Goal: Task Accomplishment & Management: Manage account settings

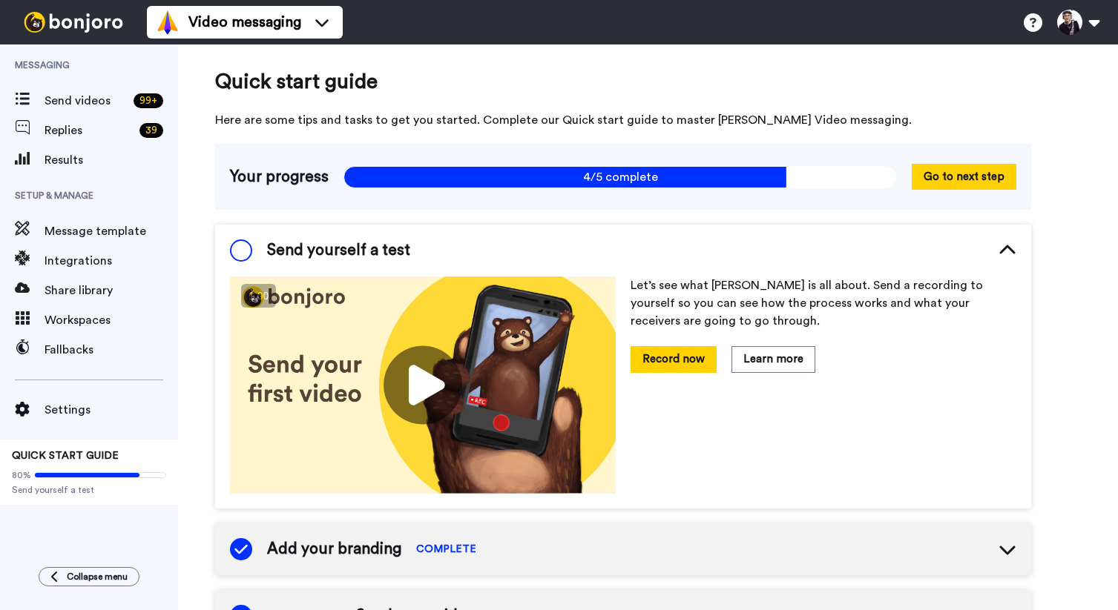
scroll to position [39, 0]
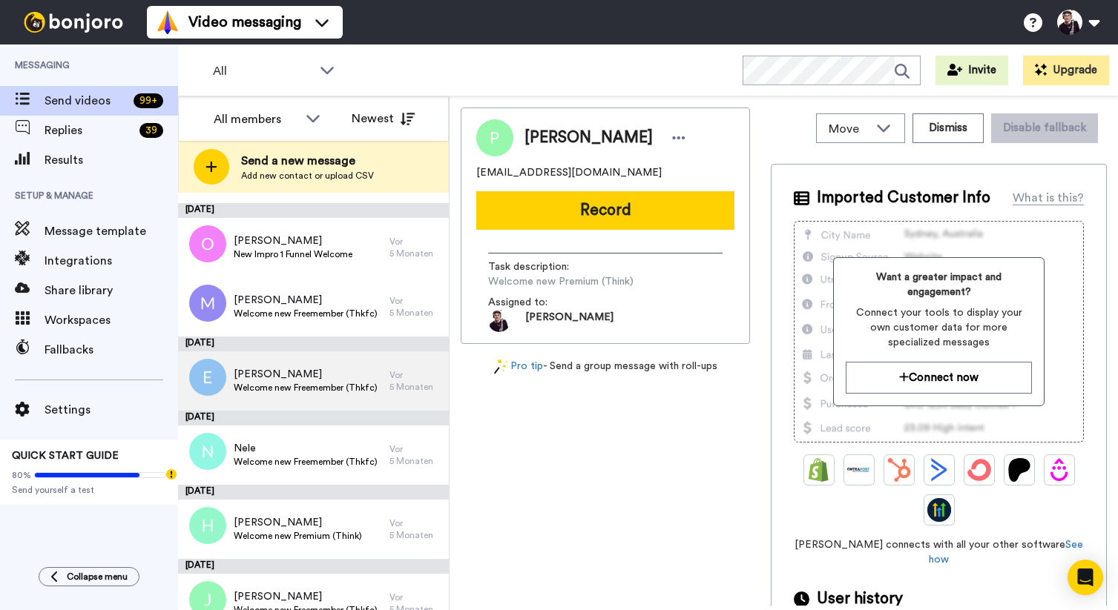
scroll to position [37, 0]
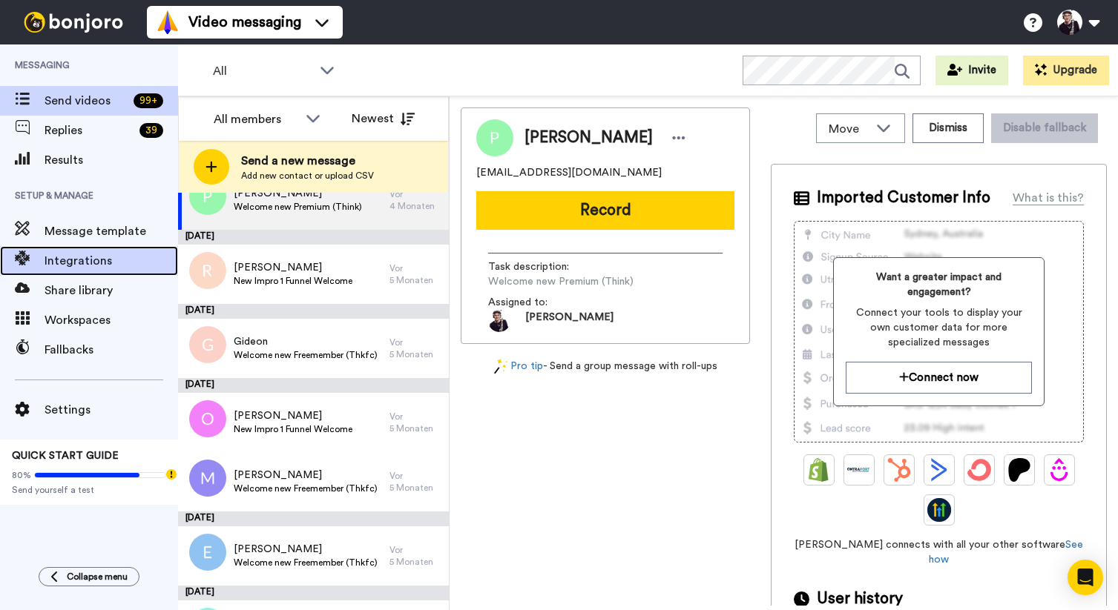
click at [86, 258] on span "Integrations" at bounding box center [110, 261] width 133 height 18
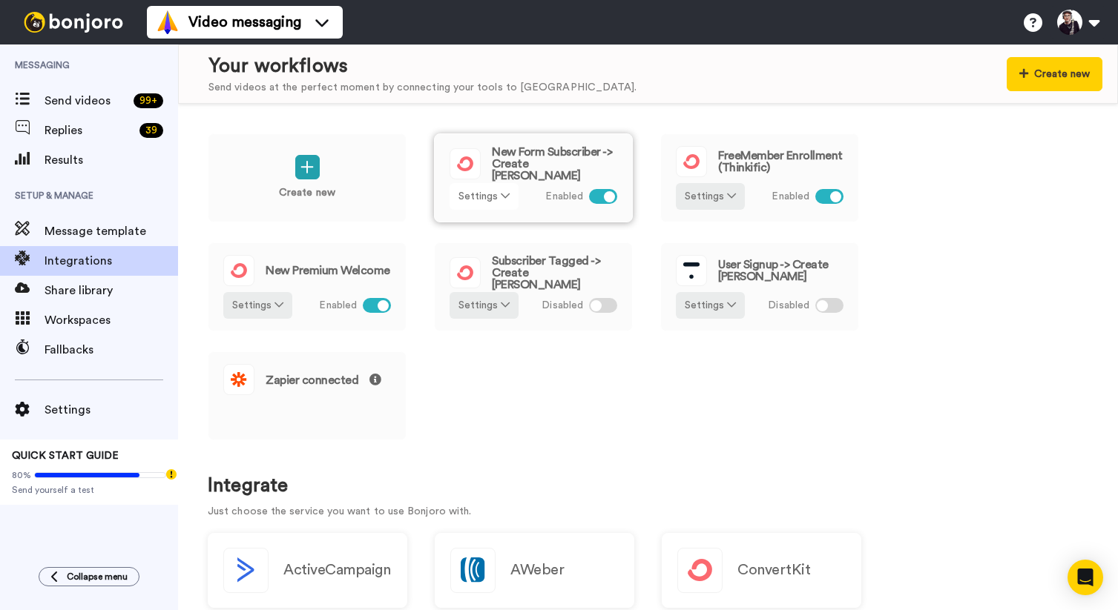
click at [493, 196] on button "Settings" at bounding box center [483, 196] width 69 height 27
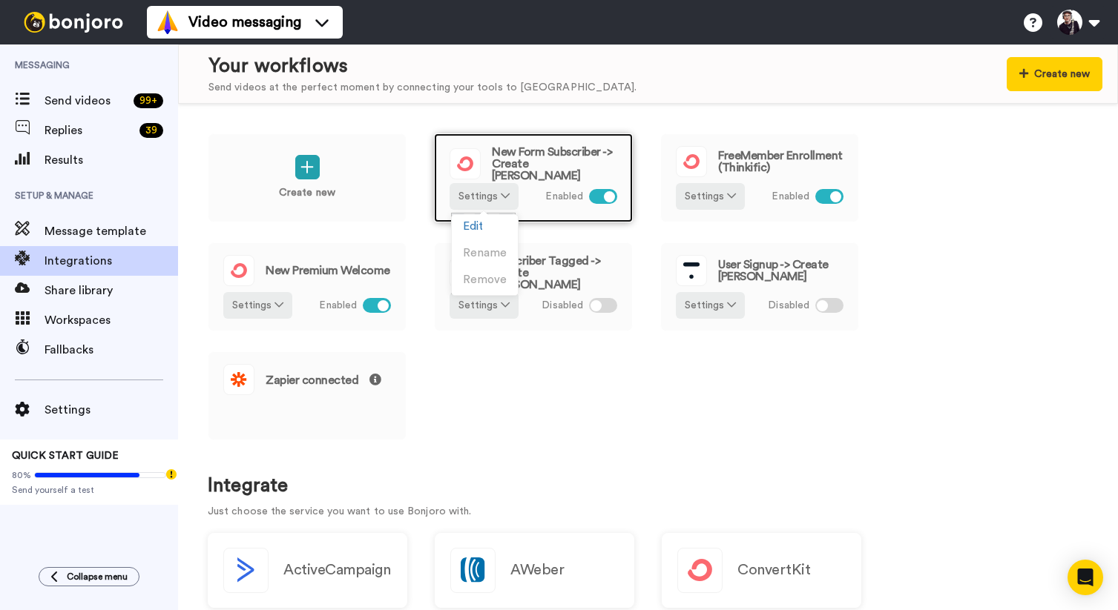
click at [585, 164] on span "New Form Subscriber -> Create Bonjoro" at bounding box center [554, 164] width 125 height 36
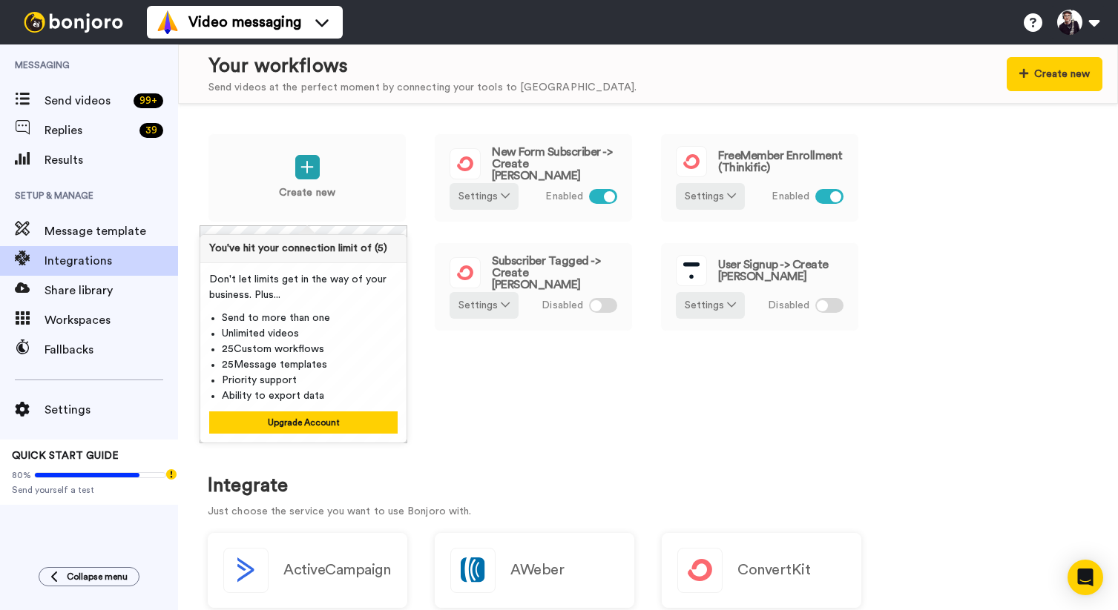
click at [535, 408] on div "Create new New Form Subscriber -> Create Bonjoro Settings Enabled FreeMember En…" at bounding box center [648, 296] width 880 height 327
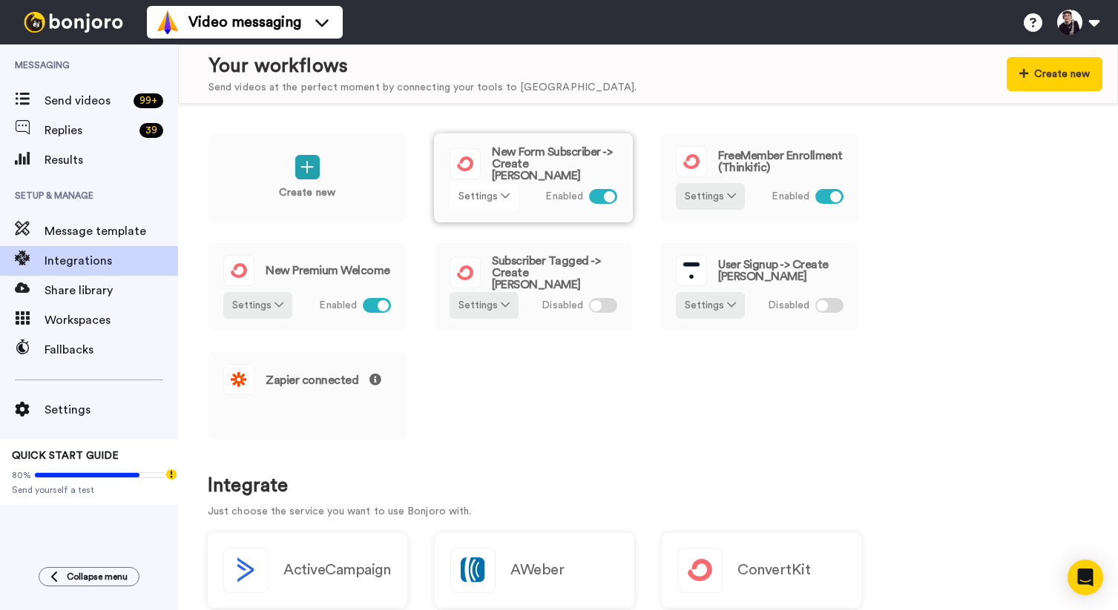
click at [502, 191] on icon at bounding box center [505, 196] width 9 height 10
click at [479, 227] on span "Edit" at bounding box center [473, 226] width 20 height 11
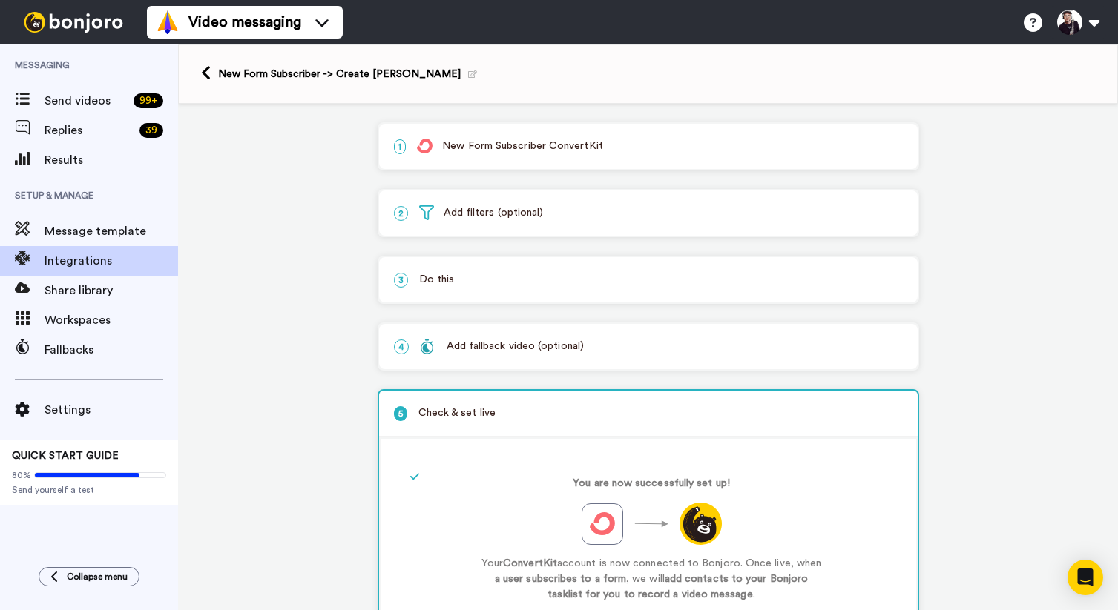
click at [544, 151] on p "1 New Form Subscriber ConvertKit" at bounding box center [648, 147] width 509 height 16
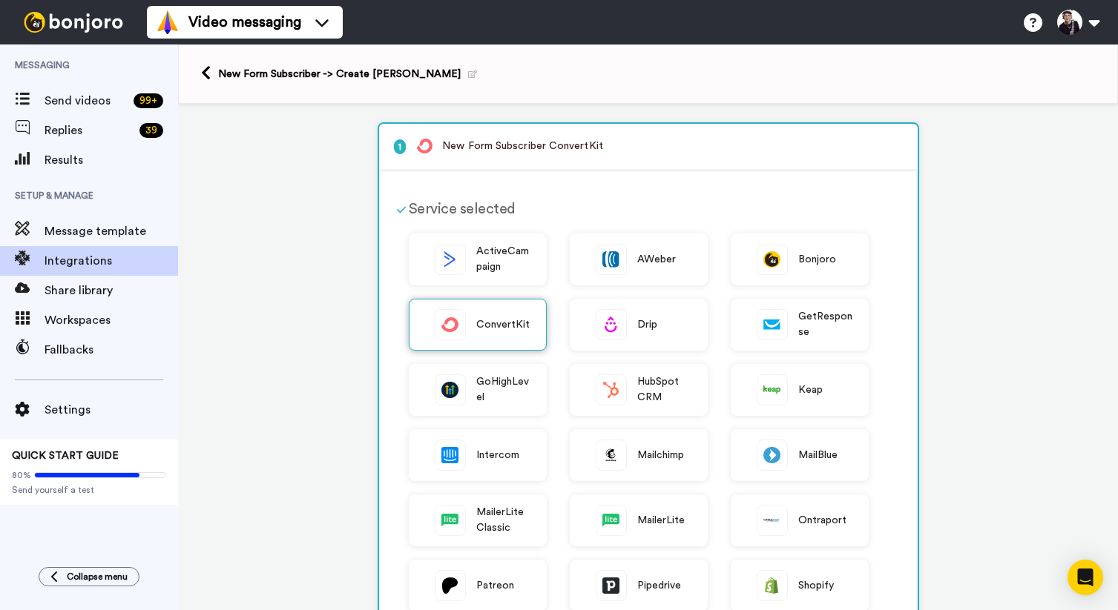
click at [484, 323] on span "ConvertKit" at bounding box center [503, 325] width 54 height 16
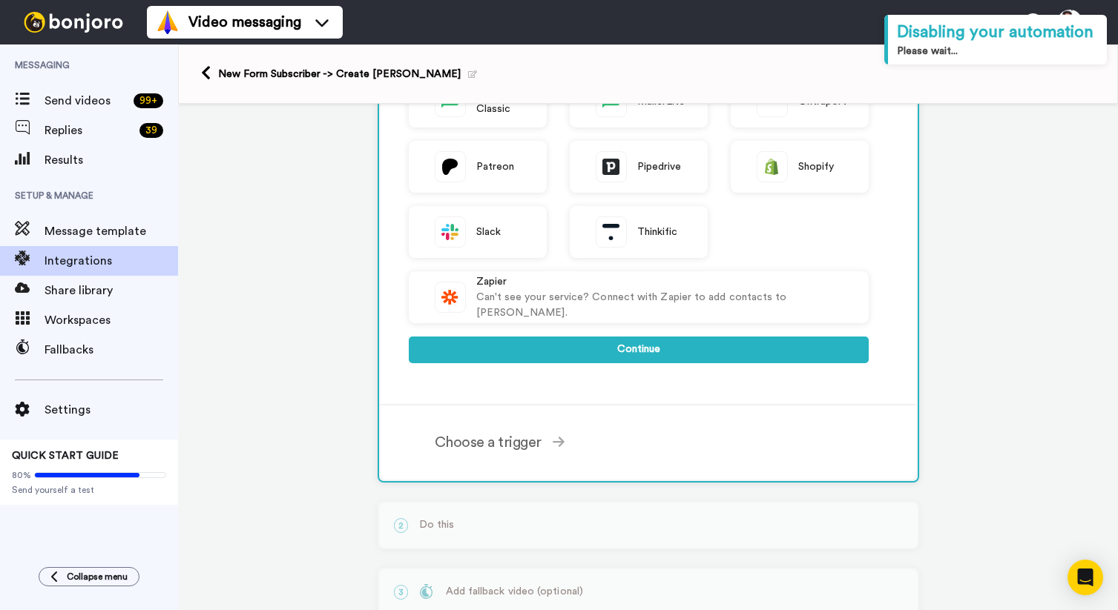
scroll to position [532, 0]
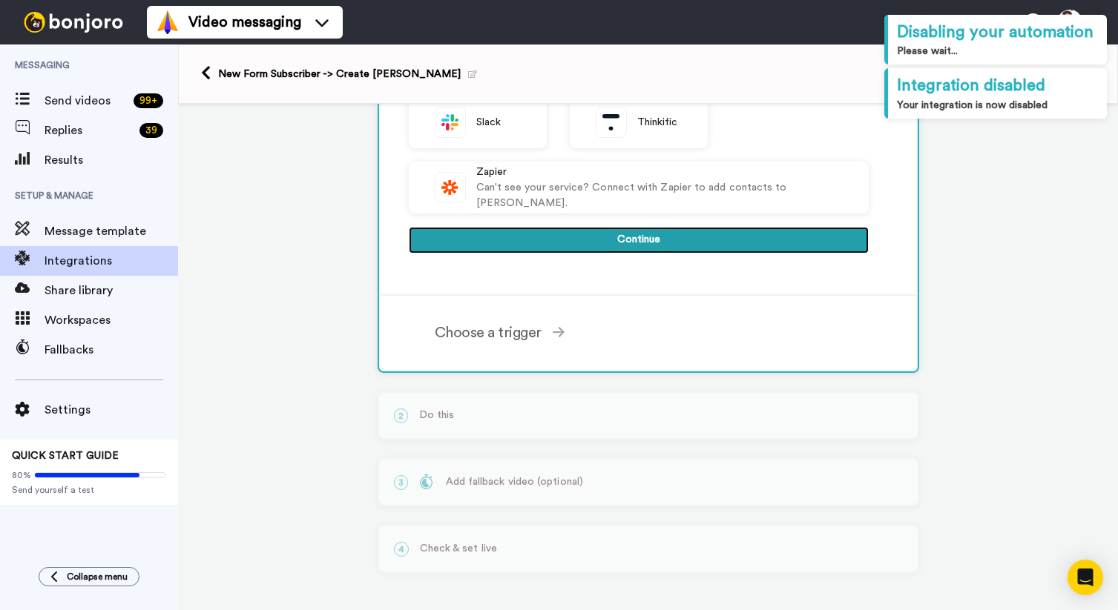
click at [634, 241] on button "Continue" at bounding box center [639, 240] width 460 height 27
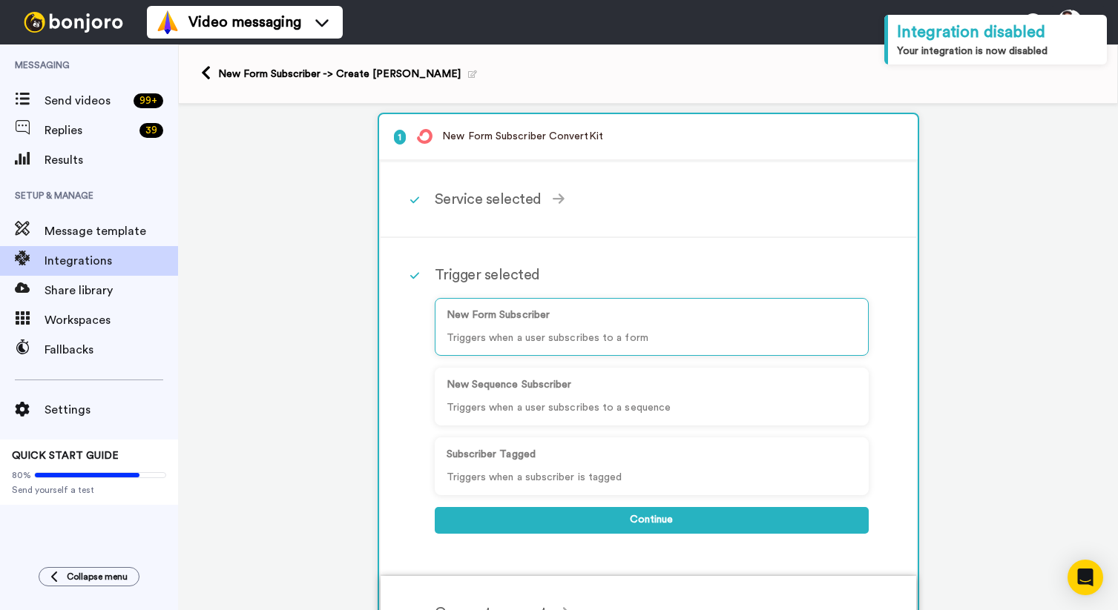
scroll to position [0, 0]
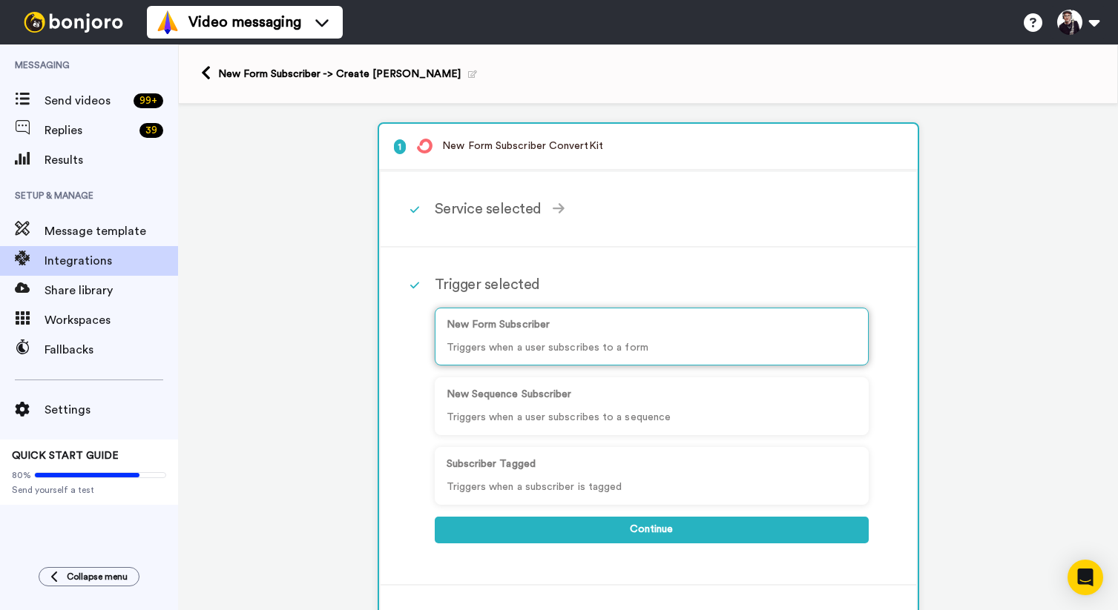
click at [616, 331] on p "New Form Subscriber" at bounding box center [651, 325] width 410 height 16
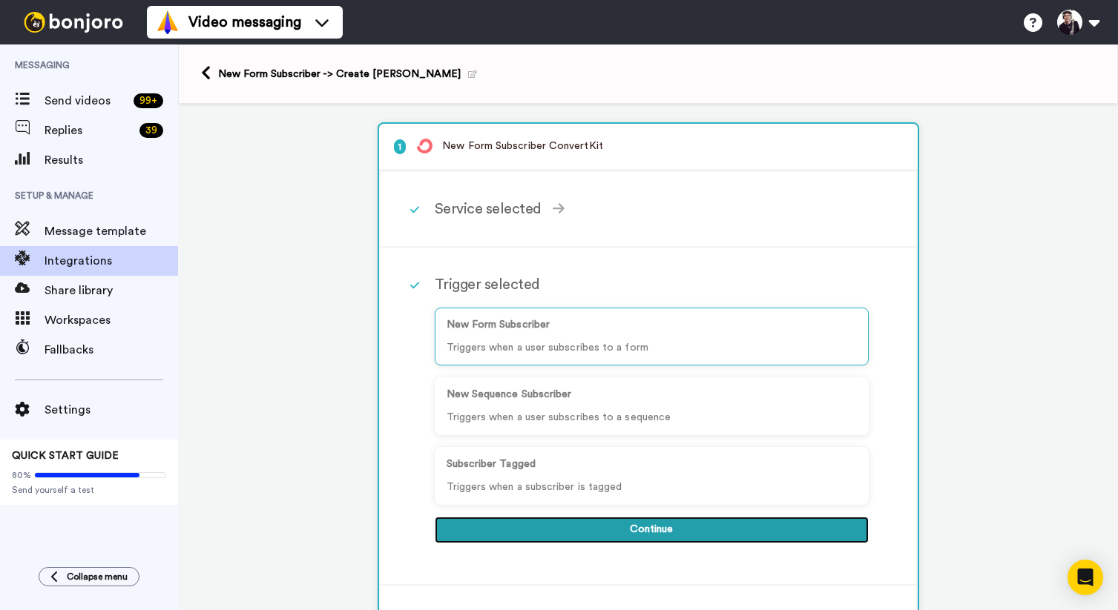
click at [658, 531] on button "Continue" at bounding box center [652, 530] width 434 height 27
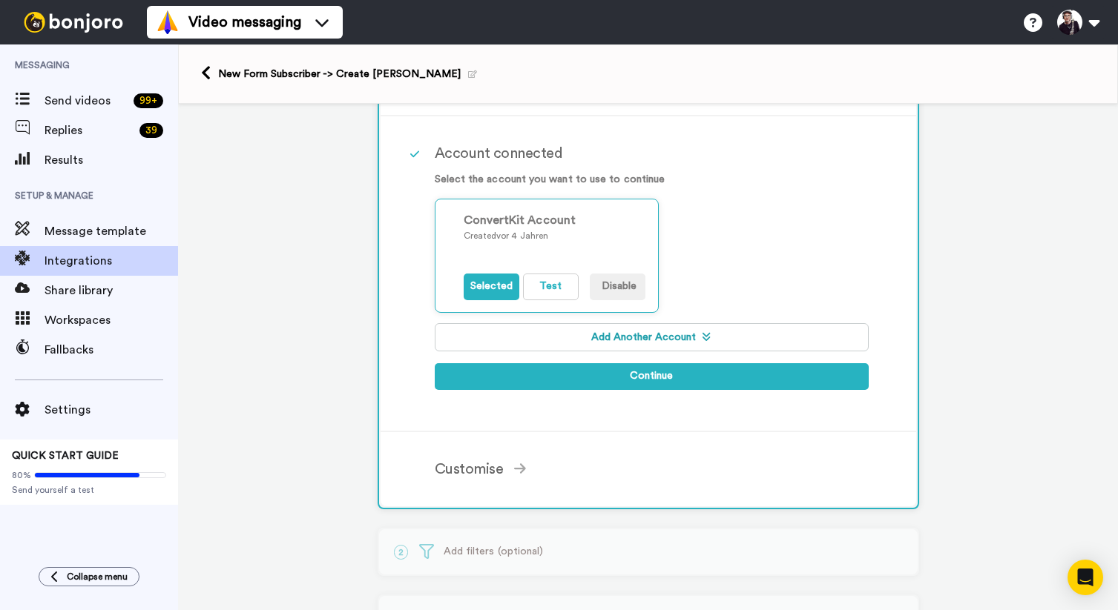
scroll to position [209, 0]
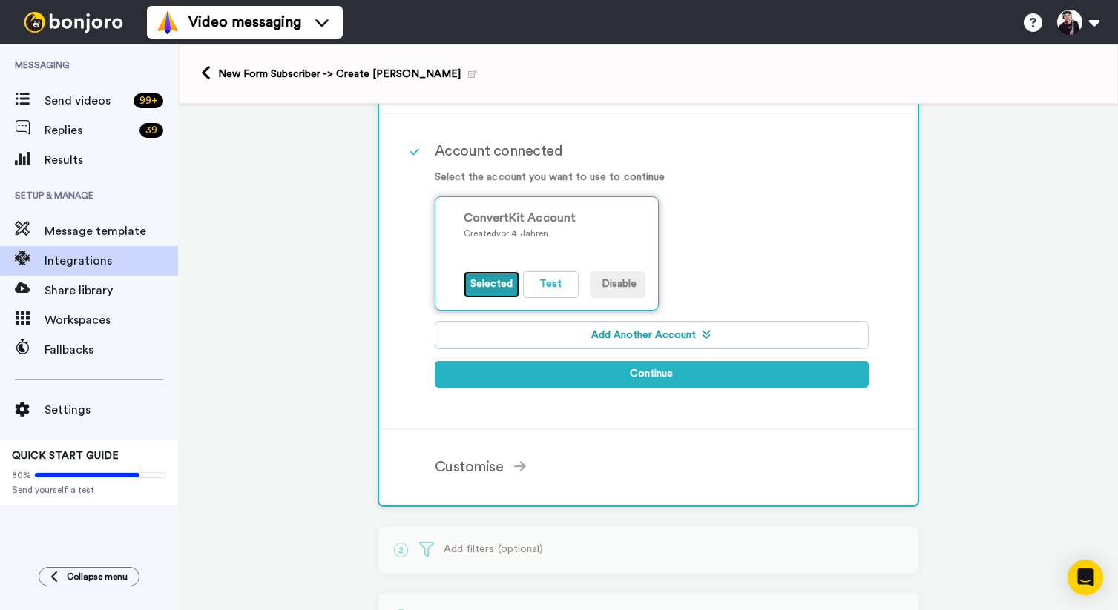
click at [495, 283] on button "Selected" at bounding box center [491, 284] width 56 height 27
click at [538, 284] on button "Test" at bounding box center [551, 284] width 56 height 27
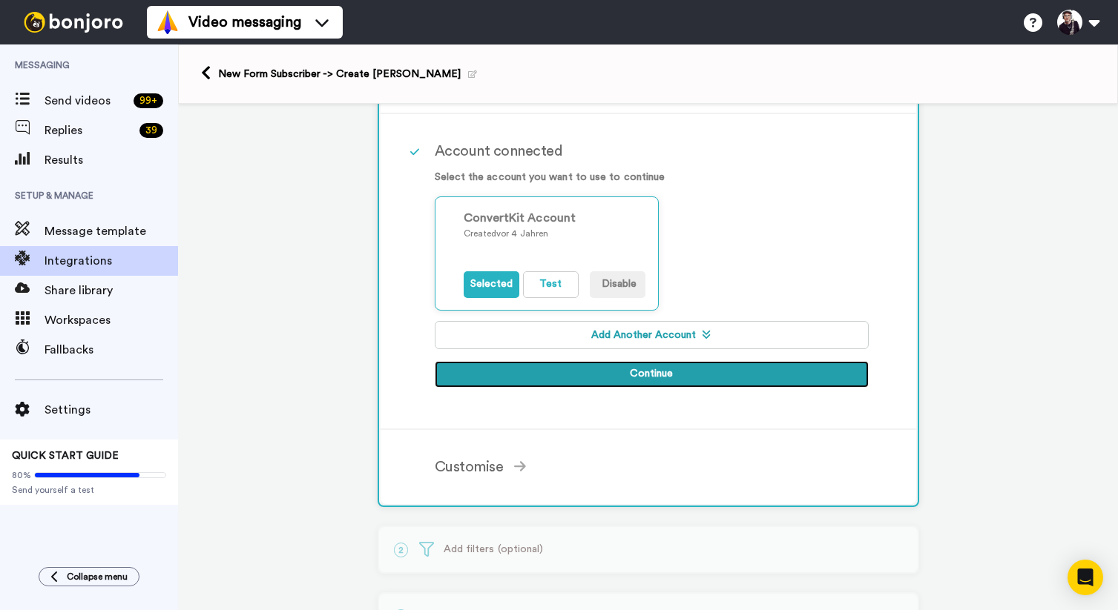
click at [663, 373] on button "Continue" at bounding box center [652, 374] width 434 height 27
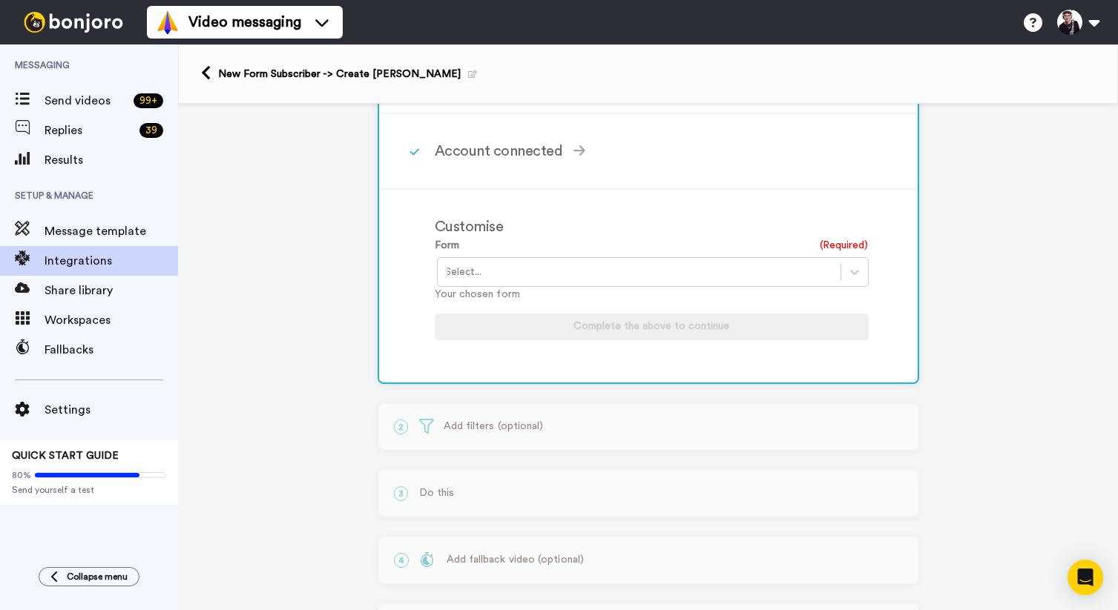
click at [584, 277] on div at bounding box center [639, 272] width 388 height 18
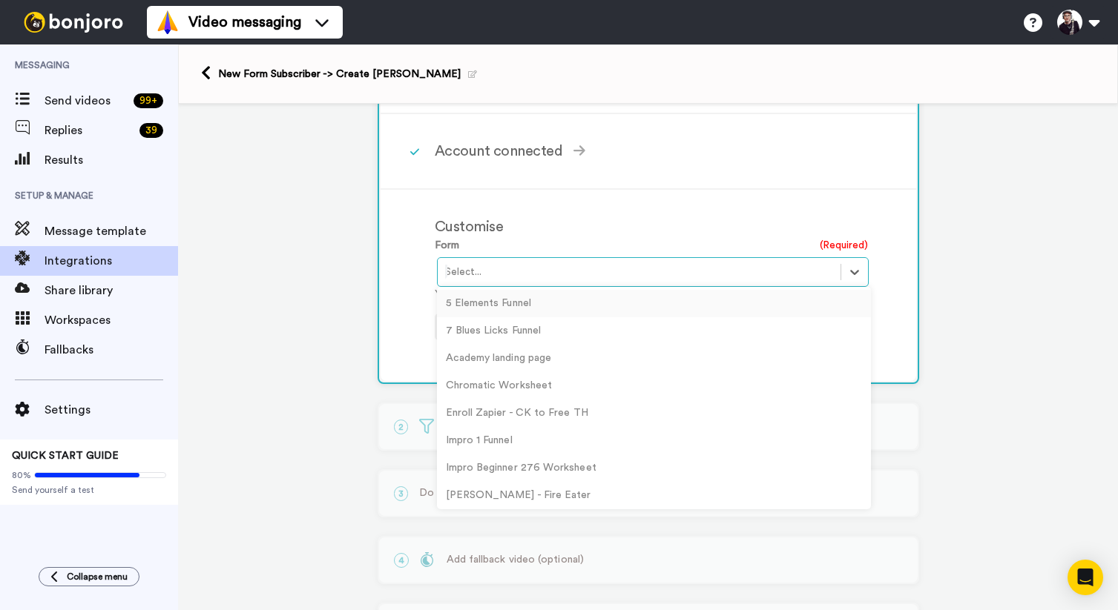
click at [478, 303] on div "5 Elements Funnel" at bounding box center [654, 303] width 434 height 27
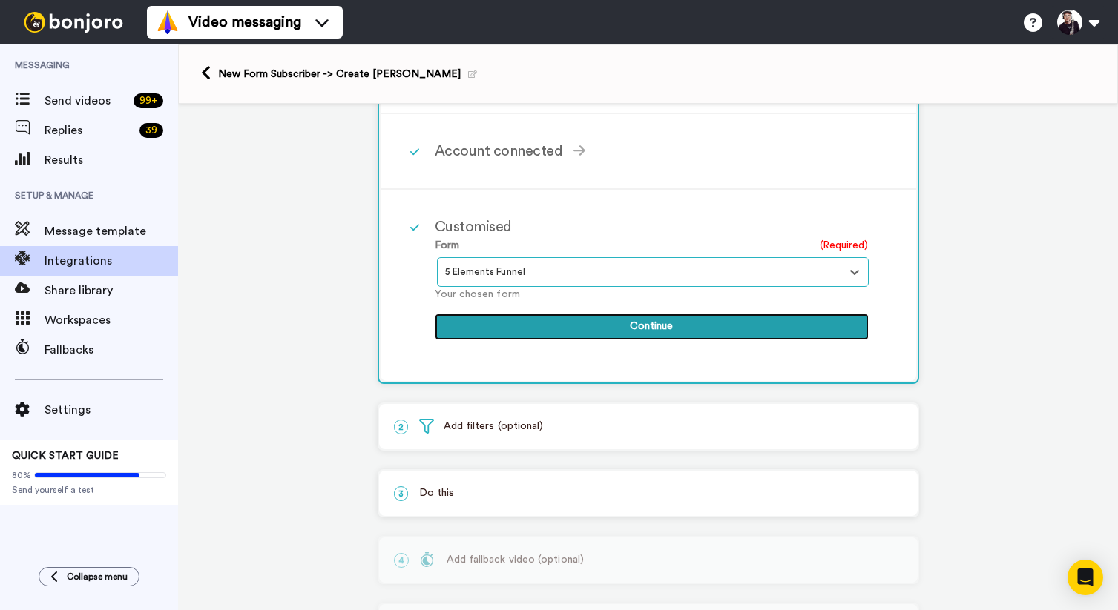
click at [638, 326] on button "Continue" at bounding box center [652, 327] width 434 height 27
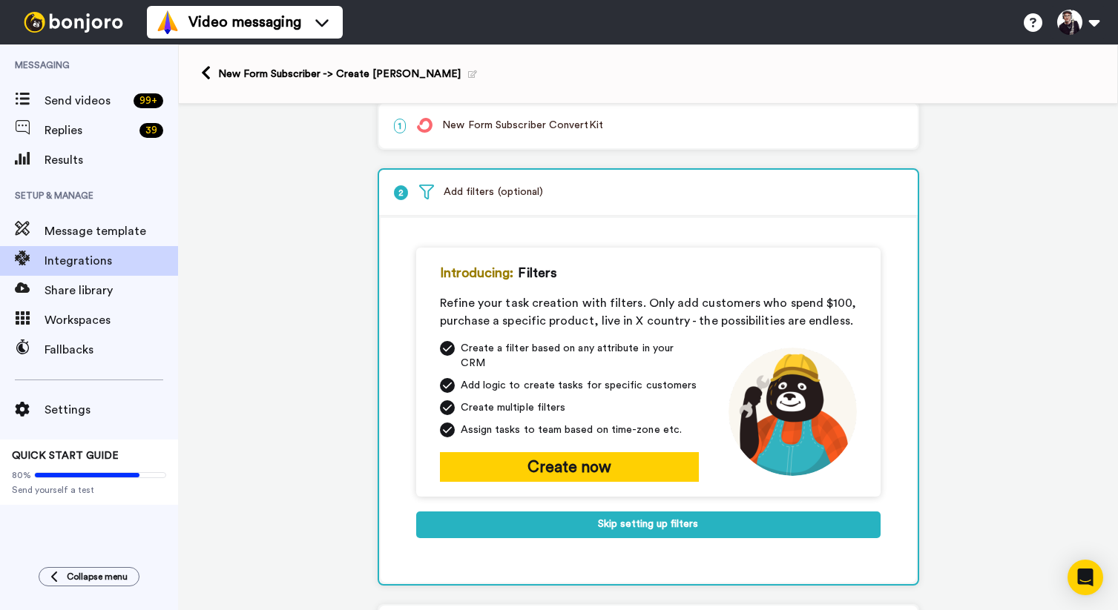
scroll to position [0, 0]
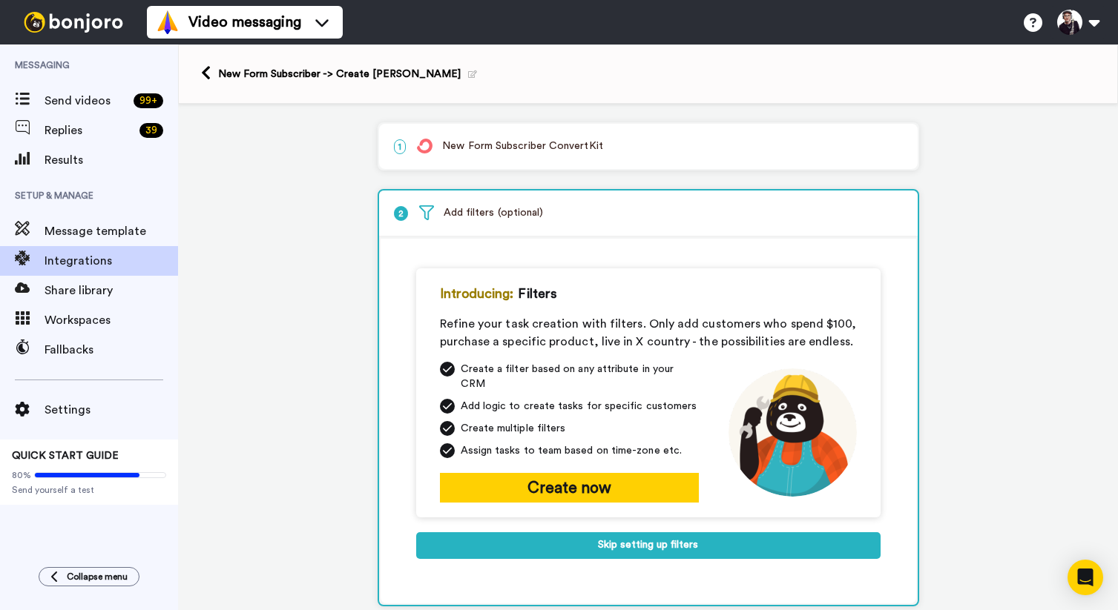
click at [568, 157] on div "1 New Form Subscriber ConvertKit" at bounding box center [648, 146] width 538 height 45
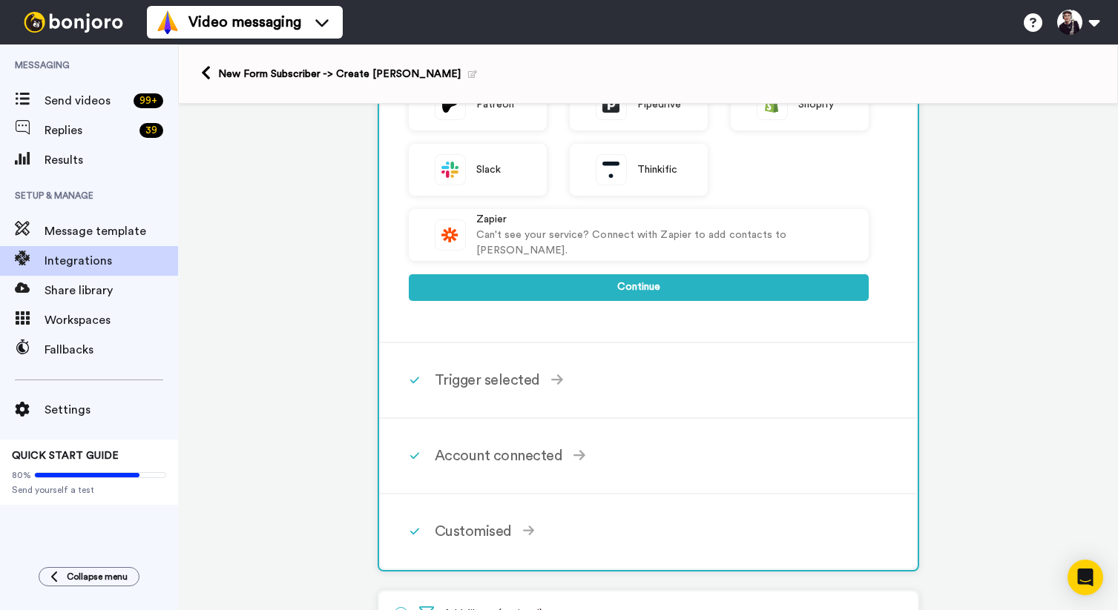
scroll to position [554, 0]
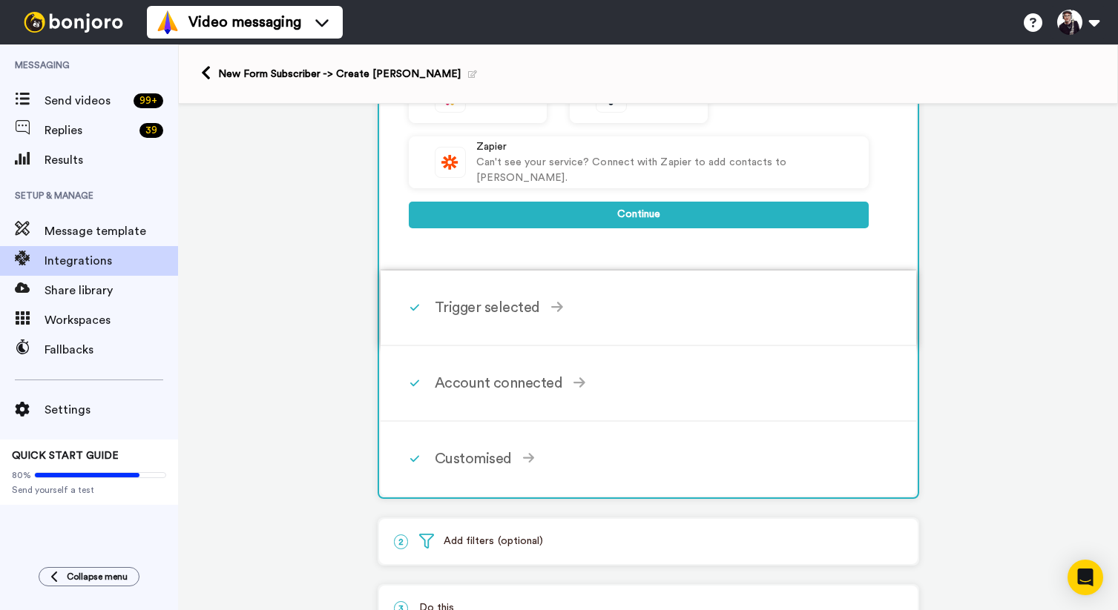
click at [509, 315] on div "Trigger selected" at bounding box center [652, 308] width 434 height 22
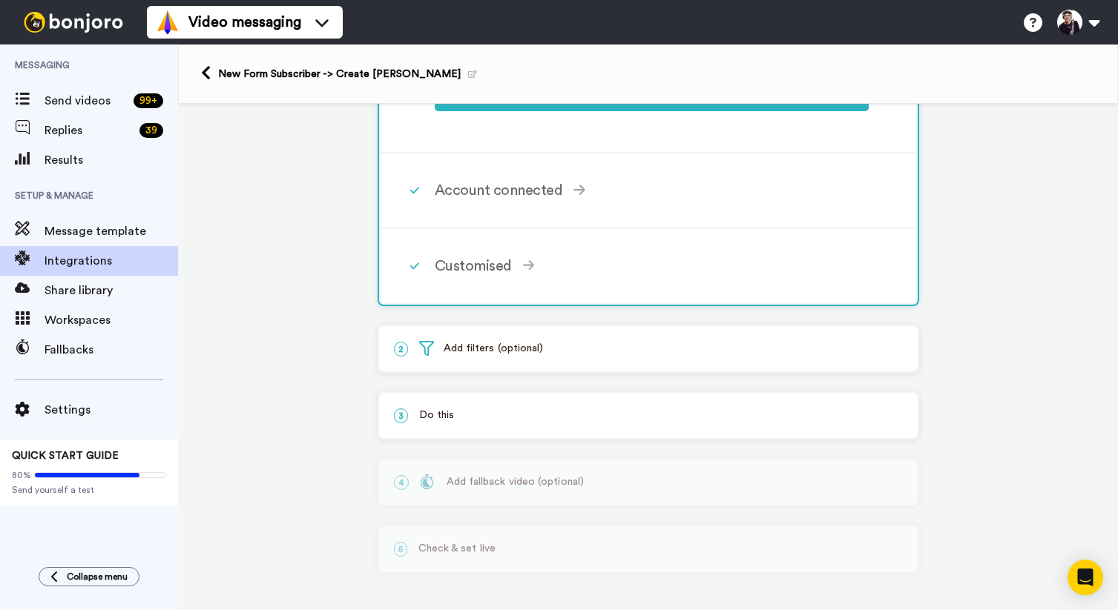
scroll to position [436, 0]
click at [499, 259] on div "Customised" at bounding box center [652, 266] width 434 height 22
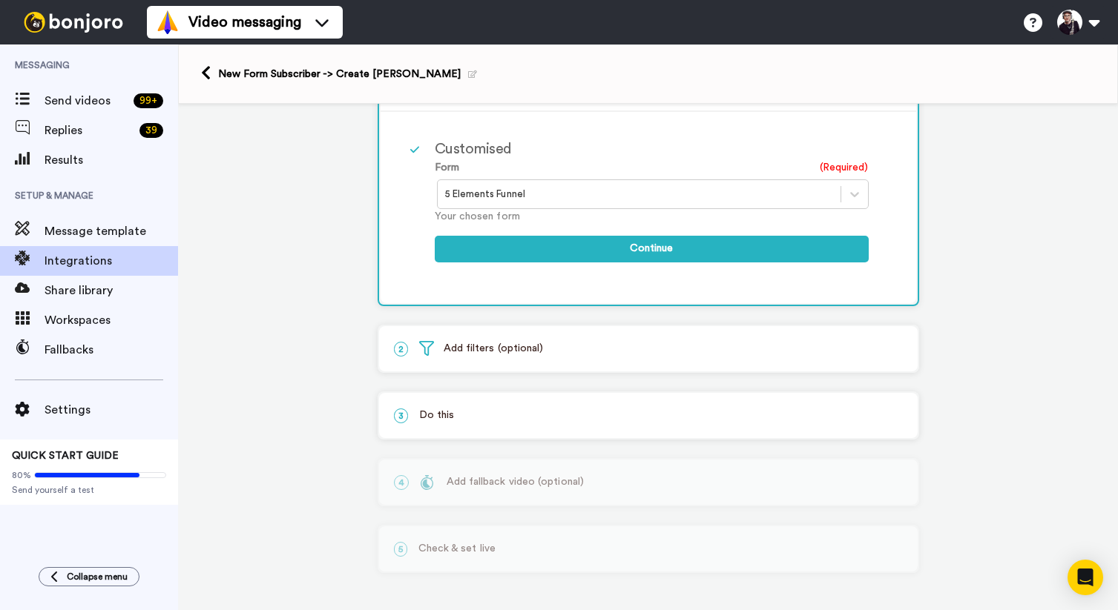
scroll to position [291, 0]
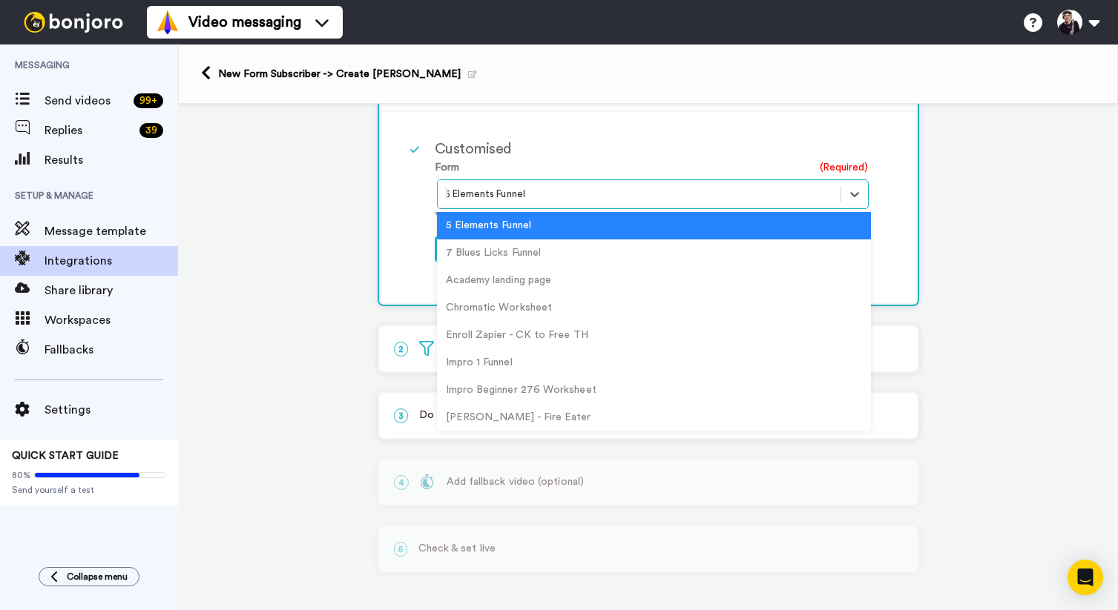
click at [652, 194] on div at bounding box center [639, 194] width 388 height 18
click at [472, 360] on div "Impro 1 Funnel" at bounding box center [654, 362] width 434 height 27
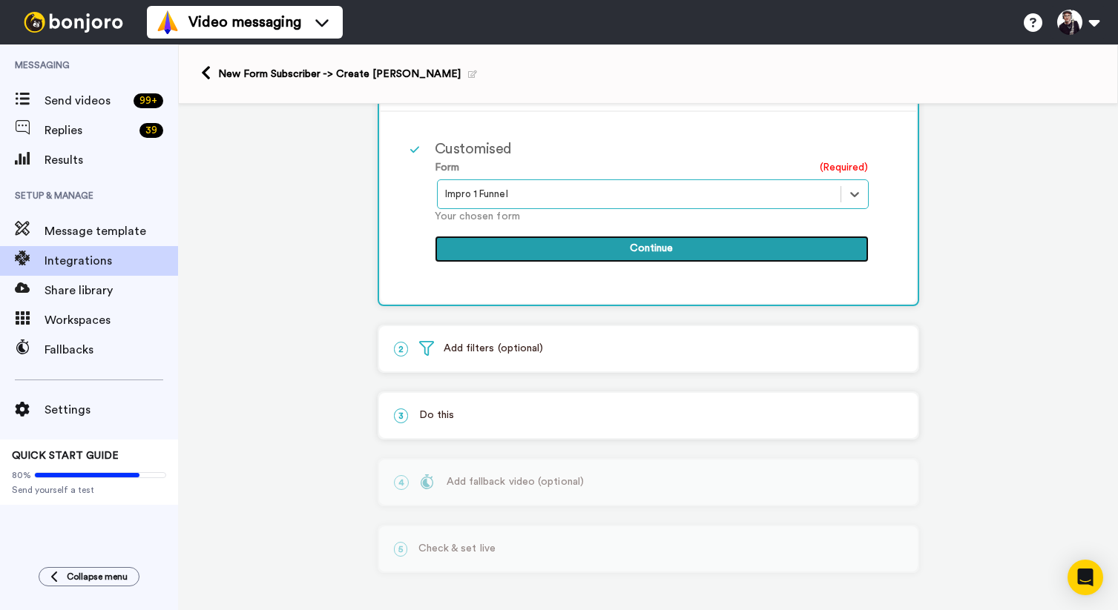
click at [650, 247] on button "Continue" at bounding box center [652, 249] width 434 height 27
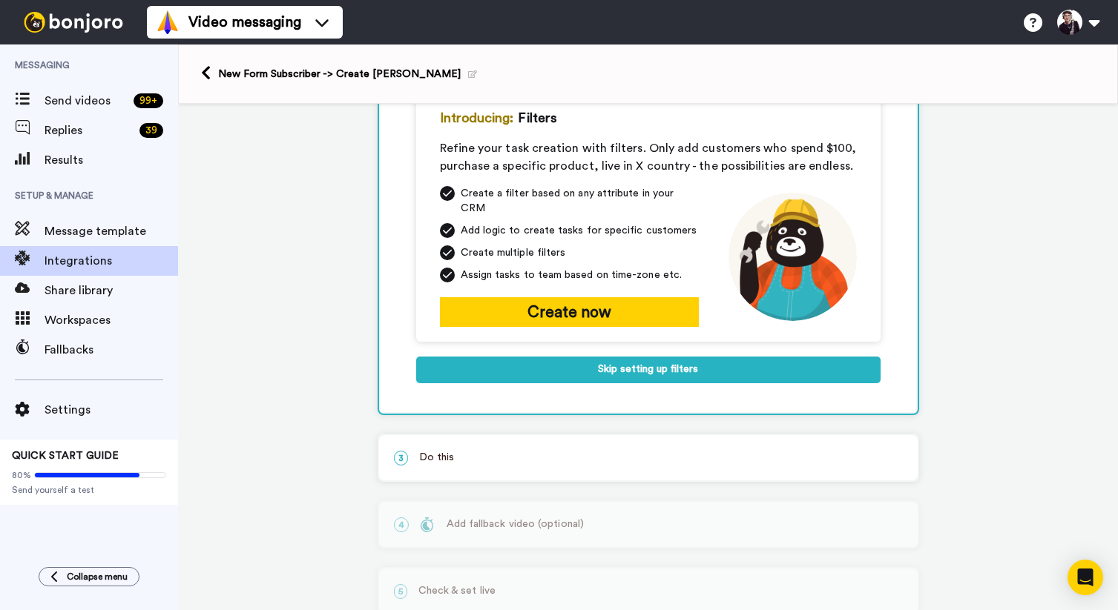
scroll to position [73, 0]
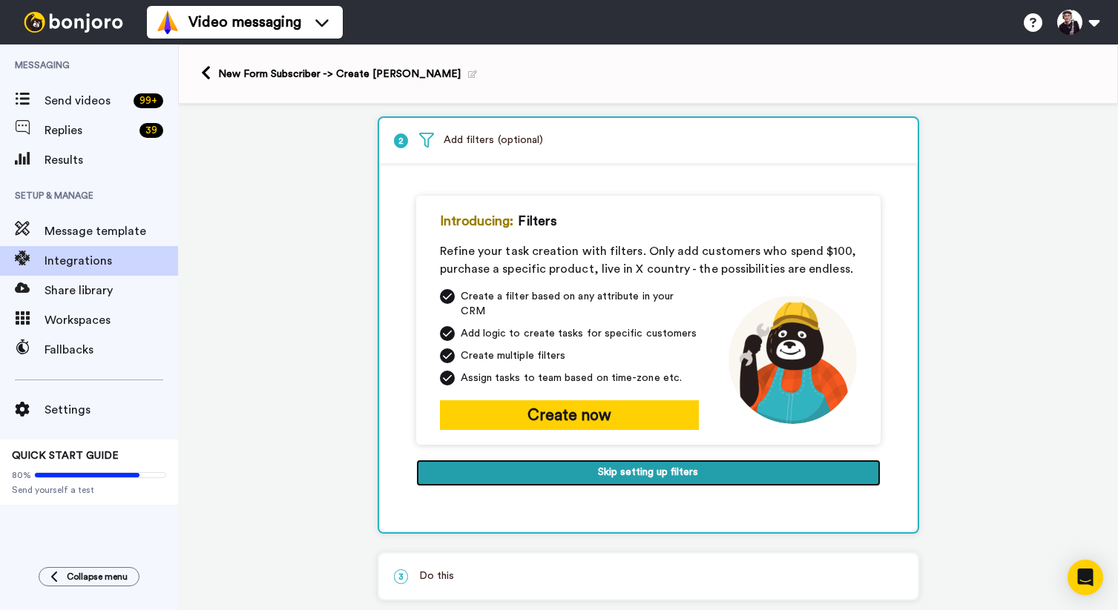
click at [639, 466] on button "Skip setting up filters" at bounding box center [648, 473] width 464 height 27
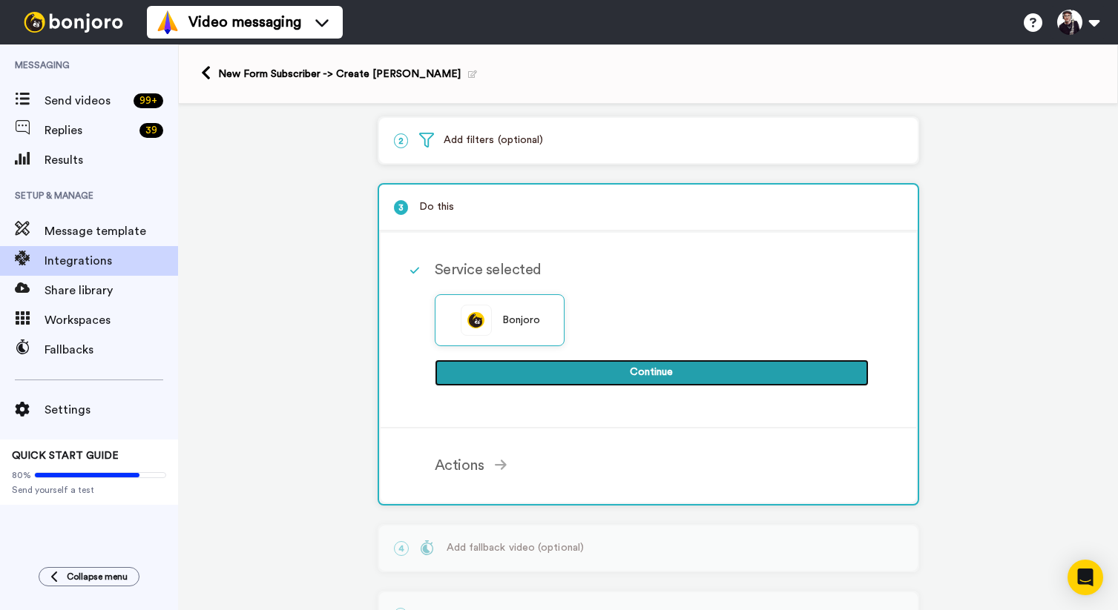
click at [656, 374] on button "Continue" at bounding box center [652, 373] width 434 height 27
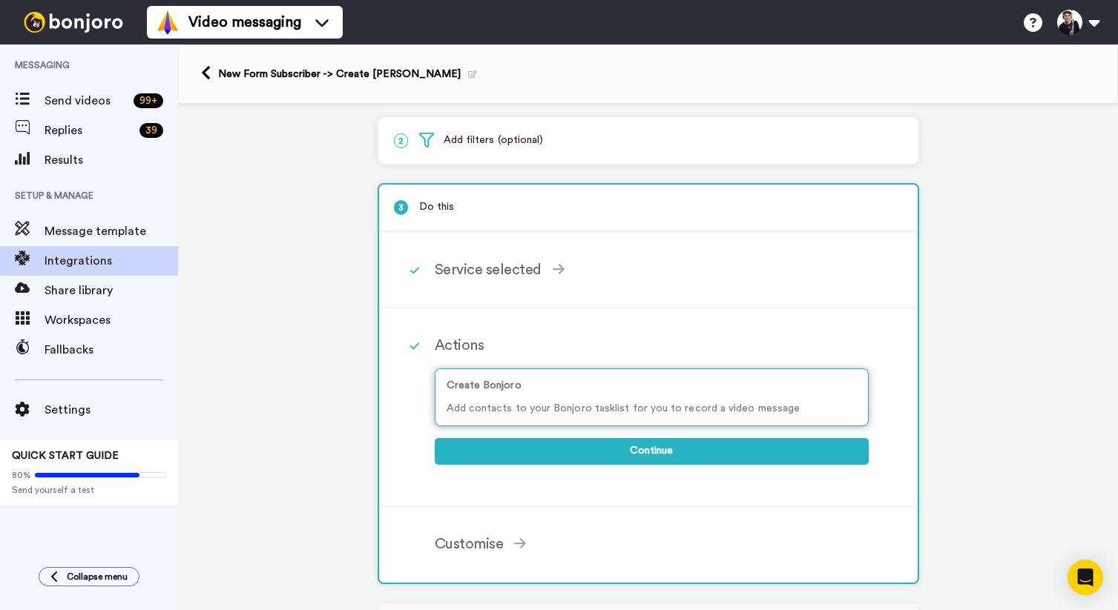
click at [650, 397] on div "Create Bonjoro Add contacts to your Bonjoro tasklist for you to record a video …" at bounding box center [652, 398] width 434 height 58
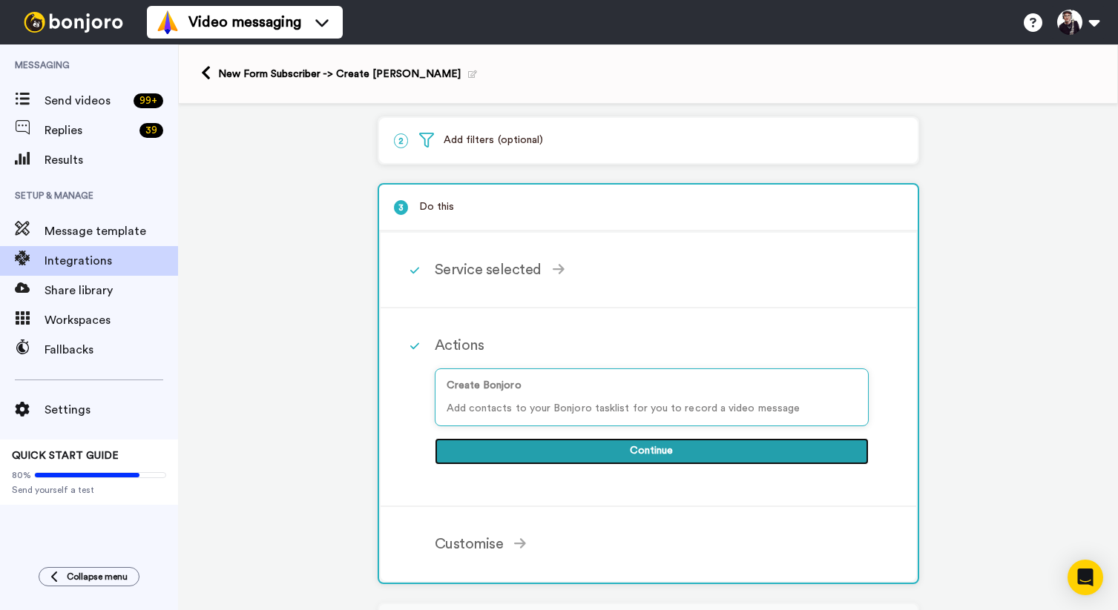
click at [649, 449] on button "Continue" at bounding box center [652, 451] width 434 height 27
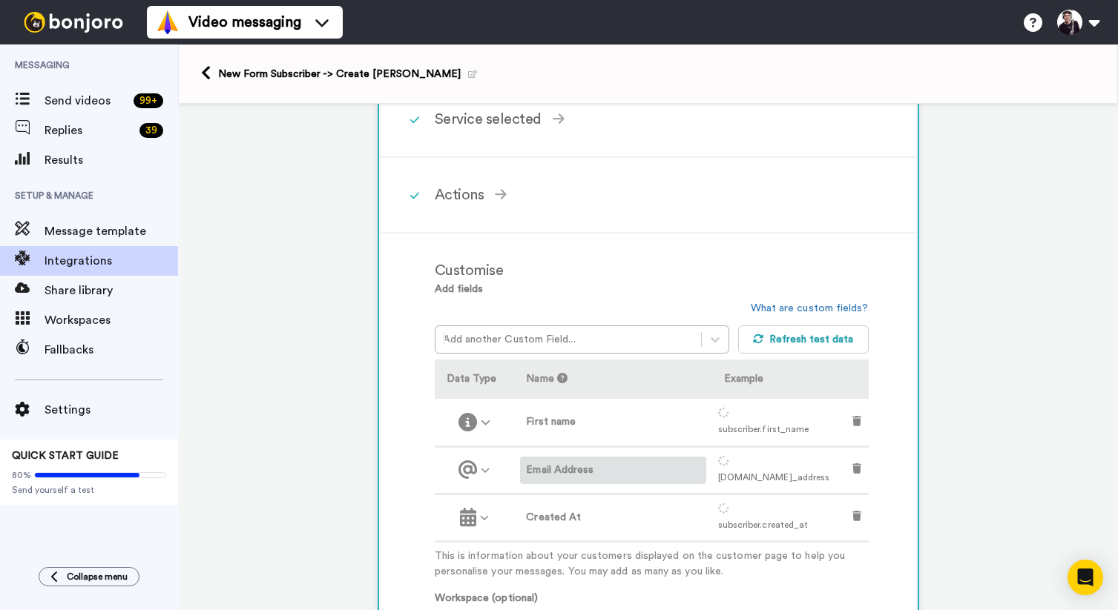
scroll to position [225, 0]
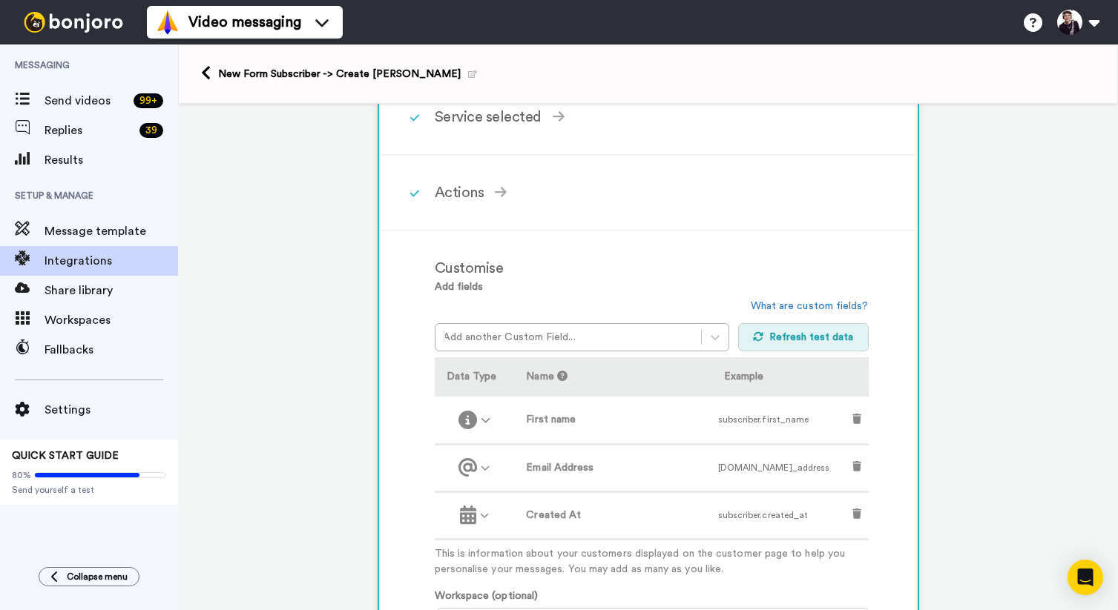
click at [787, 343] on button "Refresh test data" at bounding box center [803, 337] width 131 height 28
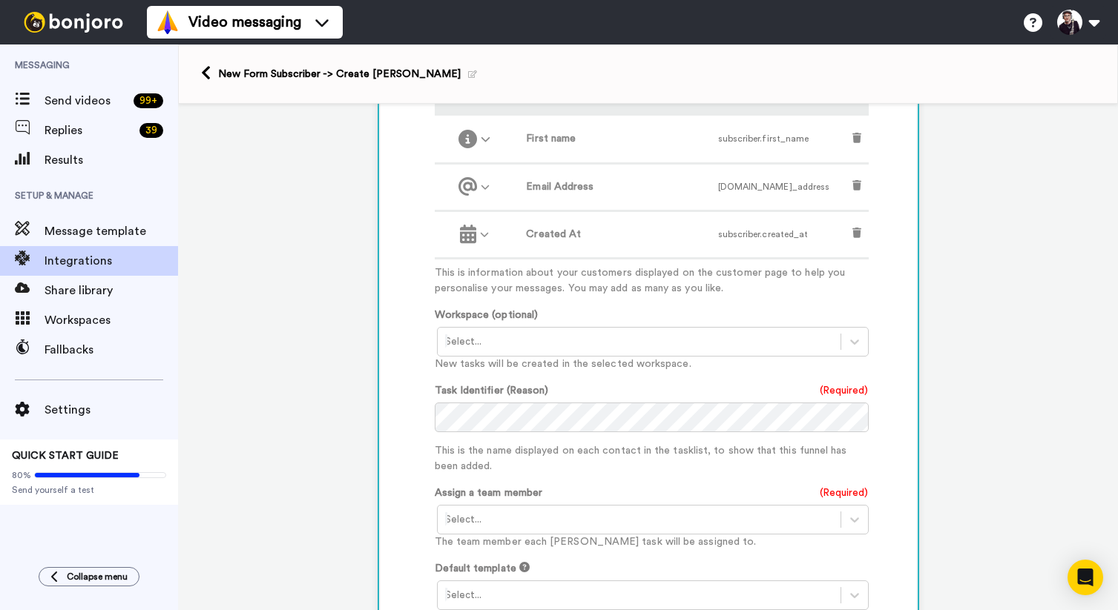
scroll to position [529, 0]
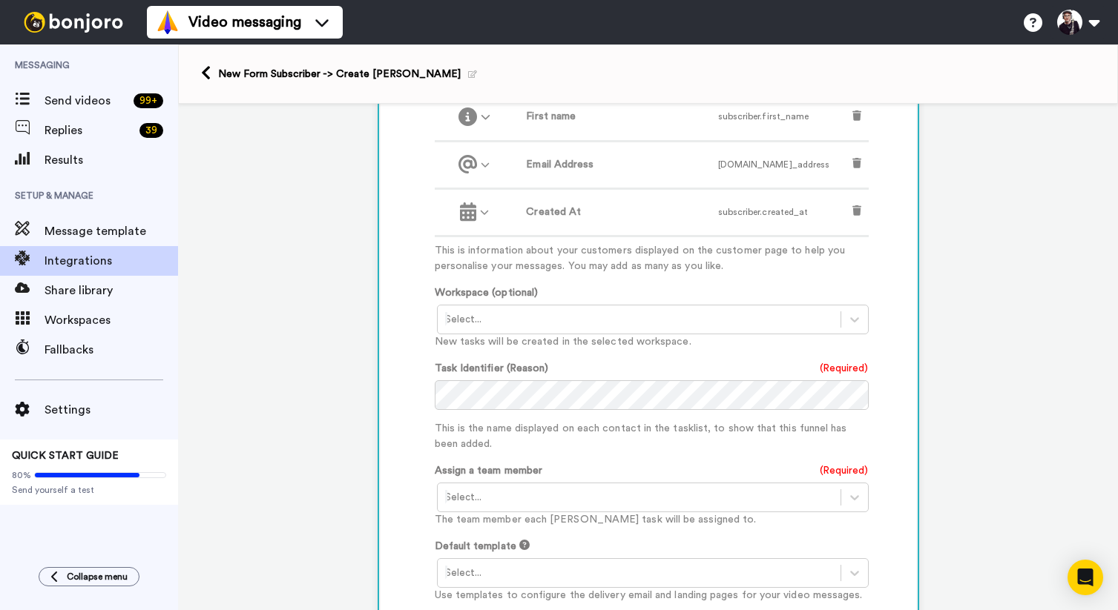
click at [678, 323] on div at bounding box center [639, 320] width 388 height 18
click at [486, 347] on div "Saxbrig SVT <Onboarding>" at bounding box center [654, 350] width 434 height 27
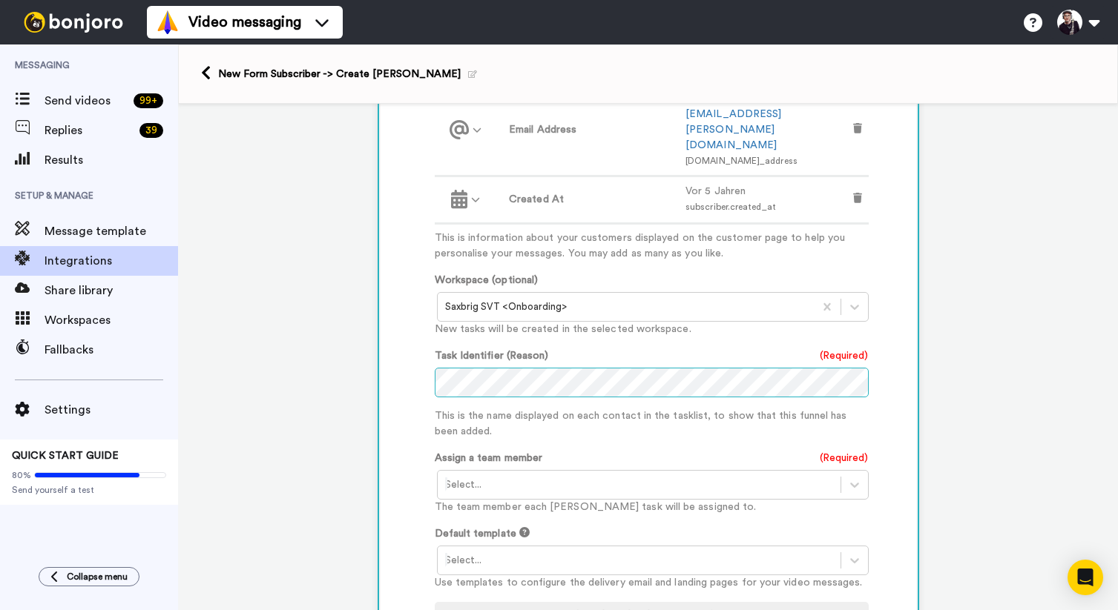
scroll to position [604, 0]
click at [507, 473] on div at bounding box center [639, 482] width 388 height 18
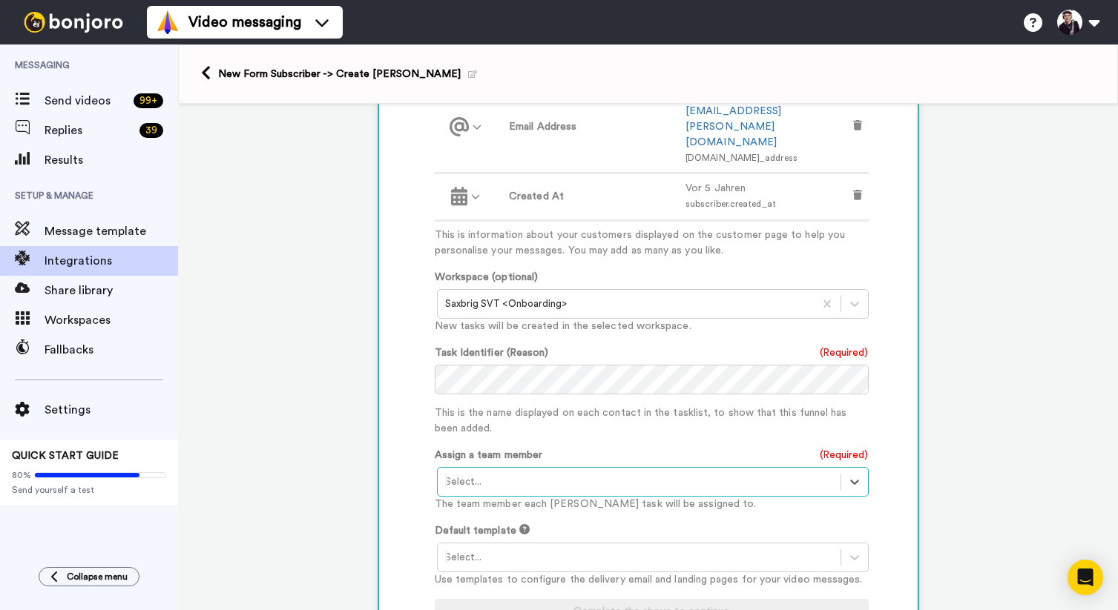
click at [461, 473] on div at bounding box center [639, 482] width 388 height 18
click at [463, 500] on div "[PERSON_NAME] <[EMAIL_ADDRESS][DOMAIN_NAME]>" at bounding box center [654, 513] width 434 height 27
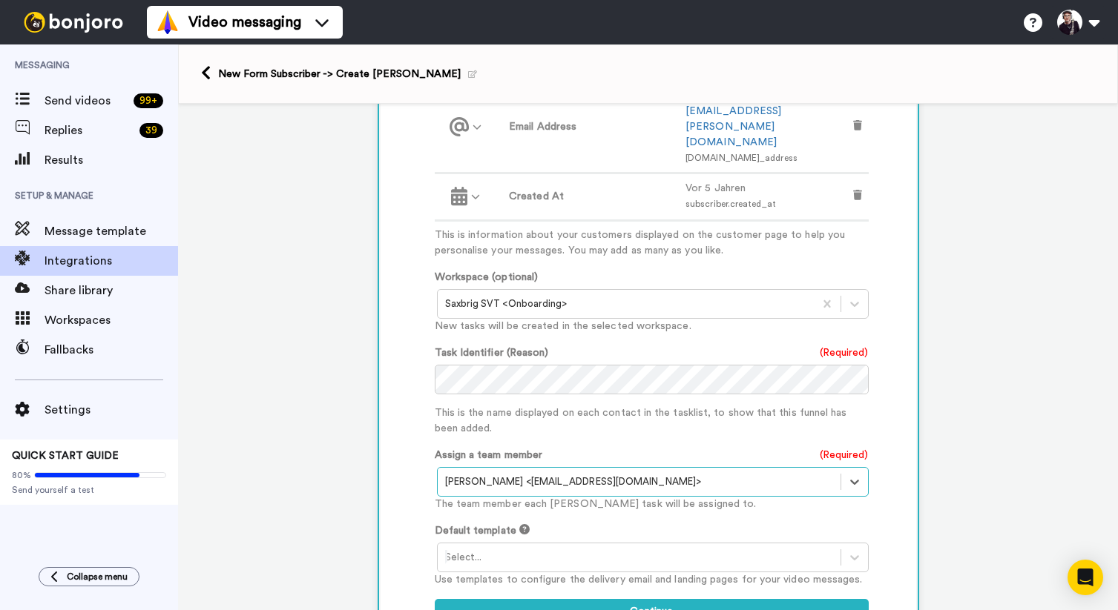
click at [497, 549] on div at bounding box center [639, 558] width 388 height 18
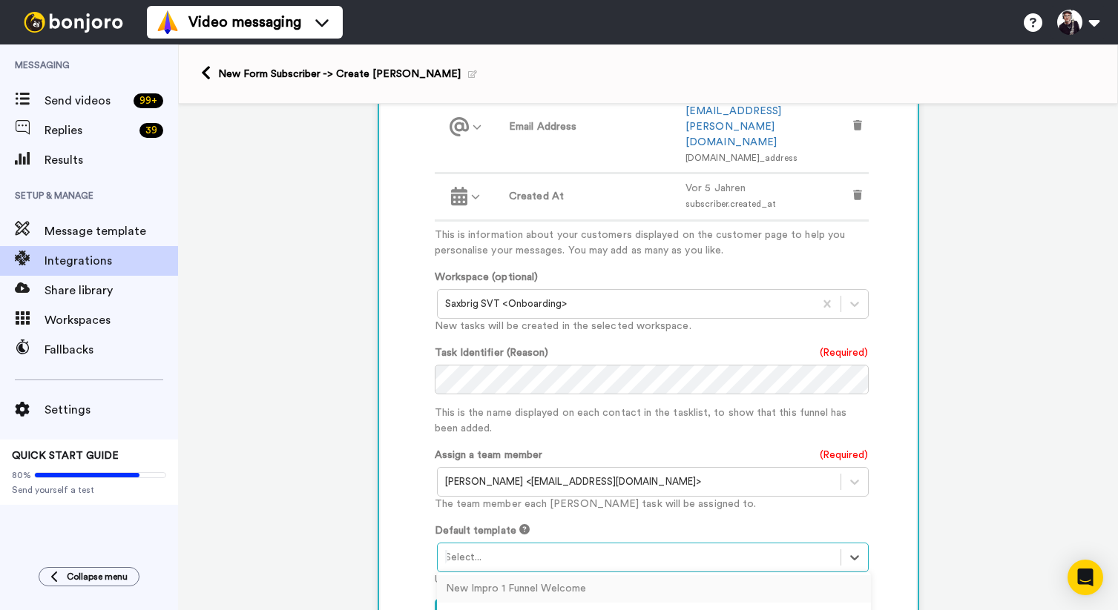
click at [498, 575] on div "New Impro 1 Funnel Welcome" at bounding box center [654, 588] width 434 height 27
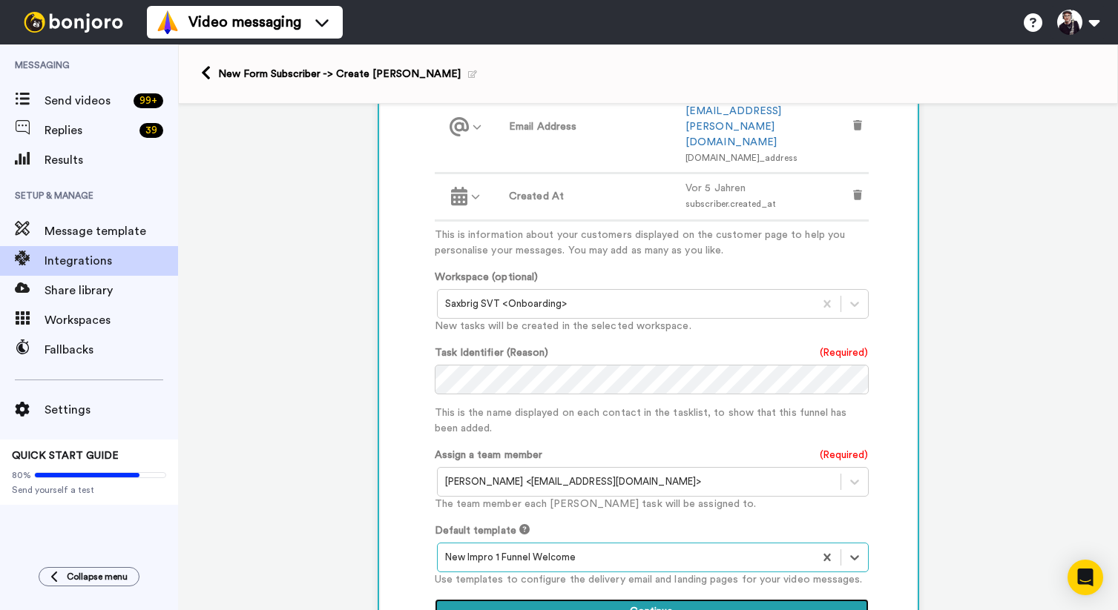
click at [661, 599] on button "Continue" at bounding box center [652, 612] width 434 height 27
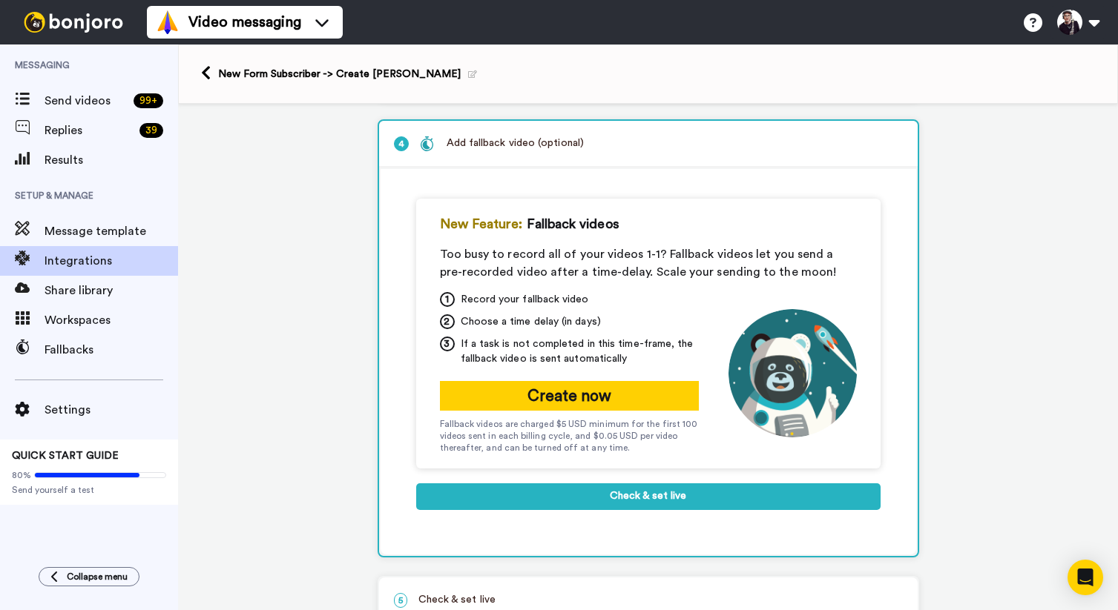
scroll to position [258, 0]
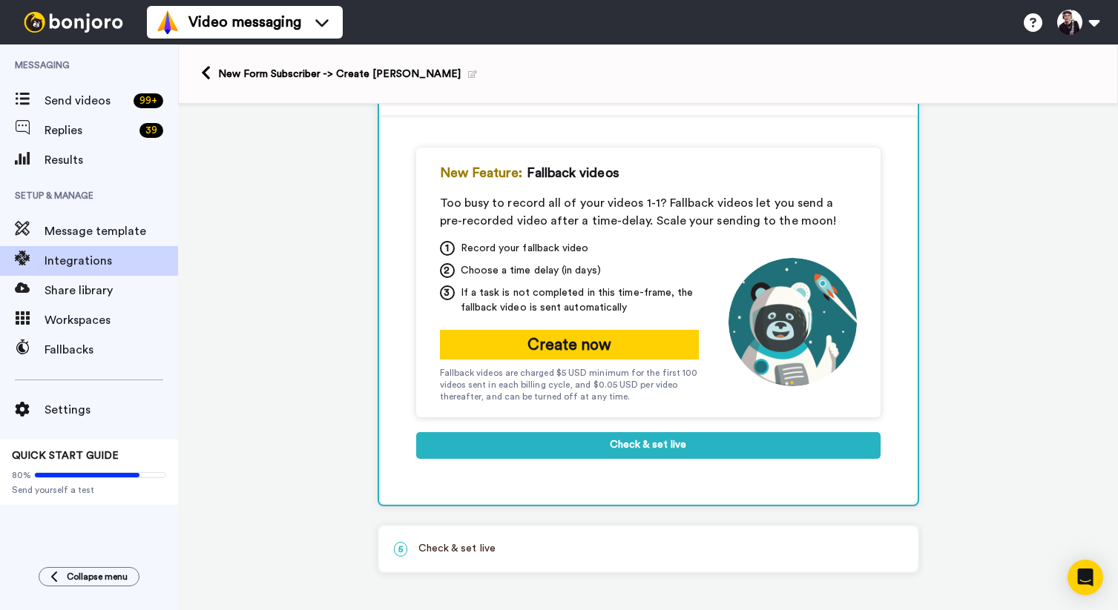
click at [491, 552] on p "5 Check & set live" at bounding box center [648, 549] width 509 height 16
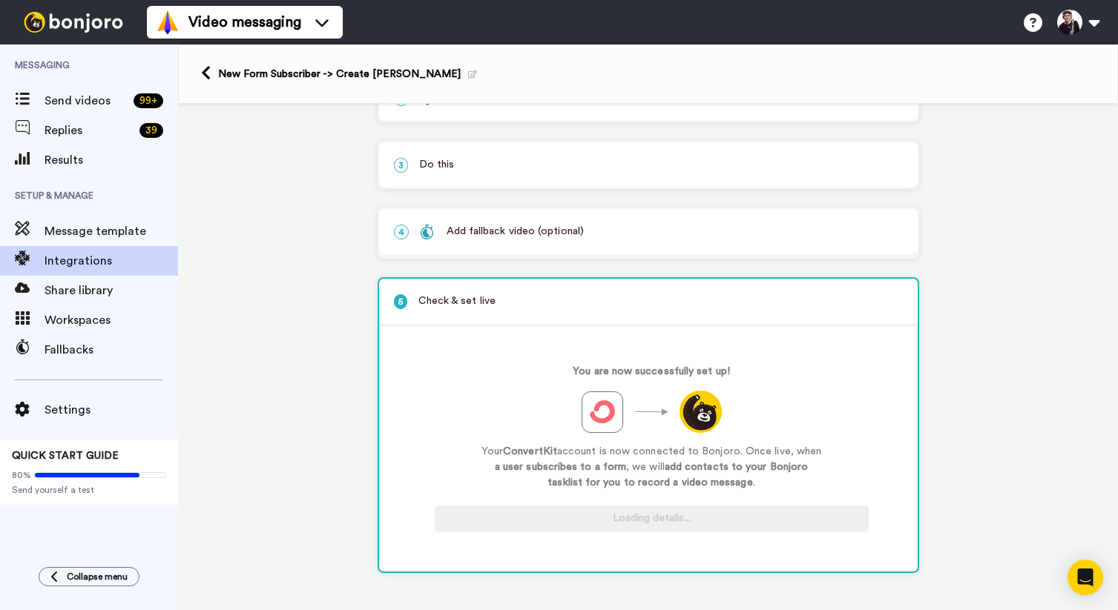
scroll to position [119, 0]
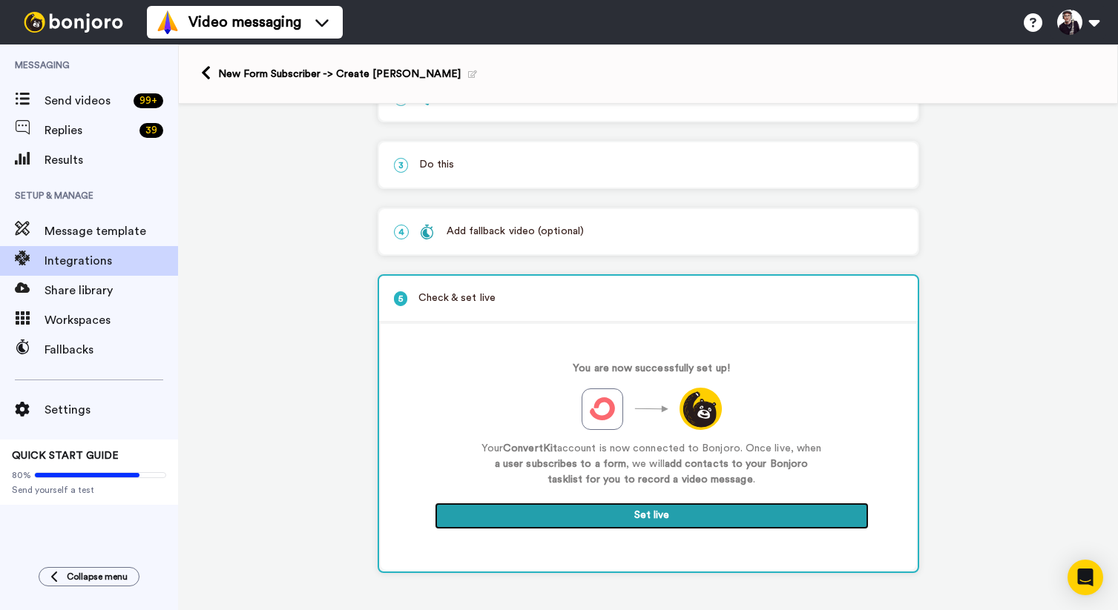
click at [653, 518] on button "Set live" at bounding box center [652, 516] width 434 height 27
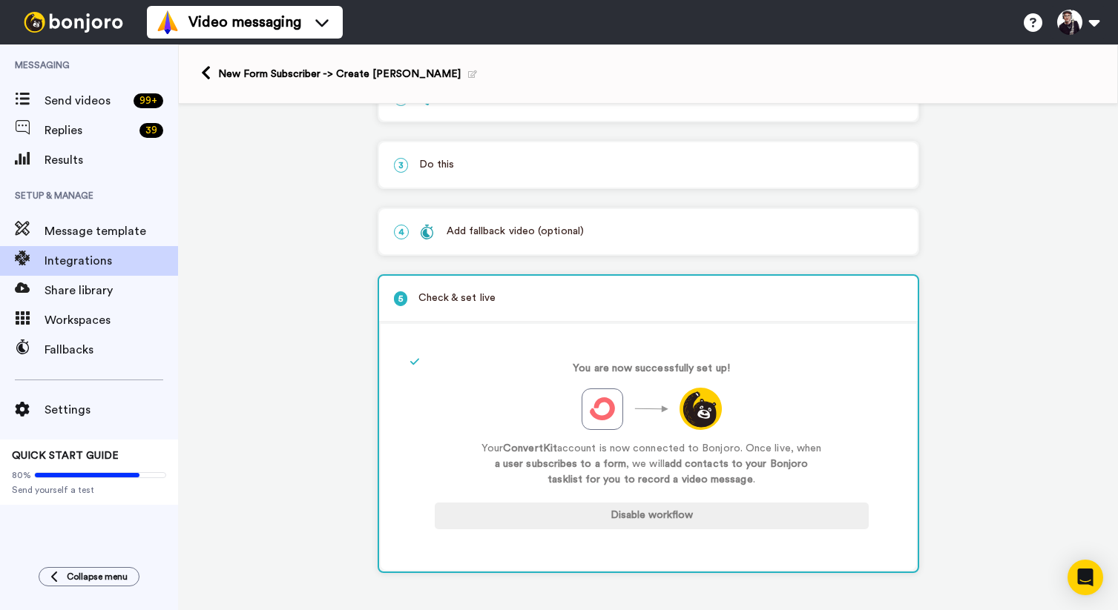
scroll to position [0, 0]
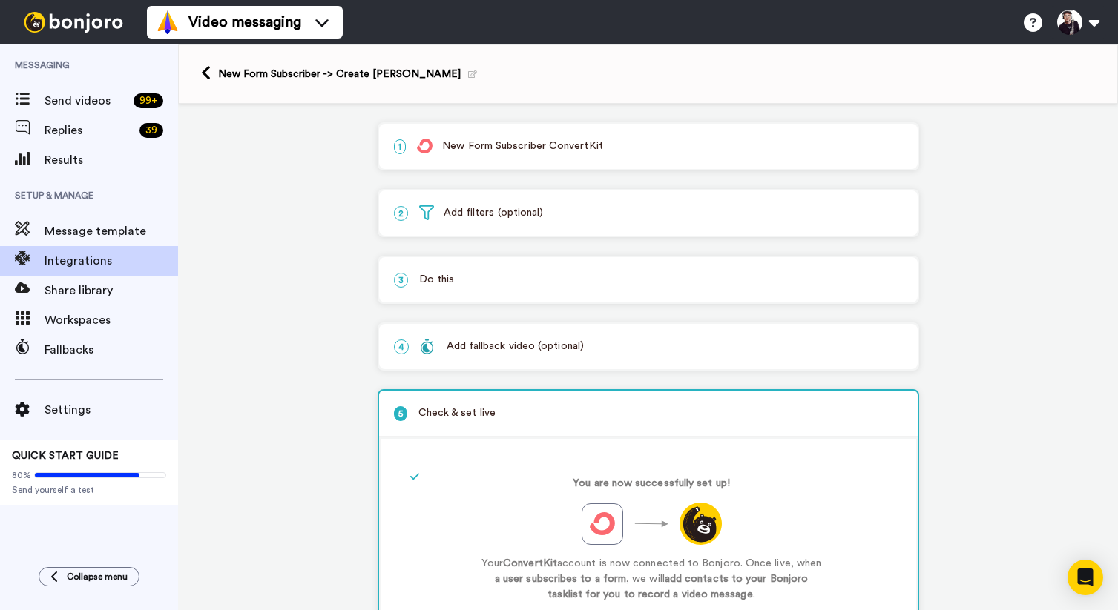
click at [468, 73] on icon at bounding box center [472, 74] width 9 height 8
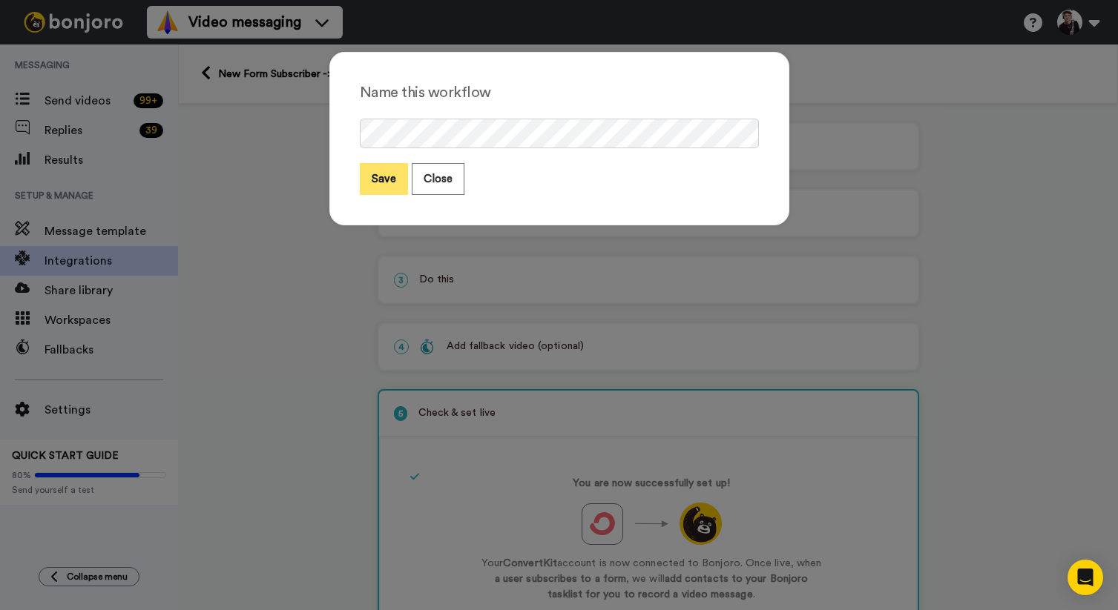
click at [380, 179] on button "Save" at bounding box center [384, 179] width 48 height 32
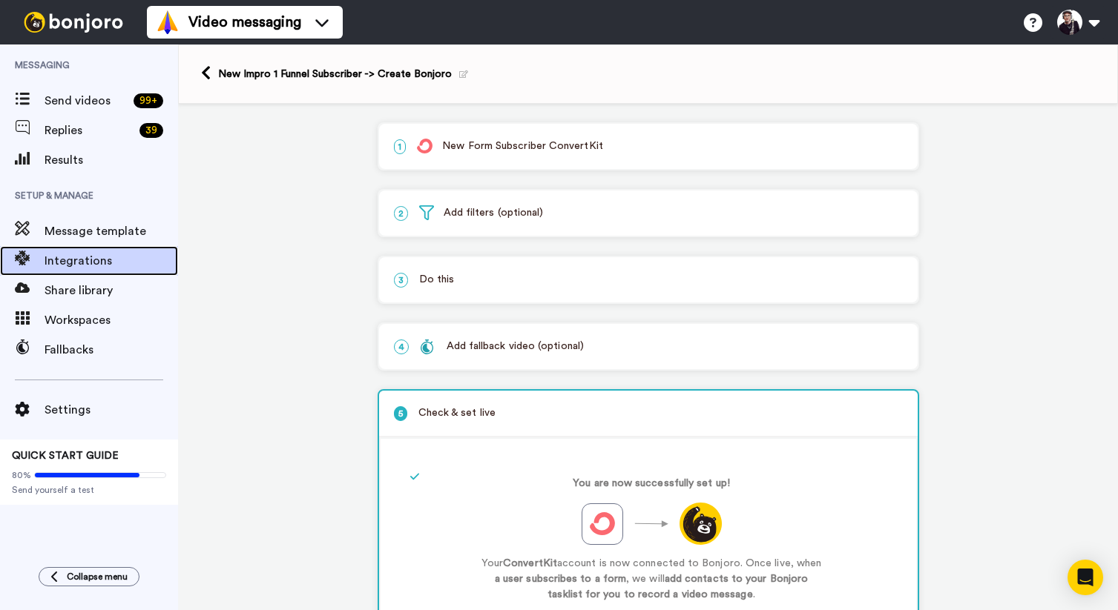
click at [61, 257] on span "Integrations" at bounding box center [110, 261] width 133 height 18
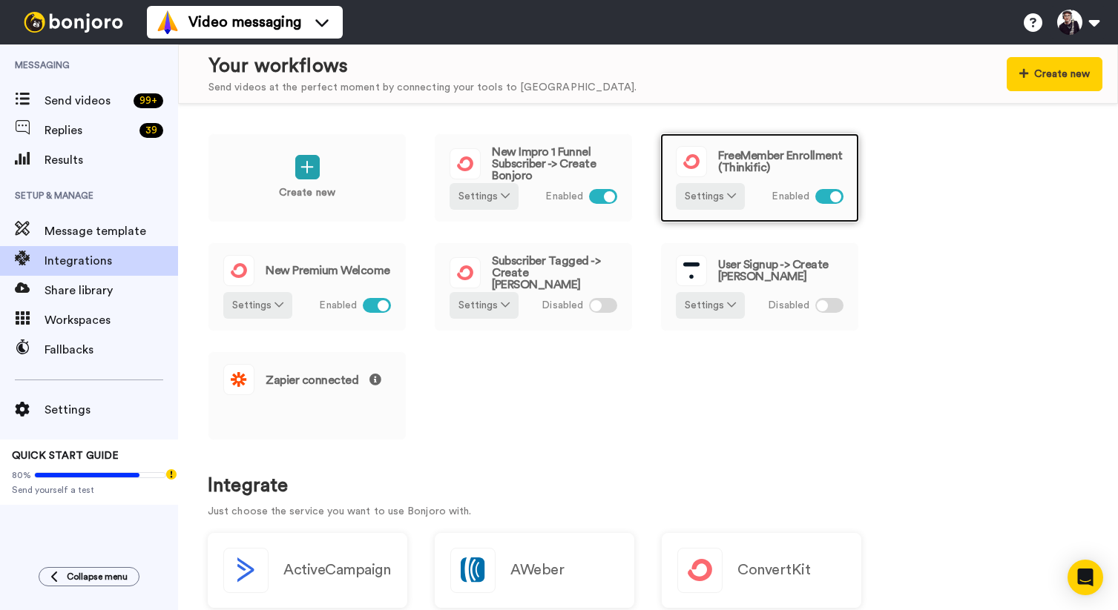
click at [762, 151] on span "FreeMember Enrollment (Thinkific)" at bounding box center [780, 162] width 125 height 24
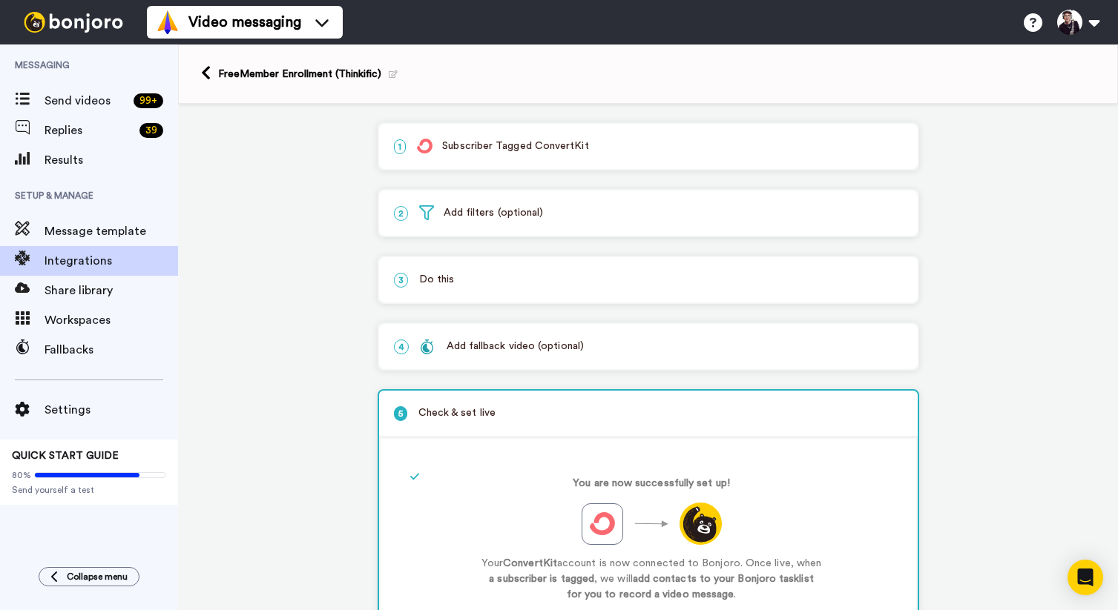
click at [524, 147] on p "1 Subscriber Tagged ConvertKit" at bounding box center [648, 147] width 509 height 16
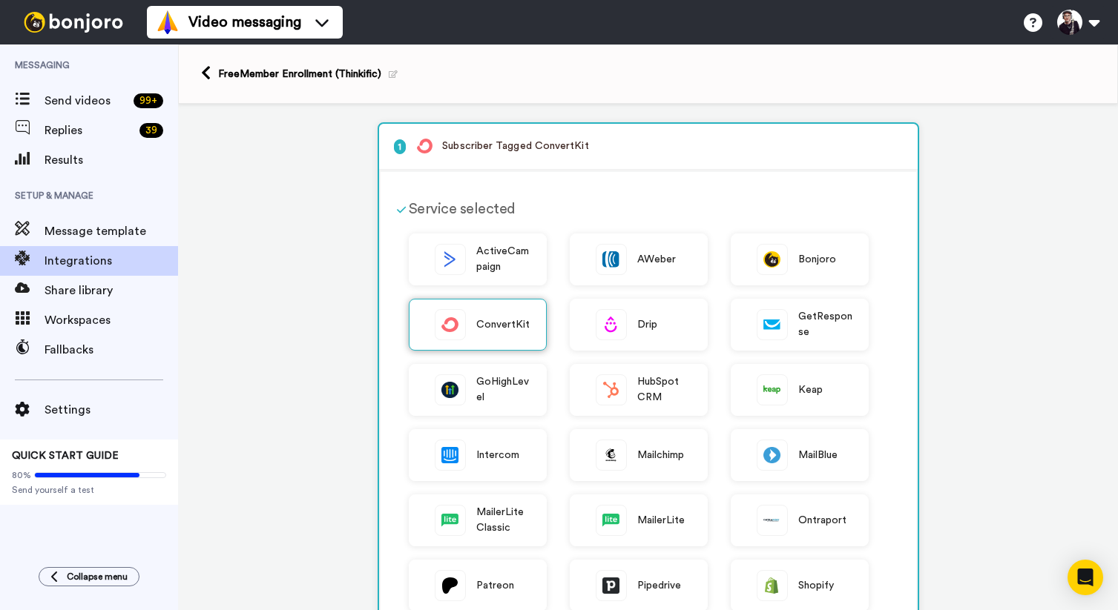
click at [496, 329] on span "ConvertKit" at bounding box center [503, 325] width 54 height 16
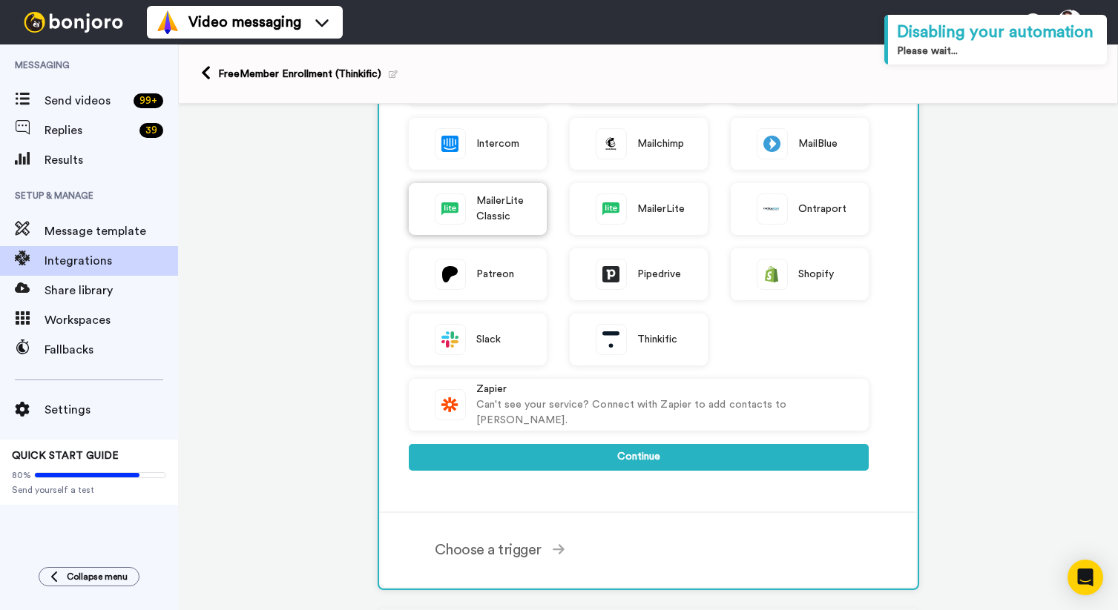
scroll to position [312, 0]
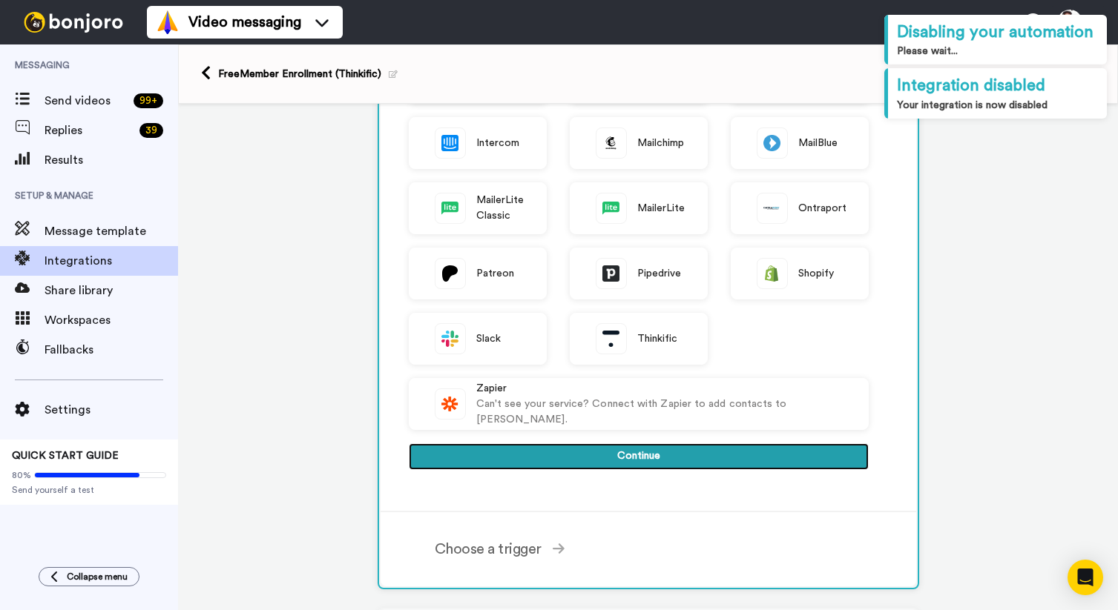
click at [641, 458] on button "Continue" at bounding box center [639, 456] width 460 height 27
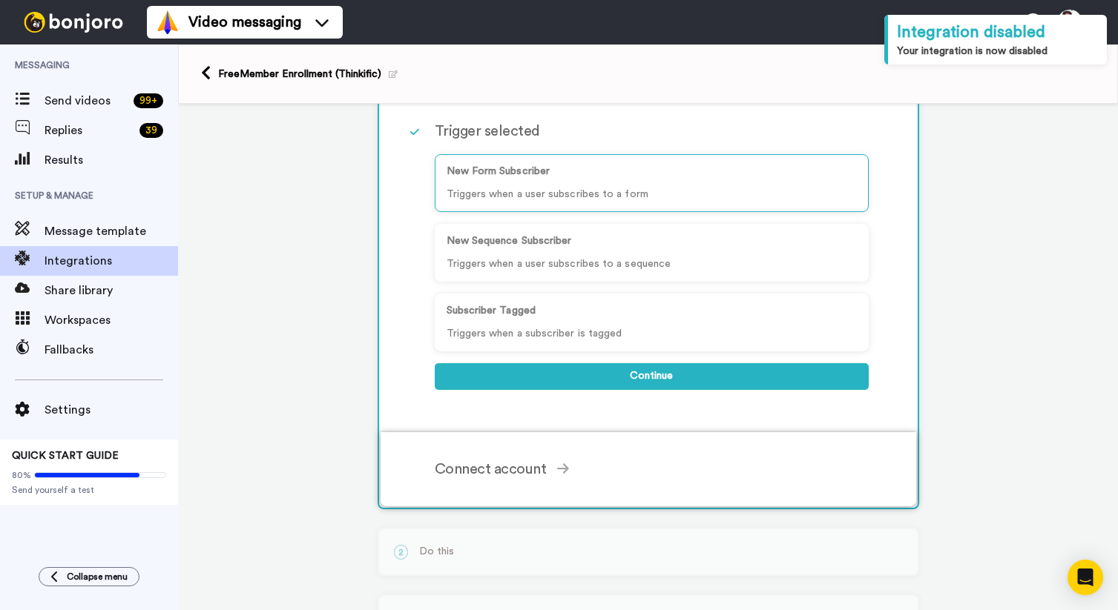
scroll to position [144, 0]
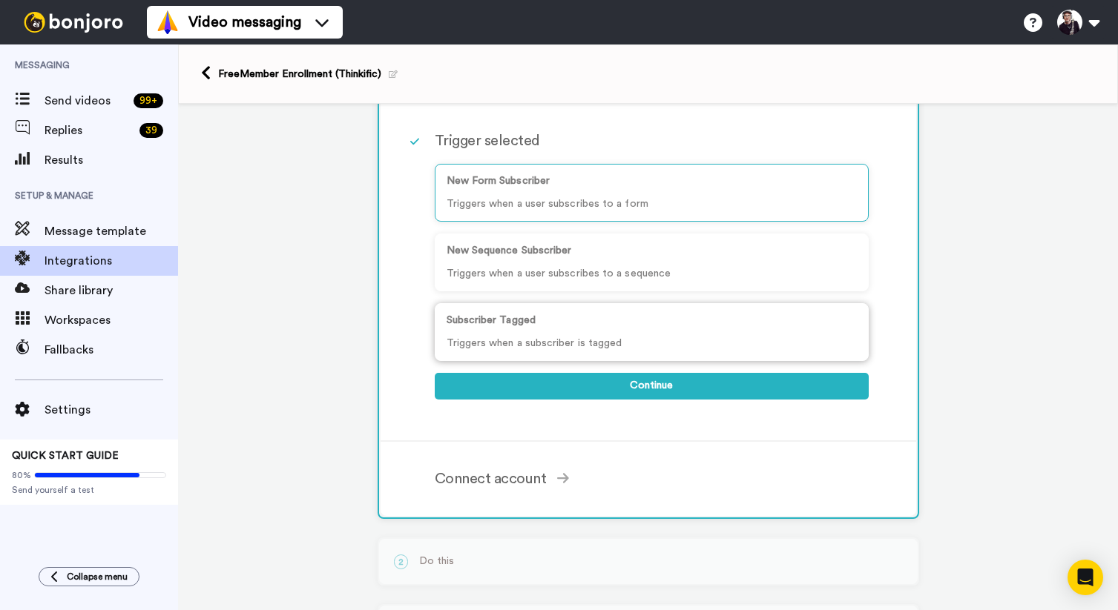
click at [641, 335] on div "Subscriber Tagged Triggers when a subscriber is tagged" at bounding box center [652, 332] width 434 height 58
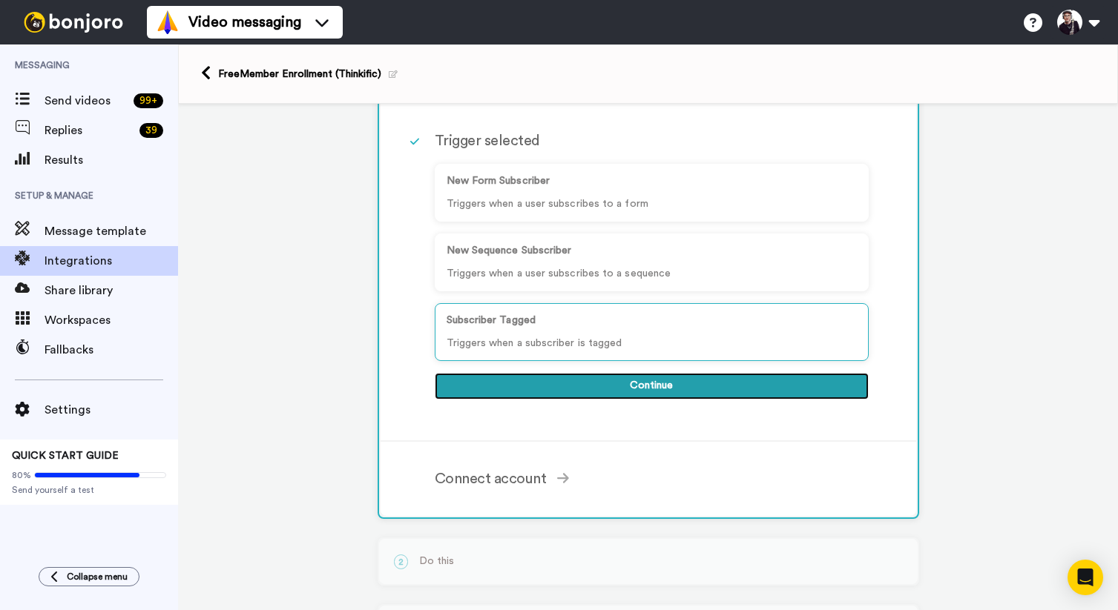
click at [648, 383] on button "Continue" at bounding box center [652, 386] width 434 height 27
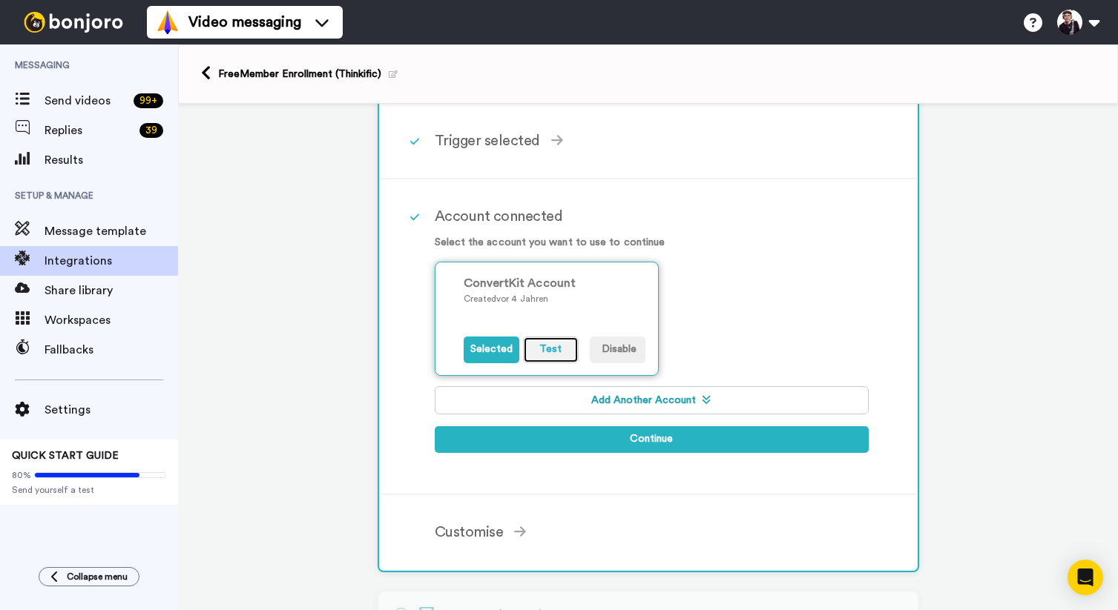
click at [550, 349] on button "Test" at bounding box center [551, 350] width 56 height 27
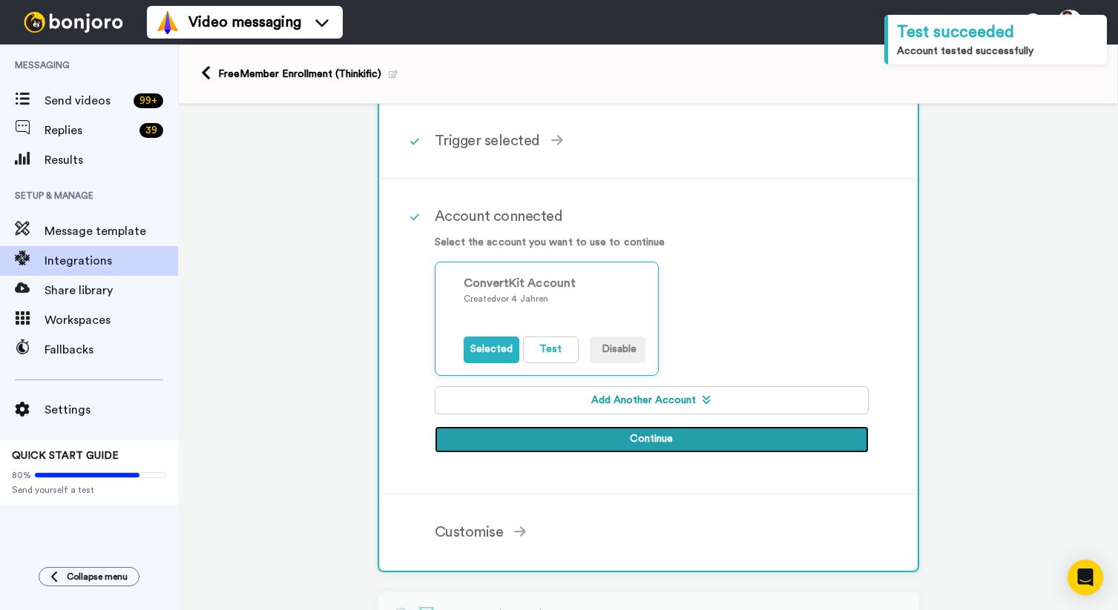
click at [650, 441] on button "Continue" at bounding box center [652, 439] width 434 height 27
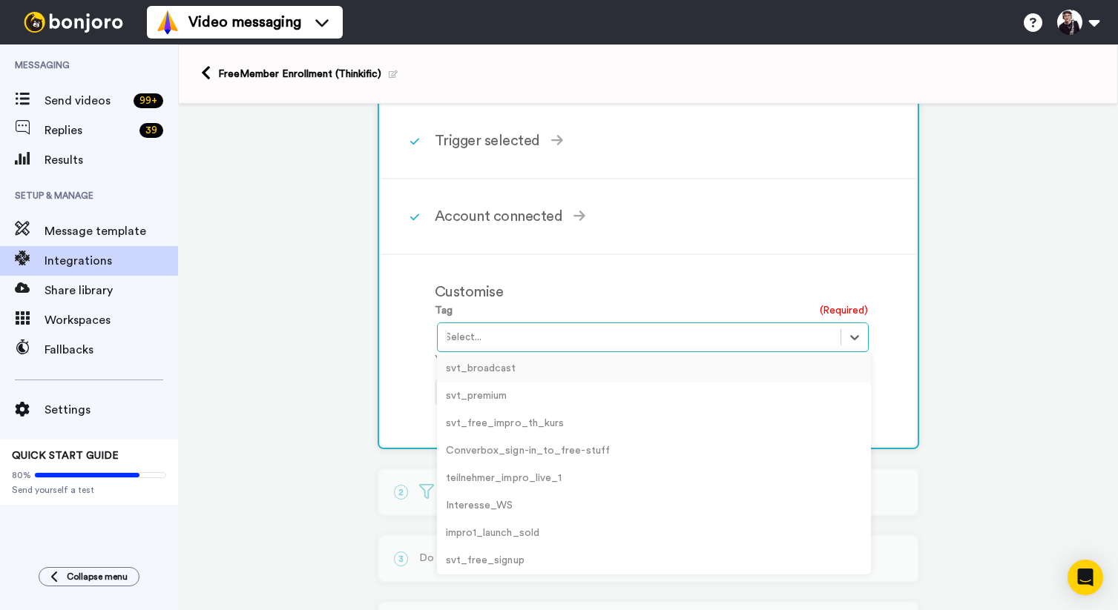
click at [561, 337] on div at bounding box center [639, 338] width 388 height 18
click at [481, 426] on div "svt_free_signup" at bounding box center [654, 425] width 434 height 27
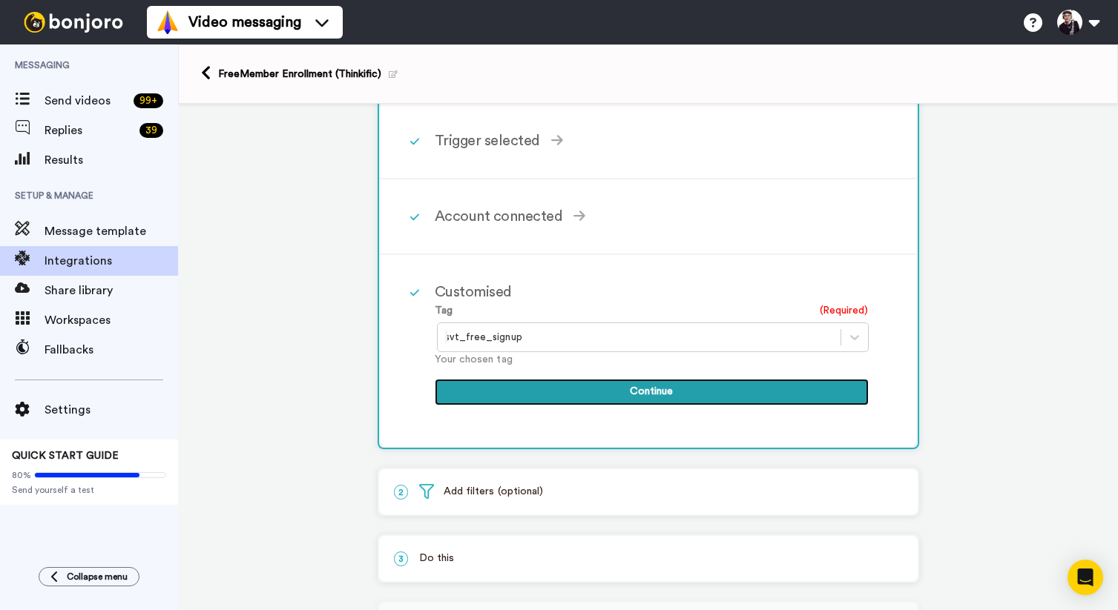
click at [656, 395] on button "Continue" at bounding box center [652, 392] width 434 height 27
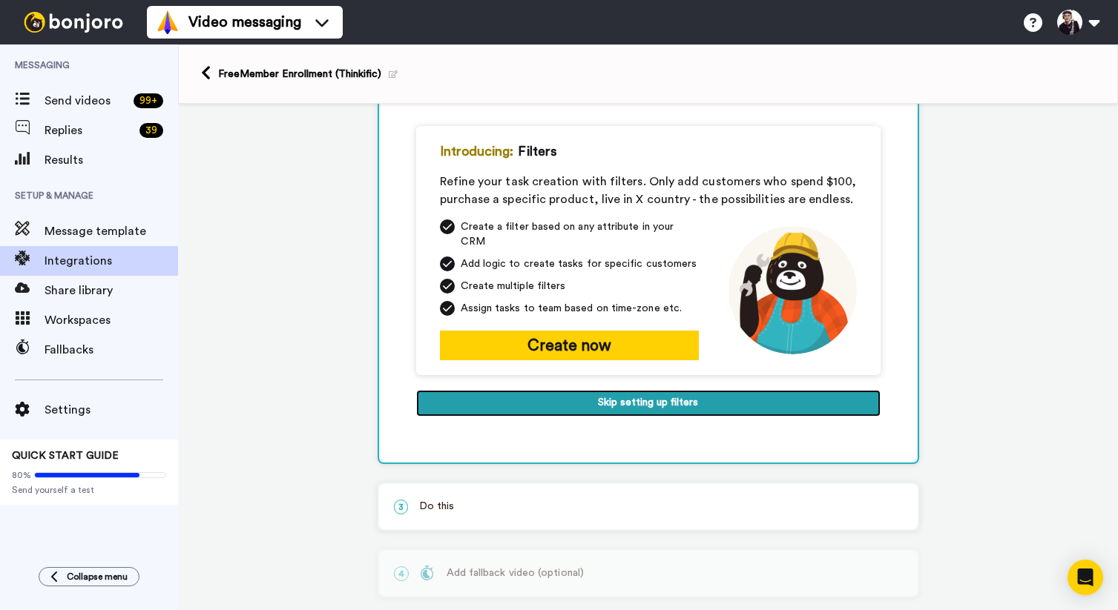
click at [638, 392] on button "Skip setting up filters" at bounding box center [648, 403] width 464 height 27
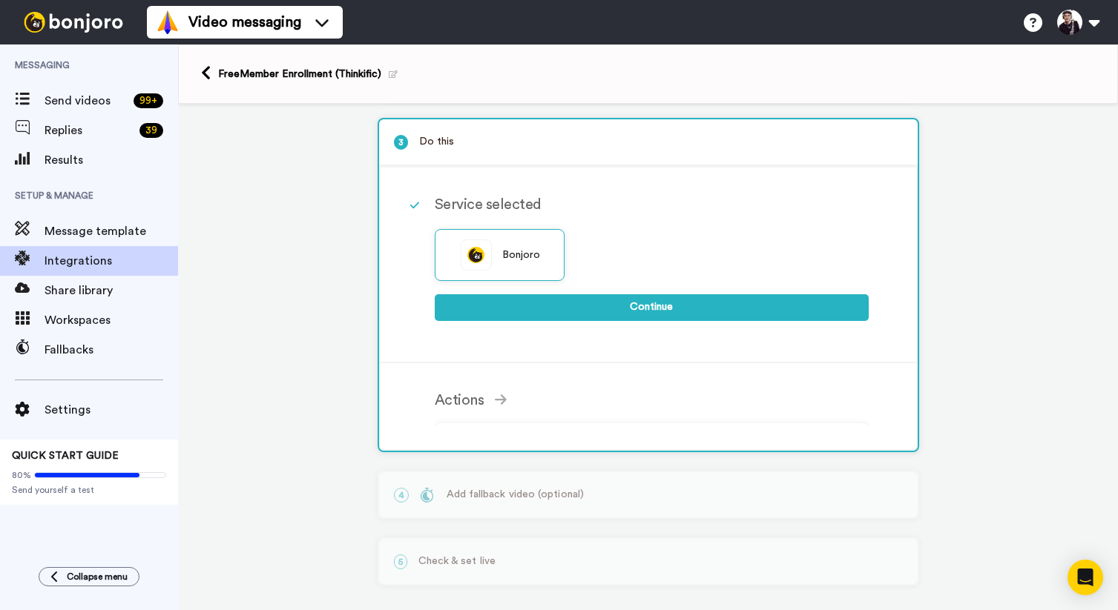
scroll to position [138, 0]
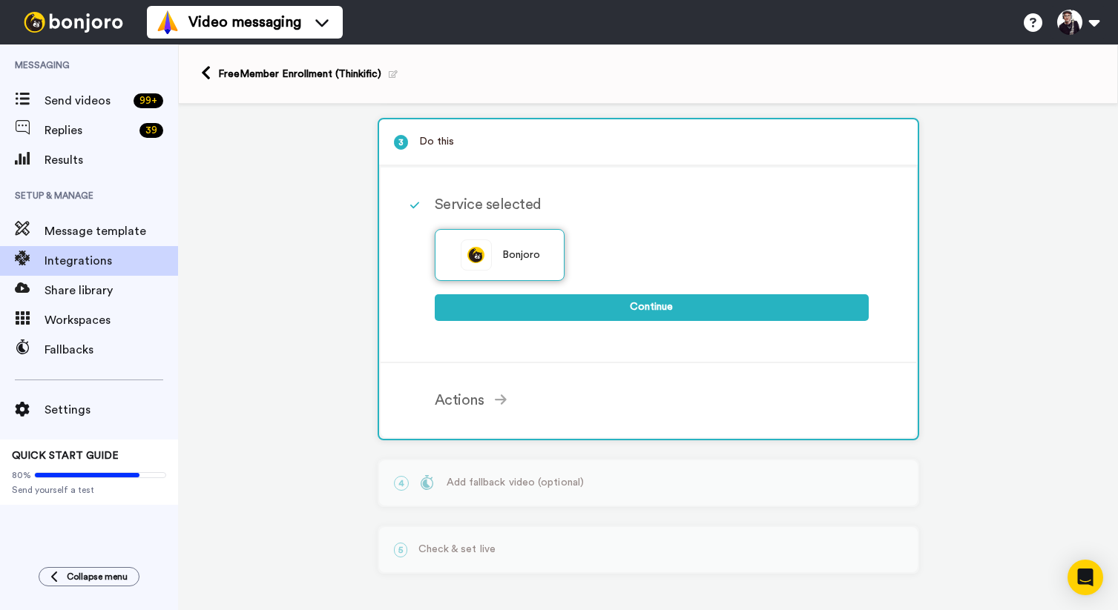
click at [535, 260] on span "Bonjoro" at bounding box center [521, 256] width 39 height 16
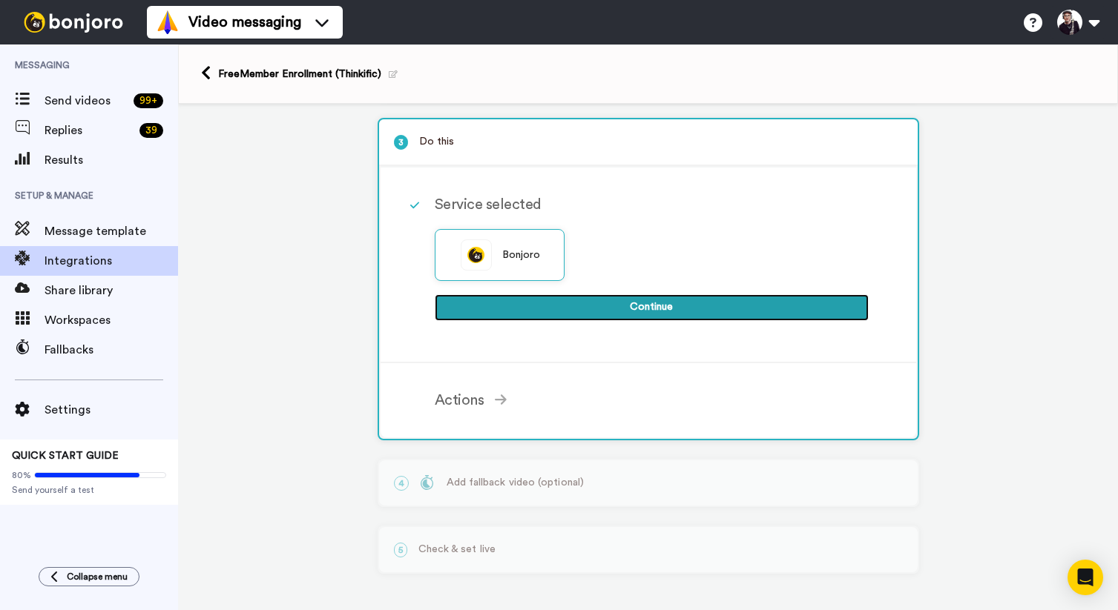
click at [636, 303] on button "Continue" at bounding box center [652, 307] width 434 height 27
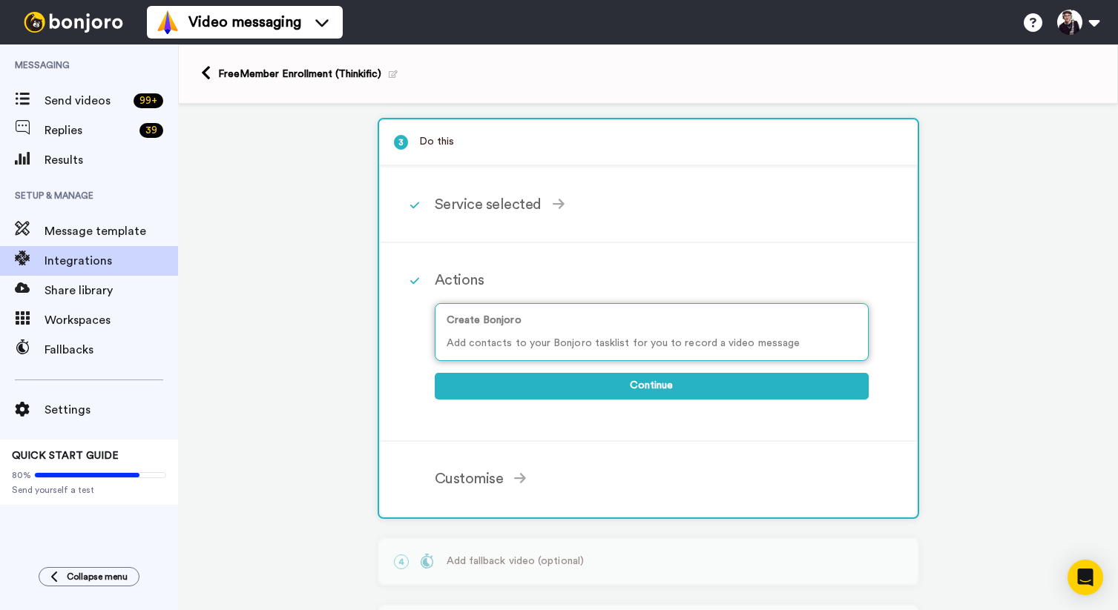
click at [639, 337] on div "Create Bonjoro Add contacts to your Bonjoro tasklist for you to record a video …" at bounding box center [652, 332] width 434 height 58
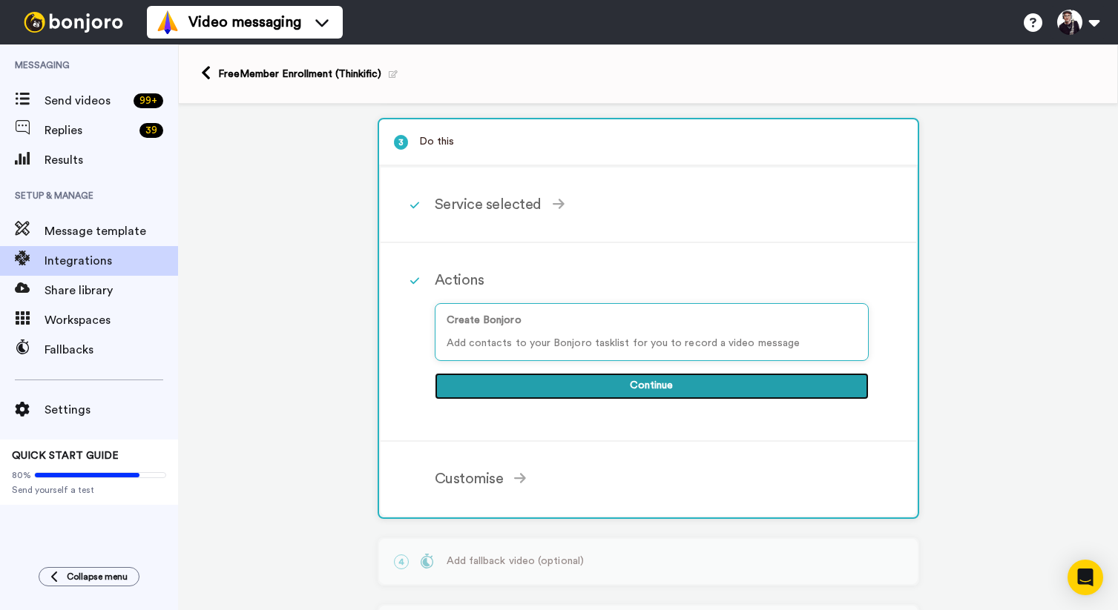
click at [661, 389] on button "Continue" at bounding box center [652, 386] width 434 height 27
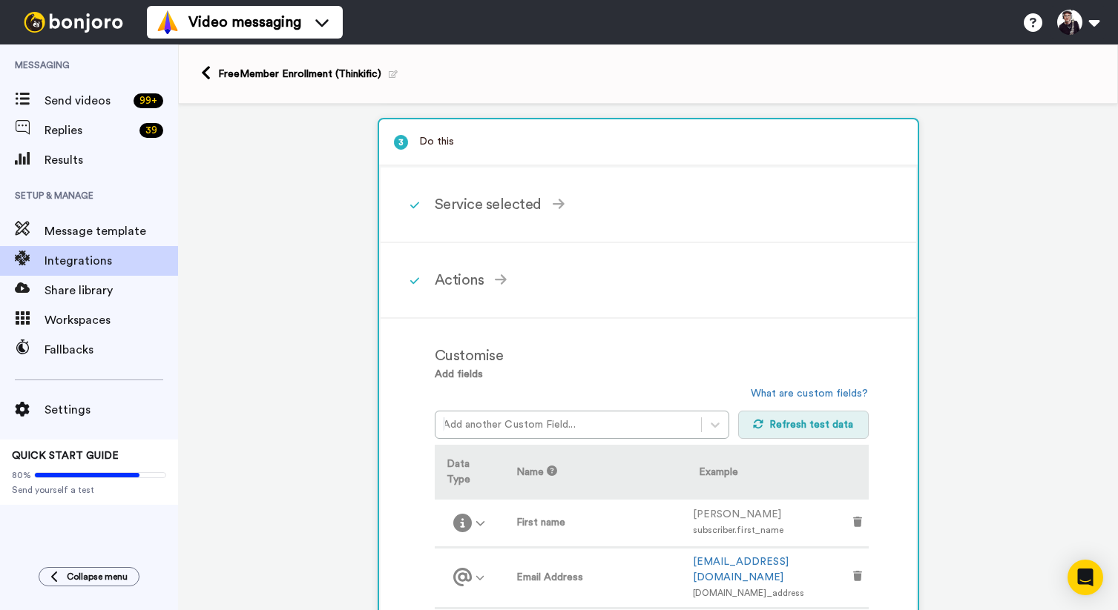
click at [759, 433] on button "Refresh test data" at bounding box center [803, 425] width 131 height 28
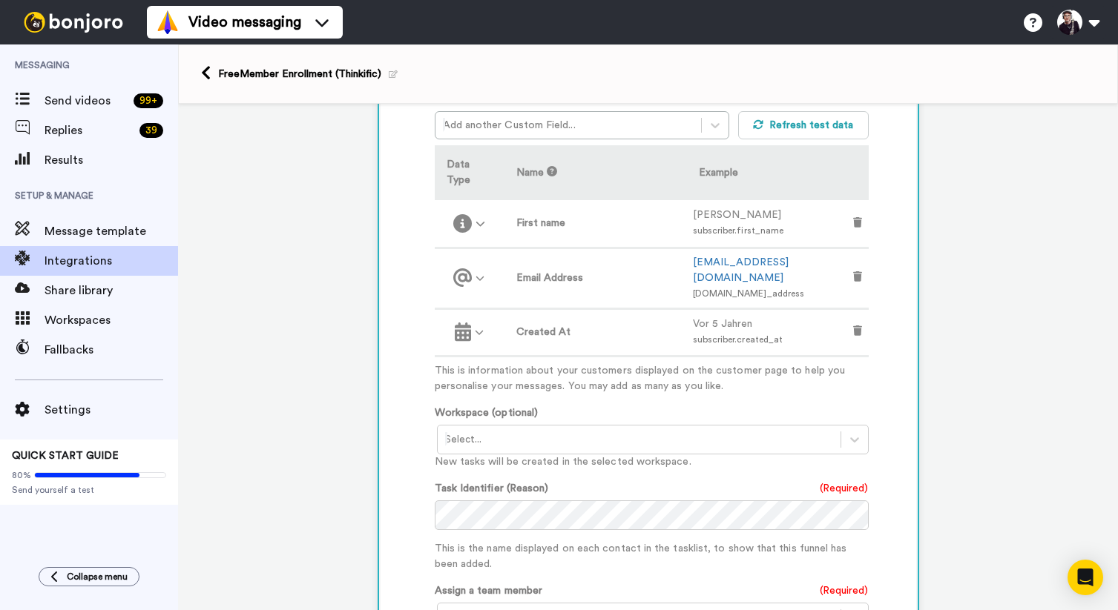
scroll to position [441, 0]
click at [556, 427] on div at bounding box center [639, 436] width 388 height 18
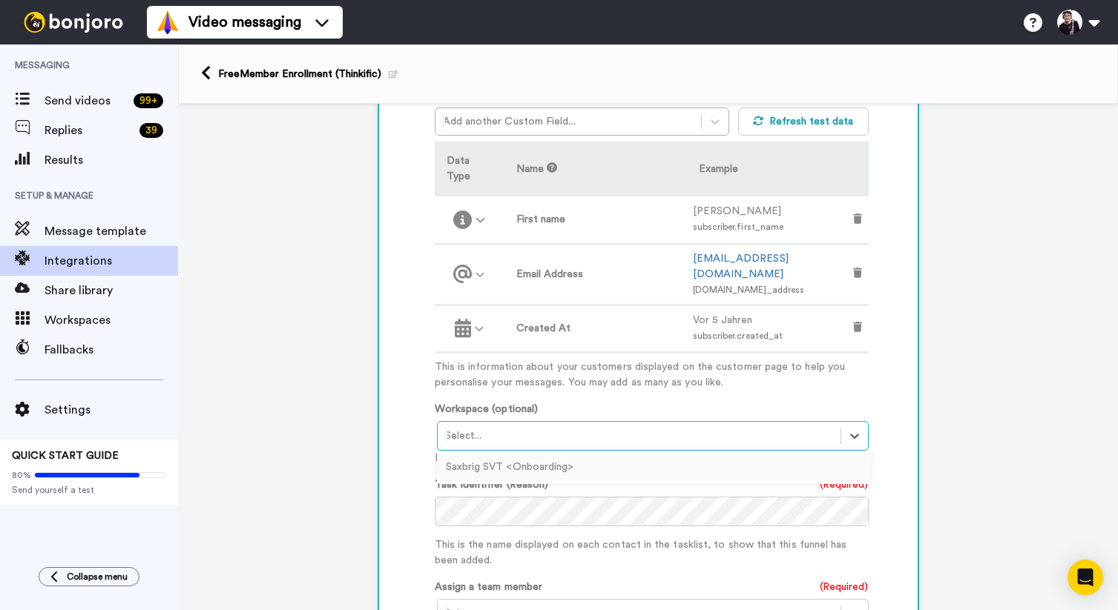
click at [479, 454] on div "Saxbrig SVT <Onboarding>" at bounding box center [654, 467] width 434 height 27
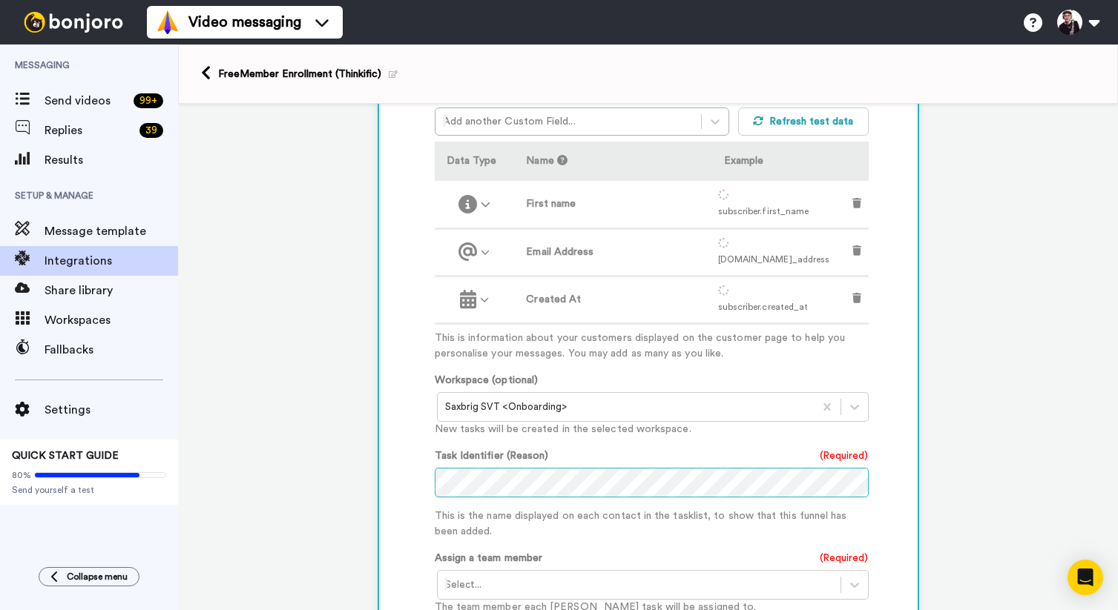
click at [545, 334] on div "Add fields Add another Custom Field... What are custom fields? Refresh test dat…" at bounding box center [652, 403] width 434 height 679
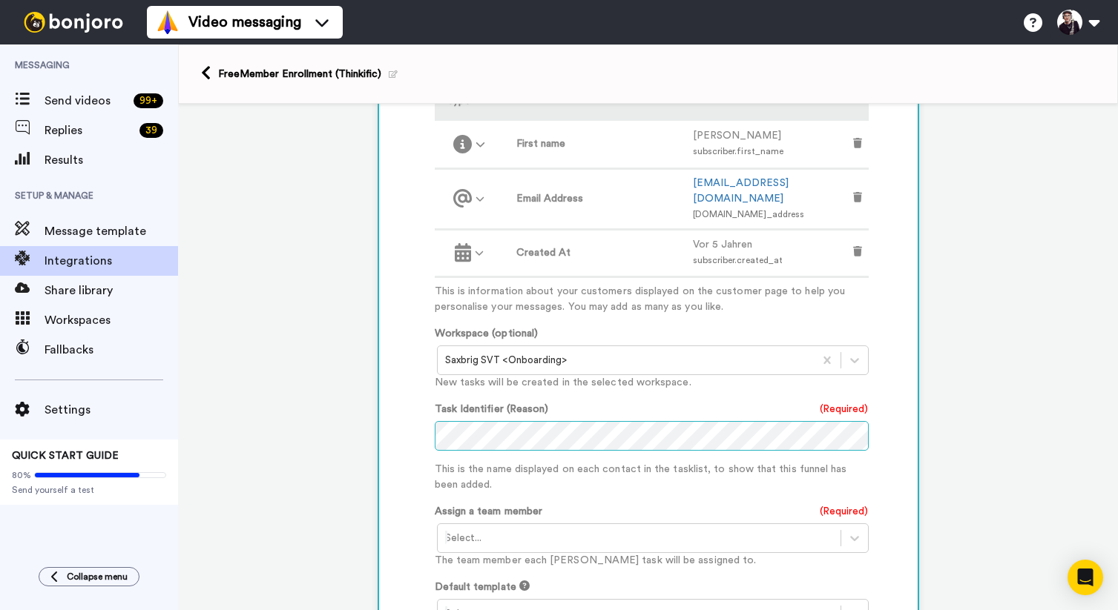
scroll to position [521, 0]
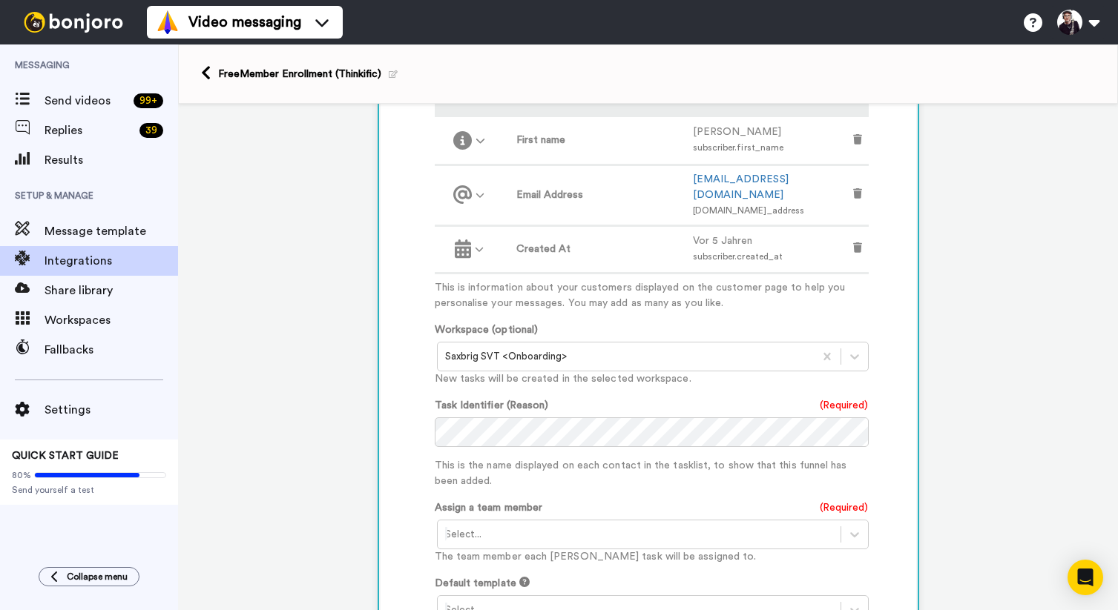
click at [490, 526] on div at bounding box center [639, 535] width 388 height 18
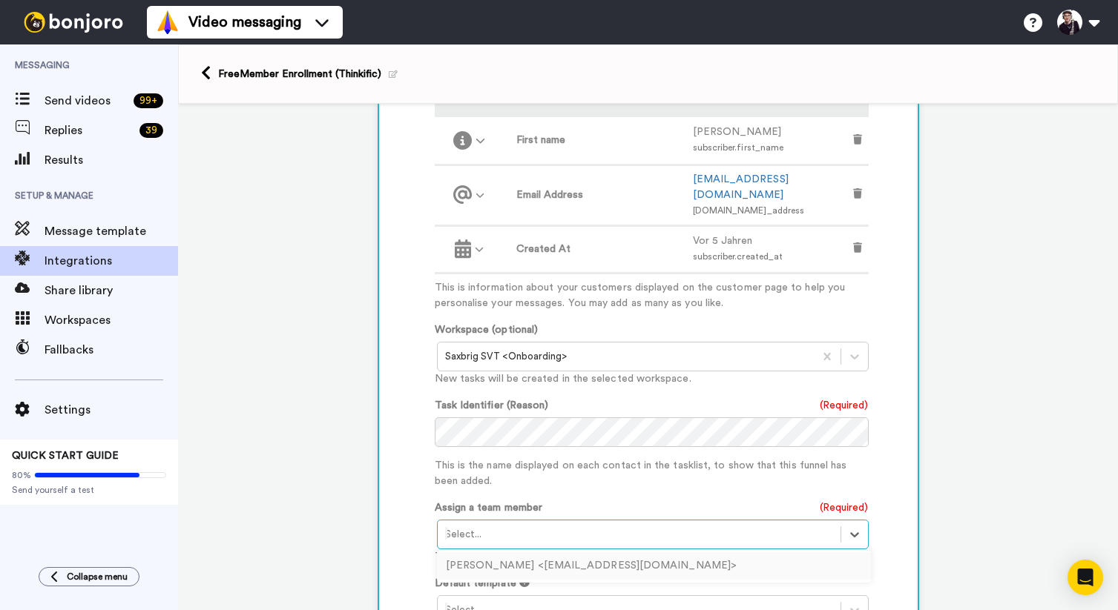
click at [481, 552] on div "Bernd Hartnagel <berndsax@freenet.de>" at bounding box center [654, 565] width 434 height 27
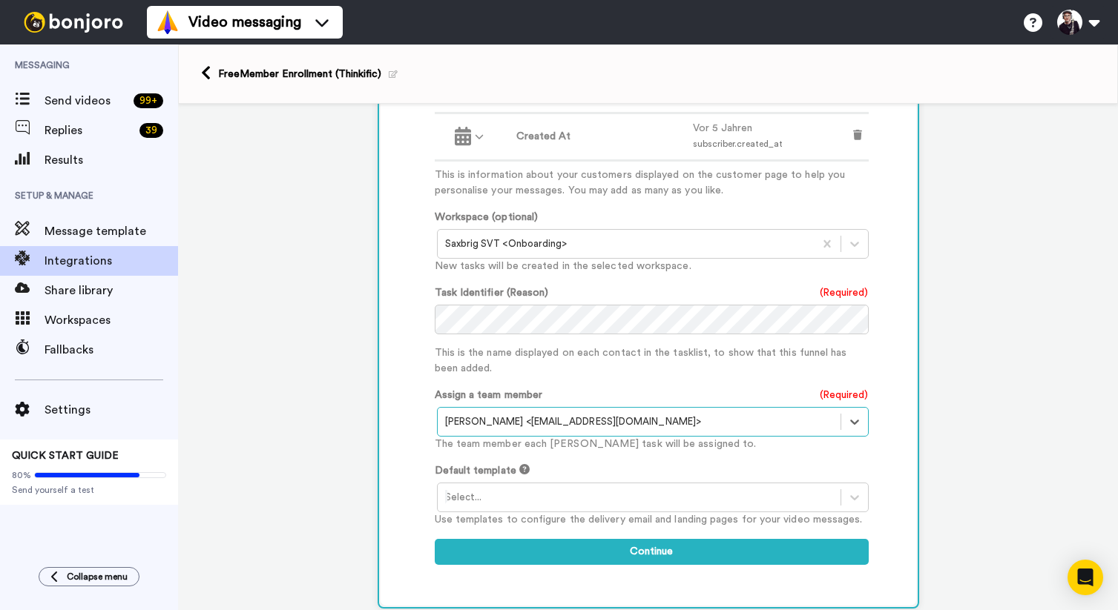
scroll to position [634, 0]
click at [482, 488] on div at bounding box center [639, 497] width 388 height 18
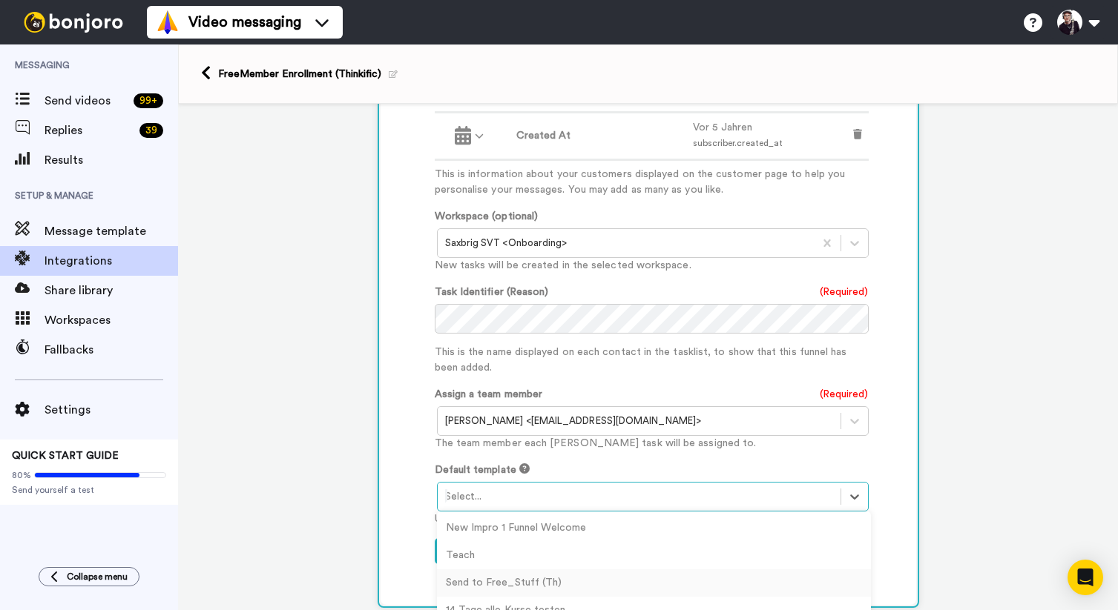
scroll to position [23, 0]
click at [520, 574] on div "14 Tage alle Kurse testen" at bounding box center [654, 587] width 434 height 27
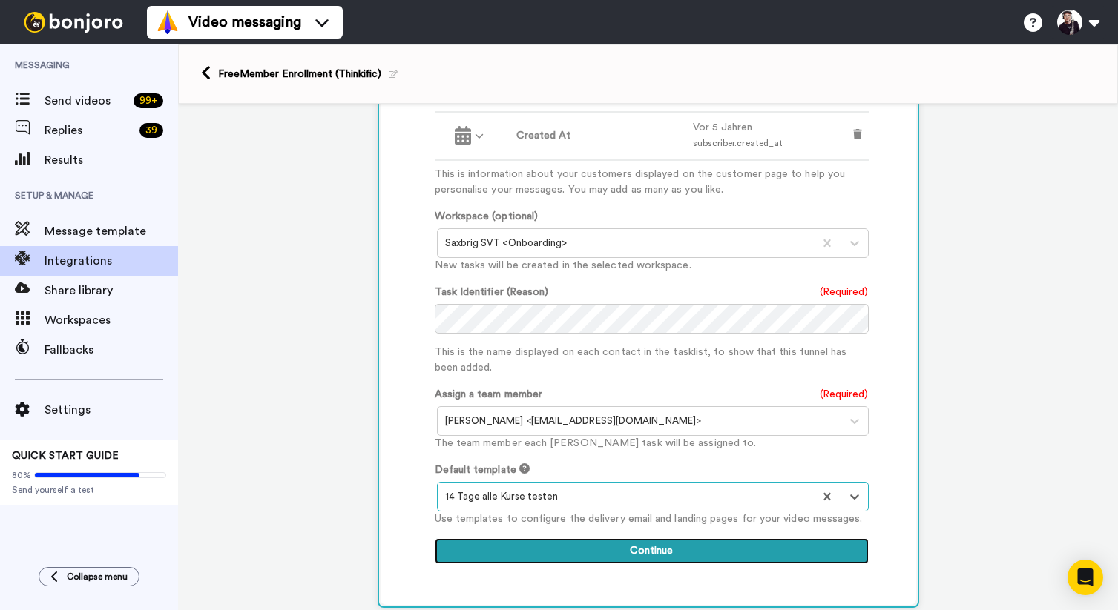
click at [653, 538] on button "Continue" at bounding box center [652, 551] width 434 height 27
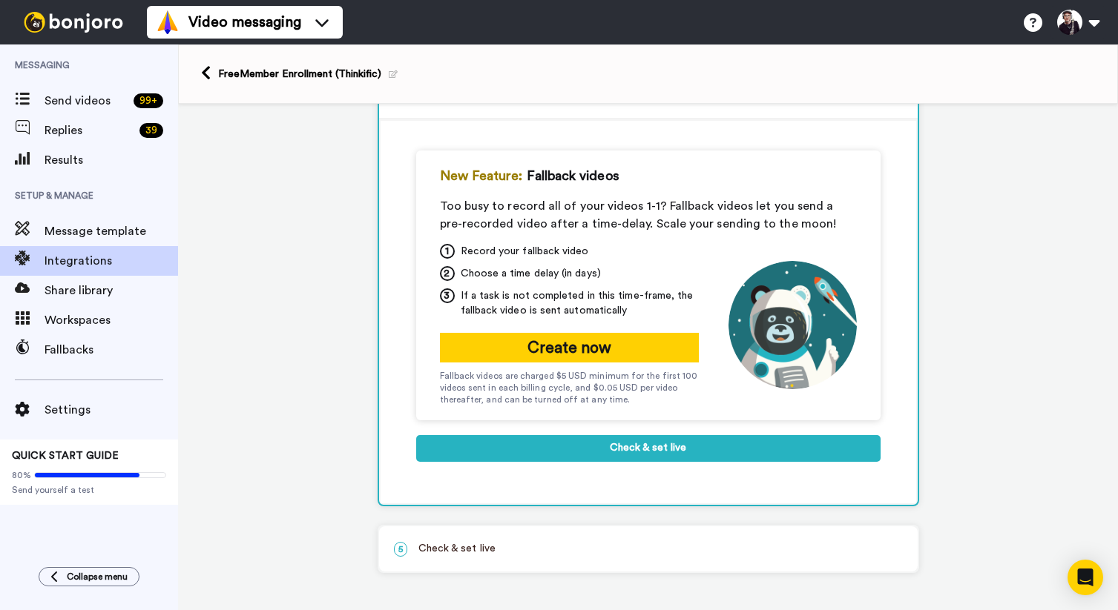
scroll to position [203, 0]
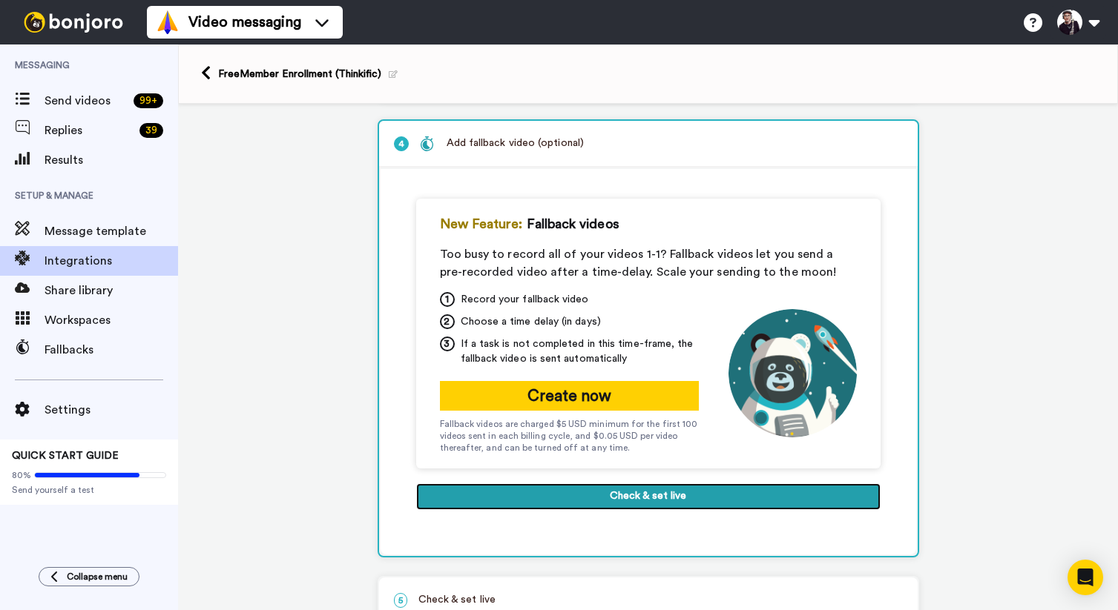
click at [646, 502] on button "Check & set live" at bounding box center [648, 497] width 464 height 27
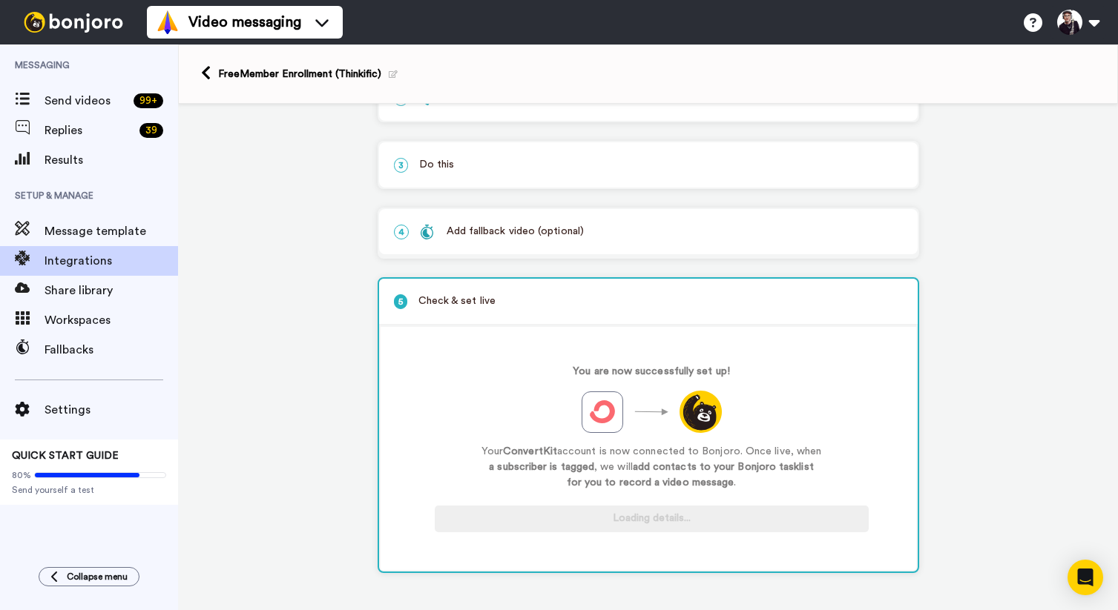
scroll to position [119, 0]
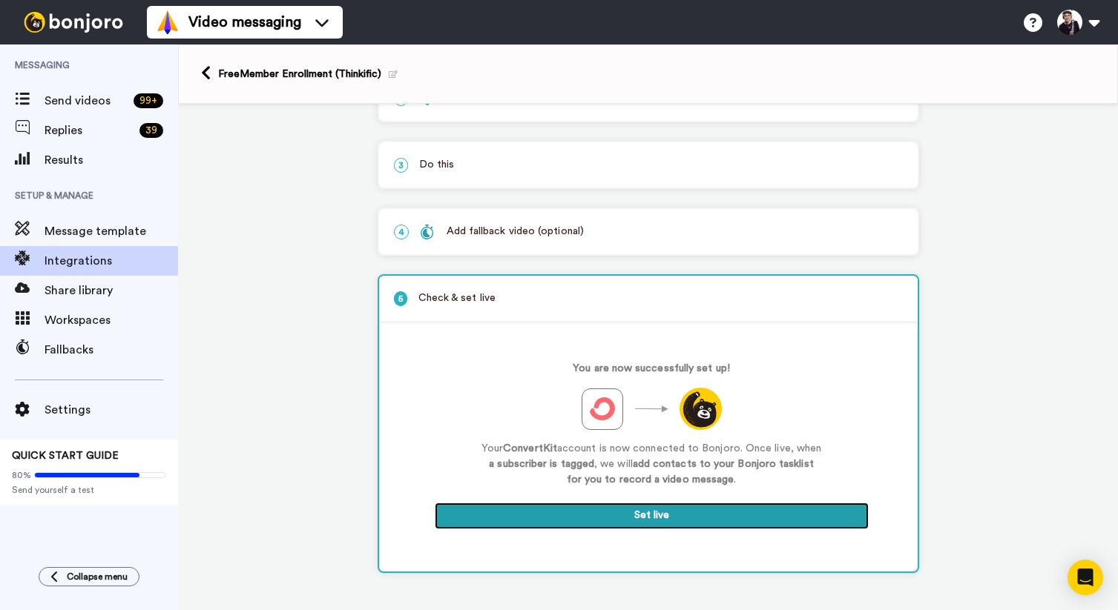
click at [653, 518] on button "Set live" at bounding box center [652, 516] width 434 height 27
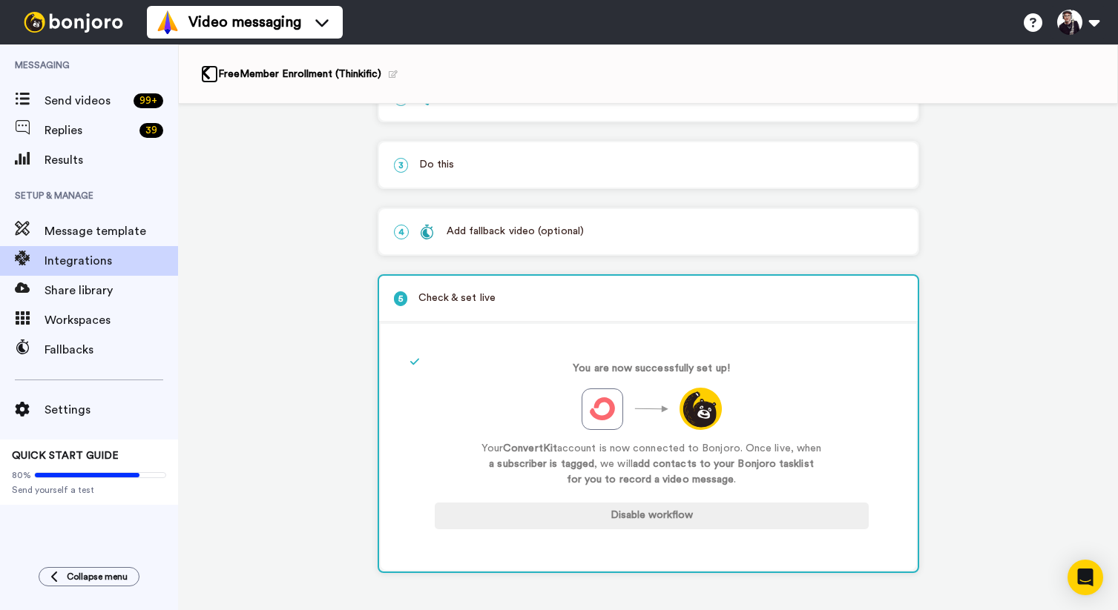
click at [207, 71] on icon at bounding box center [206, 73] width 10 height 16
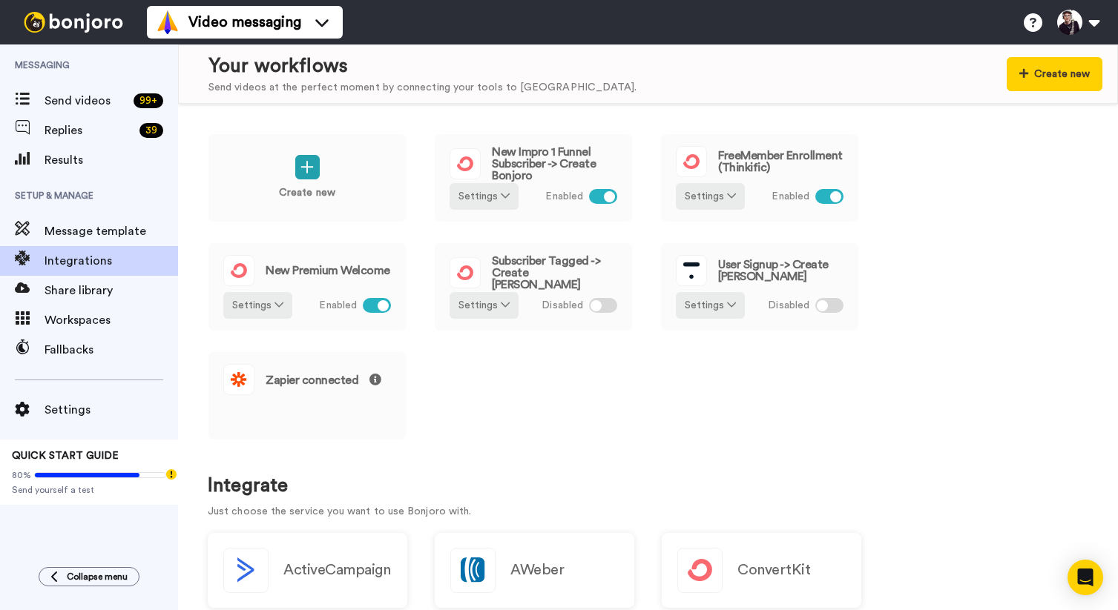
click at [527, 413] on div "Create new New Impro 1 Funnel Subscriber -> Create Bonjoro Settings Enabled Fre…" at bounding box center [648, 296] width 880 height 327
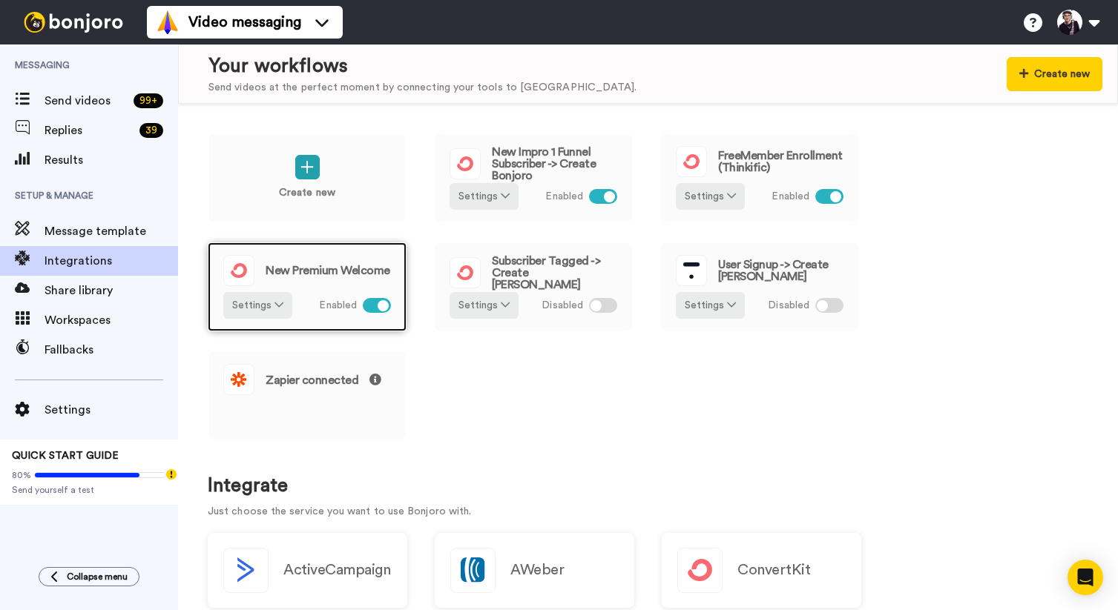
click at [323, 278] on div "New Premium Welcome" at bounding box center [307, 270] width 168 height 31
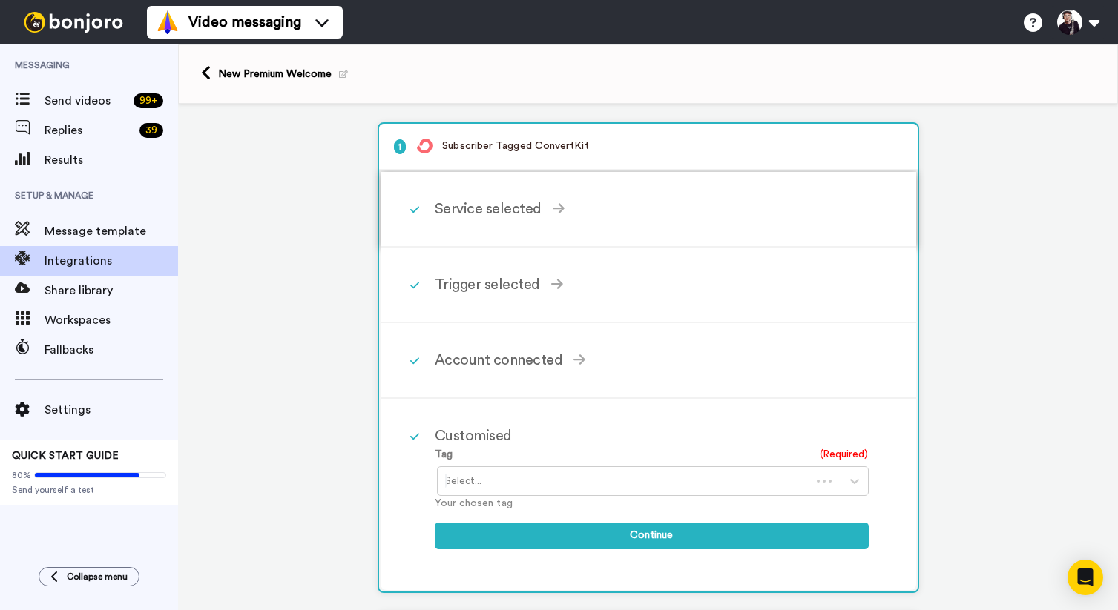
click at [492, 212] on div "Service selected" at bounding box center [652, 209] width 434 height 22
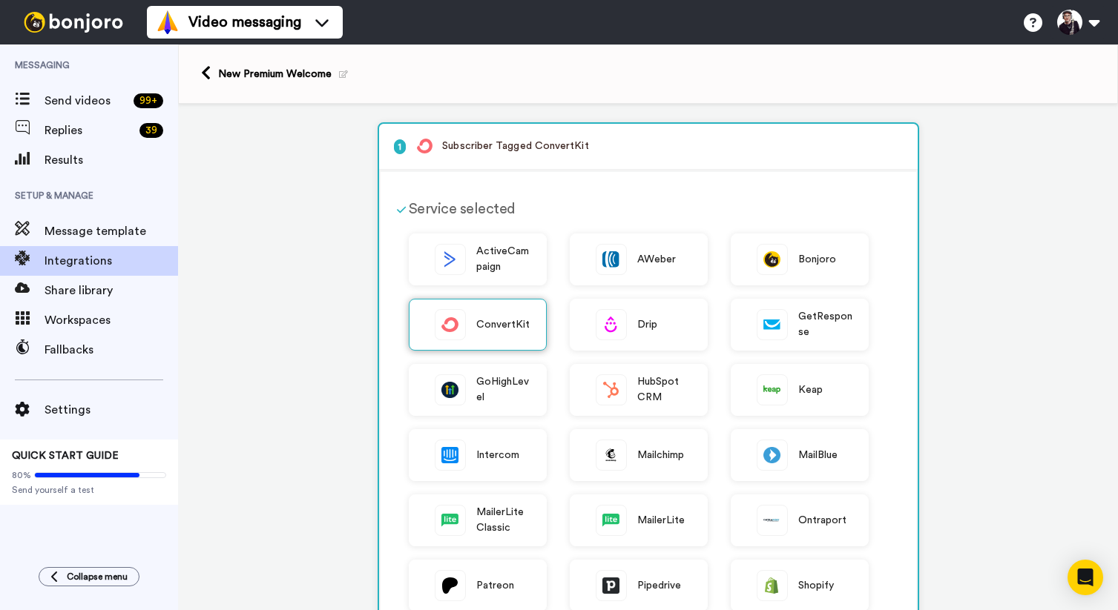
click at [481, 324] on span "ConvertKit" at bounding box center [503, 325] width 54 height 16
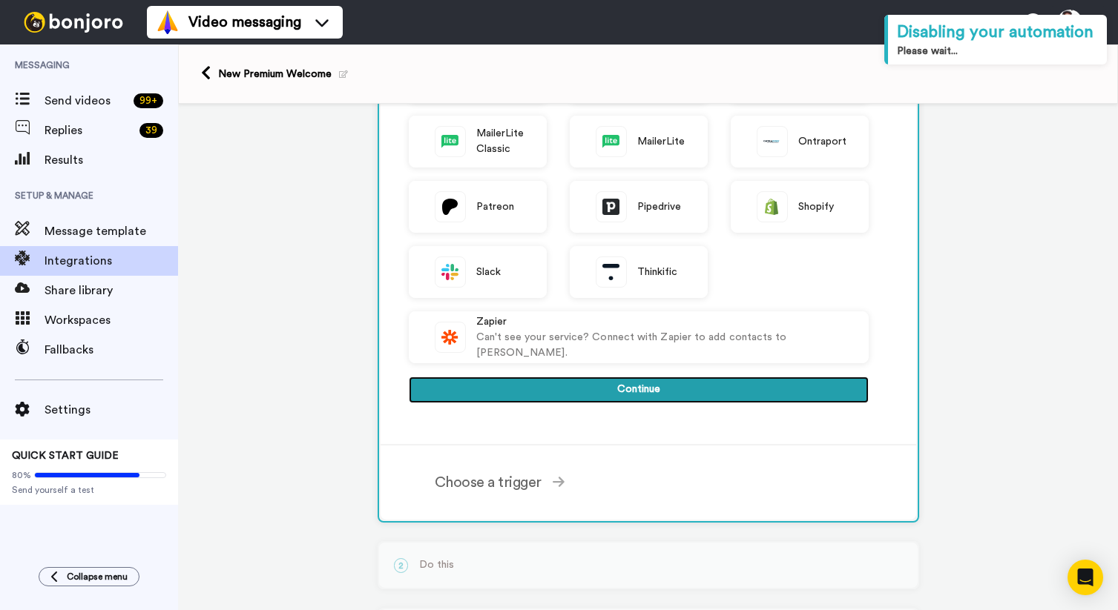
click at [632, 391] on button "Continue" at bounding box center [639, 390] width 460 height 27
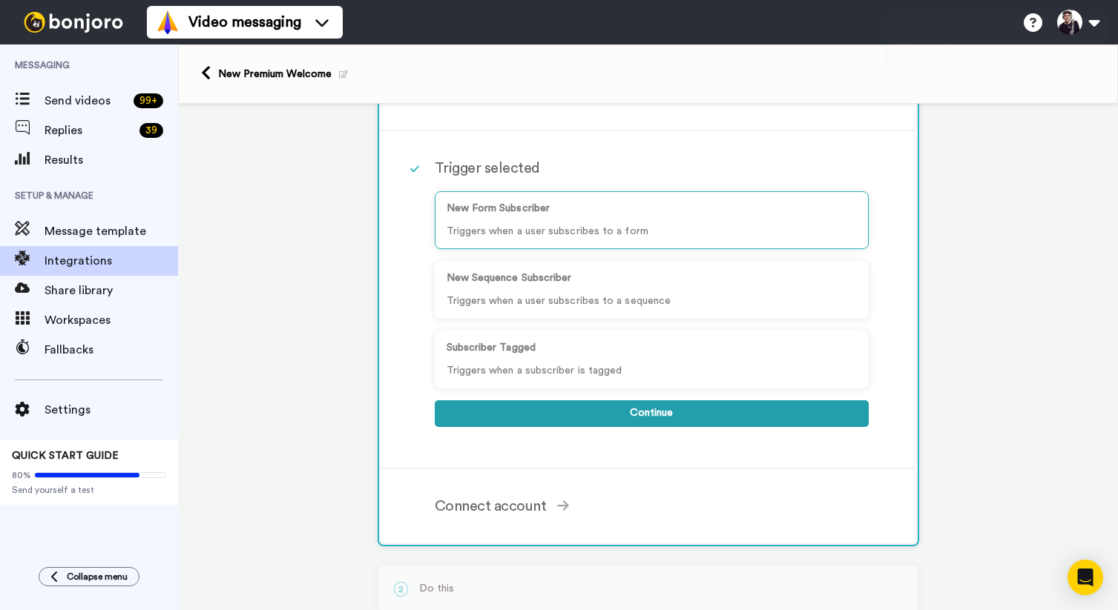
scroll to position [114, 0]
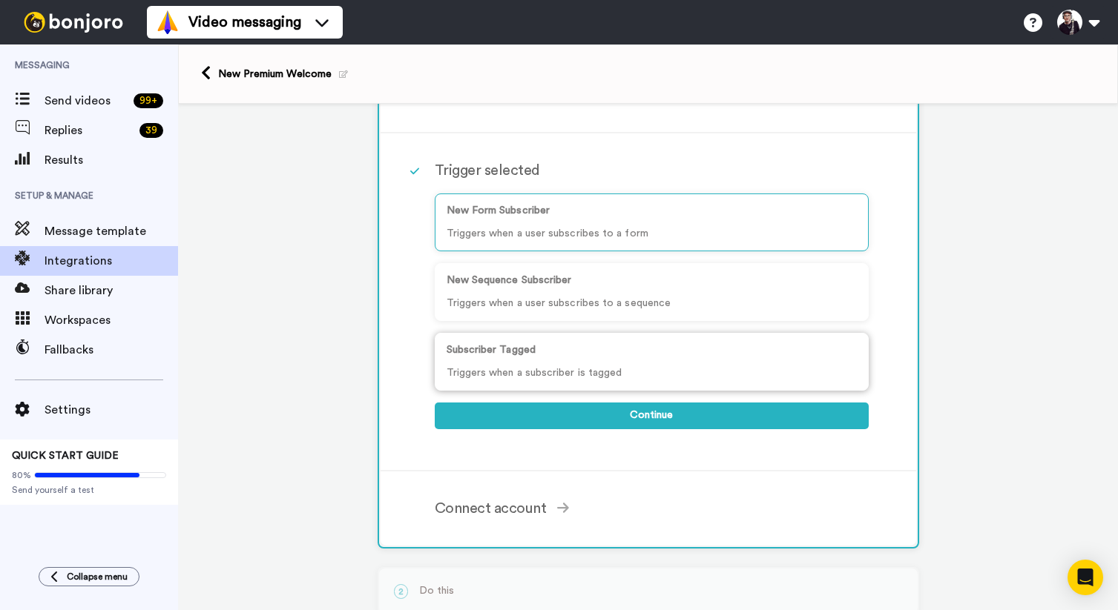
click at [616, 349] on p "Subscriber Tagged" at bounding box center [651, 351] width 410 height 16
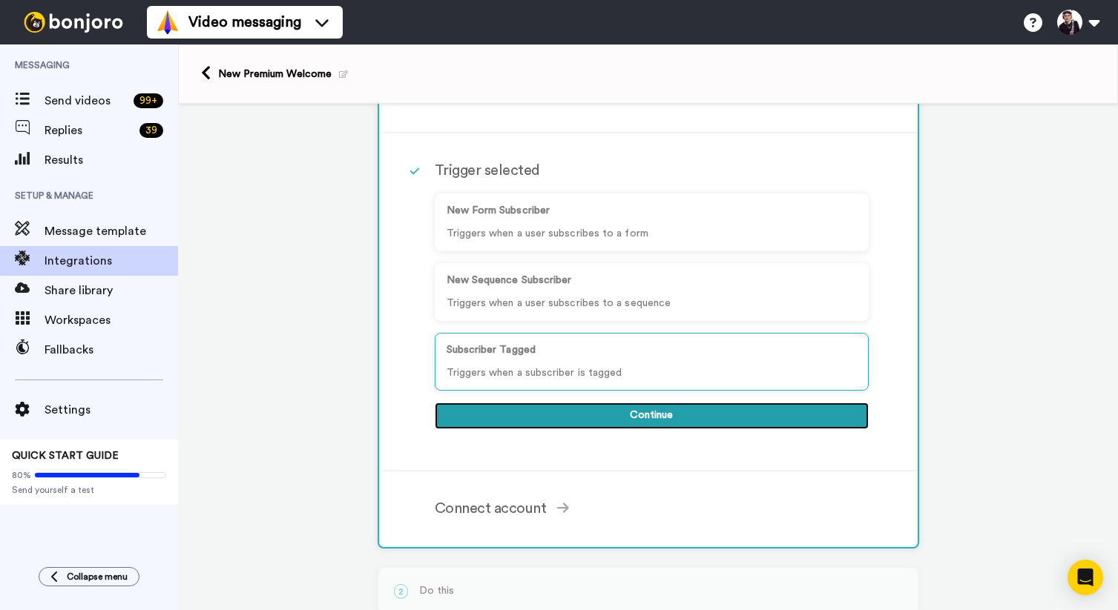
click at [641, 418] on button "Continue" at bounding box center [652, 416] width 434 height 27
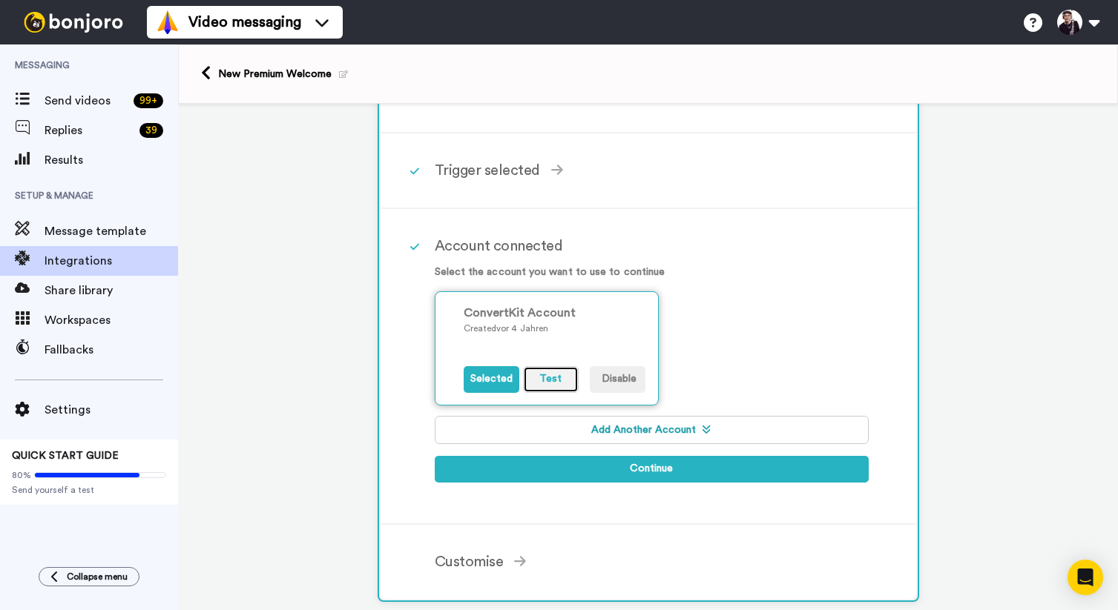
click at [564, 382] on button "Test" at bounding box center [551, 379] width 56 height 27
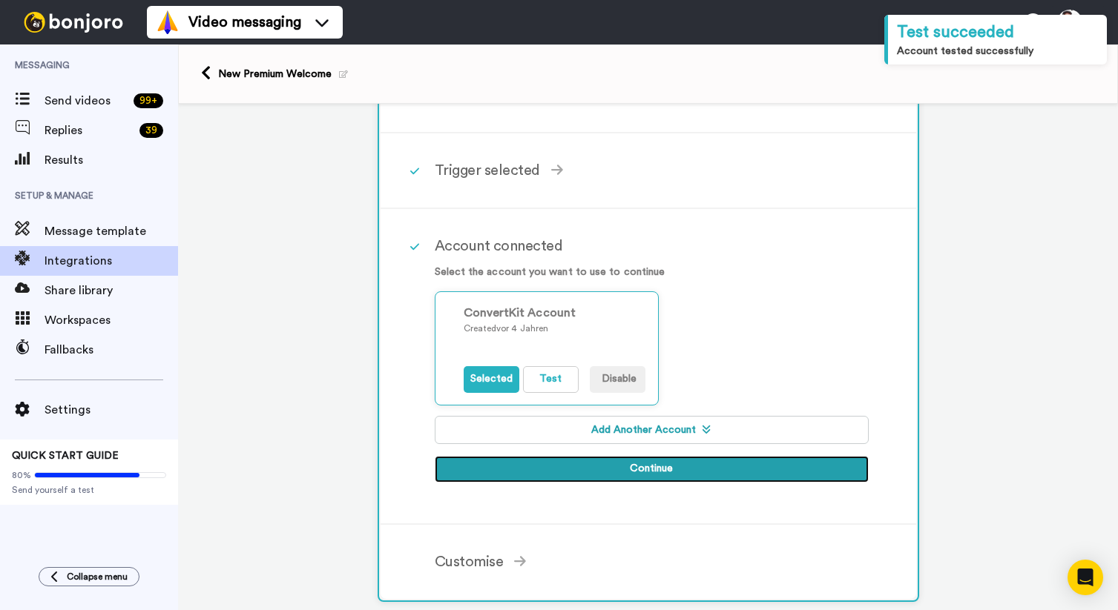
click at [647, 469] on button "Continue" at bounding box center [652, 469] width 434 height 27
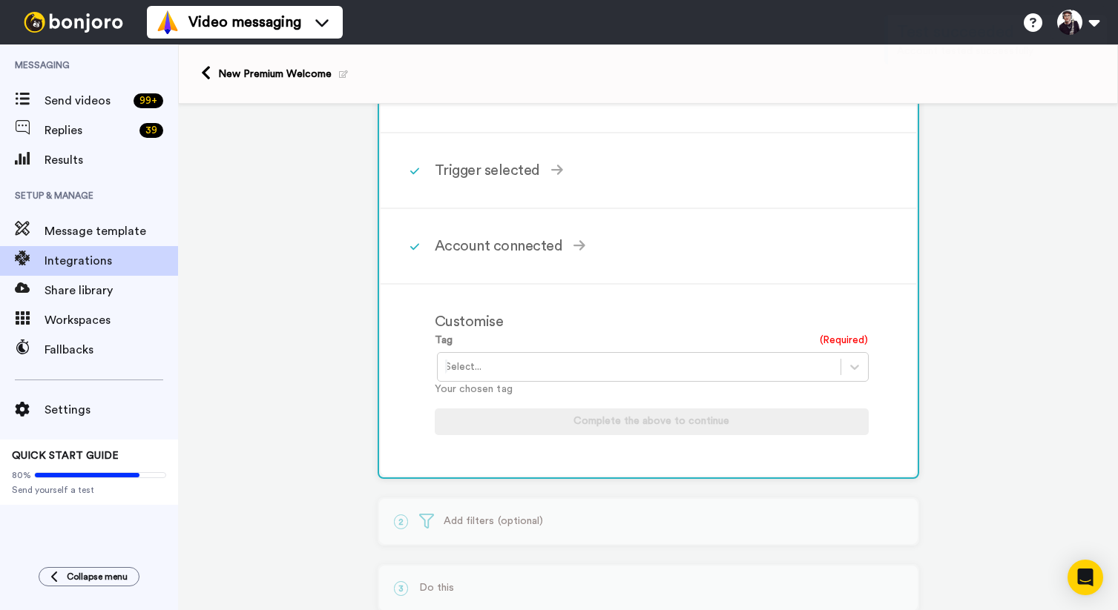
click at [603, 368] on div at bounding box center [639, 367] width 388 height 18
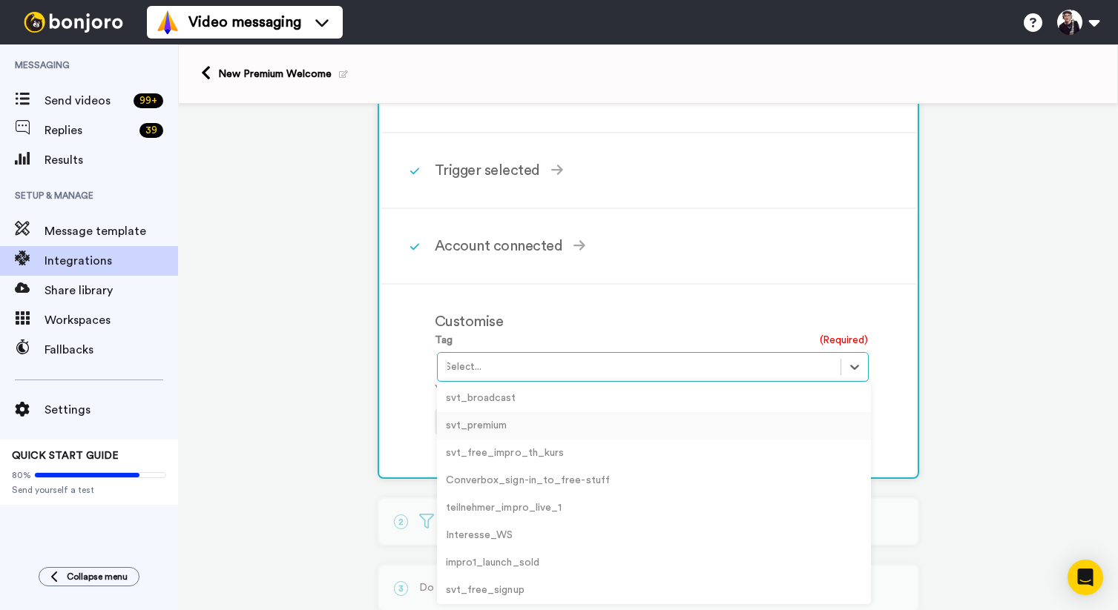
click at [475, 425] on div "svt_premium" at bounding box center [654, 425] width 434 height 27
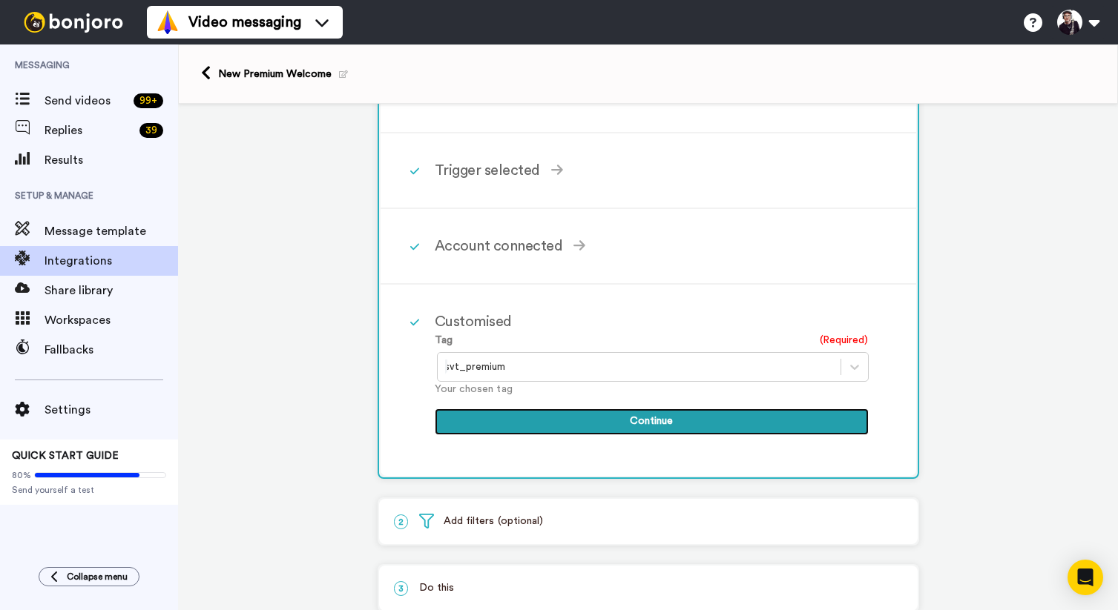
click at [633, 423] on button "Continue" at bounding box center [652, 422] width 434 height 27
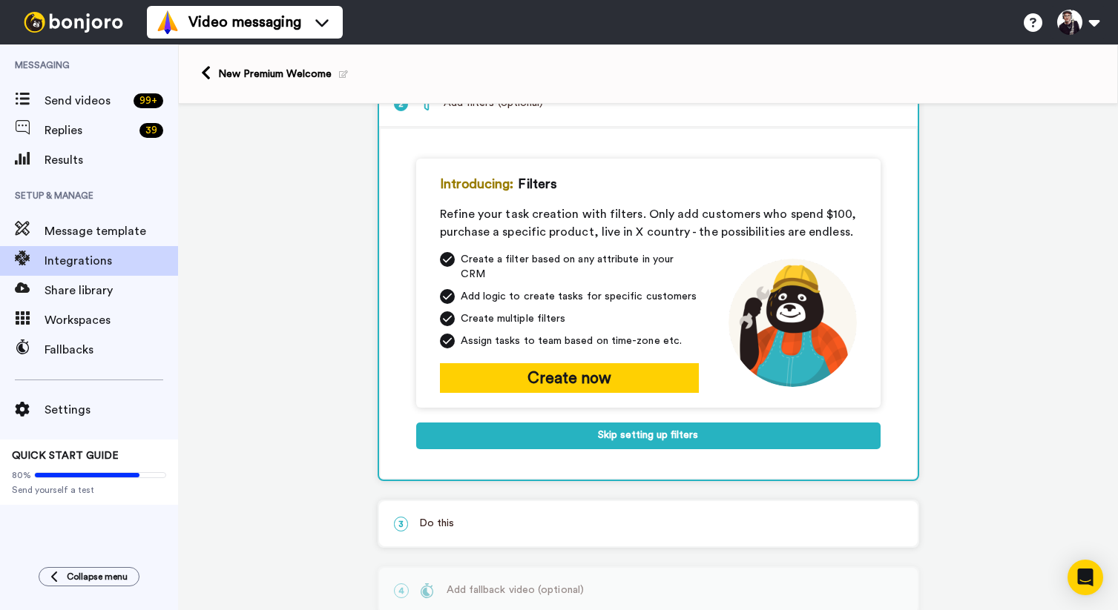
scroll to position [110, 0]
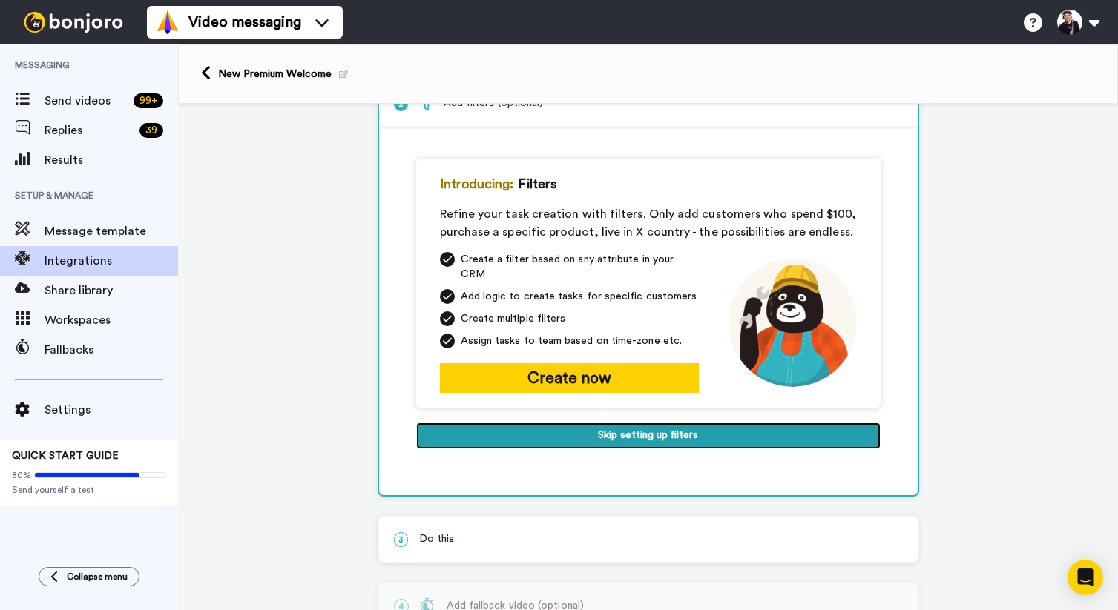
click at [645, 423] on button "Skip setting up filters" at bounding box center [648, 436] width 464 height 27
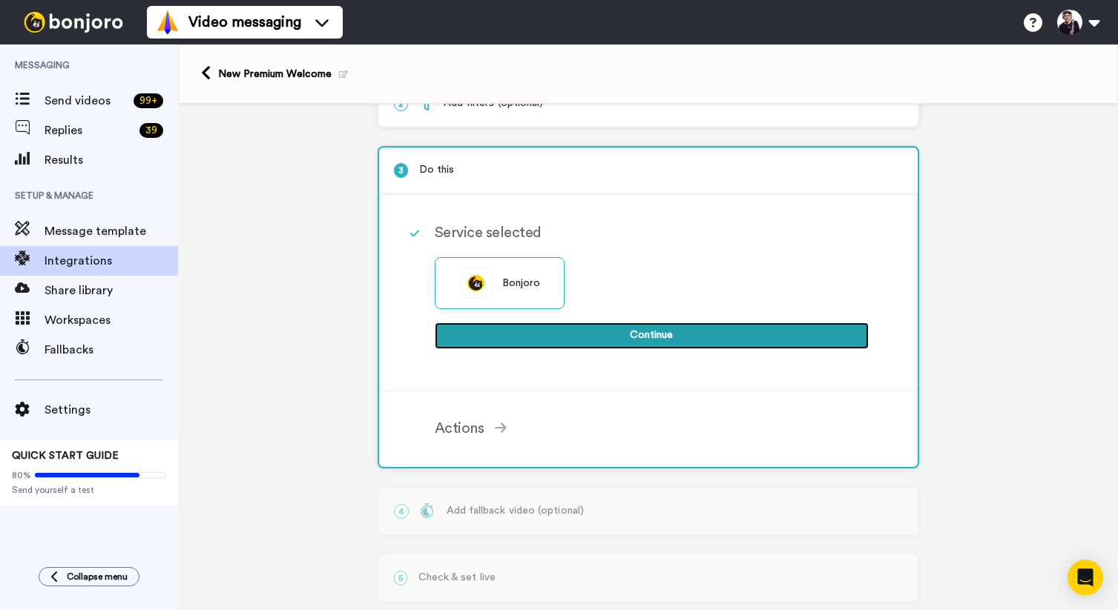
click at [645, 337] on button "Continue" at bounding box center [652, 336] width 434 height 27
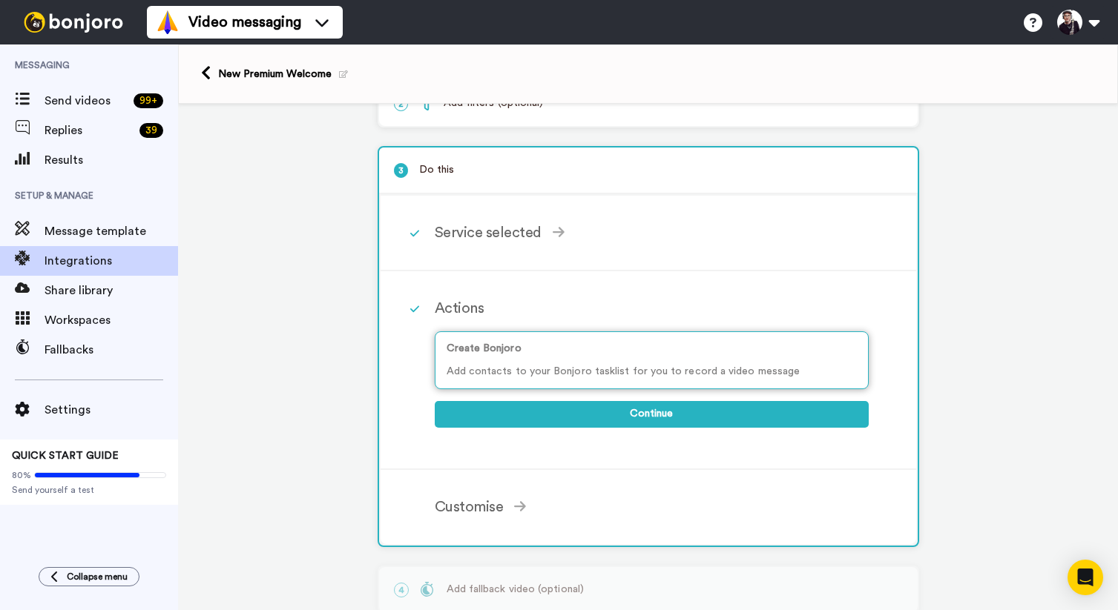
click at [657, 359] on div "Create Bonjoro Add contacts to your Bonjoro tasklist for you to record a video …" at bounding box center [652, 360] width 434 height 58
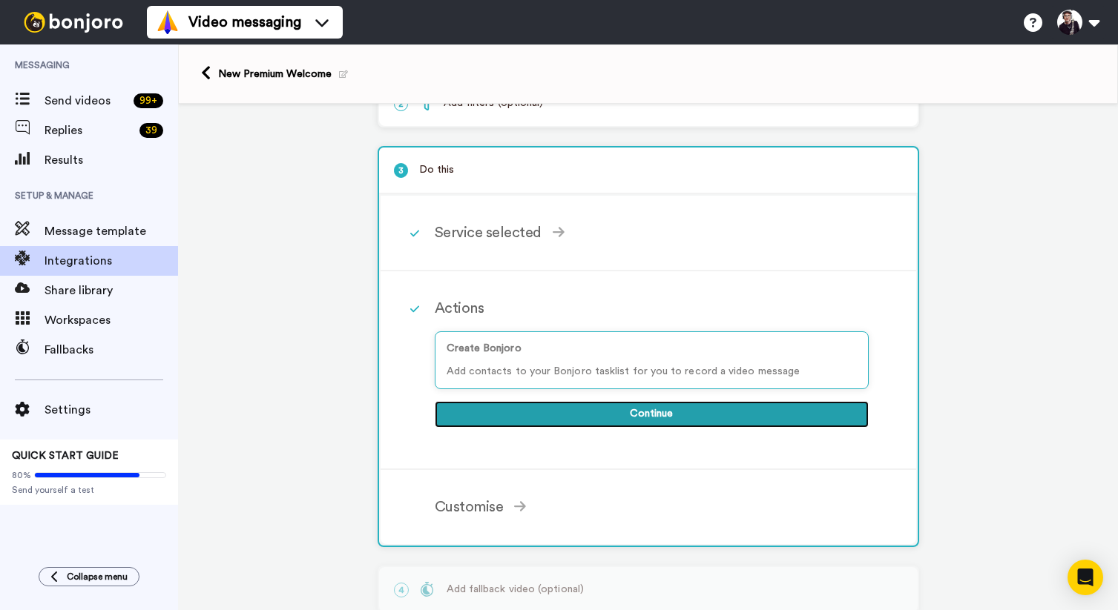
click at [670, 418] on button "Continue" at bounding box center [652, 414] width 434 height 27
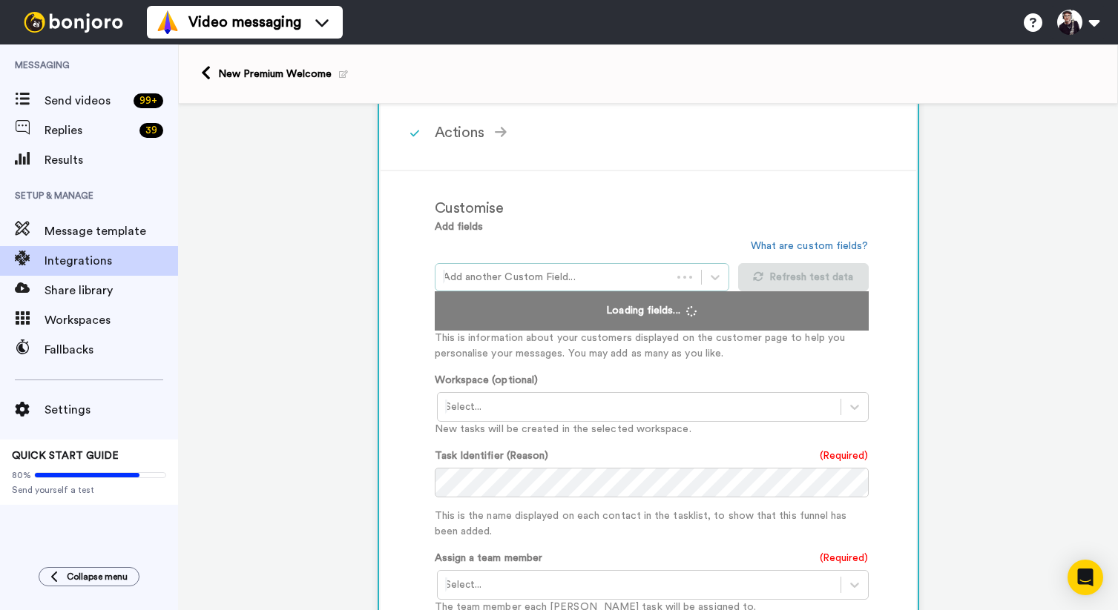
scroll to position [297, 0]
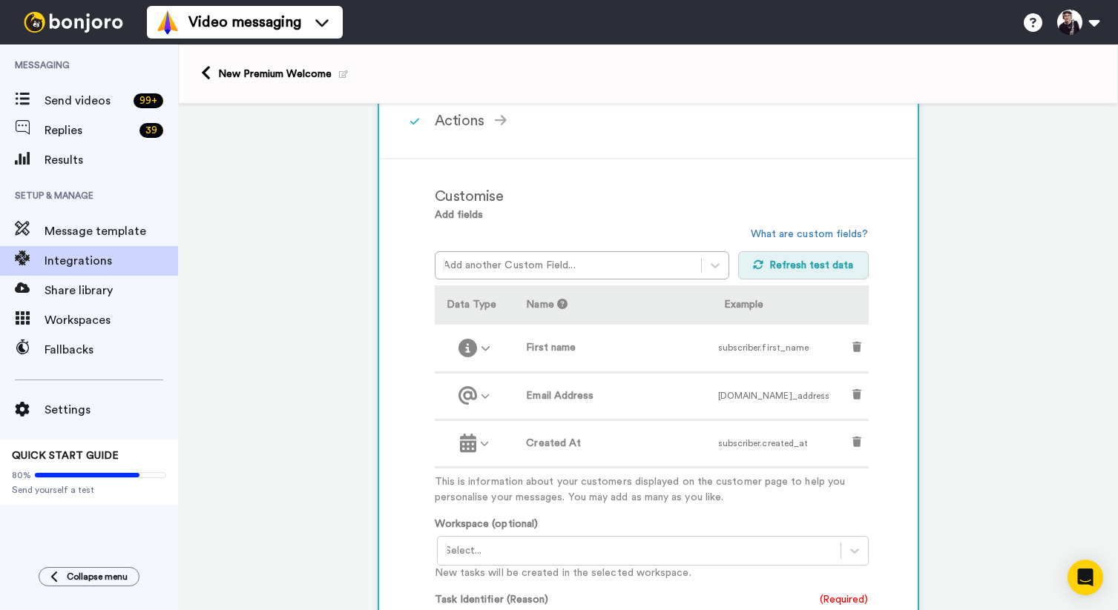
click at [820, 268] on button "Refresh test data" at bounding box center [803, 265] width 131 height 28
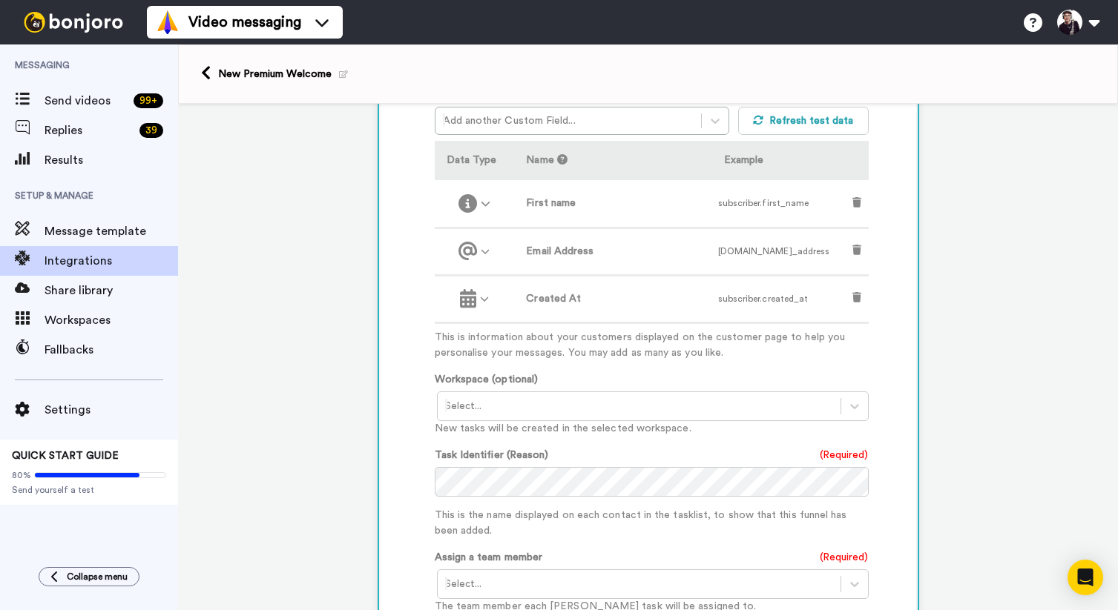
scroll to position [444, 0]
click at [522, 403] on div at bounding box center [639, 404] width 388 height 18
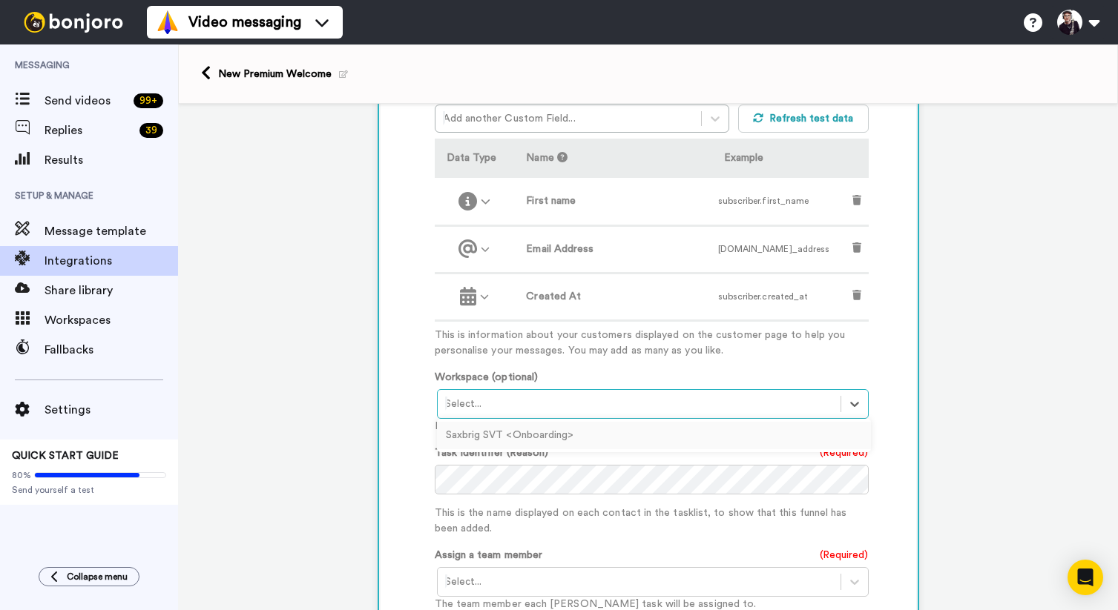
click at [478, 438] on div "Saxbrig SVT <Onboarding>" at bounding box center [654, 435] width 434 height 27
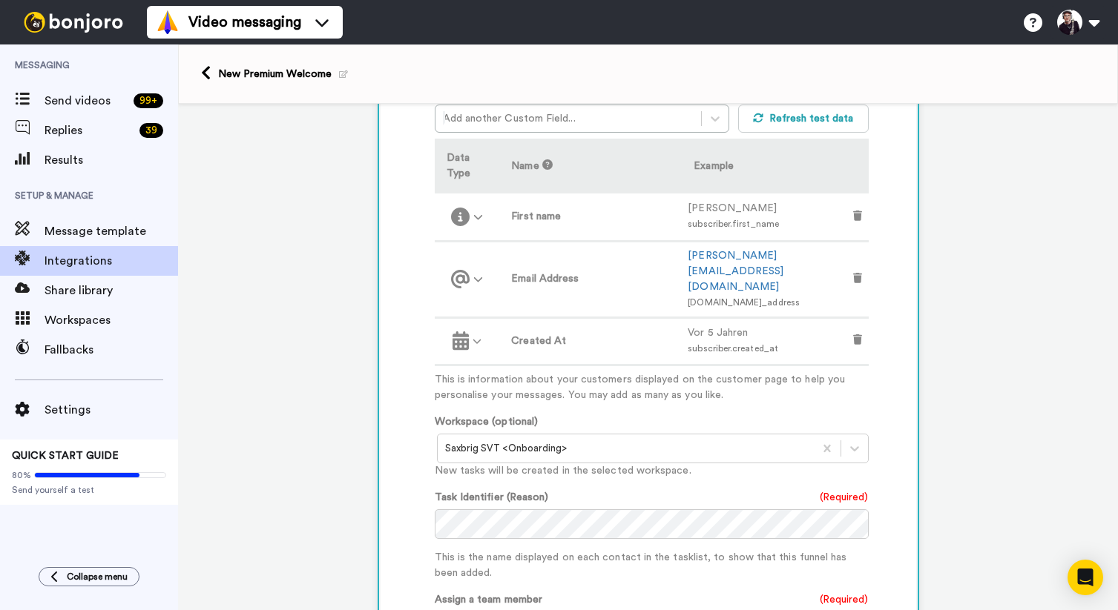
click at [473, 550] on p "This is the name displayed on each contact in the tasklist, to show that this f…" at bounding box center [652, 565] width 434 height 31
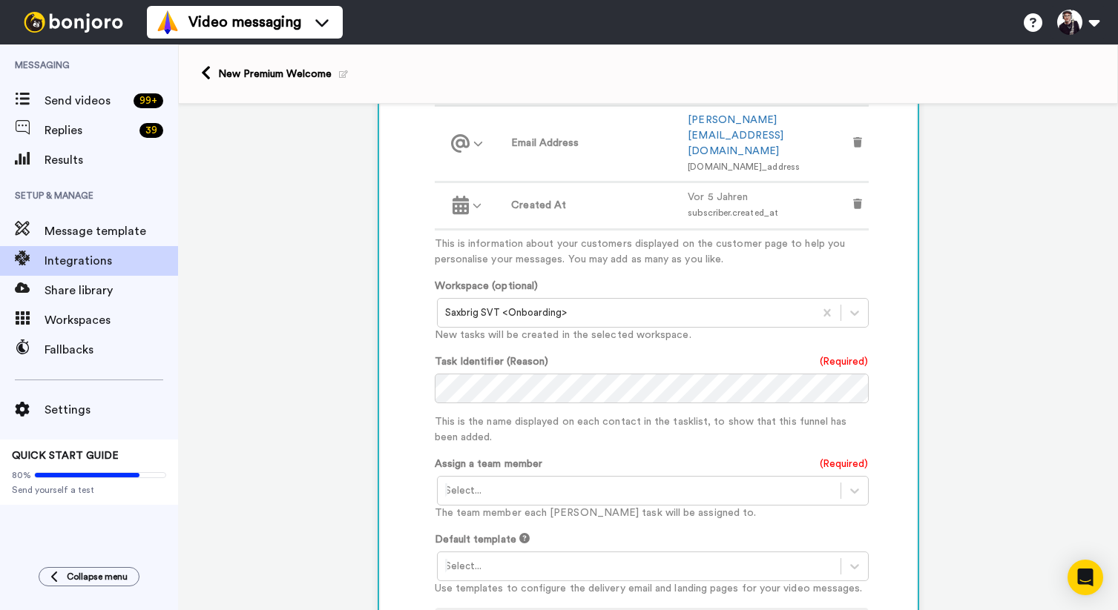
scroll to position [583, 0]
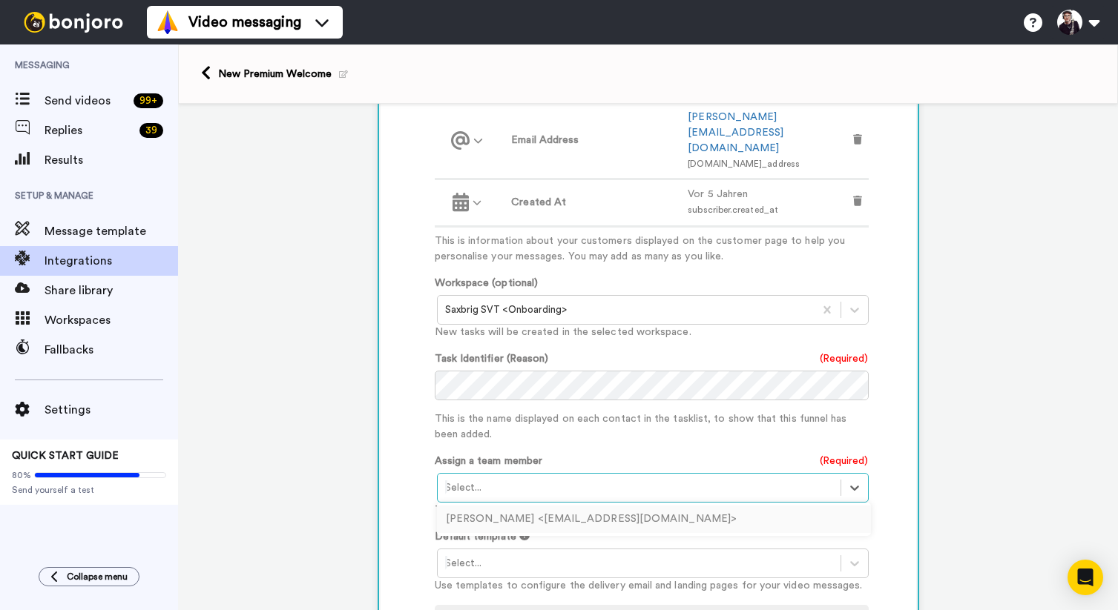
click at [469, 479] on div at bounding box center [639, 488] width 388 height 18
click at [459, 506] on div "Bernd Hartnagel <berndsax@freenet.de>" at bounding box center [654, 519] width 434 height 27
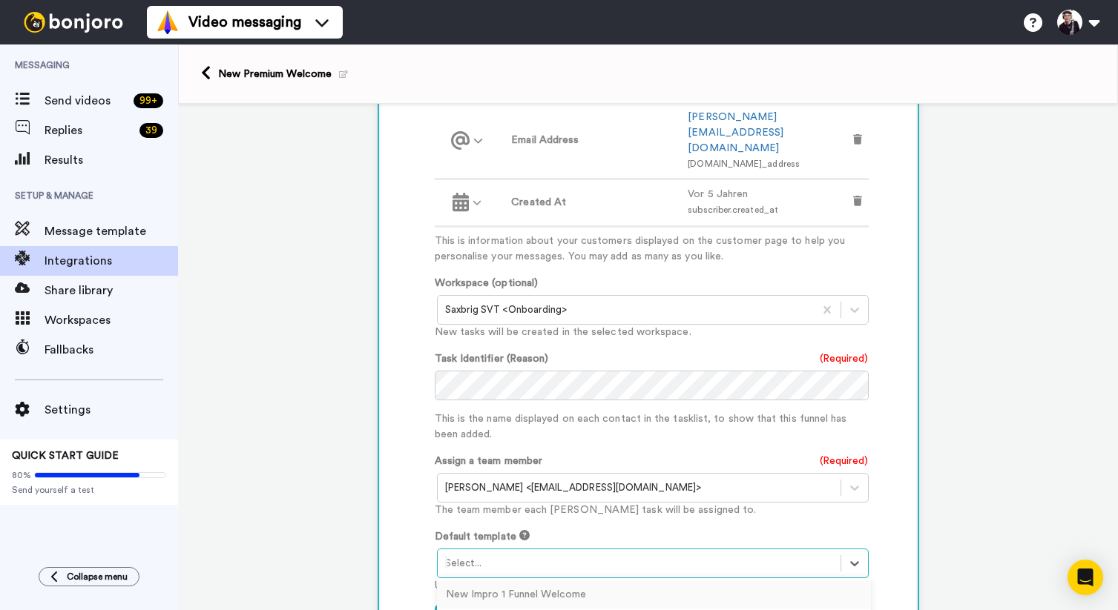
click at [474, 555] on div at bounding box center [639, 564] width 388 height 18
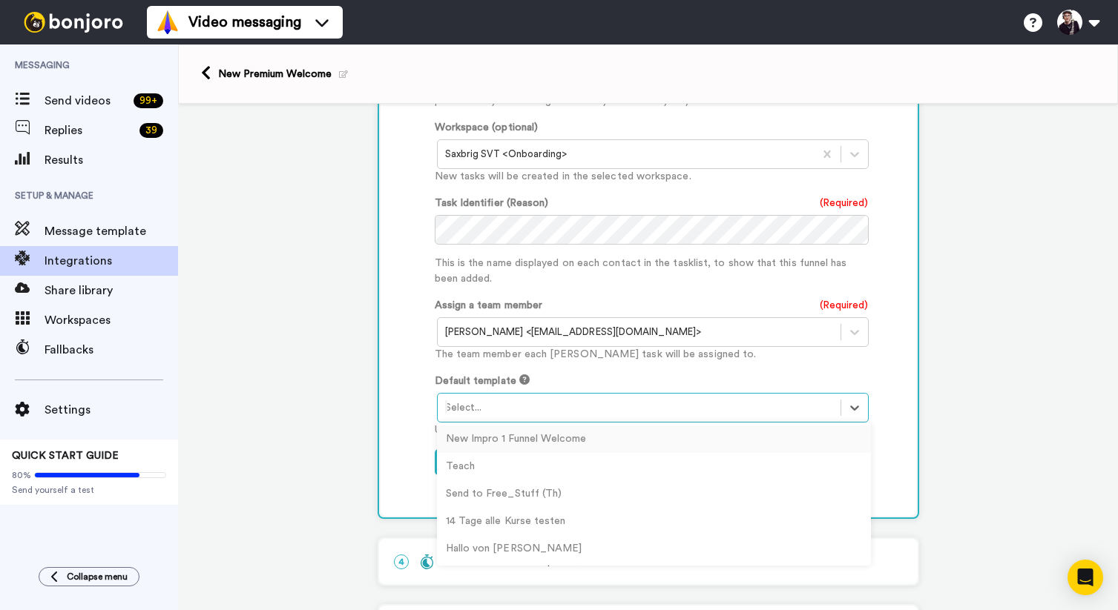
scroll to position [750, 0]
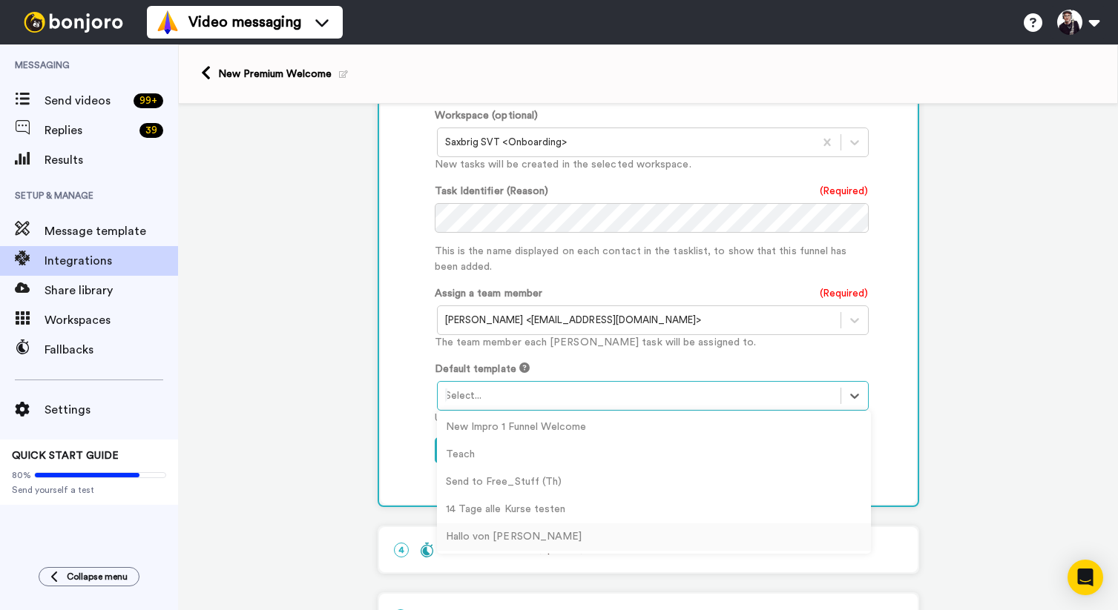
click at [484, 524] on div "Hallo von Bernd" at bounding box center [654, 537] width 434 height 27
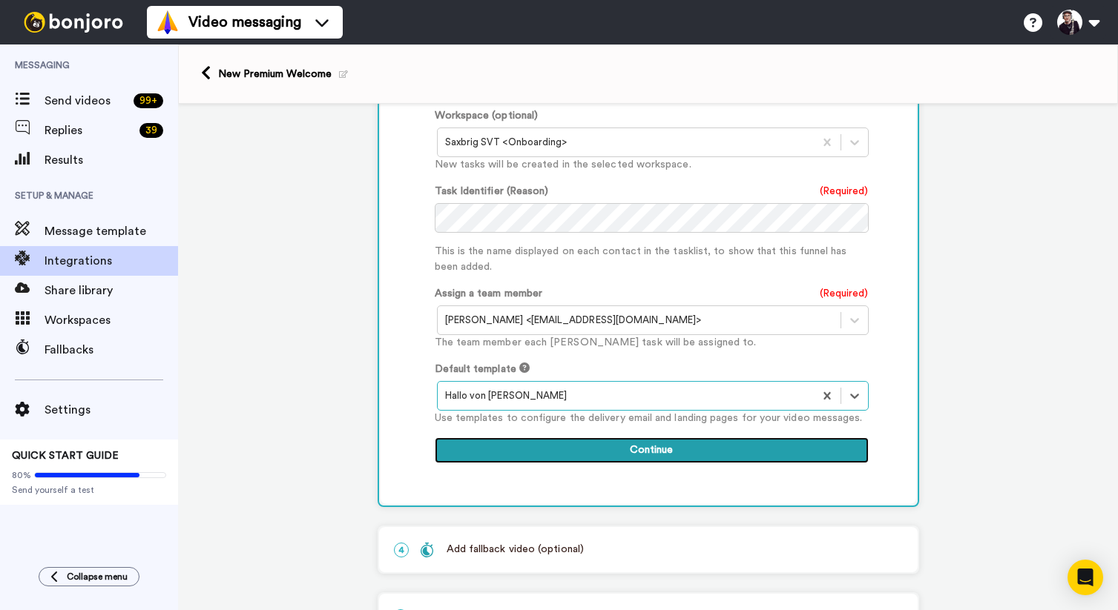
click at [650, 438] on button "Continue" at bounding box center [652, 451] width 434 height 27
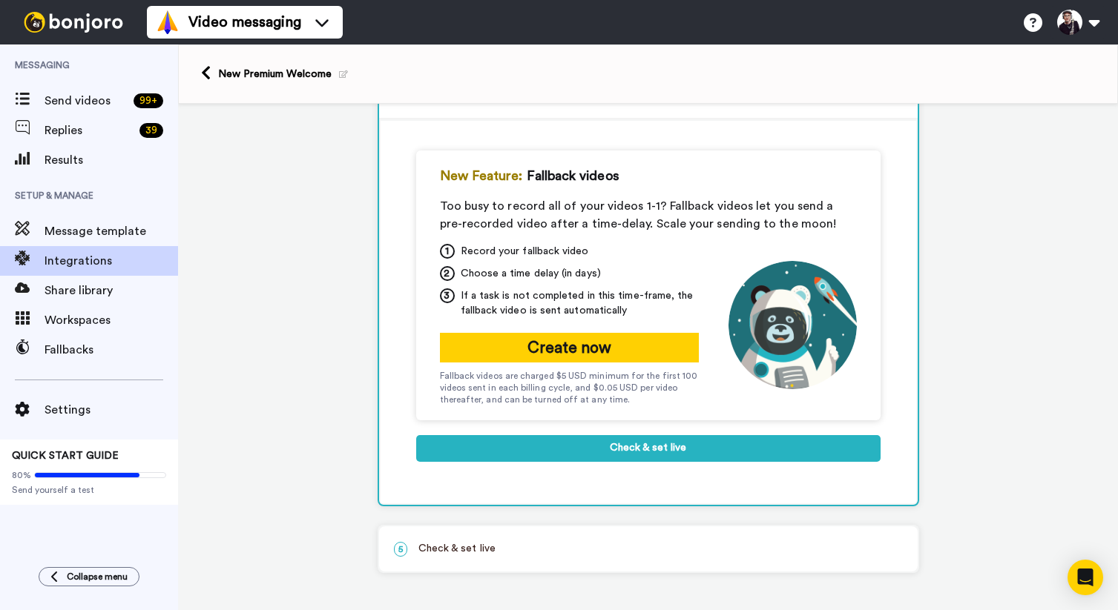
scroll to position [258, 0]
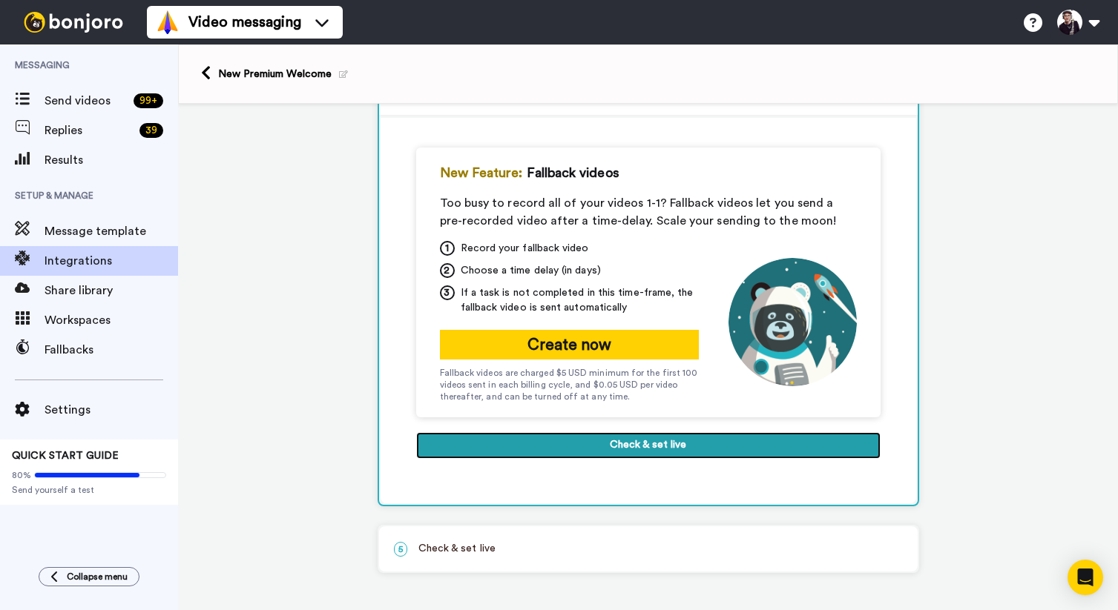
click at [651, 445] on button "Check & set live" at bounding box center [648, 445] width 464 height 27
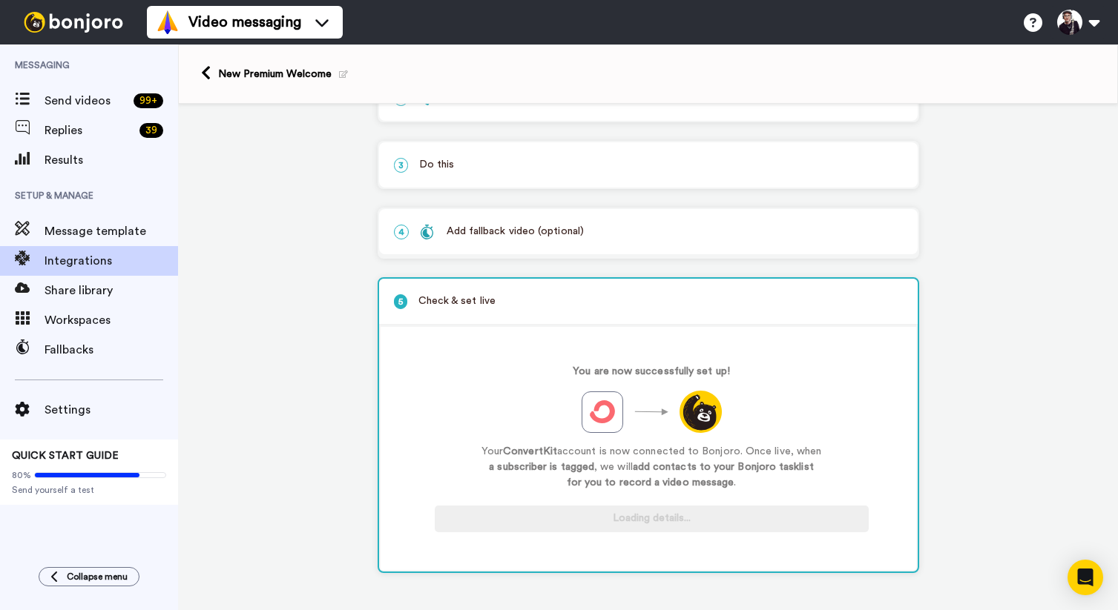
scroll to position [119, 0]
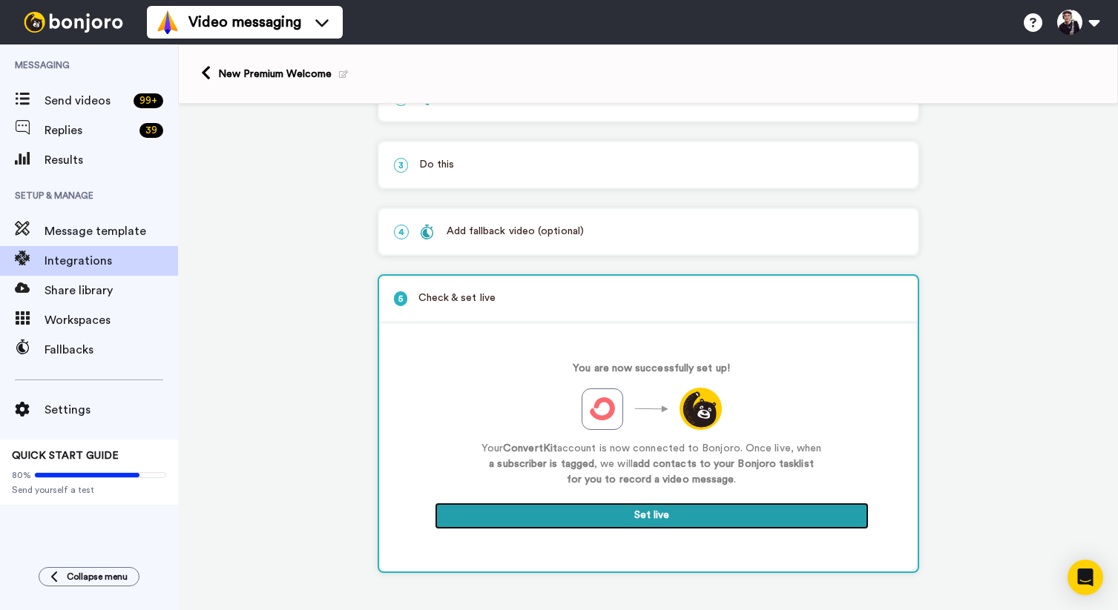
click at [660, 517] on button "Set live" at bounding box center [652, 516] width 434 height 27
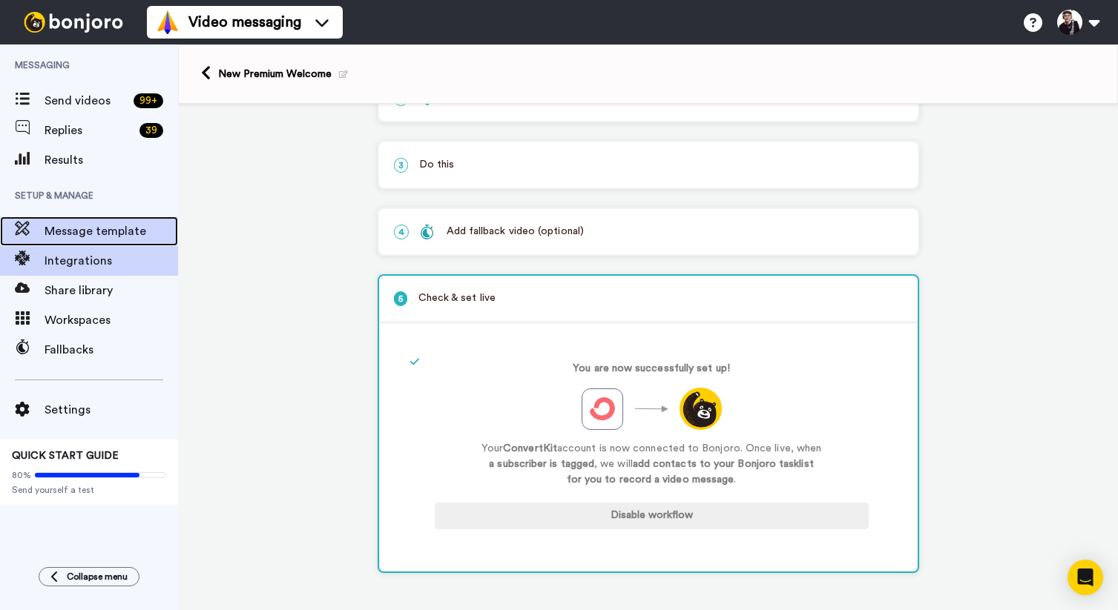
click at [99, 229] on span "Message template" at bounding box center [110, 231] width 133 height 18
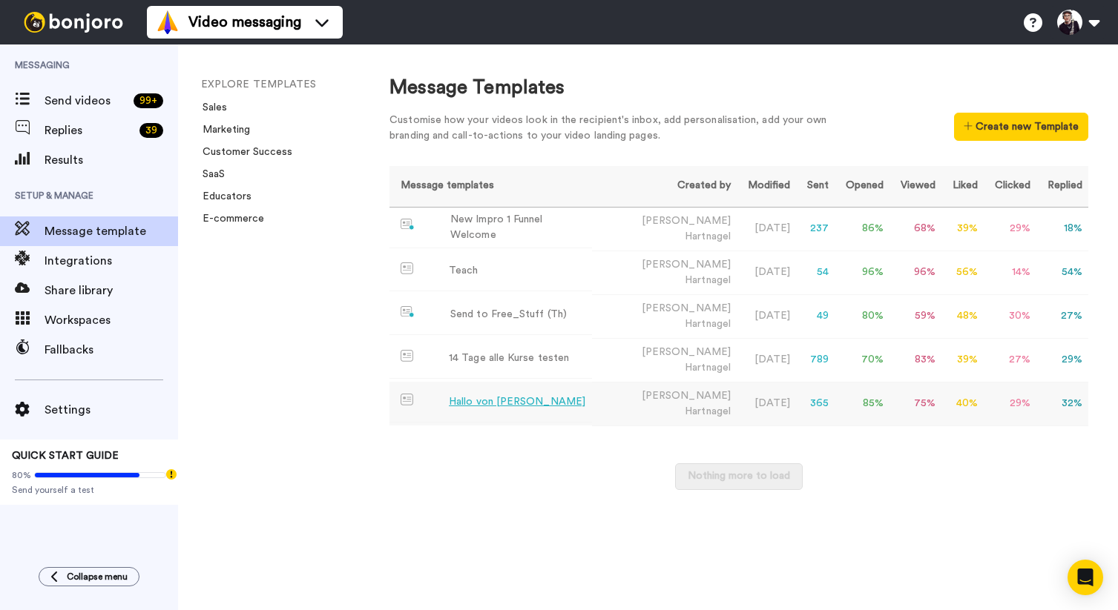
click at [488, 395] on div "Hallo von Bernd" at bounding box center [517, 403] width 136 height 16
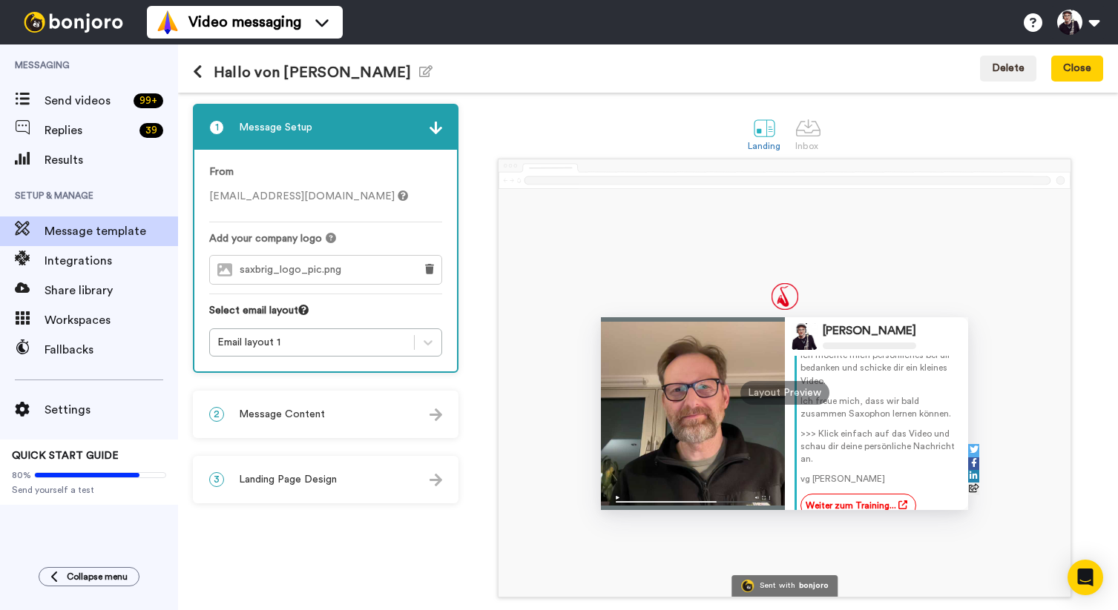
scroll to position [53, 0]
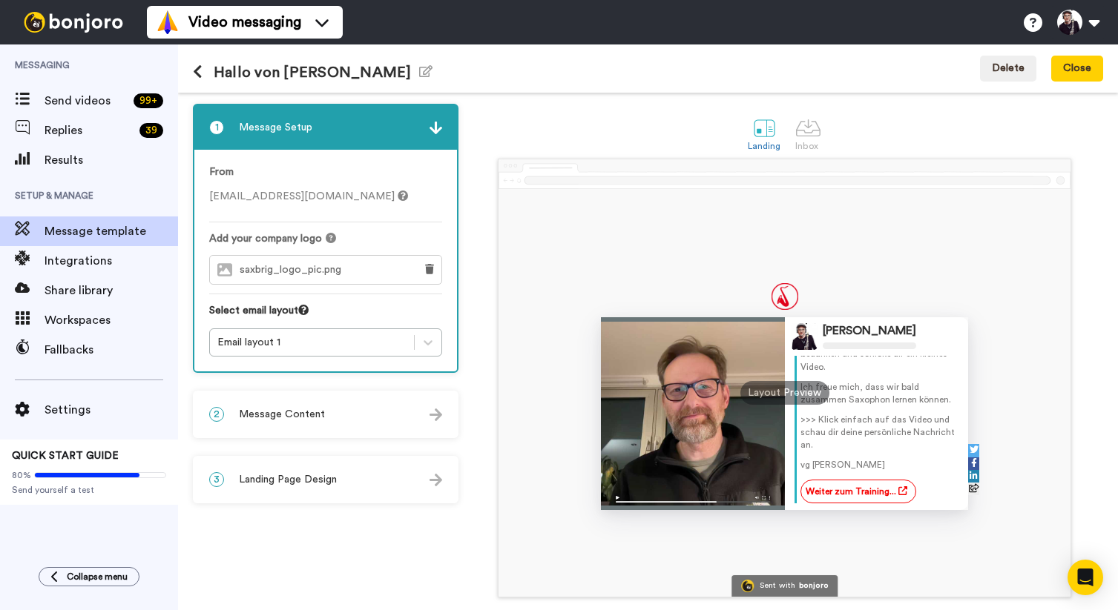
click at [308, 412] on span "Message Content" at bounding box center [282, 414] width 86 height 15
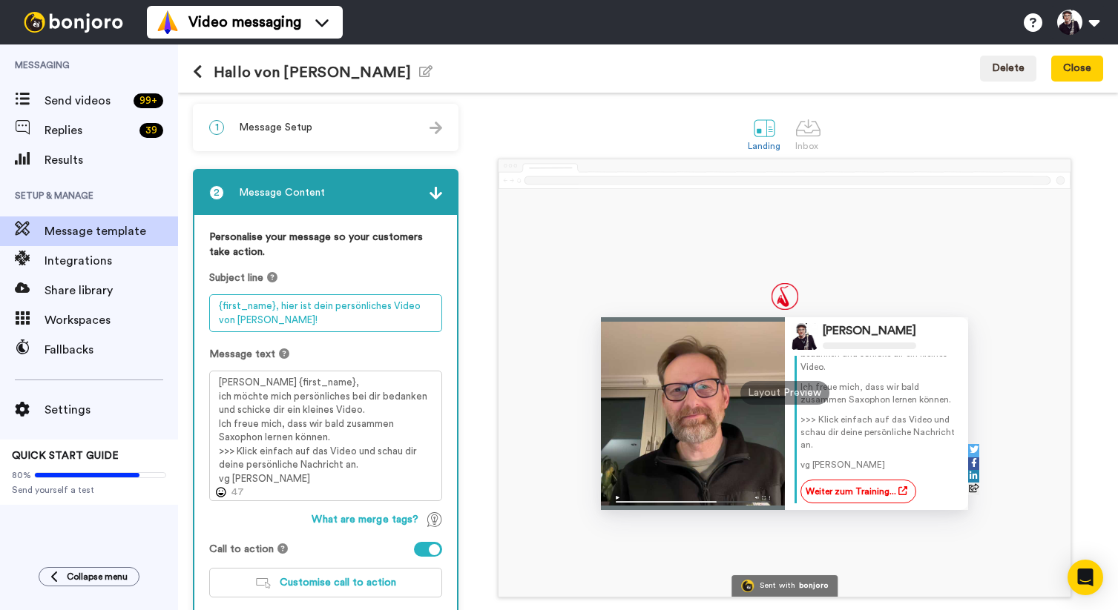
drag, startPoint x: 271, startPoint y: 316, endPoint x: 196, endPoint y: 298, distance: 77.0
click at [196, 298] on div "Personalise your message so your customers take action. Subject line {first_nam…" at bounding box center [325, 419] width 263 height 409
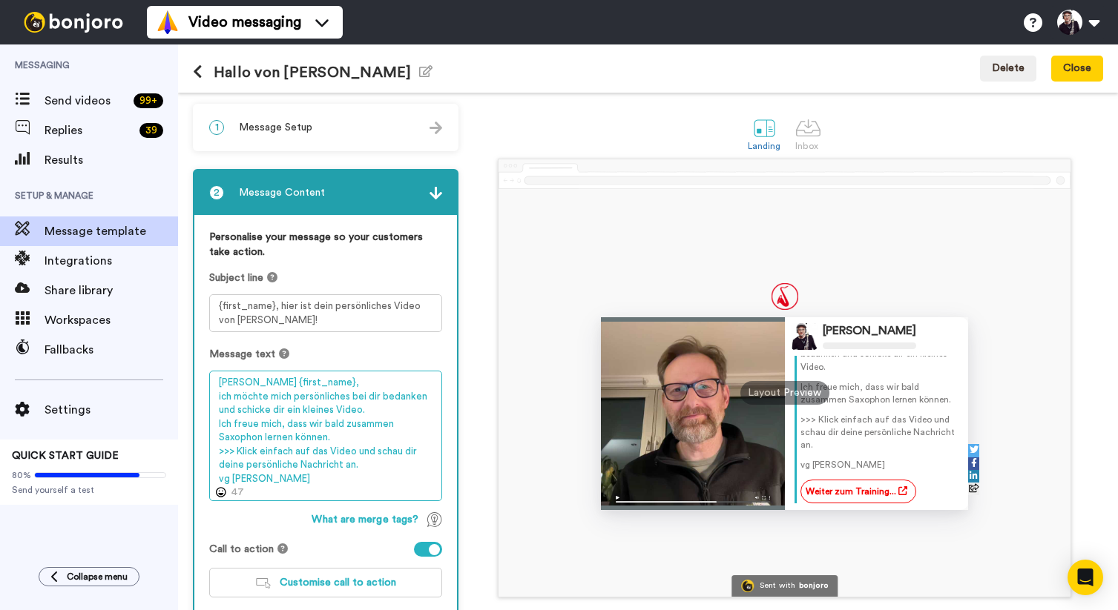
drag, startPoint x: 277, startPoint y: 481, endPoint x: 201, endPoint y: 349, distance: 151.9
click at [201, 349] on div "Personalise your message so your customers take action. Subject line {first_nam…" at bounding box center [325, 419] width 263 height 409
click at [412, 433] on textarea "Hallo {first_name}, ich möchte mich persönliches bei dir bedanken und schicke d…" at bounding box center [325, 436] width 233 height 131
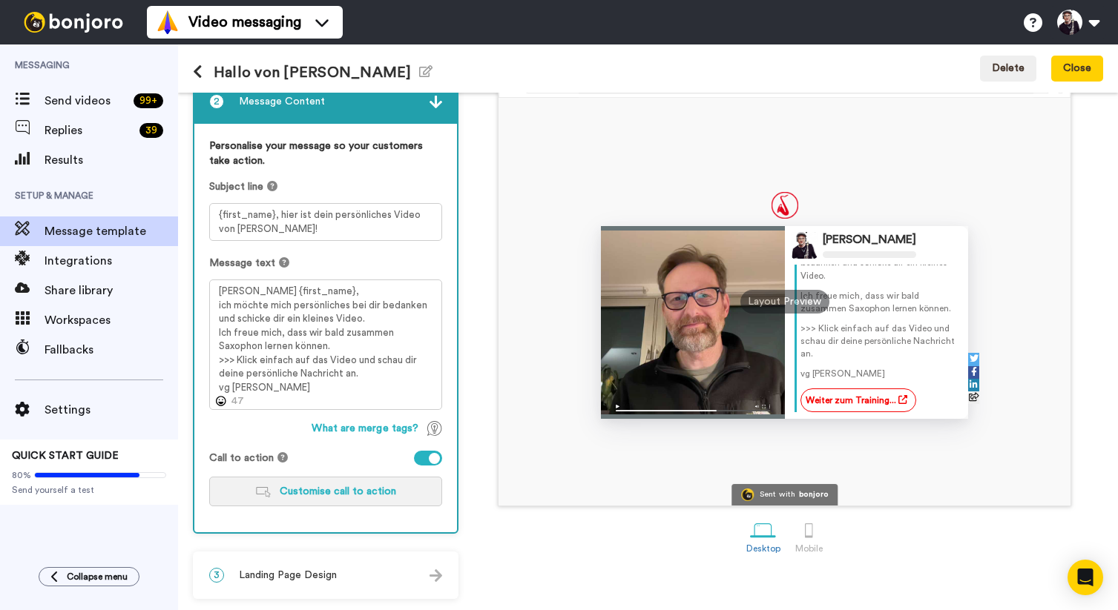
click at [346, 491] on span "Customise call to action" at bounding box center [338, 491] width 116 height 10
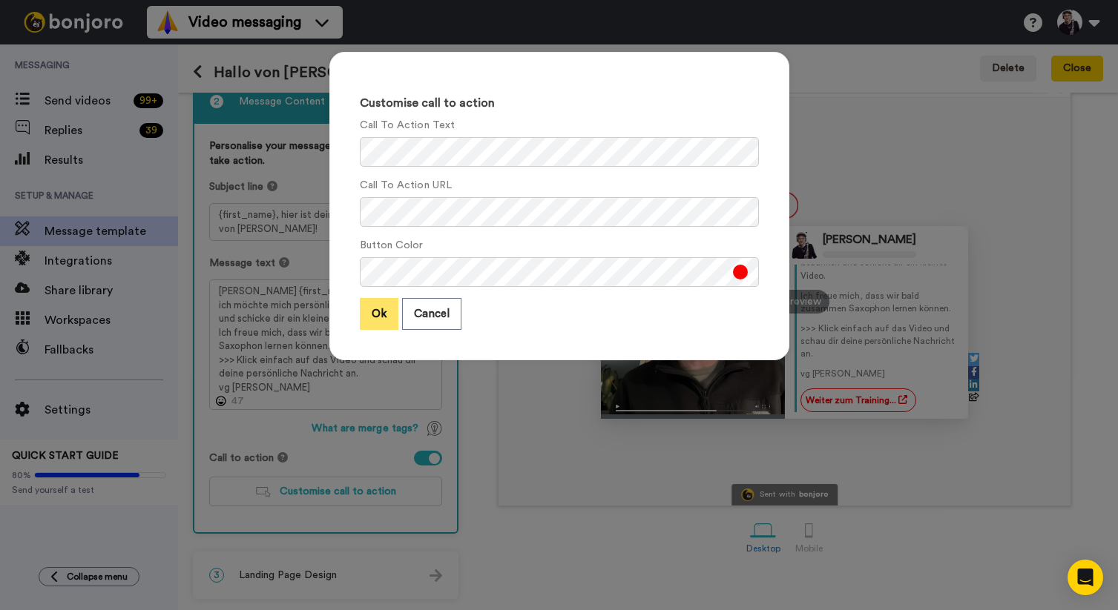
click at [386, 312] on button "Ok" at bounding box center [379, 314] width 39 height 32
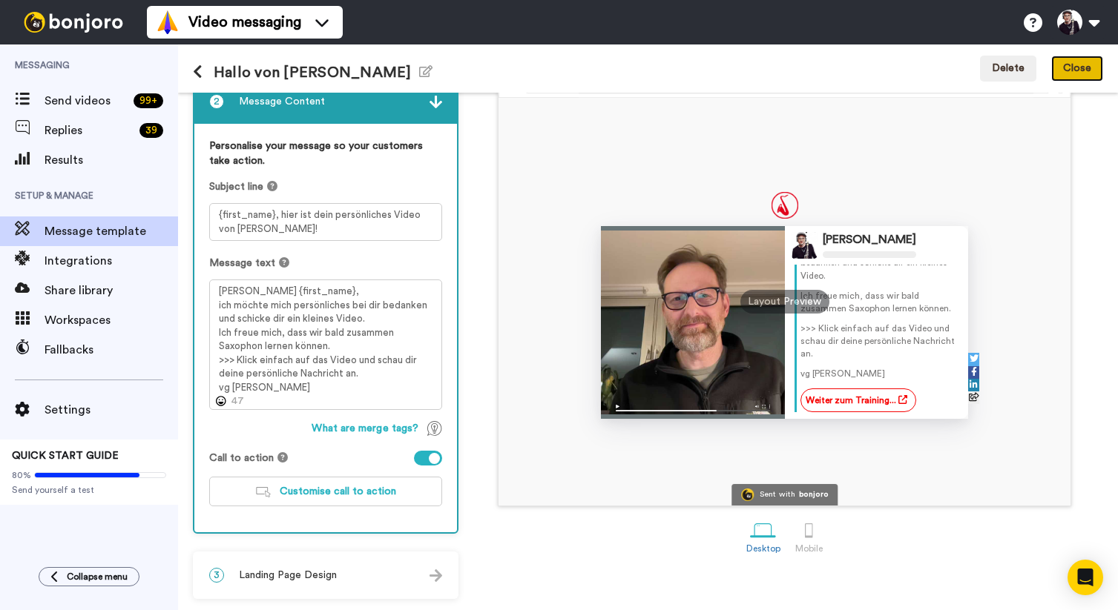
click at [1086, 70] on button "Close" at bounding box center [1077, 69] width 52 height 27
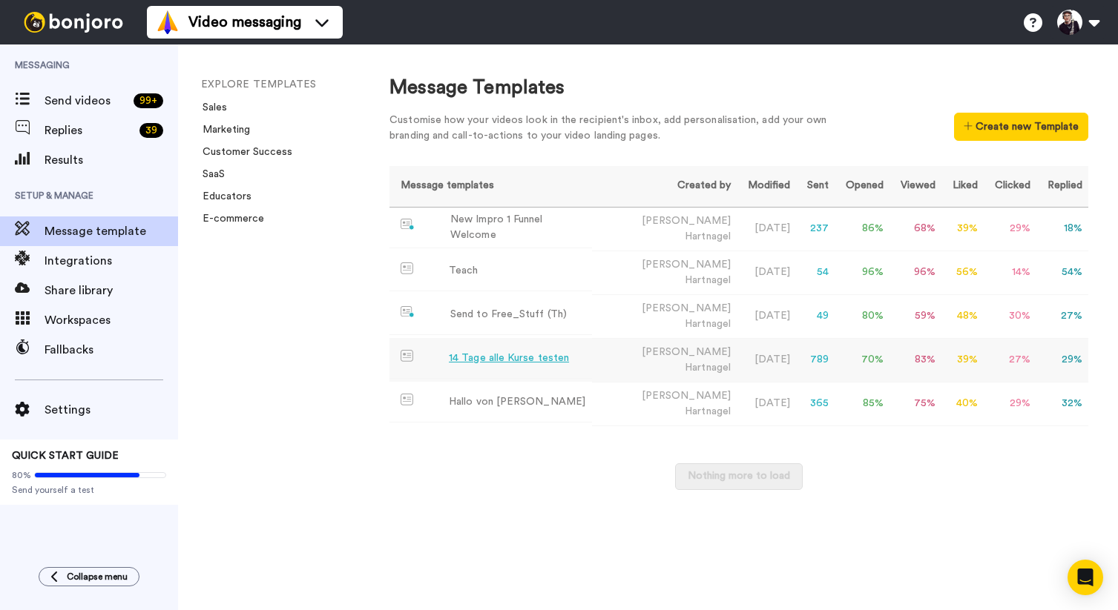
click at [478, 351] on div "14 Tage alle Kurse testen" at bounding box center [509, 359] width 120 height 16
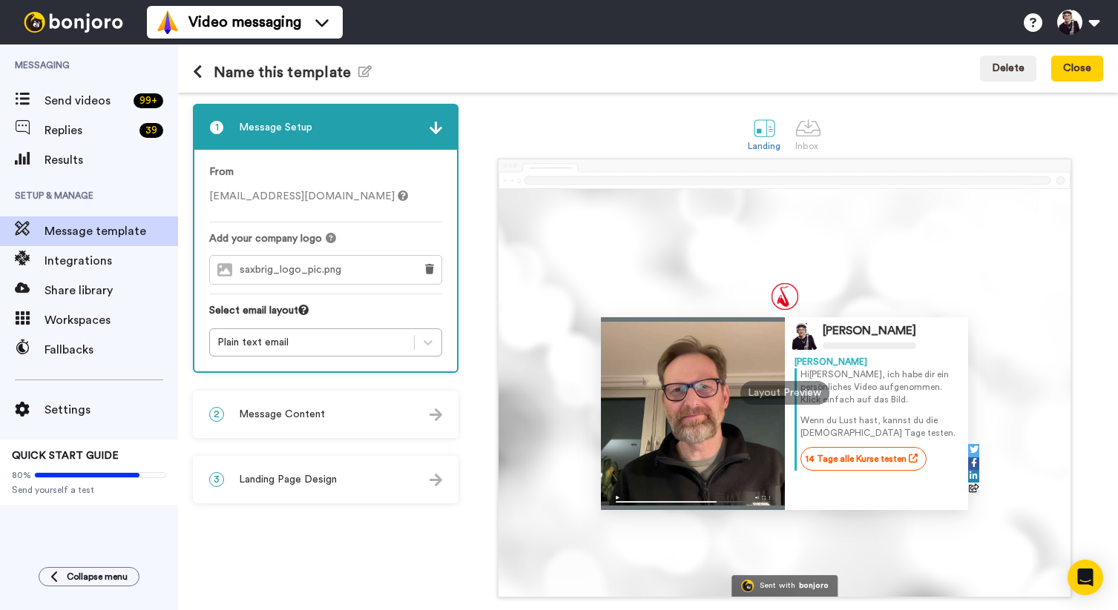
click at [392, 426] on div "2 Message Content" at bounding box center [325, 414] width 263 height 44
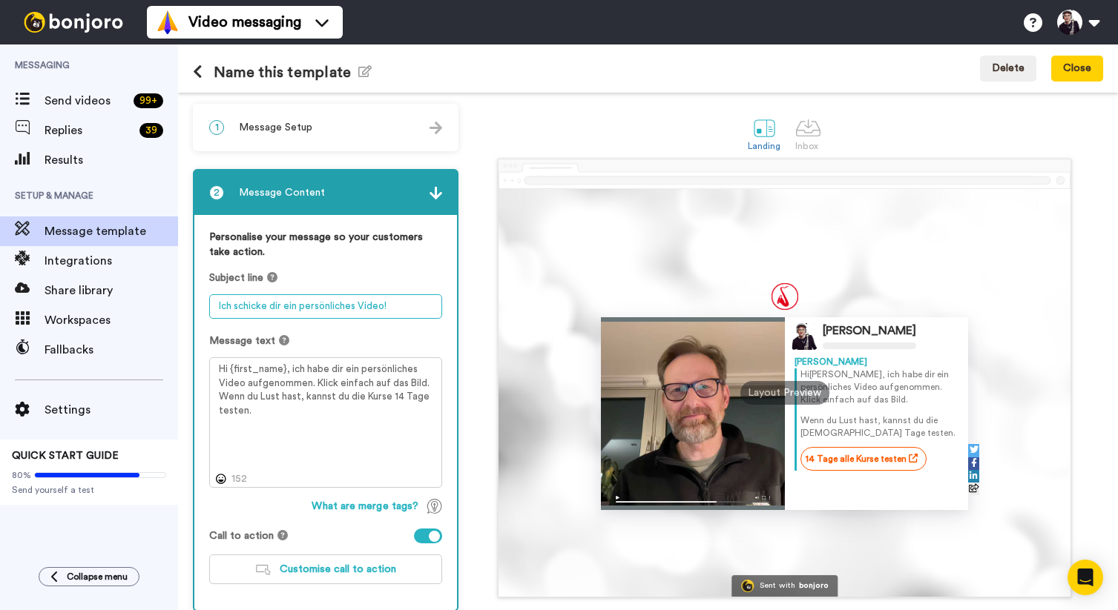
click at [396, 307] on textarea "Ich schicke dir ein persönliches Video!" at bounding box center [325, 306] width 233 height 24
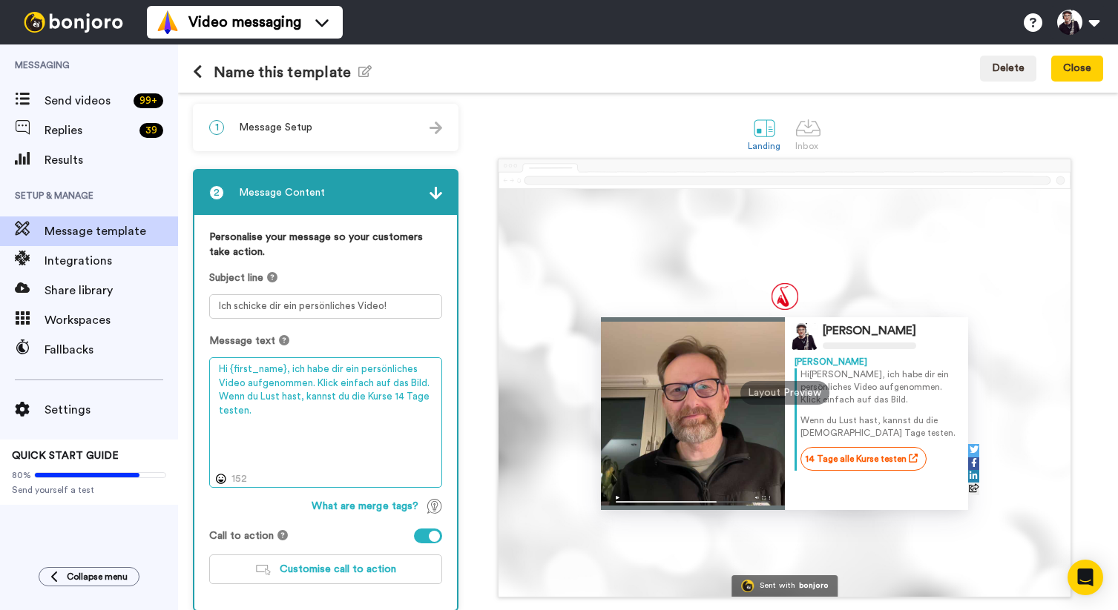
drag, startPoint x: 269, startPoint y: 414, endPoint x: 181, endPoint y: 343, distance: 112.9
click at [181, 343] on div "1 Message Setup From info@saxbrig.de Add your company logo saxbrig_logo_pic.png…" at bounding box center [648, 352] width 940 height 518
paste textarea "allo {first_name}, ich möchte mich persönliches bei dir bedanken und schicke di…"
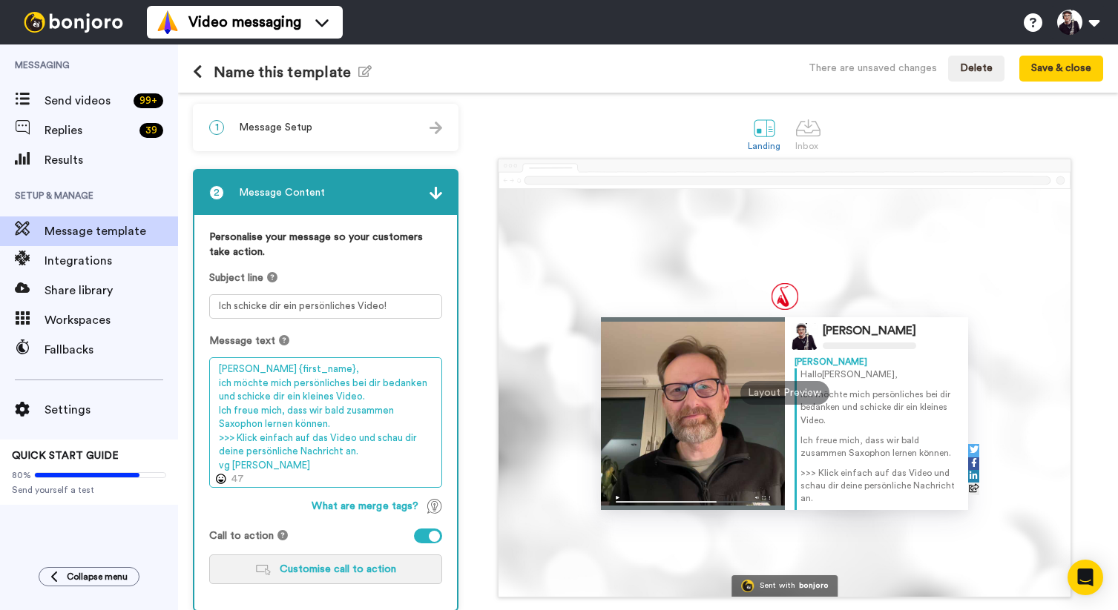
scroll to position [78, 0]
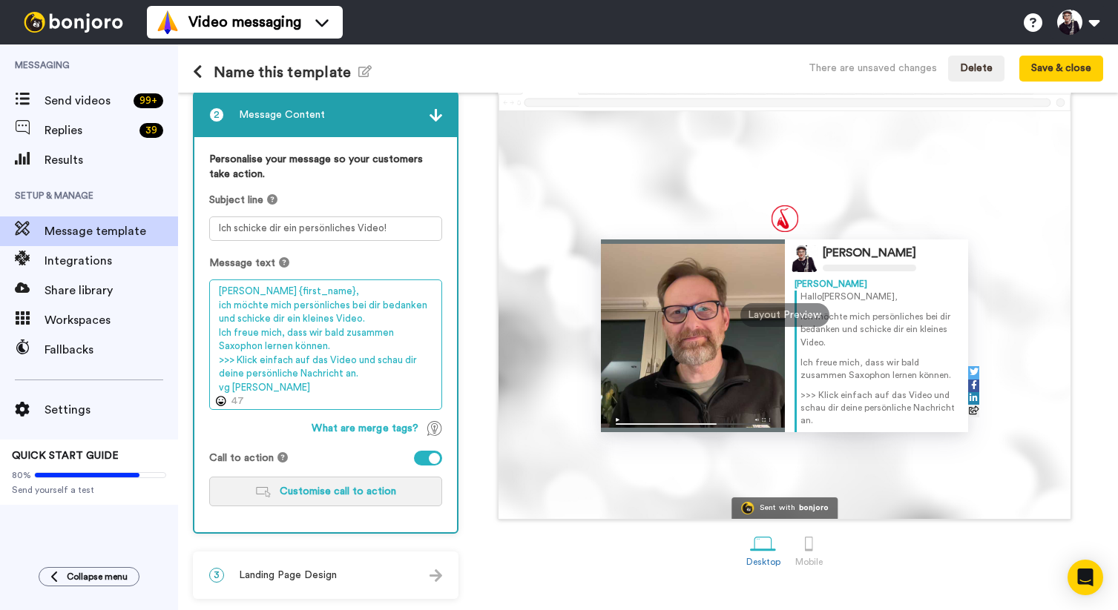
type textarea "Hallo {first_name}, ich möchte mich persönliches bei dir bedanken und schicke d…"
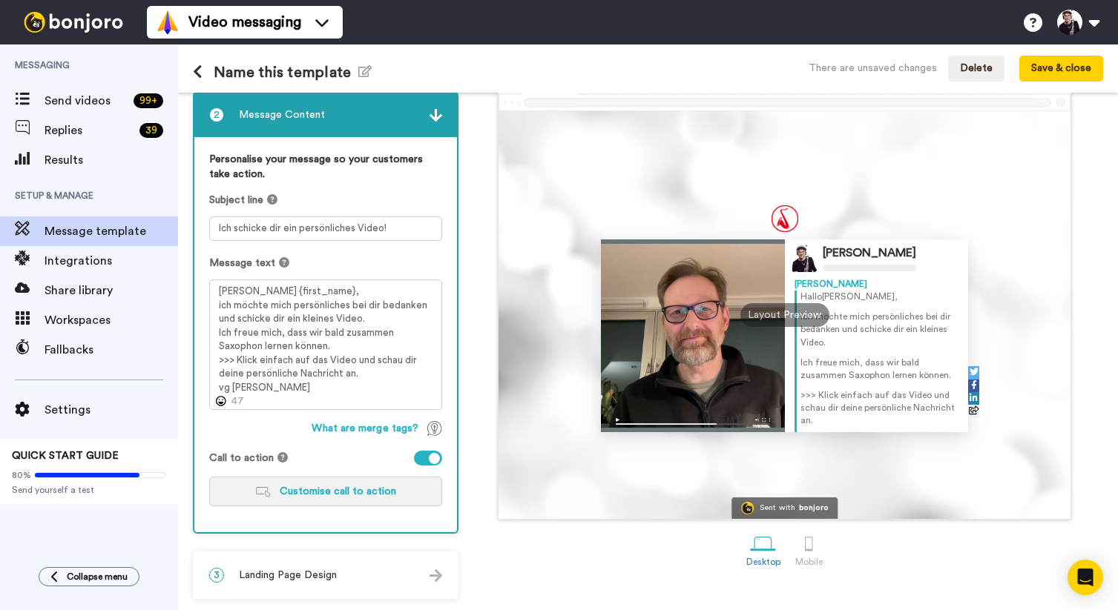
click at [334, 492] on span "Customise call to action" at bounding box center [338, 491] width 116 height 10
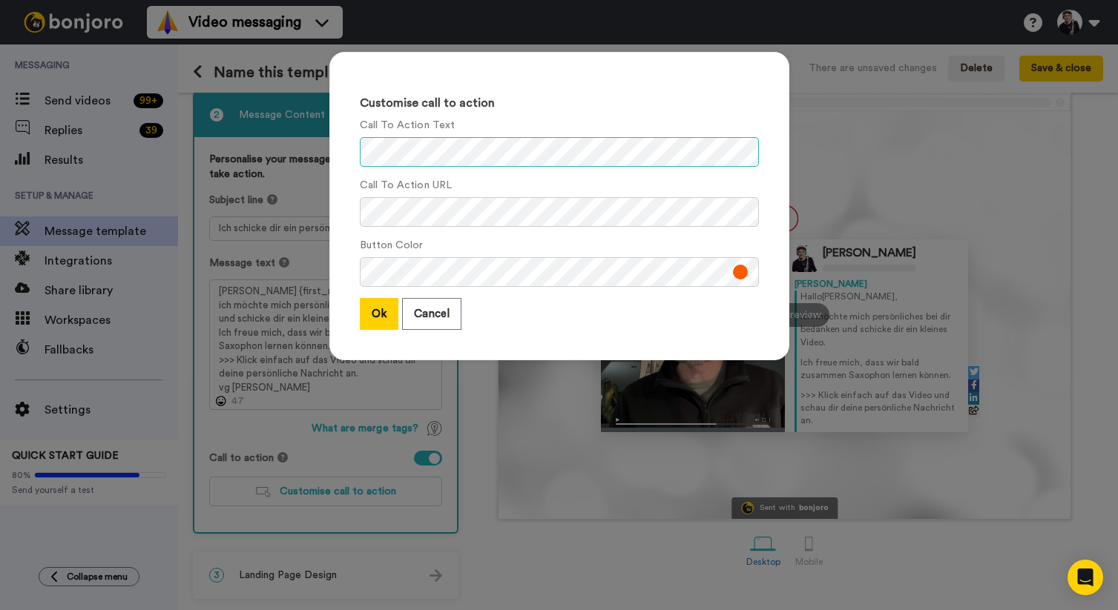
click at [348, 151] on div "Customise call to action Call To Action Text Call To Action URL Button Color Ok…" at bounding box center [559, 206] width 460 height 308
click at [378, 306] on button "Ok" at bounding box center [379, 314] width 39 height 32
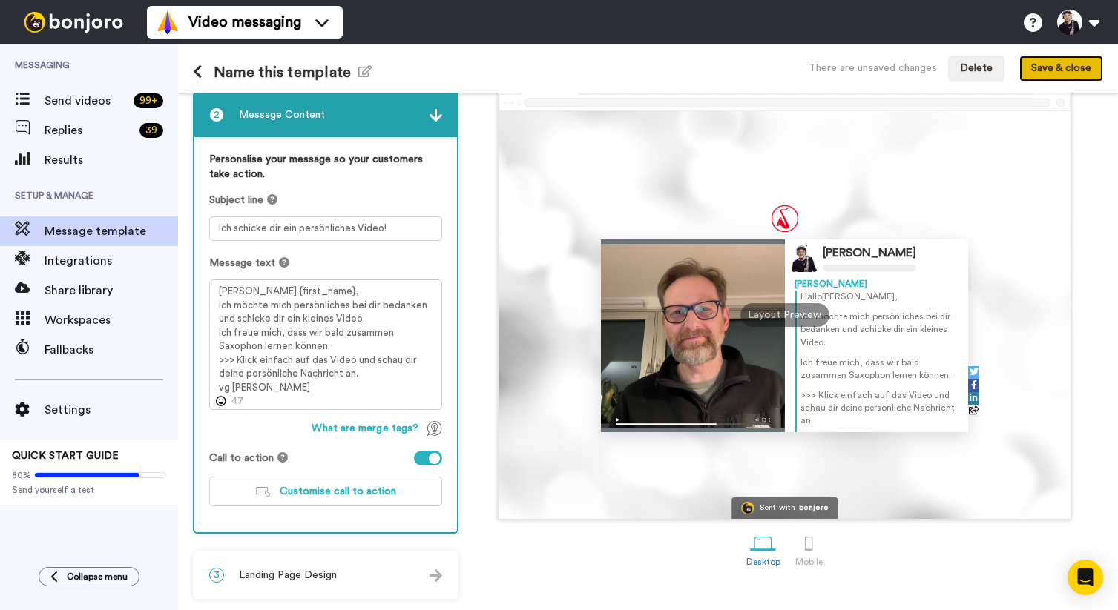
click at [1046, 71] on button "Save & close" at bounding box center [1061, 69] width 84 height 27
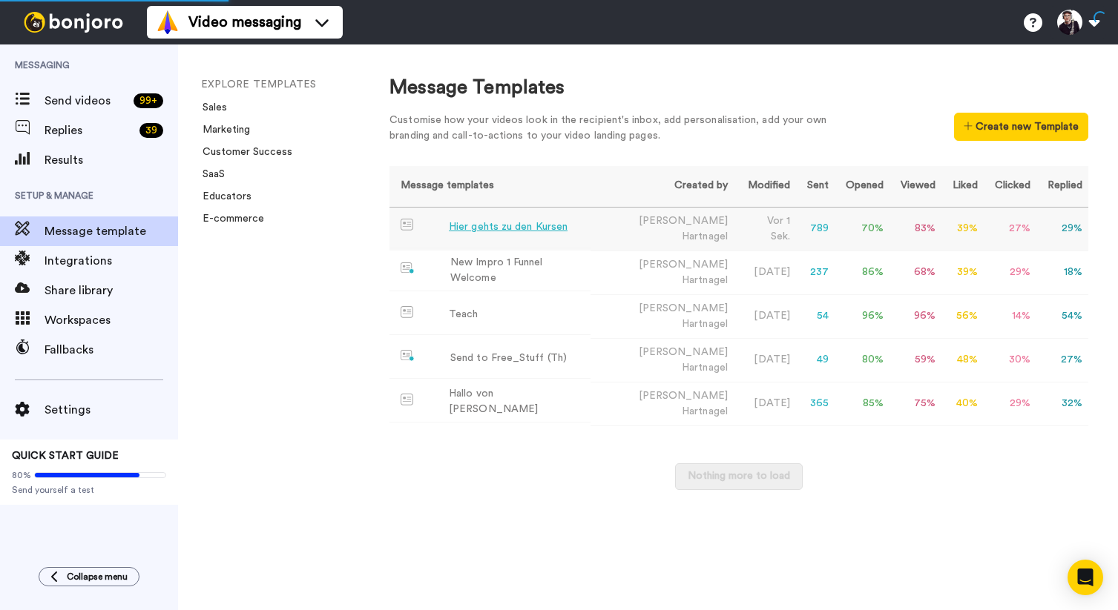
click at [506, 225] on div "Hier gehts zu den Kursen" at bounding box center [508, 228] width 119 height 16
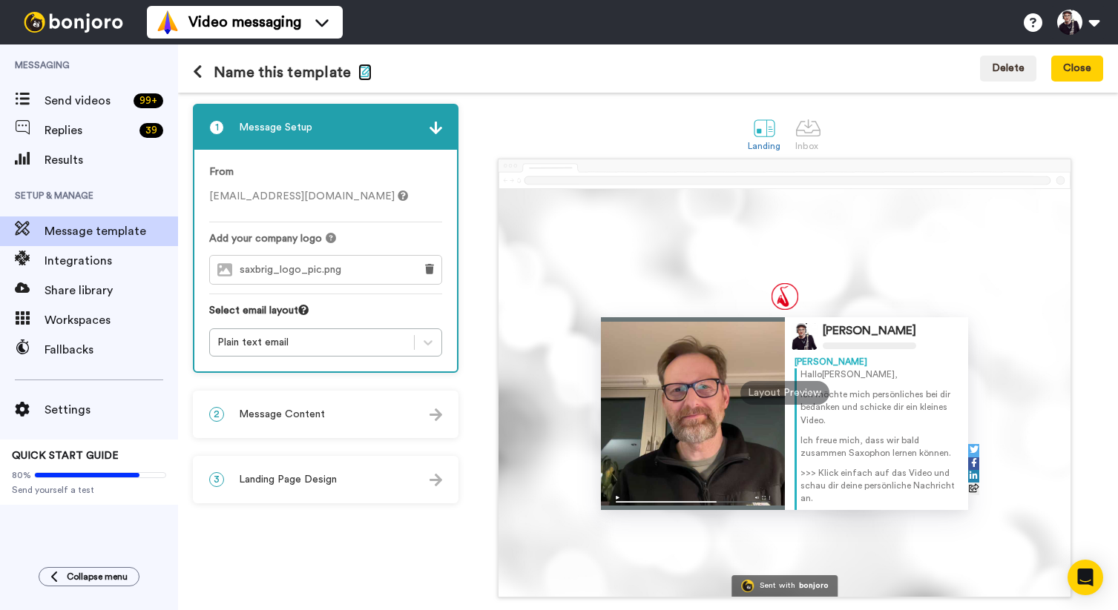
click at [362, 67] on icon "button" at bounding box center [364, 71] width 13 height 12
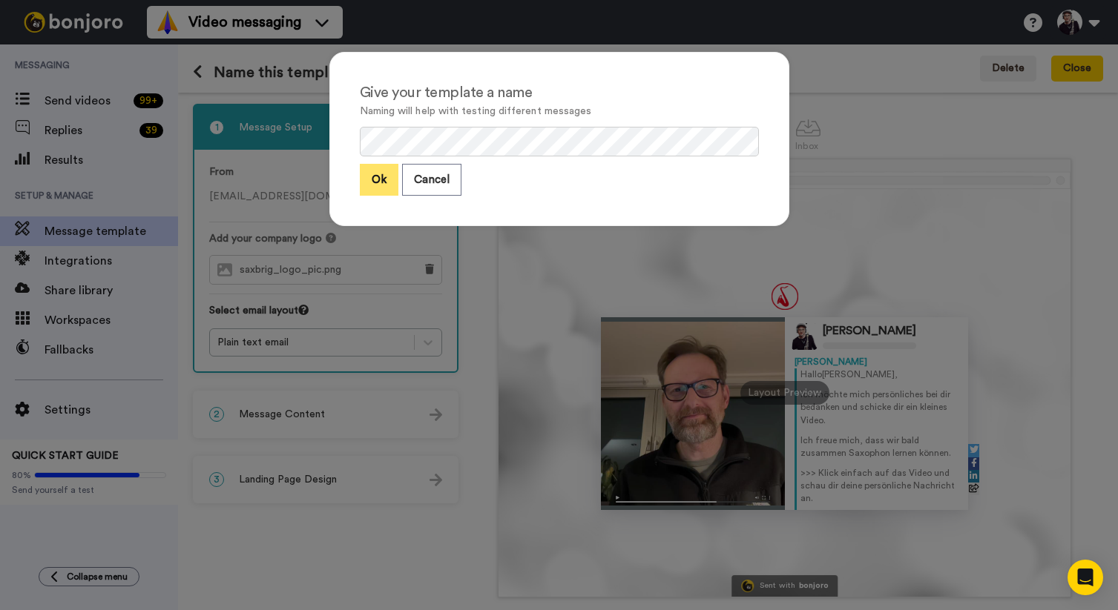
click at [375, 188] on button "Ok" at bounding box center [379, 180] width 39 height 32
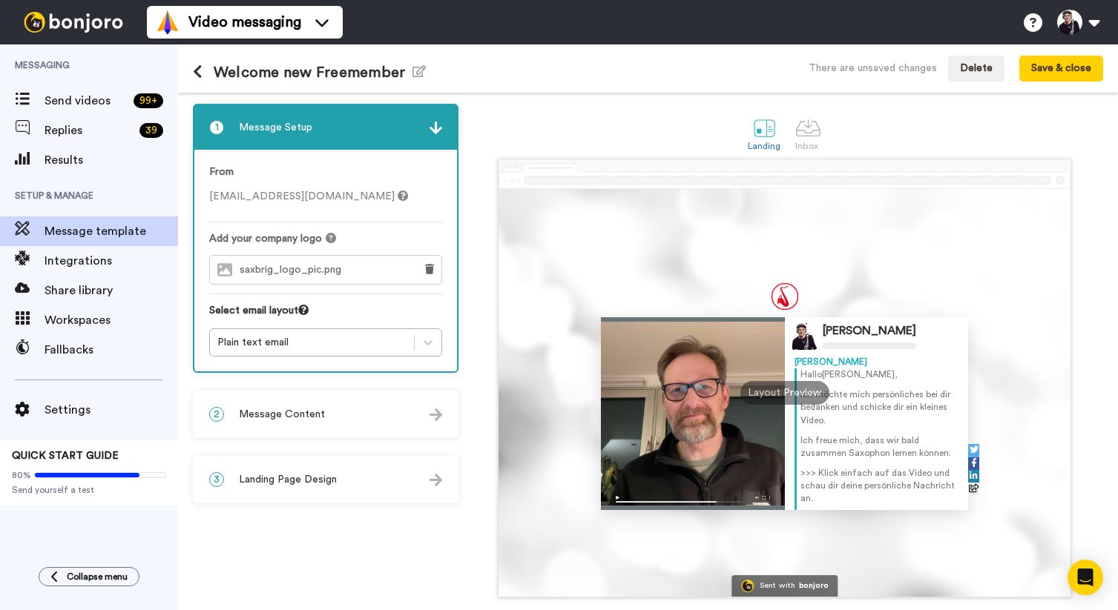
click at [197, 75] on icon at bounding box center [198, 72] width 10 height 15
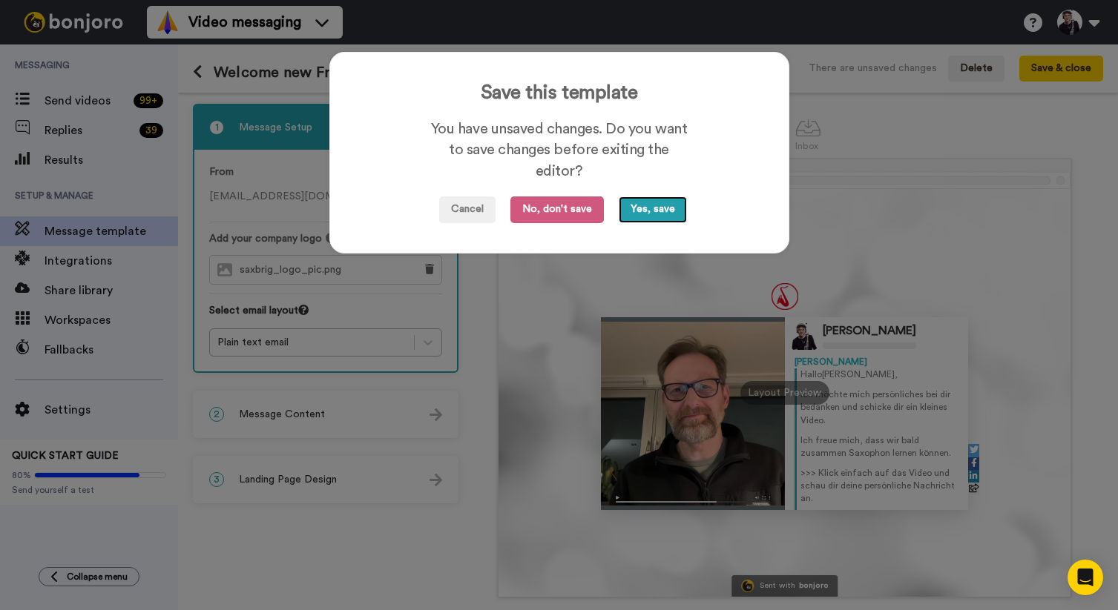
click at [650, 211] on button "Yes, save" at bounding box center [652, 210] width 68 height 27
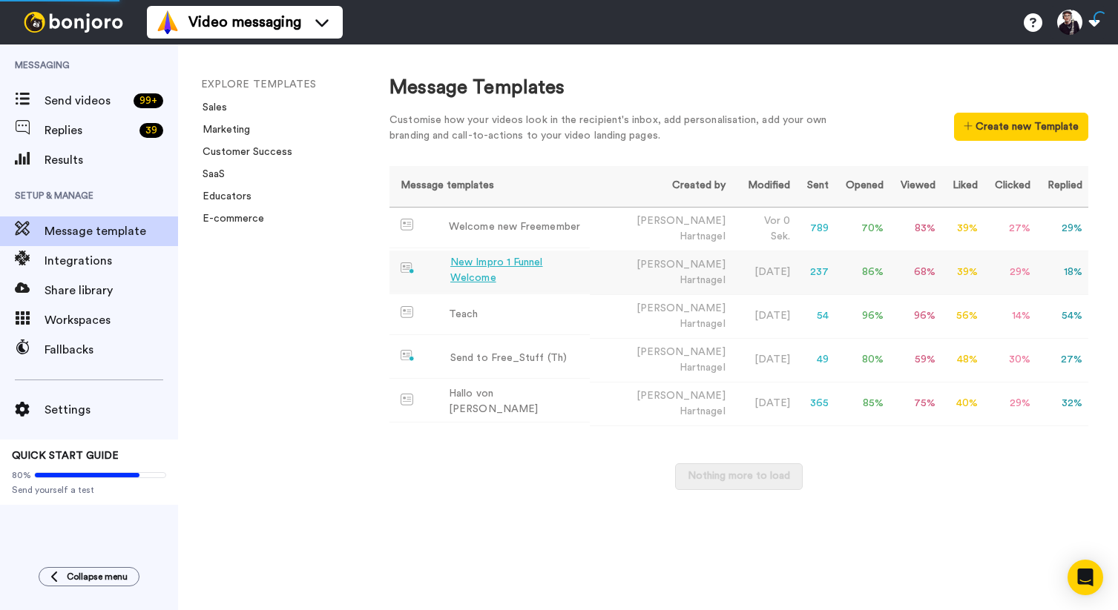
click at [507, 268] on div "New Impro 1 Funnel Welcome" at bounding box center [516, 270] width 133 height 31
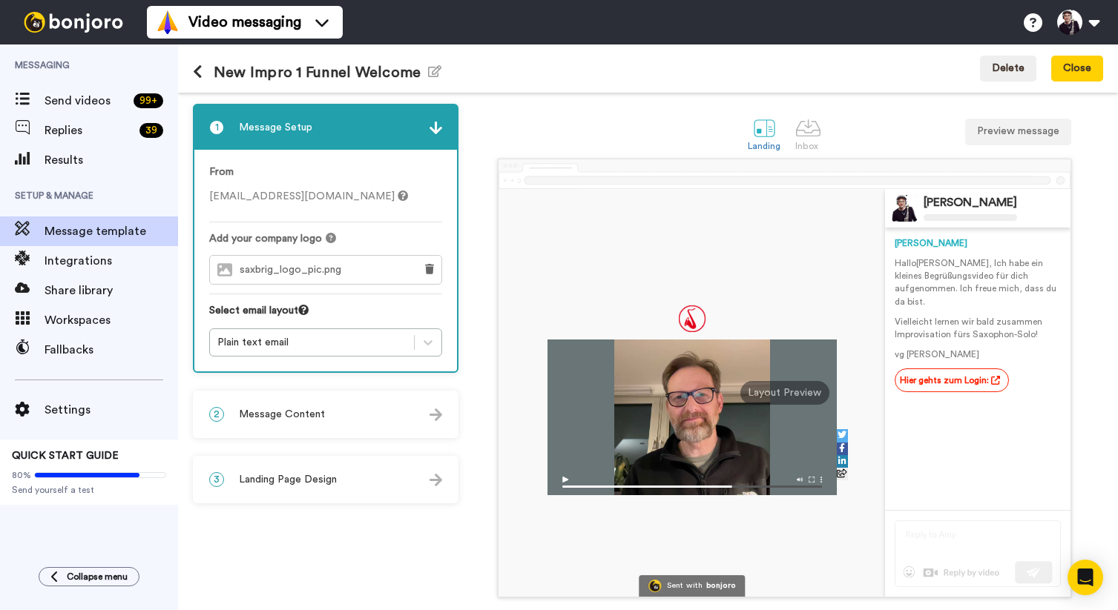
click at [314, 418] on span "Message Content" at bounding box center [282, 414] width 86 height 15
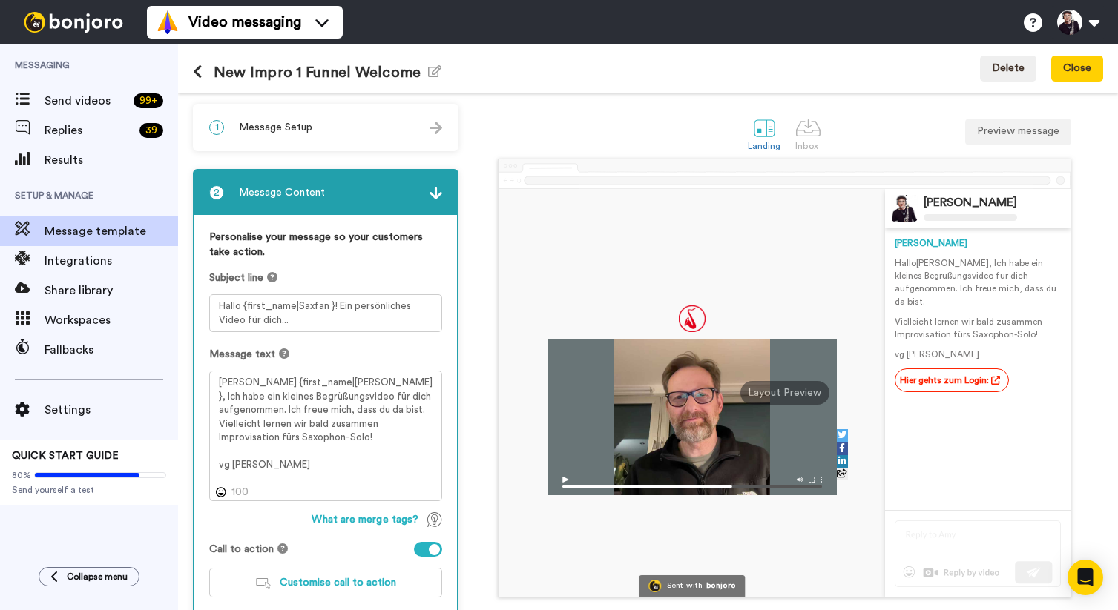
scroll to position [2, 0]
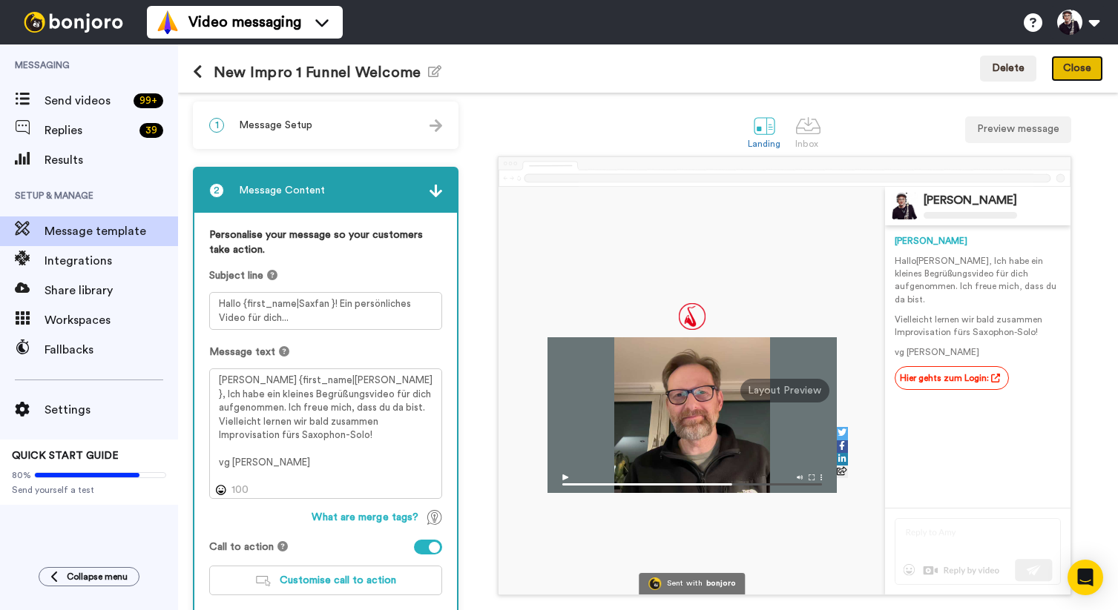
click at [1071, 76] on button "Close" at bounding box center [1077, 69] width 52 height 27
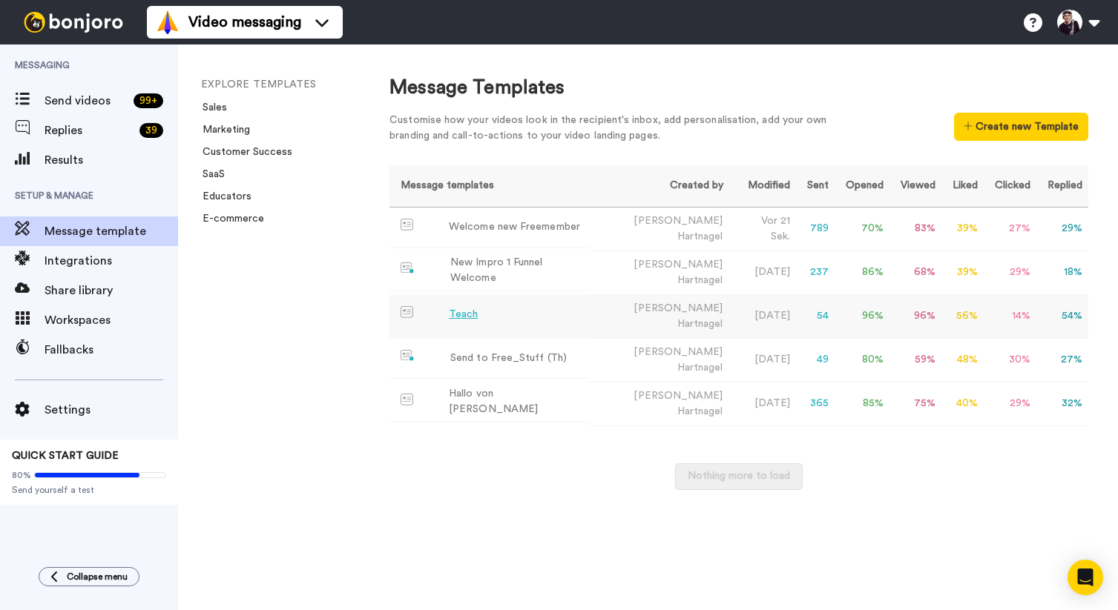
click at [463, 310] on div "Teach" at bounding box center [463, 315] width 29 height 16
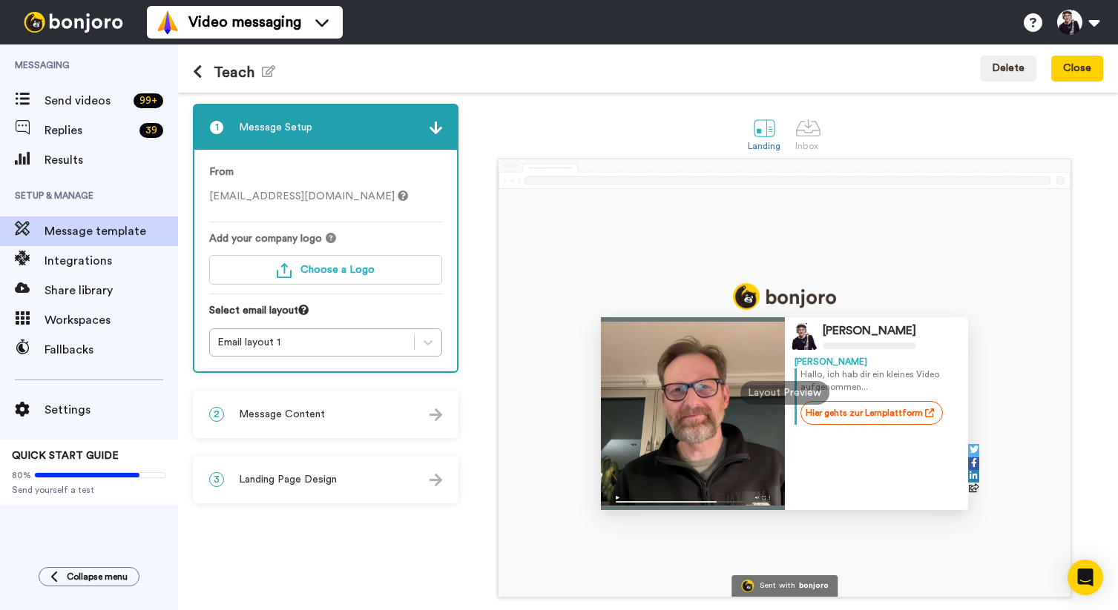
click at [364, 420] on div "2 Message Content" at bounding box center [325, 414] width 263 height 44
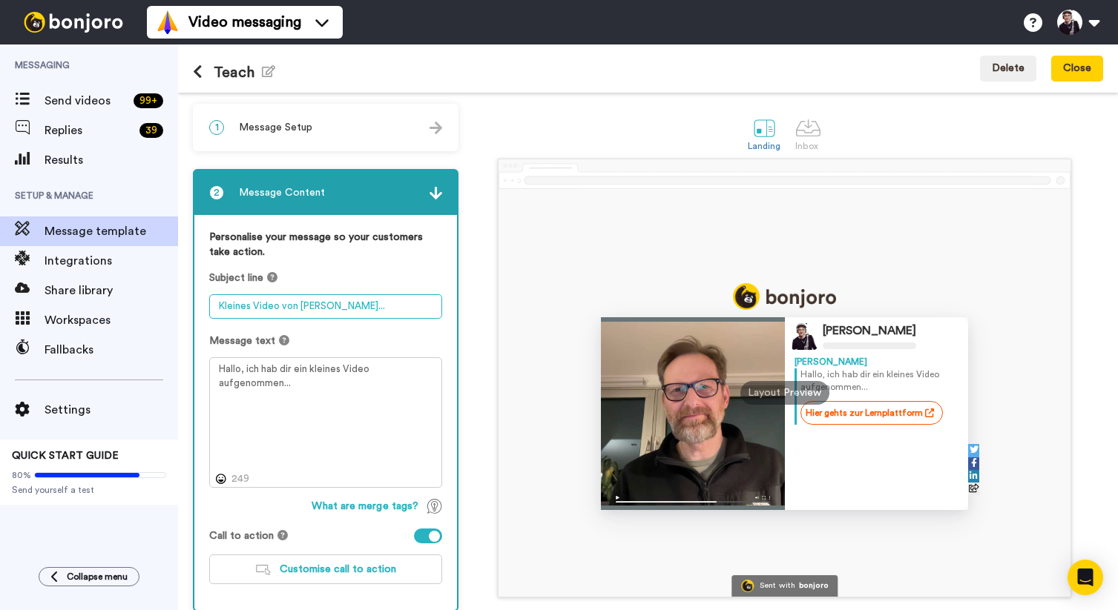
click at [223, 308] on textarea "Kleines Video von Bernd..." at bounding box center [325, 306] width 233 height 24
drag, startPoint x: 252, startPoint y: 309, endPoint x: 192, endPoint y: 308, distance: 60.1
click at [193, 308] on div "2 Message Content Personalise your message so your customers take action. Subje…" at bounding box center [325, 390] width 265 height 443
click at [316, 308] on textarea "Eine persönliche Video von Bernd..." at bounding box center [325, 306] width 233 height 24
drag, startPoint x: 316, startPoint y: 308, endPoint x: 396, endPoint y: 301, distance: 80.4
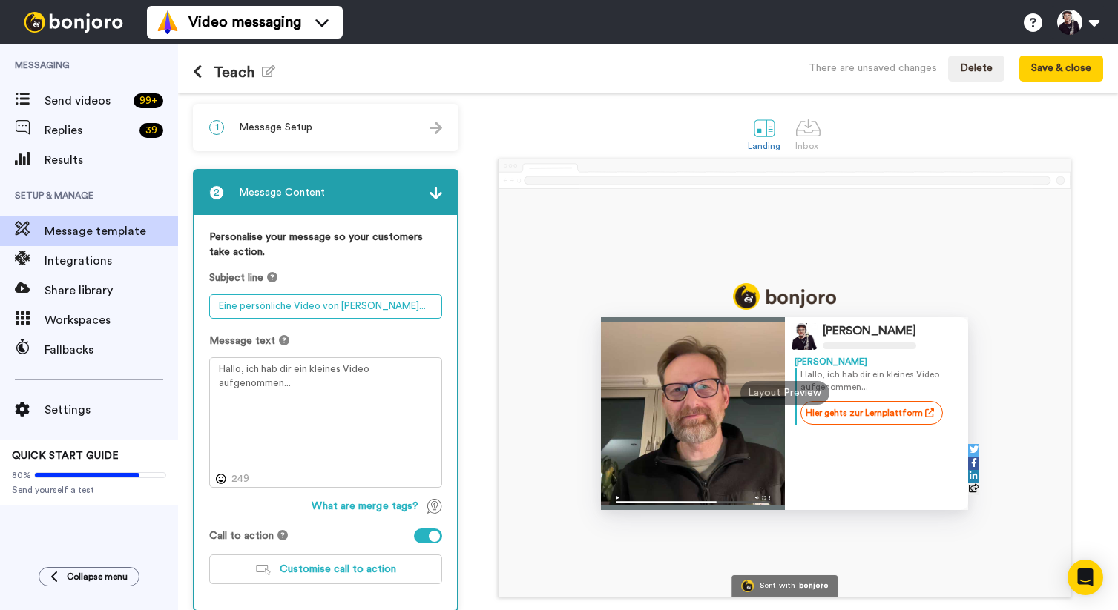
click at [396, 301] on textarea "Eine persönliche Video von Bernd..." at bounding box center [325, 306] width 233 height 24
click at [363, 308] on textarea "Eine persönliche Videobotschaft von Bernd" at bounding box center [325, 306] width 233 height 24
type textarea "Eine persönliche Videobotschaft von Bernd"
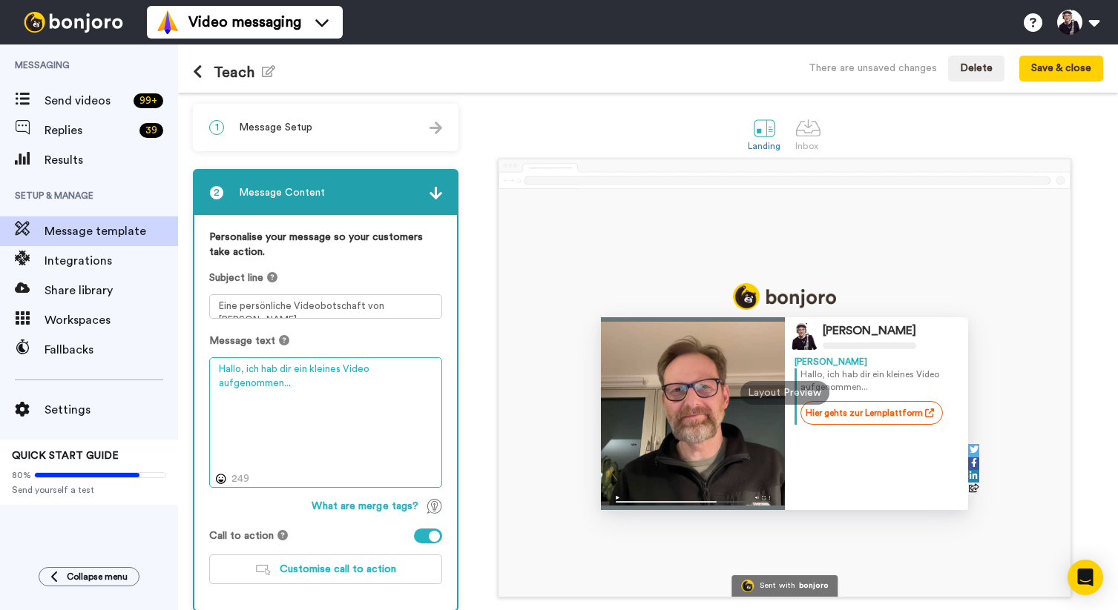
click at [306, 384] on textarea "Hallo, ich hab dir ein kleines Video aufgenommen..." at bounding box center [325, 422] width 233 height 131
type textarea "Hallo, ich hab dir ein kleines Video aufgenommen...schau es dir an!"
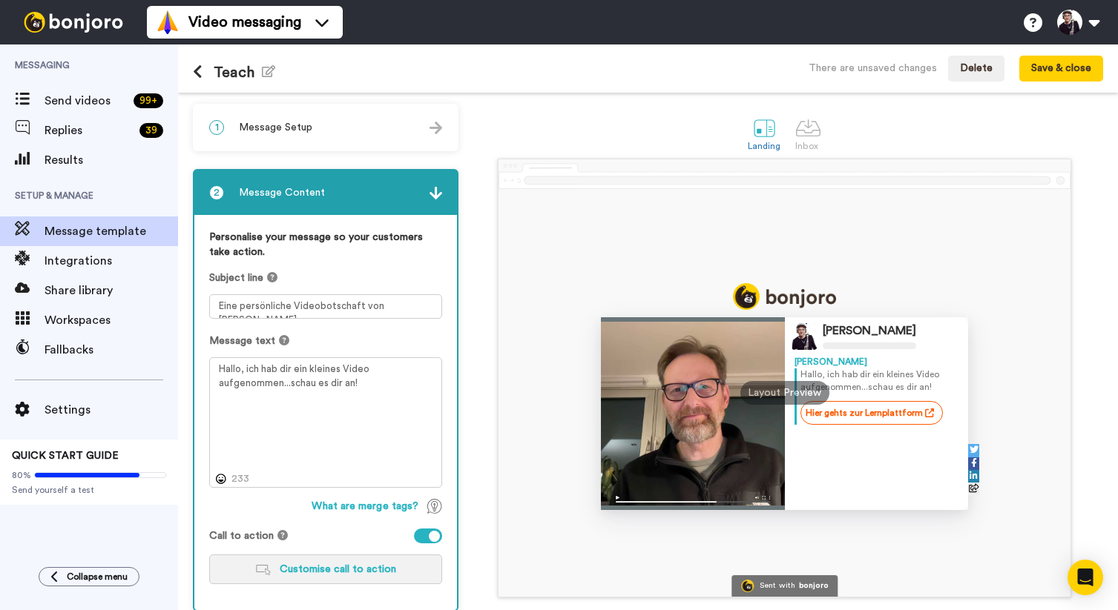
click at [322, 573] on span "Customise call to action" at bounding box center [338, 569] width 116 height 10
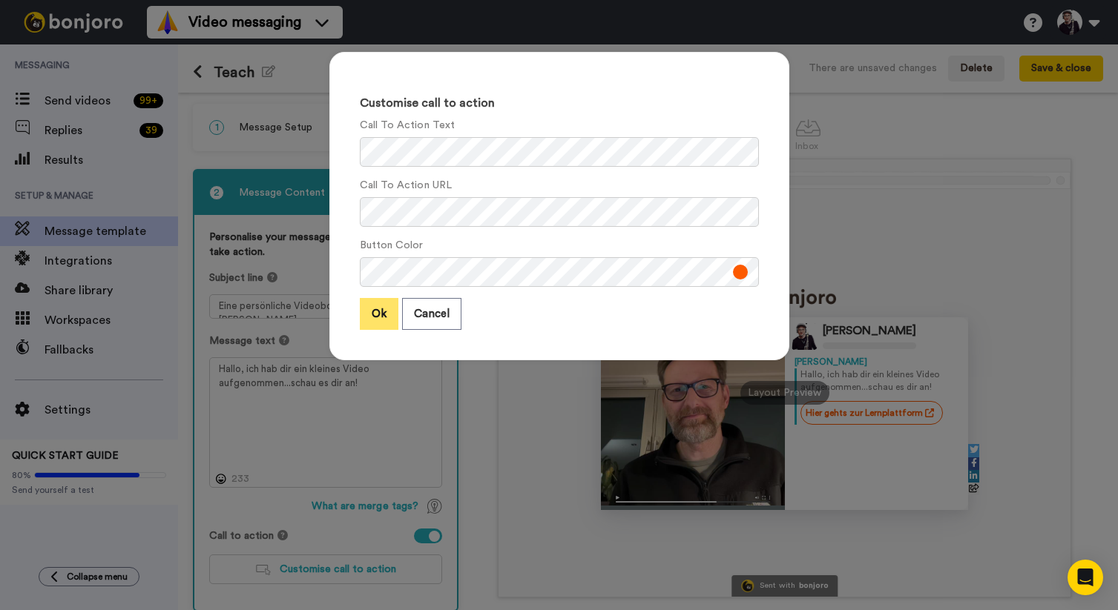
click at [380, 311] on button "Ok" at bounding box center [379, 314] width 39 height 32
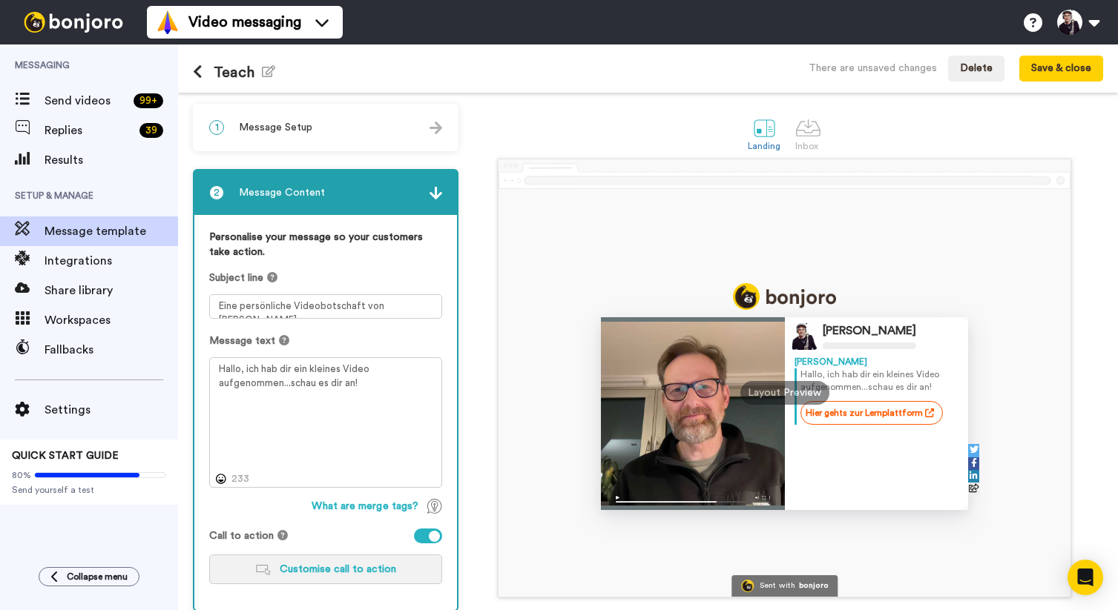
scroll to position [78, 0]
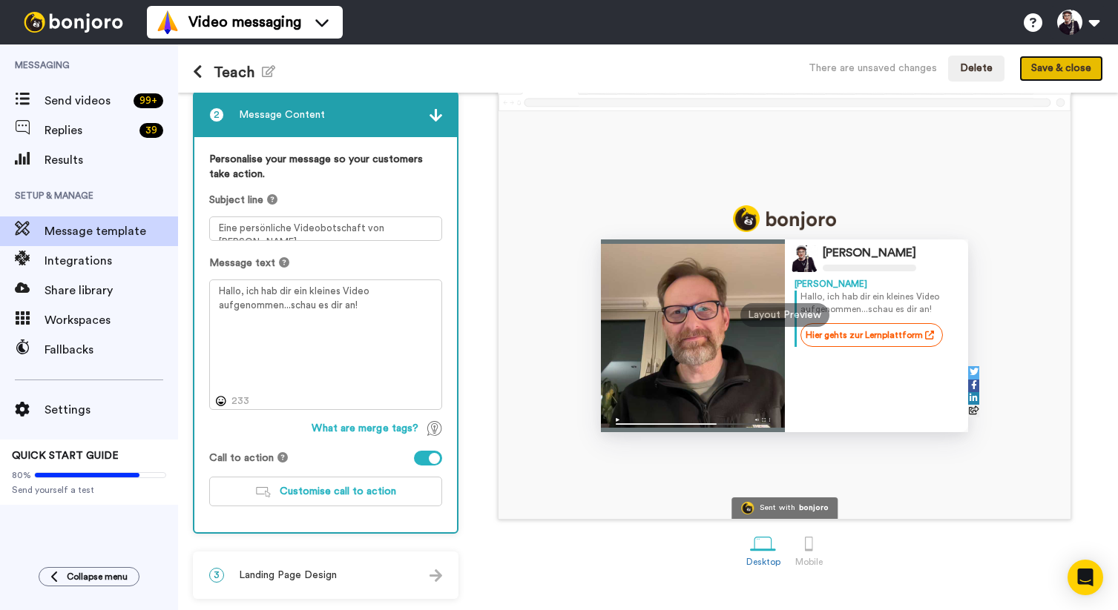
click at [1052, 65] on button "Save & close" at bounding box center [1061, 69] width 84 height 27
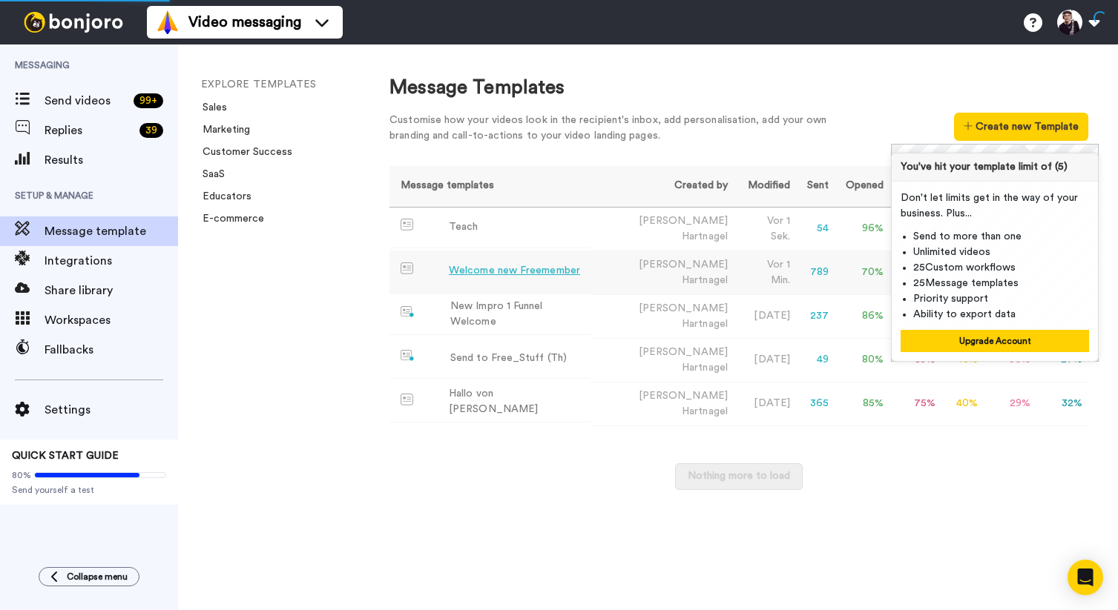
click at [509, 271] on div "Welcome new Freemember" at bounding box center [514, 271] width 131 height 16
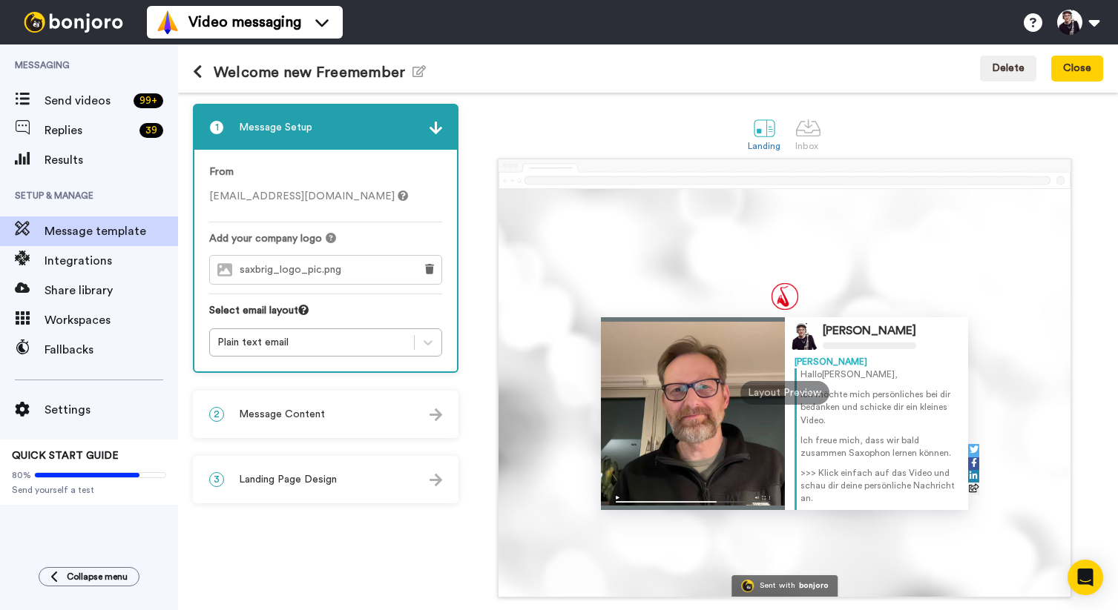
click at [202, 73] on button at bounding box center [203, 73] width 21 height 16
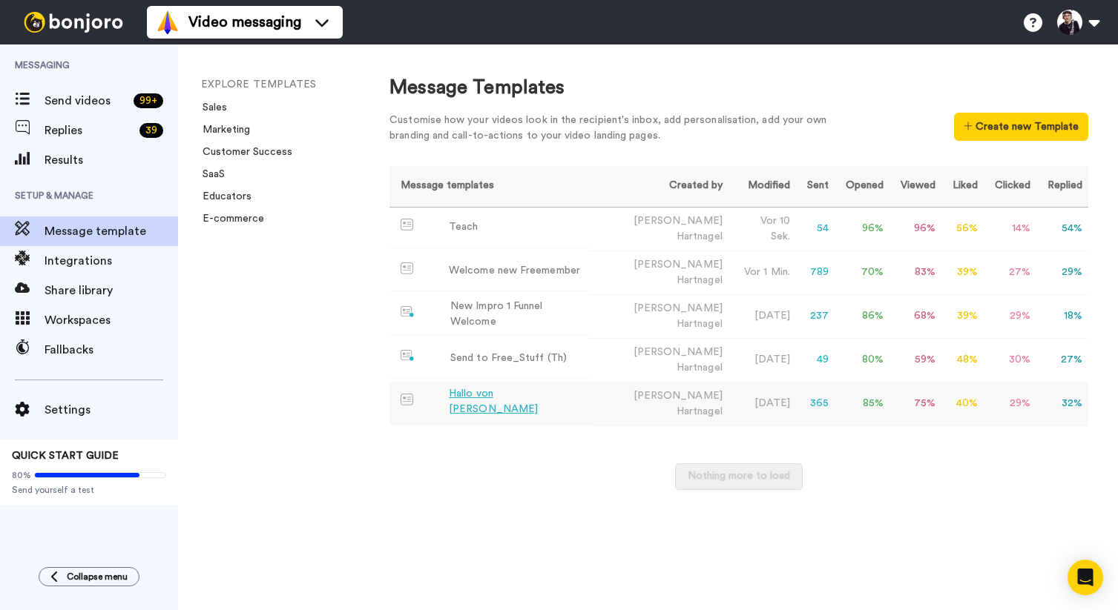
click at [480, 394] on div "Hallo von Bernd" at bounding box center [516, 401] width 134 height 31
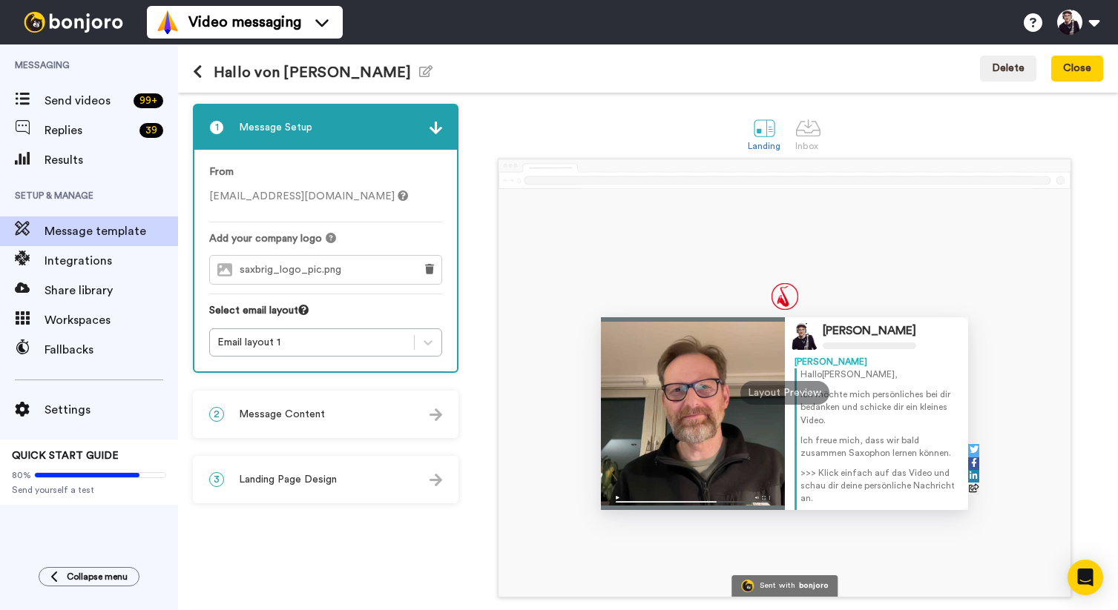
click at [197, 70] on icon at bounding box center [198, 72] width 10 height 15
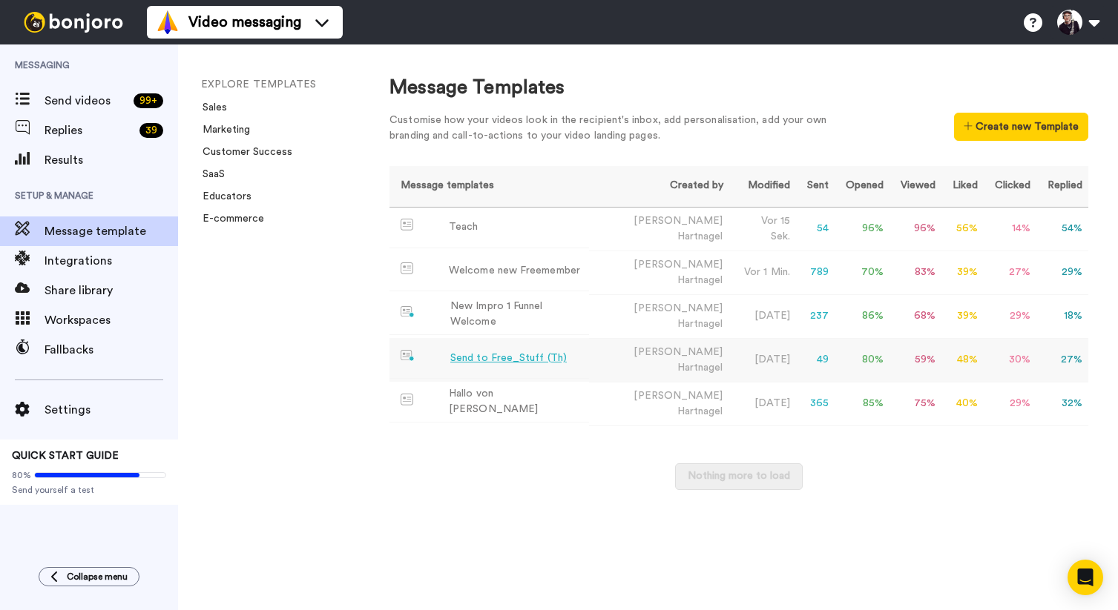
click at [497, 351] on div "Send to Free_Stuff (Th)" at bounding box center [508, 359] width 116 height 16
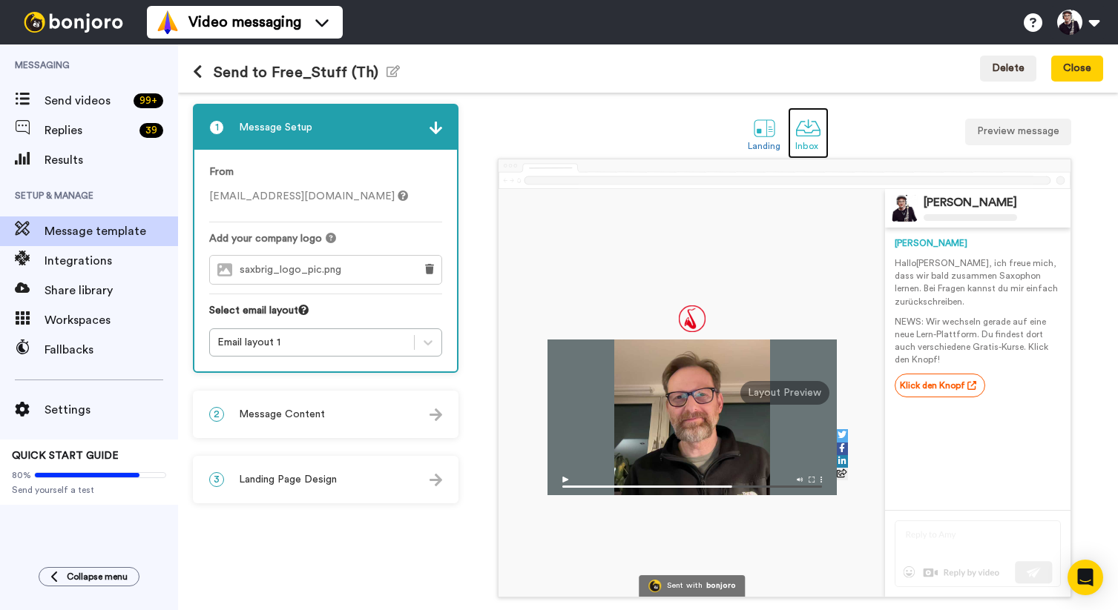
click at [805, 125] on div at bounding box center [808, 128] width 26 height 26
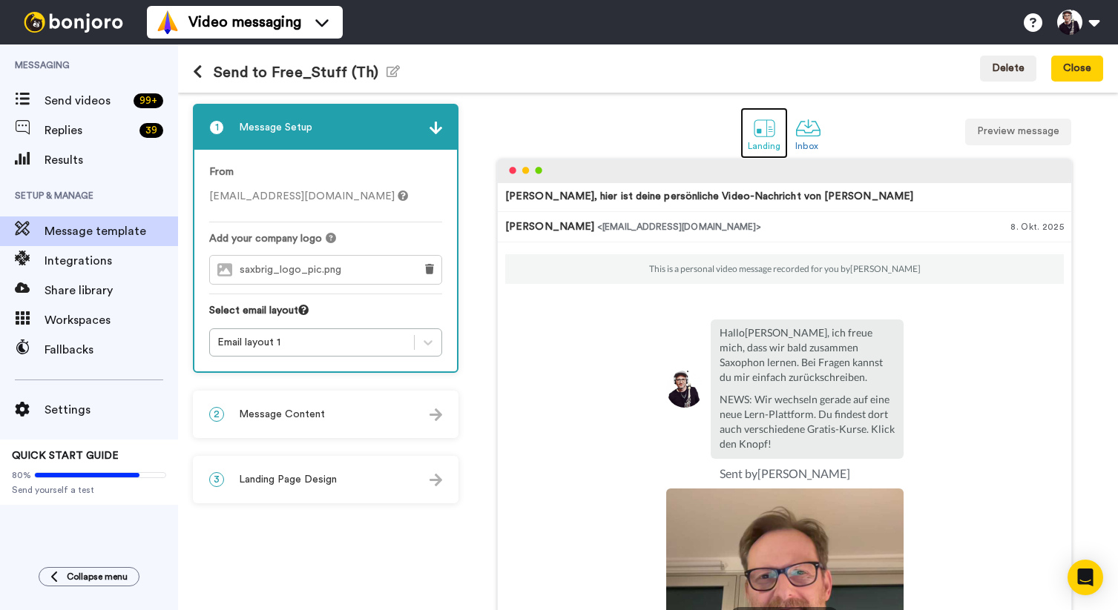
click at [758, 130] on div at bounding box center [764, 128] width 26 height 26
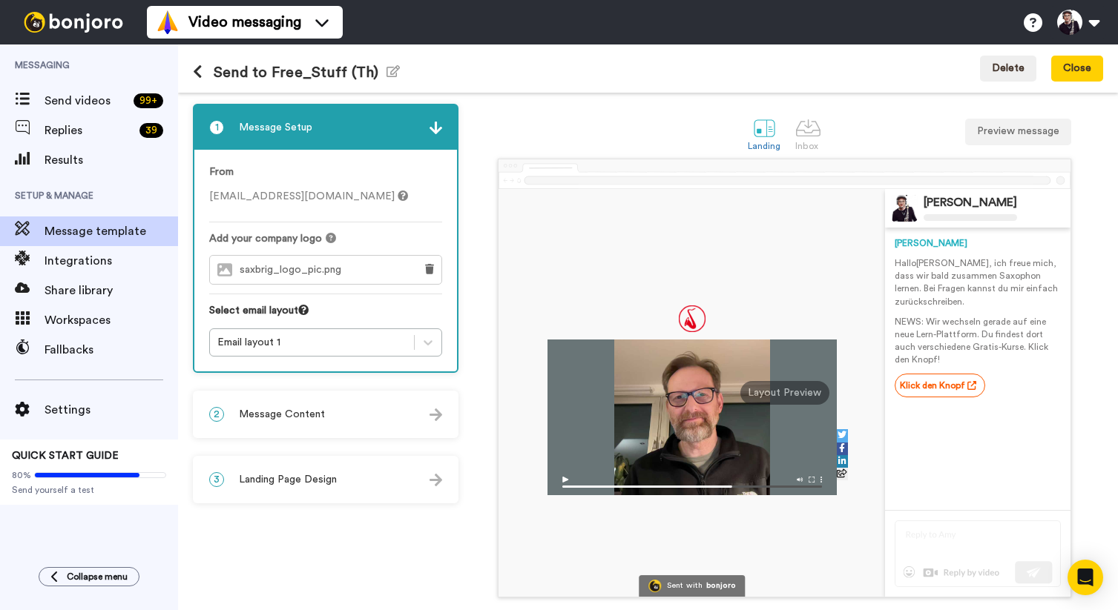
click at [701, 417] on div at bounding box center [691, 418] width 289 height 156
click at [365, 470] on div "3 Landing Page Design" at bounding box center [325, 480] width 263 height 44
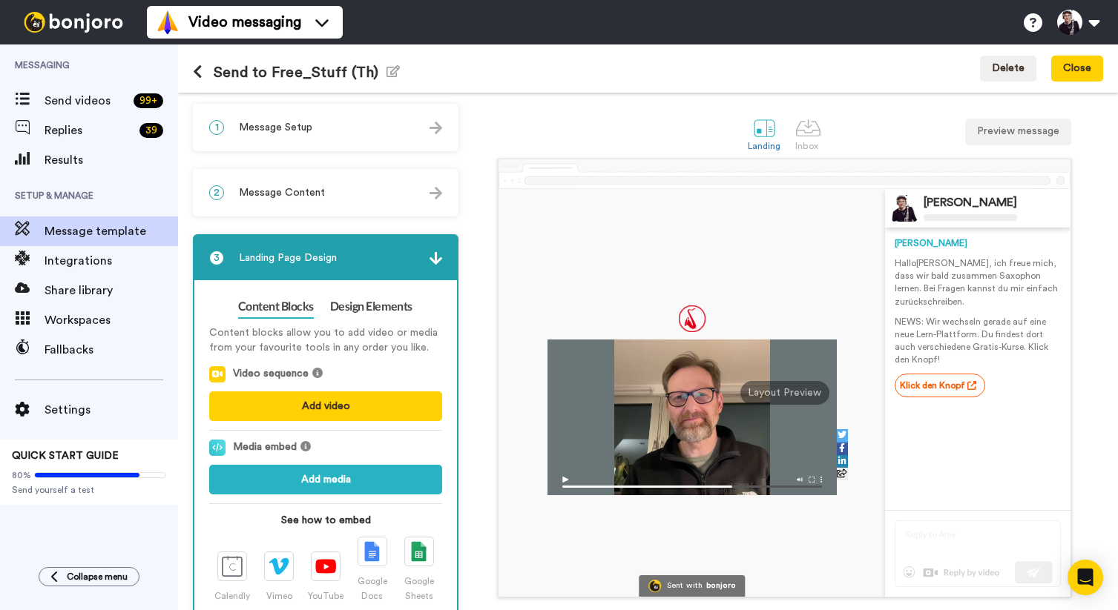
scroll to position [125, 0]
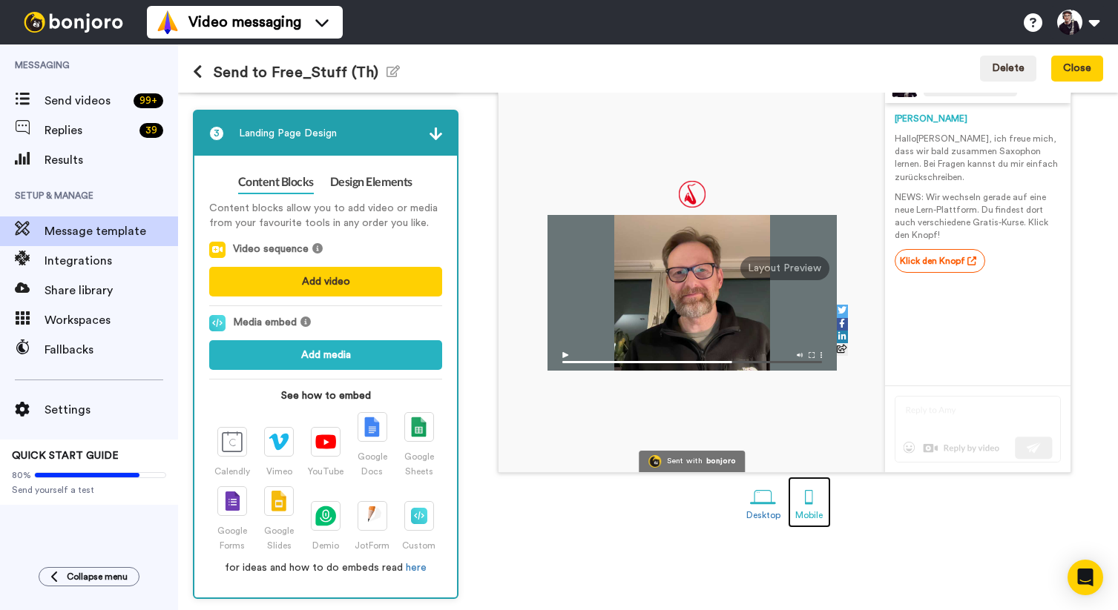
click at [805, 501] on div at bounding box center [809, 497] width 26 height 26
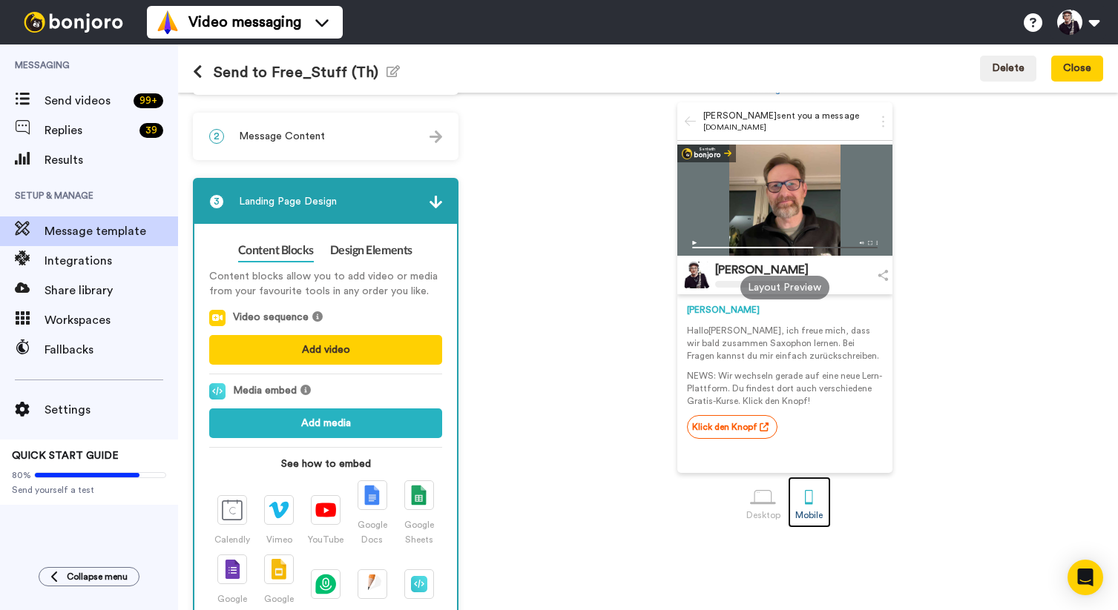
scroll to position [125, 0]
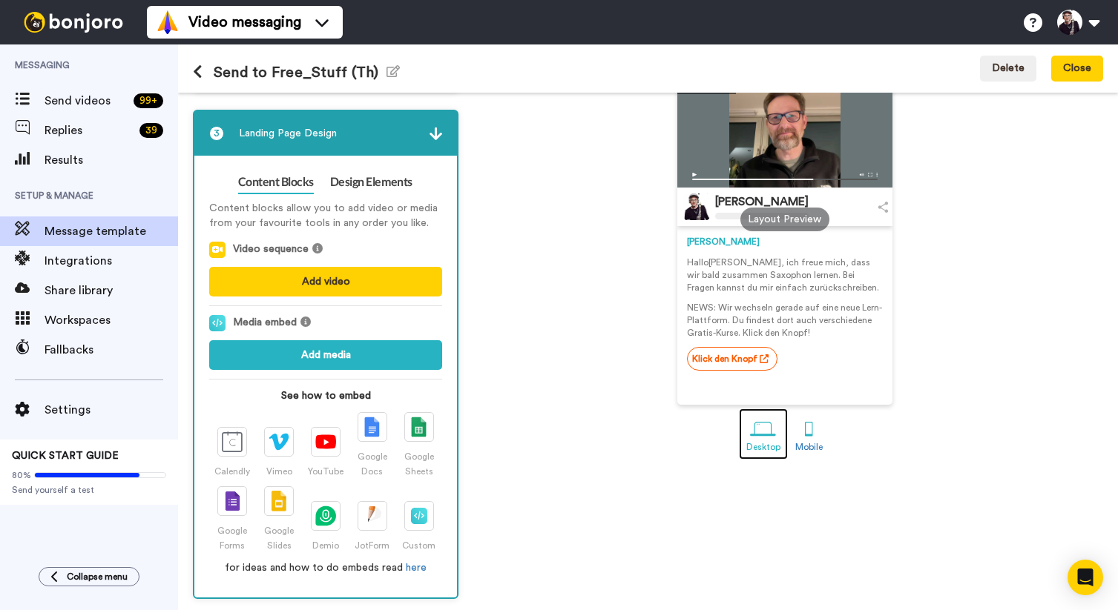
click at [765, 430] on div at bounding box center [763, 429] width 26 height 26
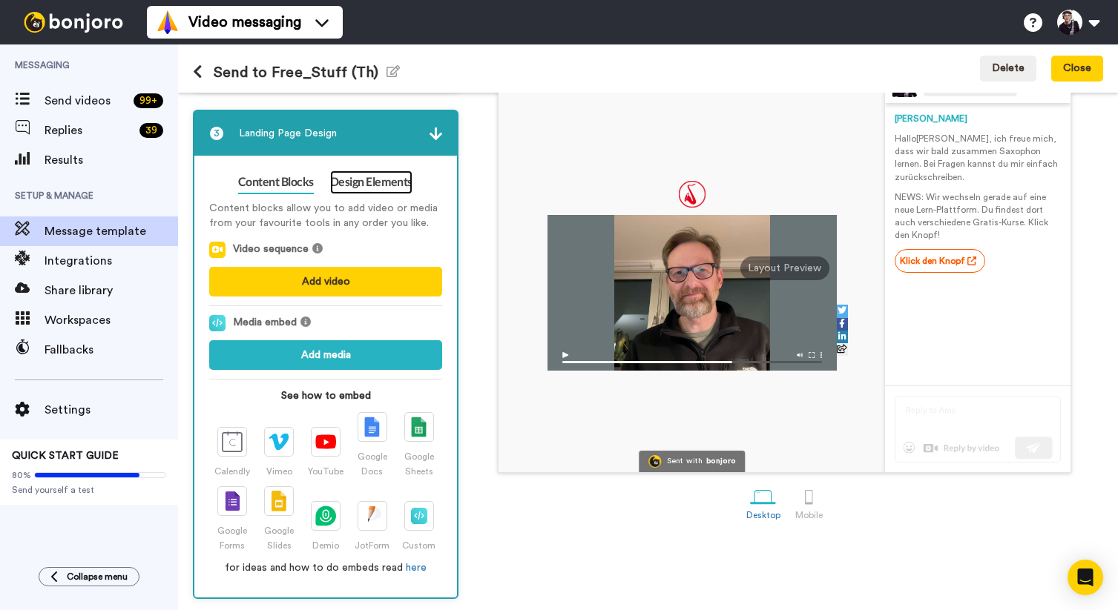
click at [369, 181] on link "Design Elements" at bounding box center [371, 183] width 82 height 24
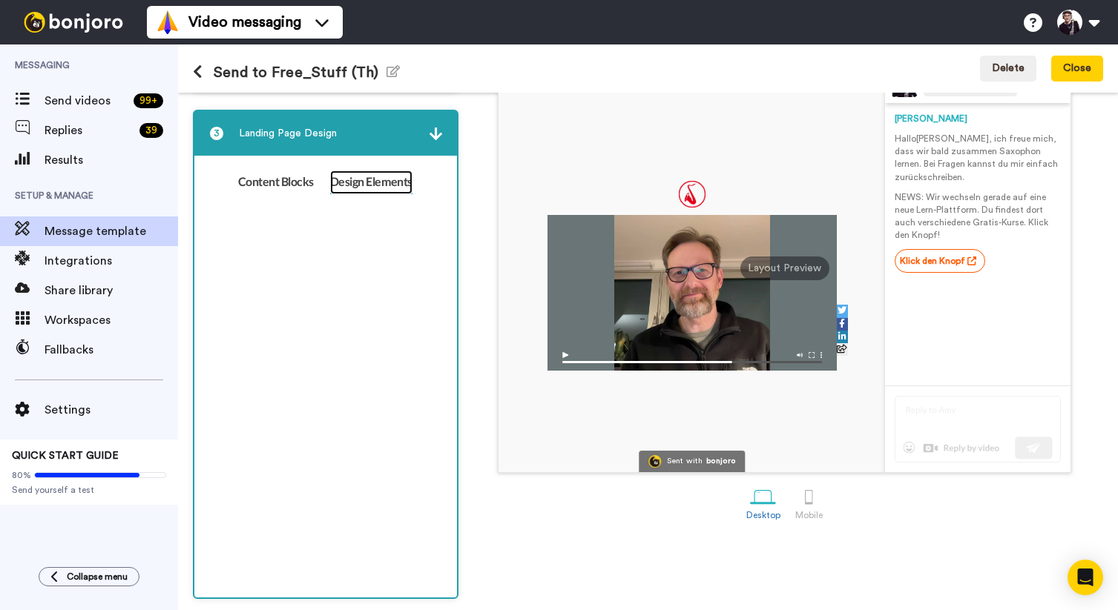
scroll to position [55, 0]
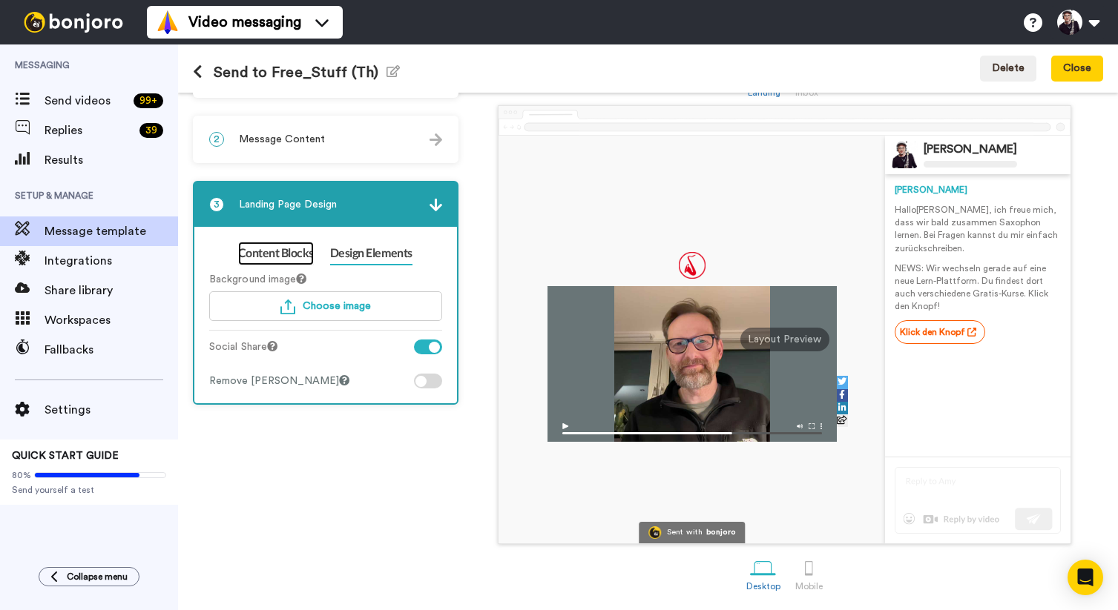
click at [282, 251] on link "Content Blocks" at bounding box center [276, 254] width 76 height 24
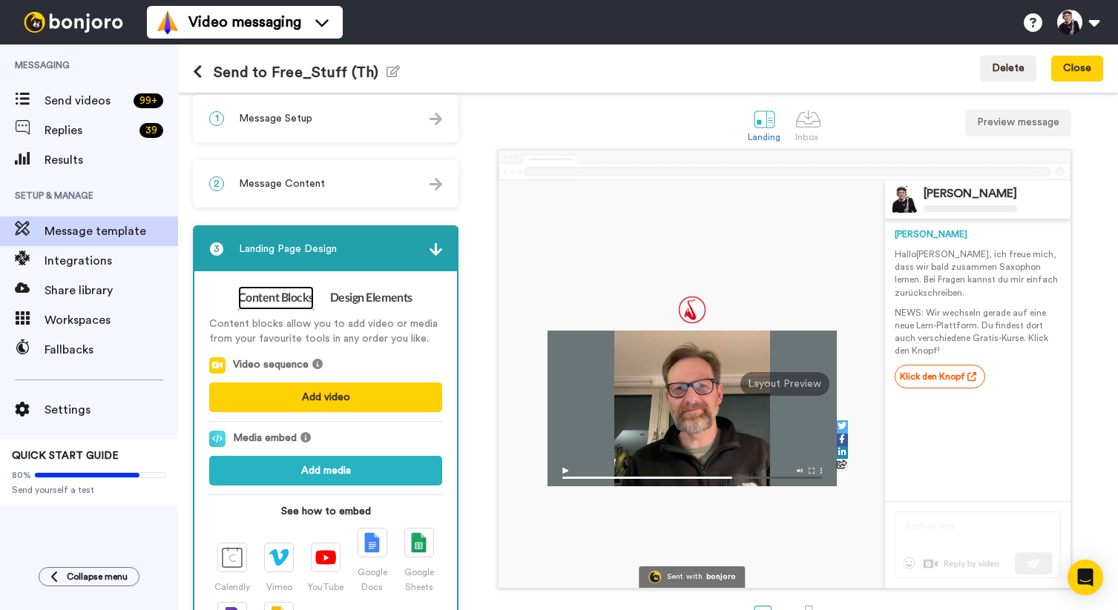
scroll to position [0, 0]
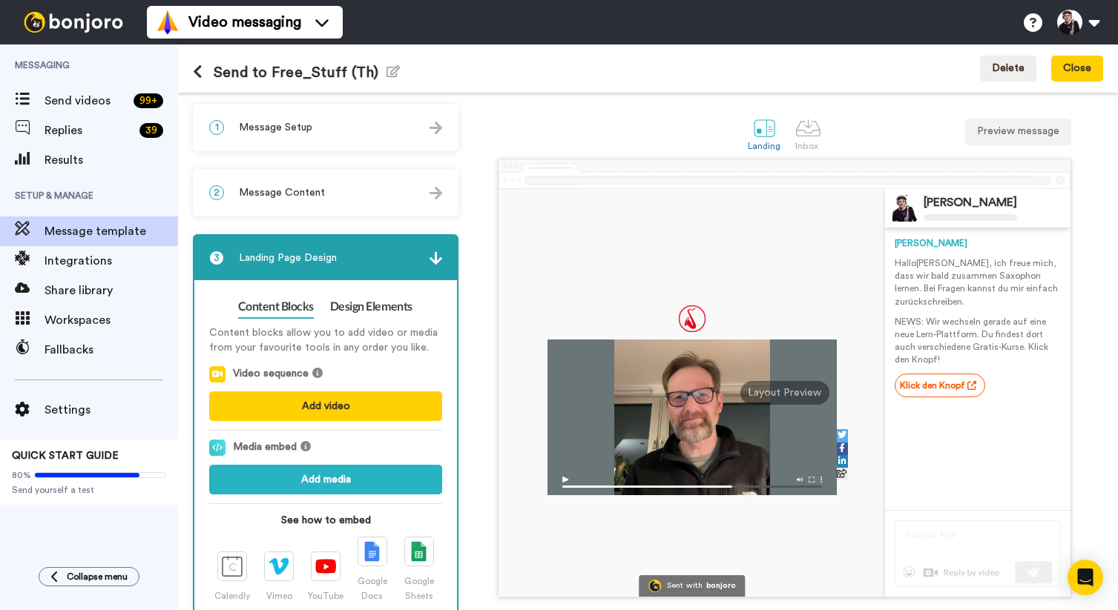
click at [397, 131] on div "1 Message Setup" at bounding box center [325, 127] width 263 height 44
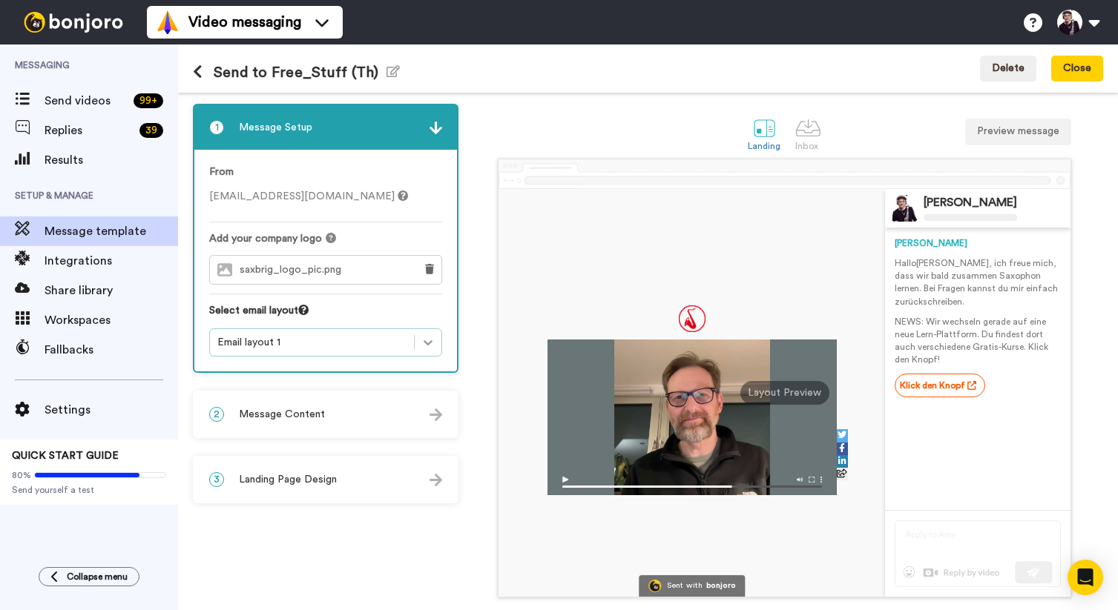
click at [424, 343] on icon at bounding box center [427, 342] width 15 height 15
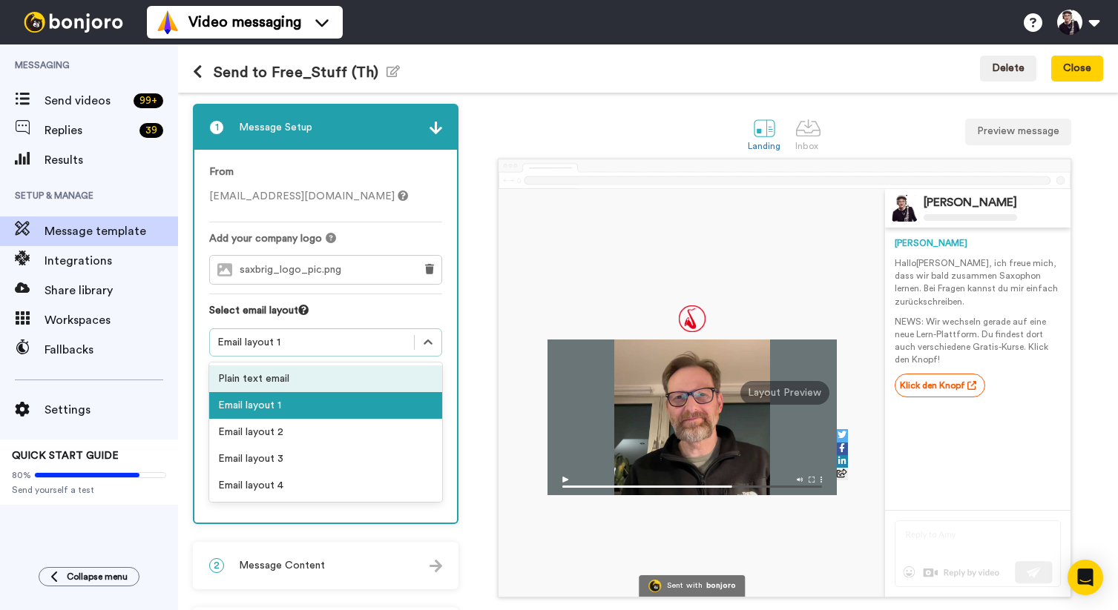
click at [256, 381] on div "Plain text email" at bounding box center [325, 379] width 233 height 27
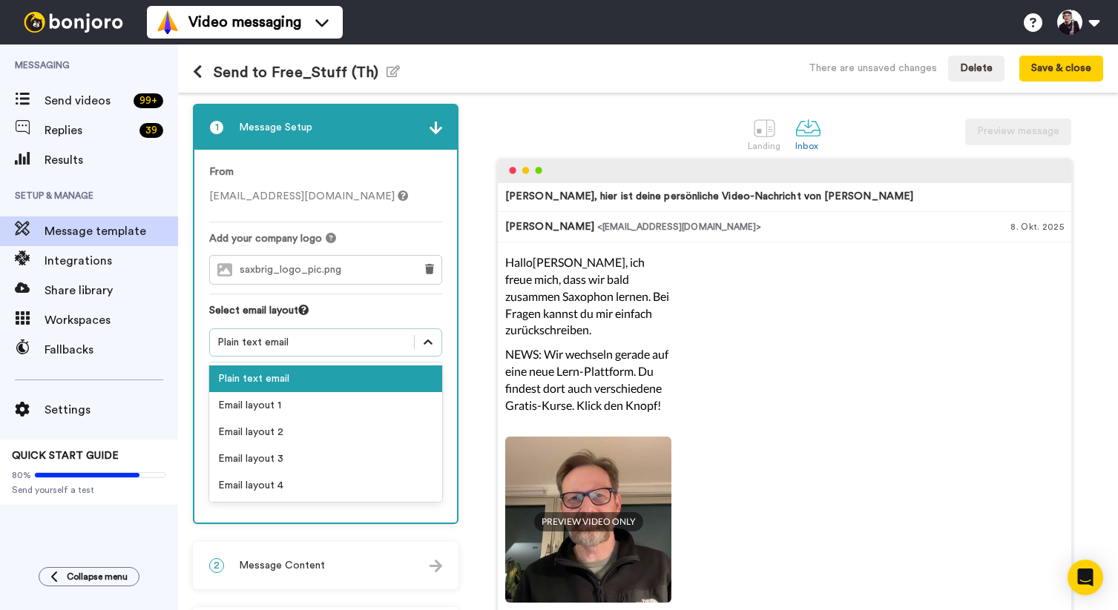
click at [428, 336] on icon at bounding box center [427, 342] width 15 height 15
click at [255, 432] on div "Email layout 2" at bounding box center [325, 432] width 233 height 27
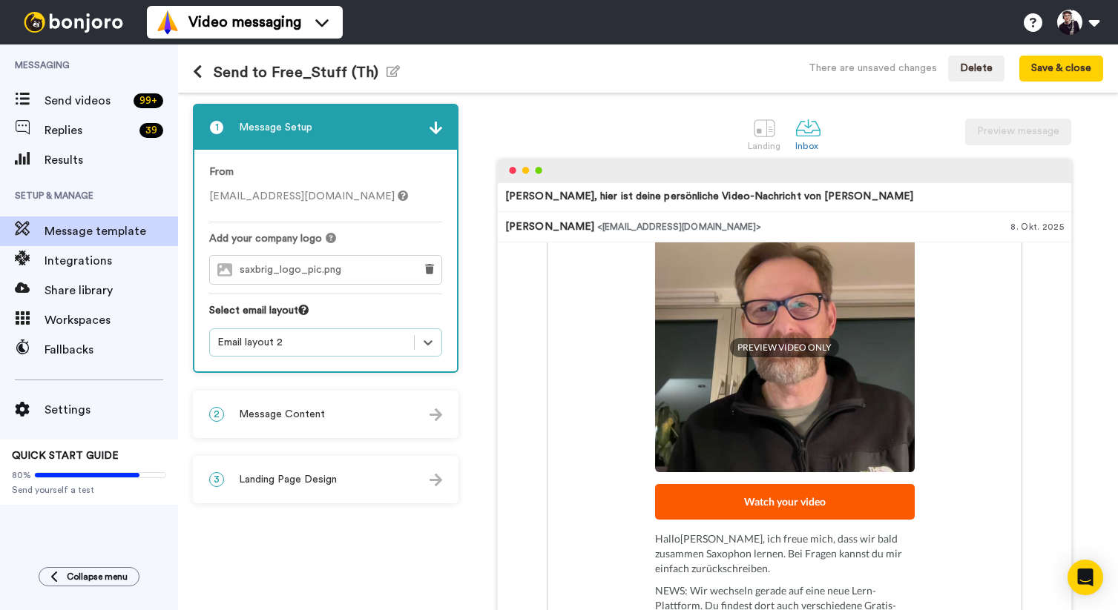
scroll to position [282, 0]
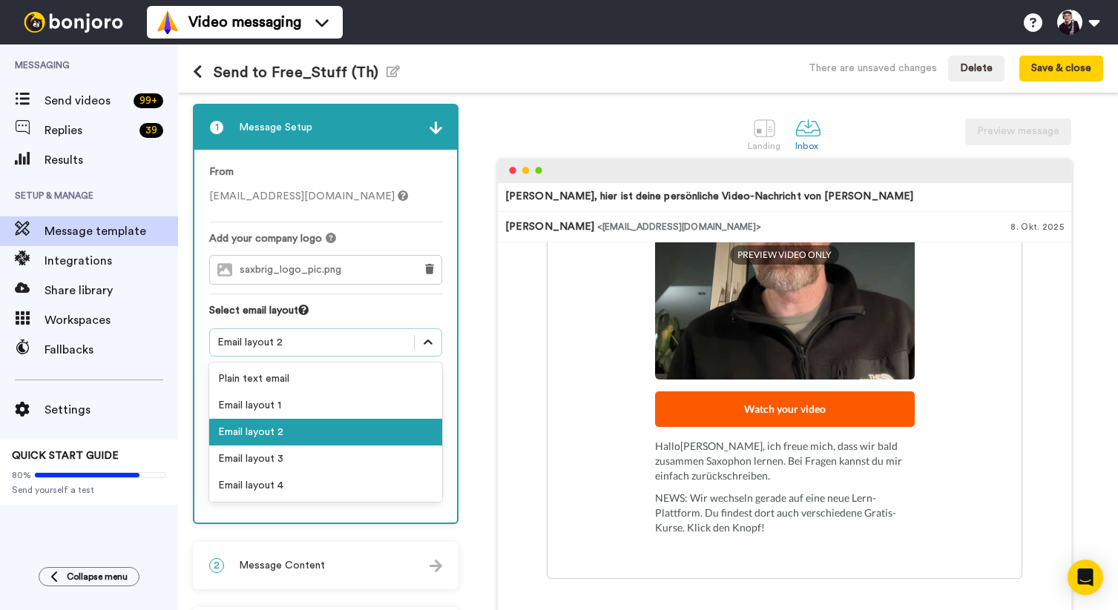
click at [425, 338] on icon at bounding box center [427, 342] width 15 height 15
click at [252, 457] on div "Email layout 3" at bounding box center [325, 459] width 233 height 27
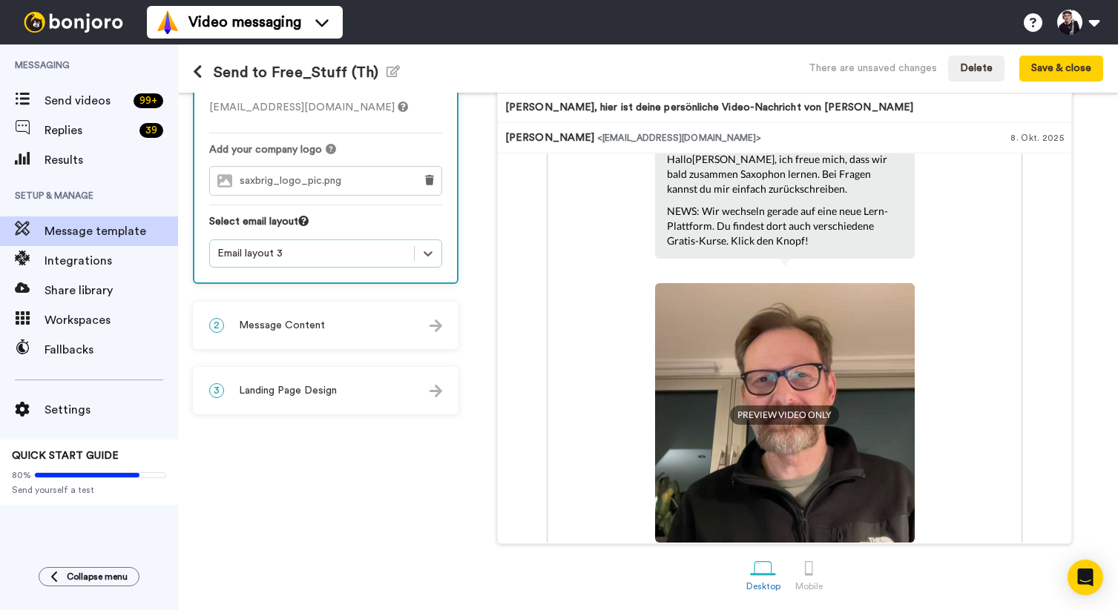
scroll to position [0, 0]
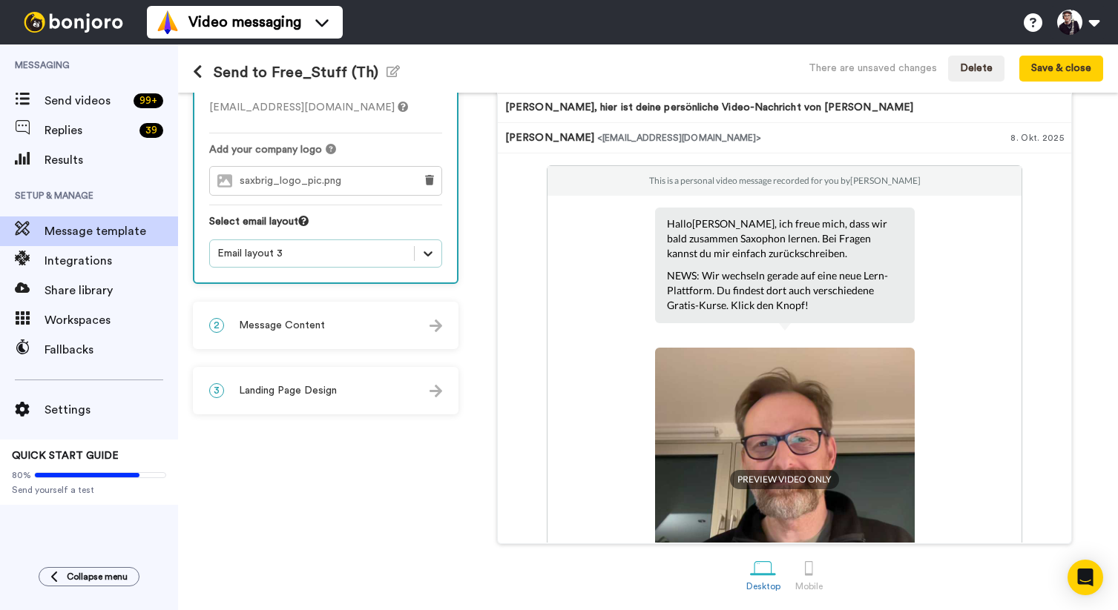
click at [426, 256] on icon at bounding box center [427, 253] width 15 height 15
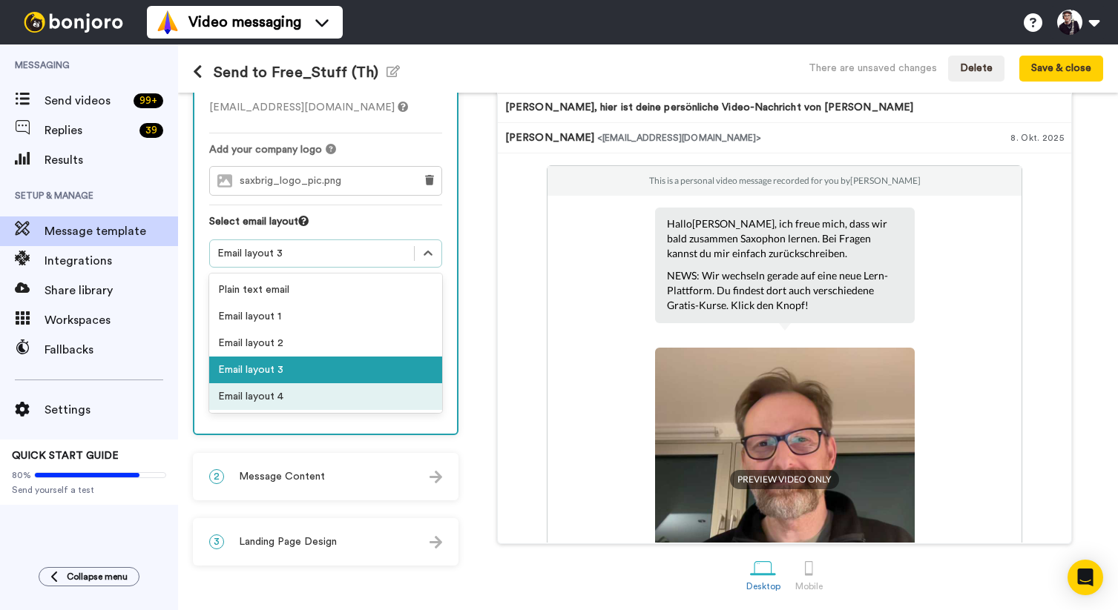
click at [268, 403] on div "Email layout 4" at bounding box center [325, 396] width 233 height 27
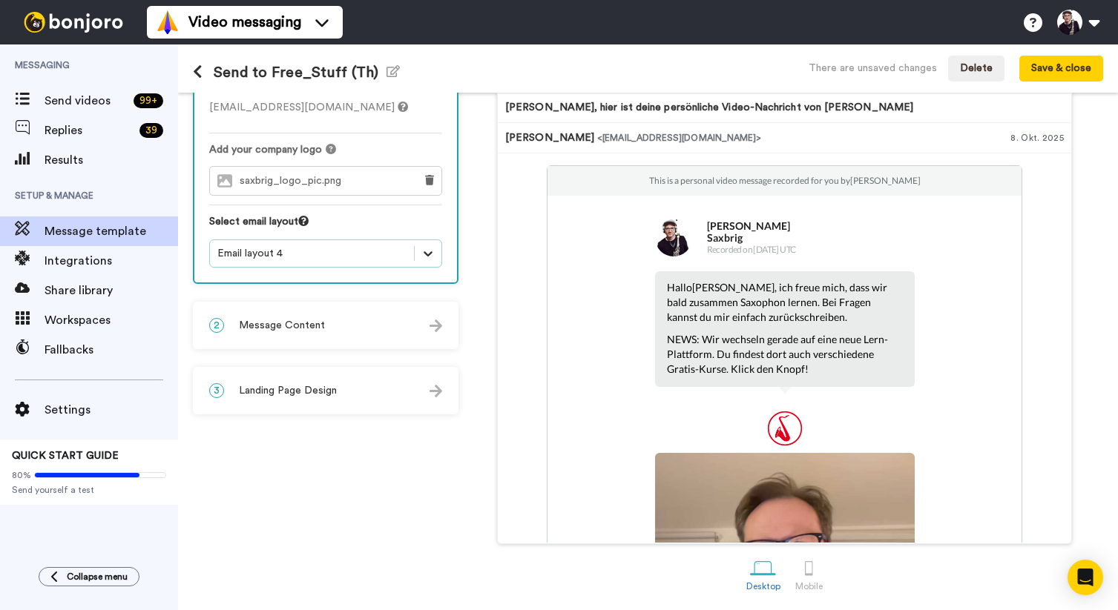
click at [429, 249] on icon at bounding box center [427, 253] width 15 height 15
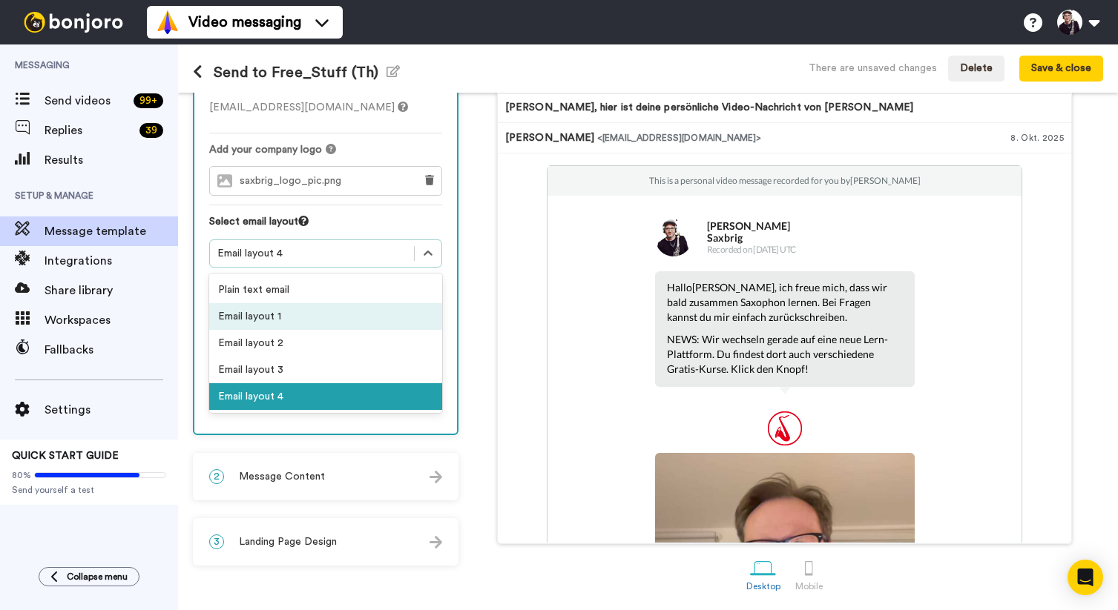
click at [255, 315] on div "Email layout 1" at bounding box center [325, 316] width 233 height 27
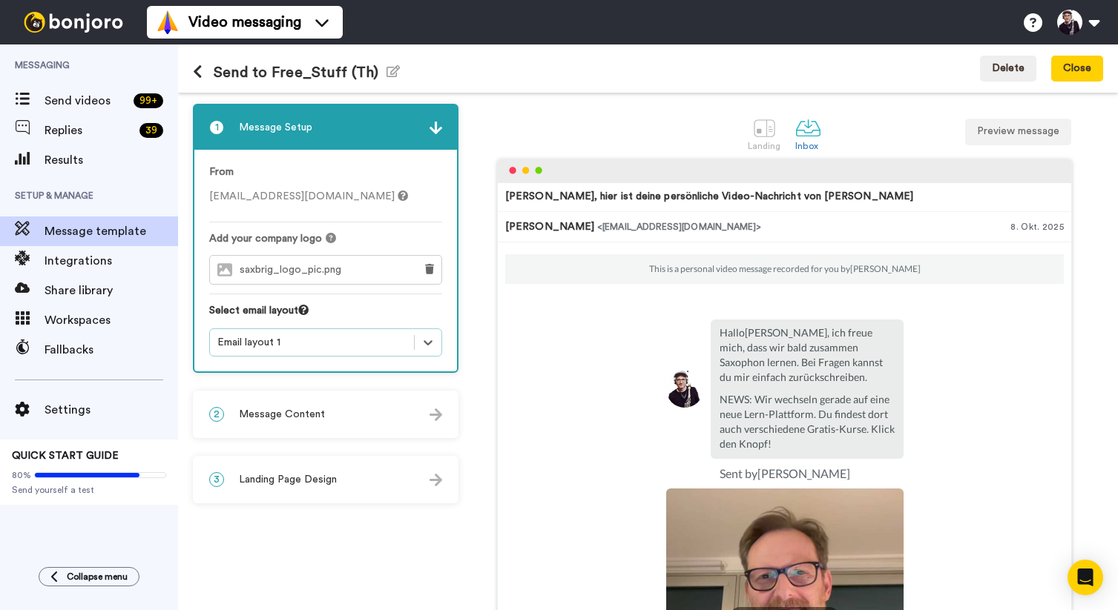
scroll to position [216, 0]
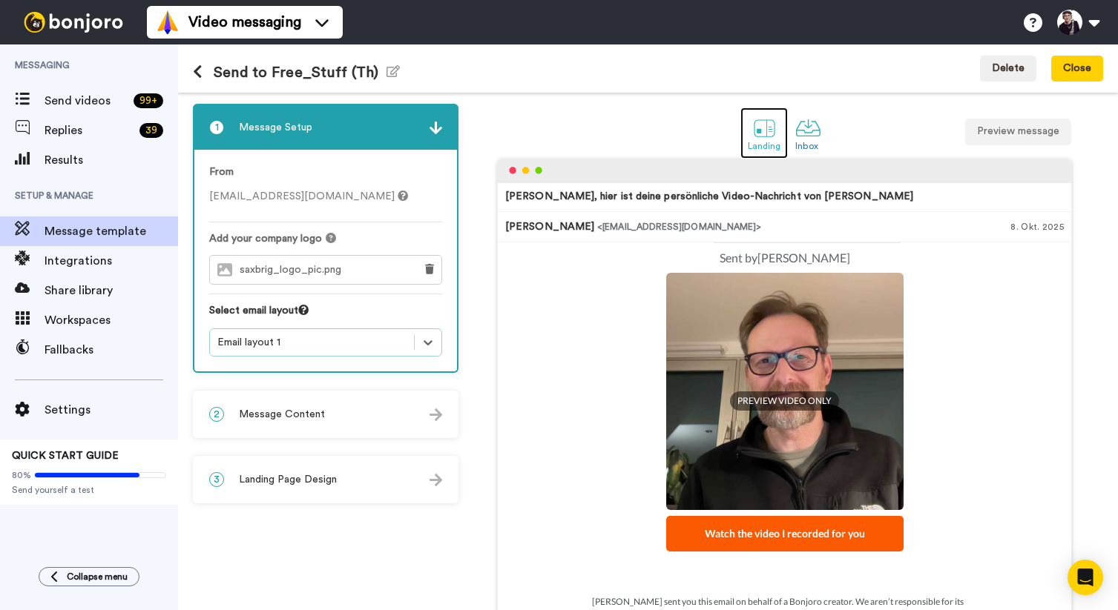
click at [765, 123] on div at bounding box center [764, 128] width 26 height 26
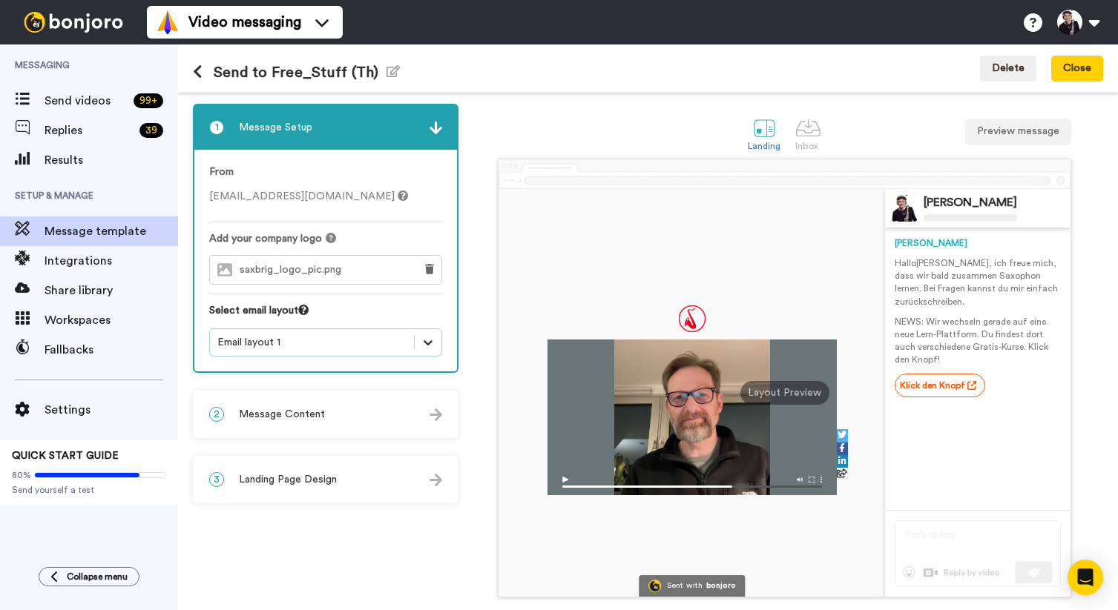
click at [428, 341] on icon at bounding box center [427, 342] width 15 height 15
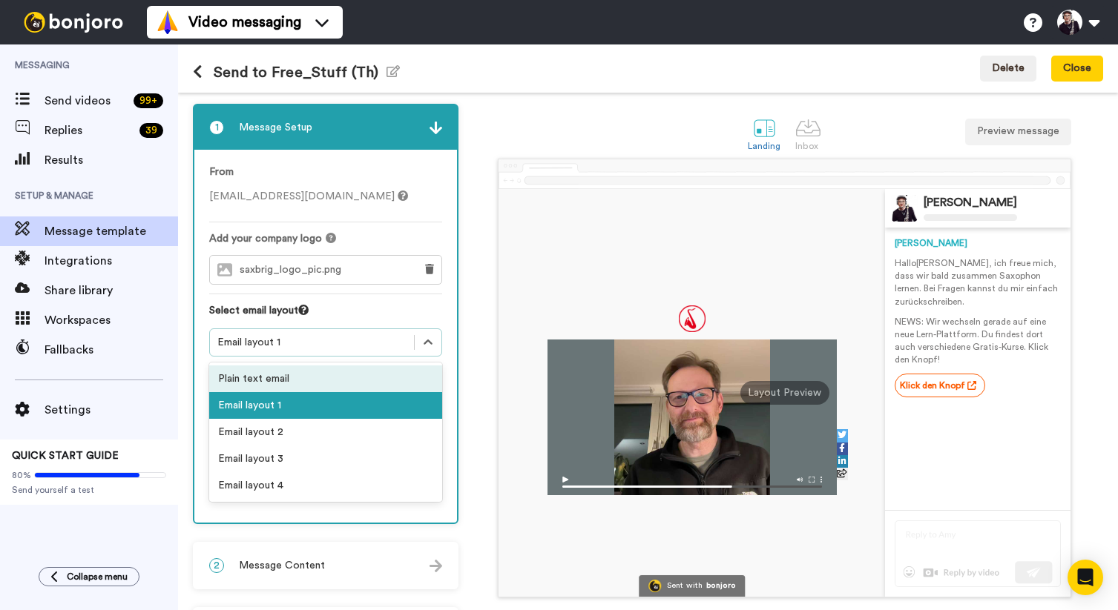
click at [277, 373] on div "Plain text email" at bounding box center [325, 379] width 233 height 27
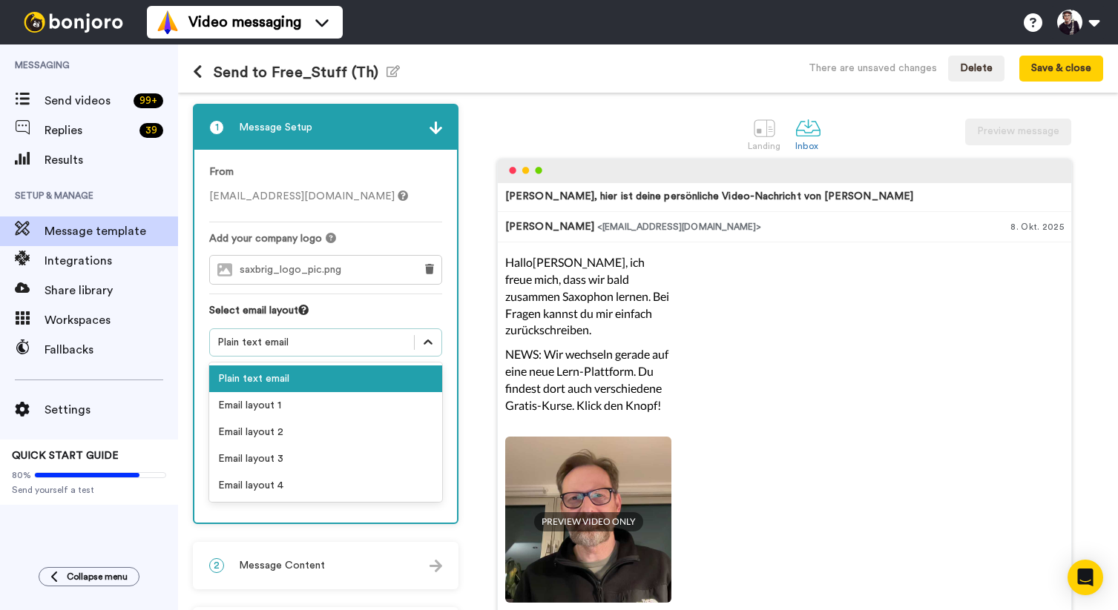
click at [423, 346] on icon at bounding box center [427, 342] width 15 height 15
click at [268, 406] on div "Email layout 1" at bounding box center [325, 405] width 233 height 27
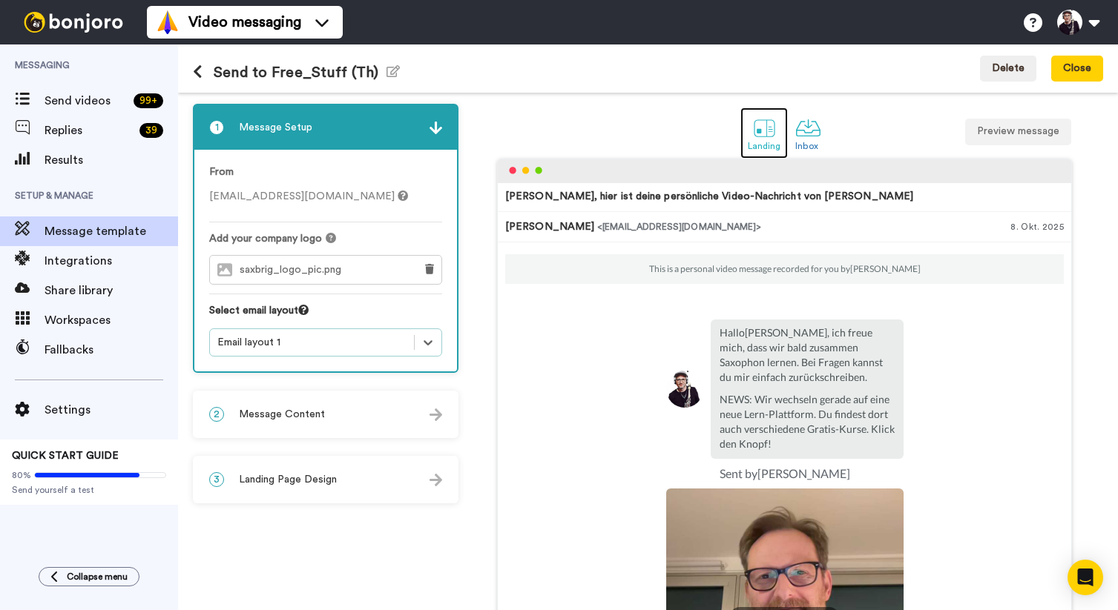
click at [761, 132] on div at bounding box center [764, 128] width 26 height 26
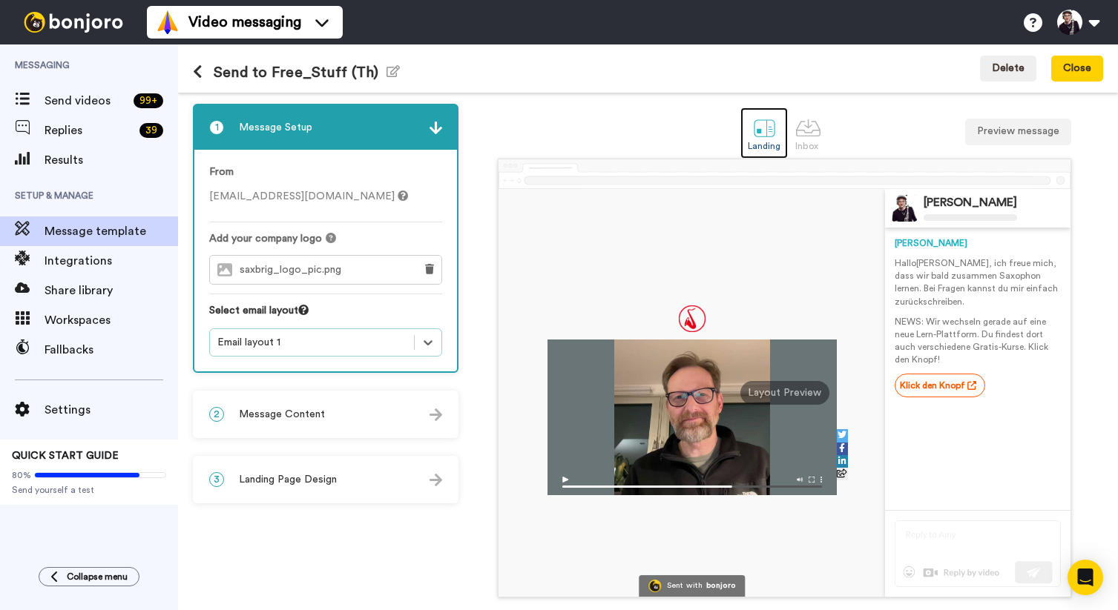
scroll to position [55, 0]
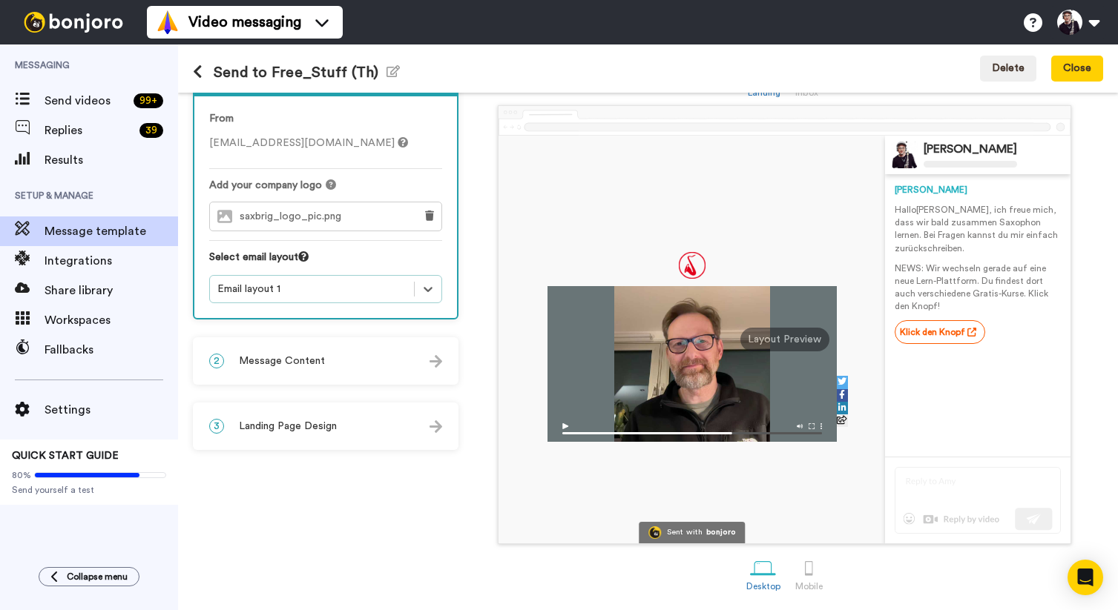
click at [777, 337] on div "Layout Preview" at bounding box center [784, 340] width 89 height 24
click at [776, 397] on div at bounding box center [691, 364] width 289 height 156
click at [779, 344] on div "Layout Preview" at bounding box center [784, 340] width 89 height 24
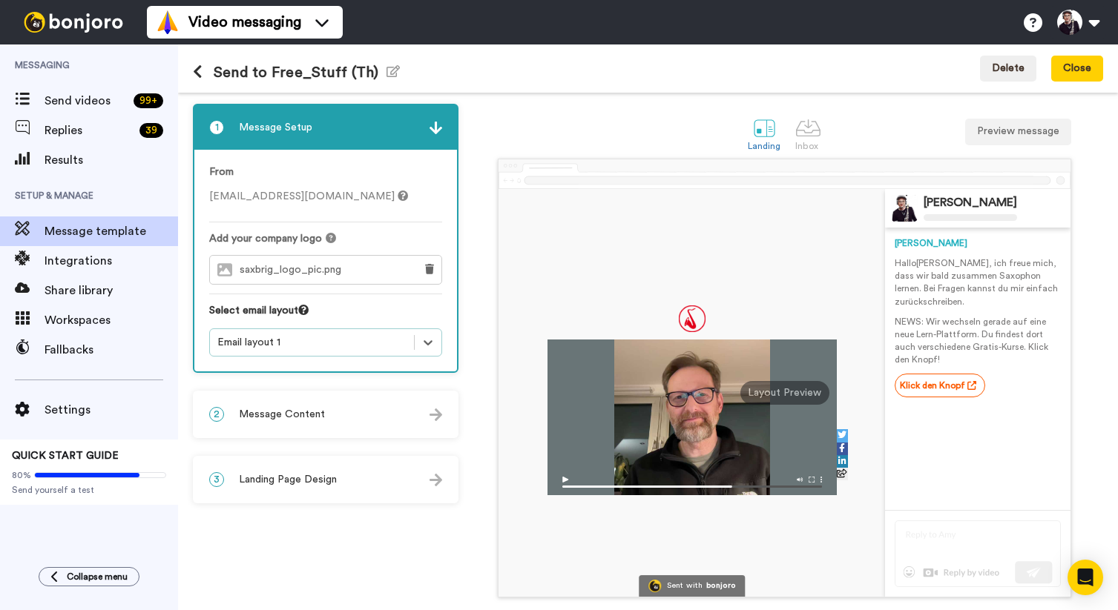
click at [392, 420] on div "2 Message Content" at bounding box center [325, 414] width 263 height 44
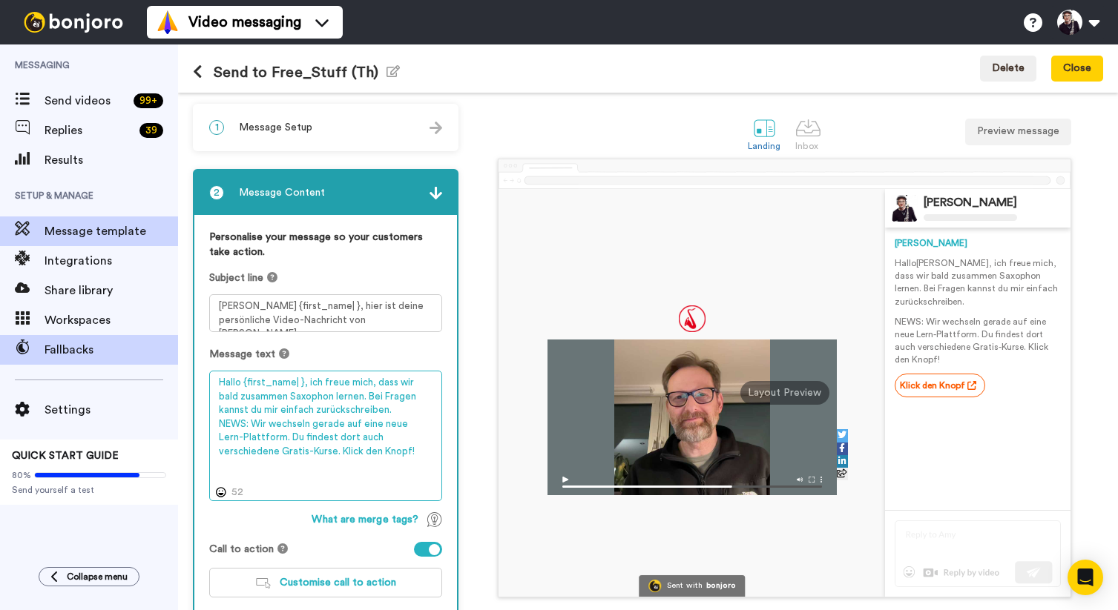
drag, startPoint x: 366, startPoint y: 457, endPoint x: 154, endPoint y: 345, distance: 239.8
click at [154, 345] on div "Messaging Send videos 99 + Replies 39 Results Setup & Manage Message template I…" at bounding box center [559, 327] width 1118 height 566
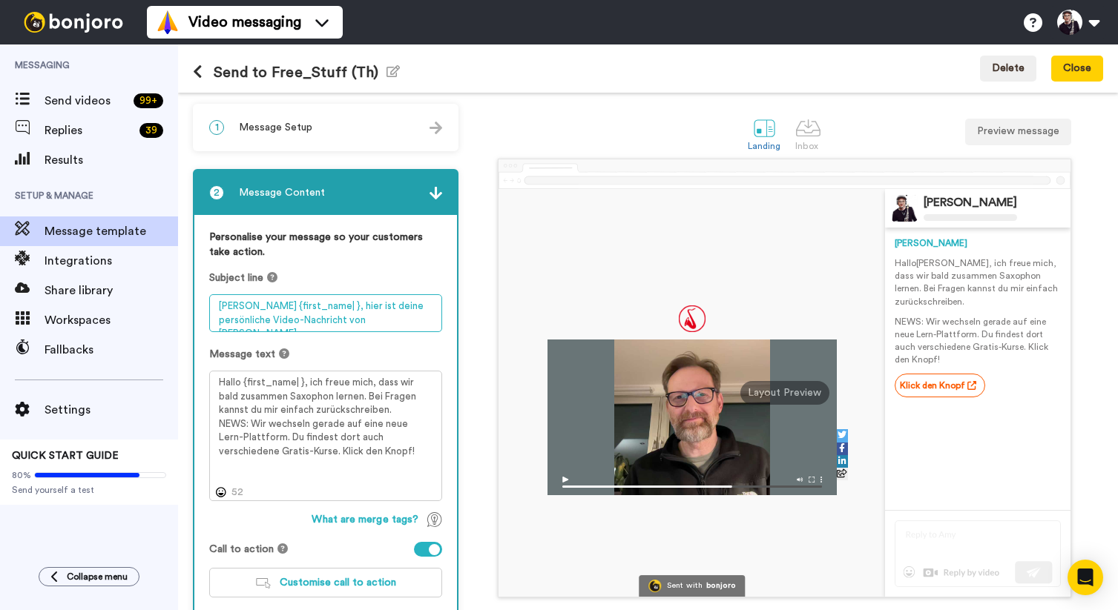
drag, startPoint x: 357, startPoint y: 321, endPoint x: 220, endPoint y: 302, distance: 138.5
click at [220, 302] on textarea "Hallo {first_name| }, hier ist deine persönliche Video-Nachricht von Bernd" at bounding box center [325, 313] width 233 height 38
click at [197, 70] on icon at bounding box center [198, 72] width 10 height 15
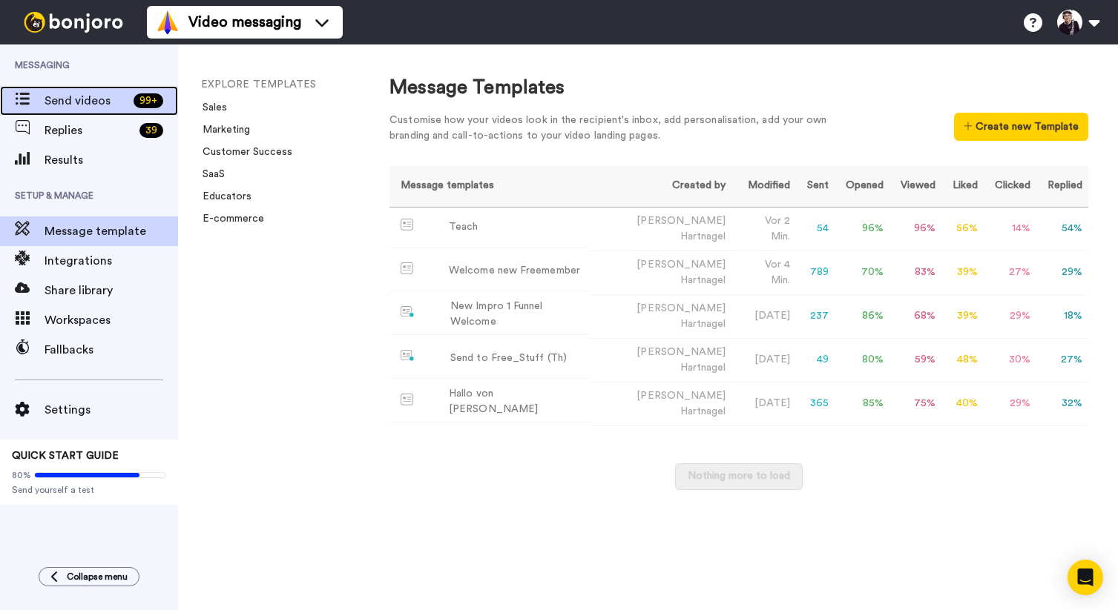
click at [71, 104] on span "Send videos" at bounding box center [85, 101] width 83 height 18
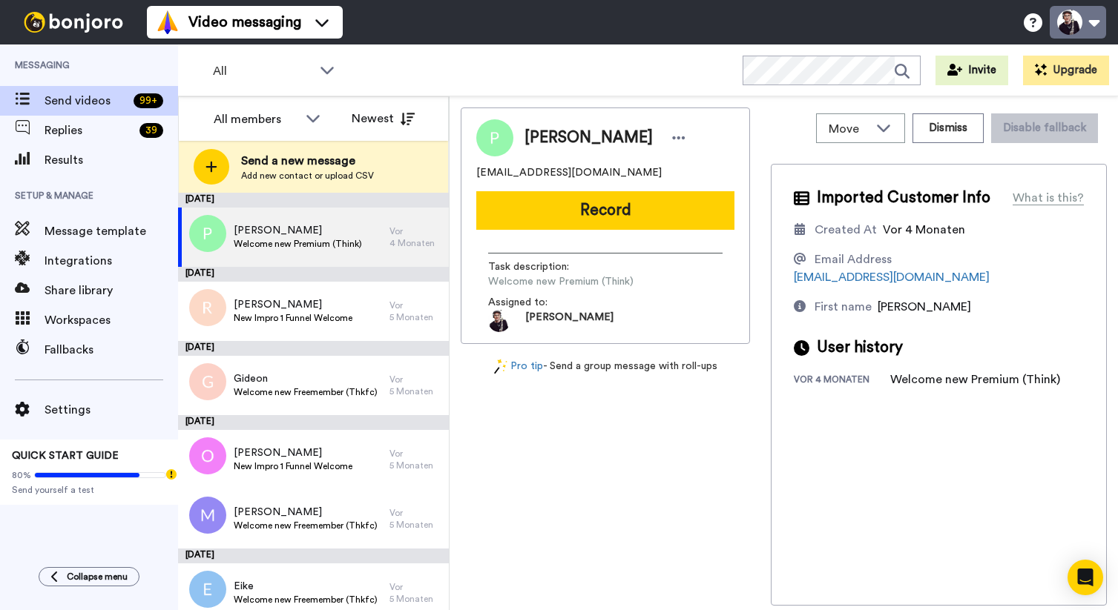
click at [1088, 17] on button at bounding box center [1077, 22] width 56 height 33
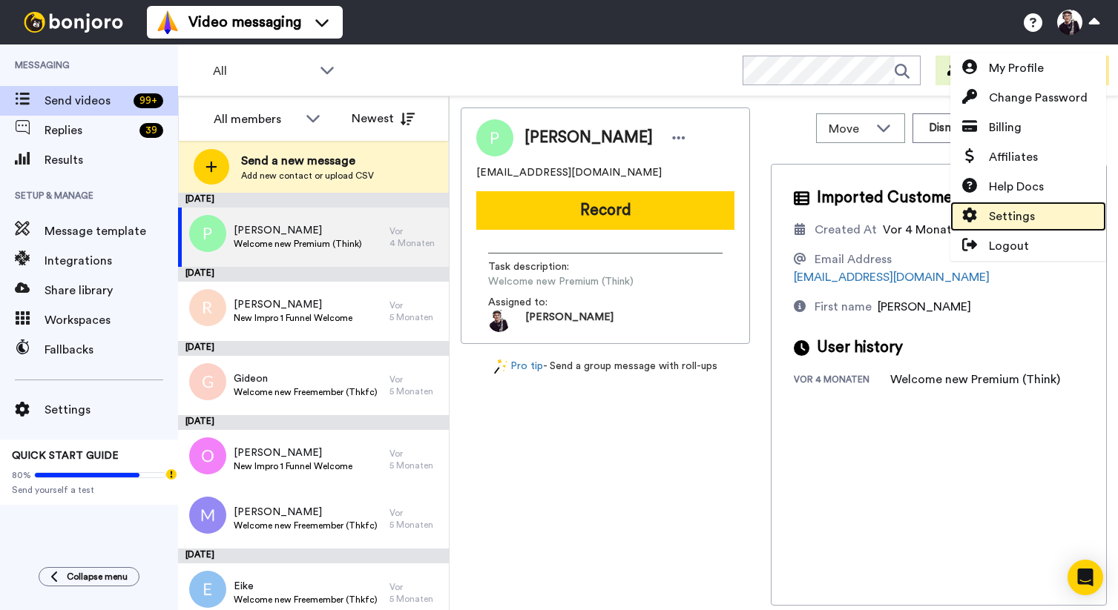
click at [1010, 220] on span "Settings" at bounding box center [1012, 217] width 46 height 18
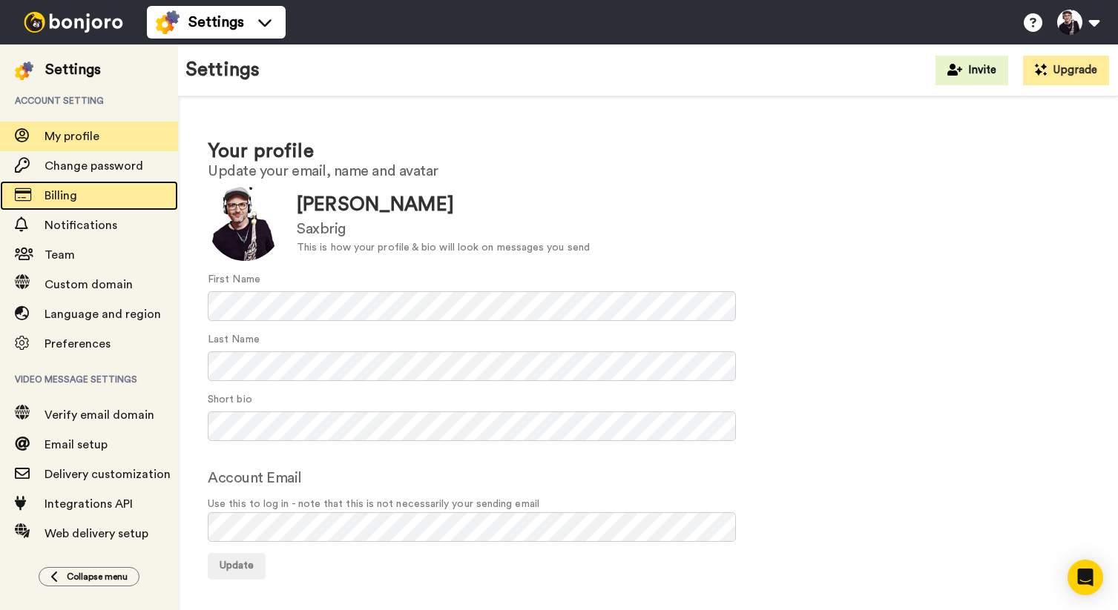
click at [65, 194] on span "Billing" at bounding box center [60, 196] width 33 height 12
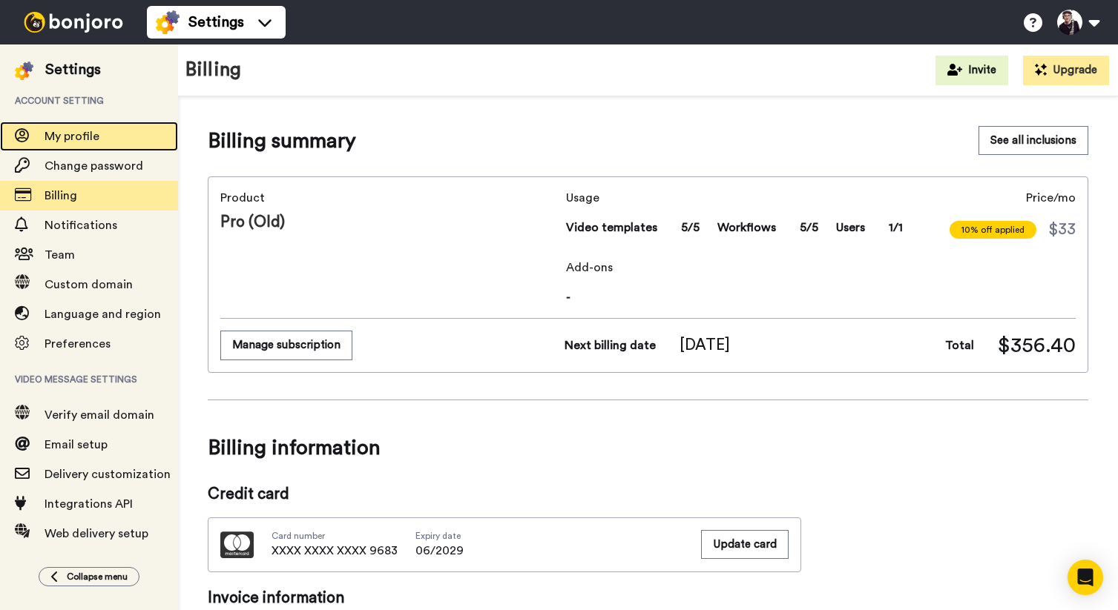
click at [62, 140] on span "My profile" at bounding box center [71, 137] width 55 height 12
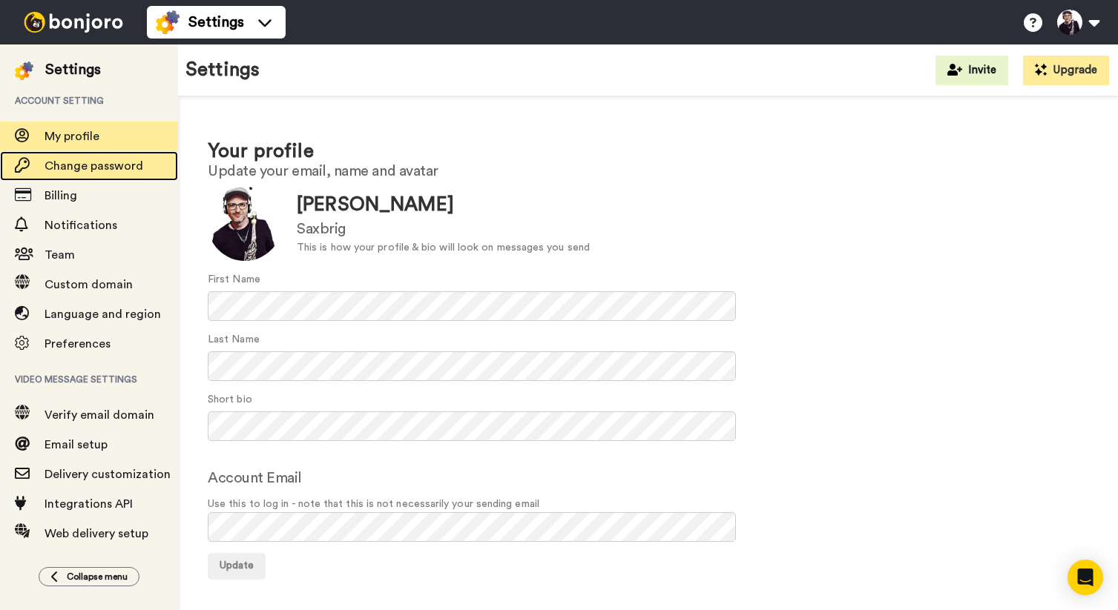
click at [82, 170] on span "Change password" at bounding box center [93, 166] width 99 height 12
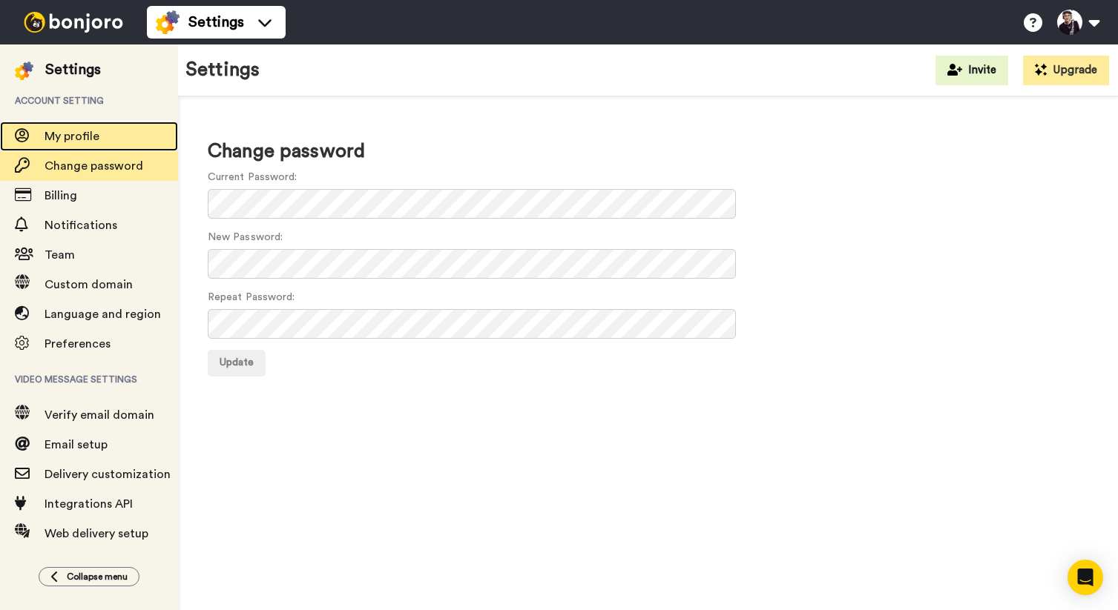
click at [75, 139] on span "My profile" at bounding box center [71, 137] width 55 height 12
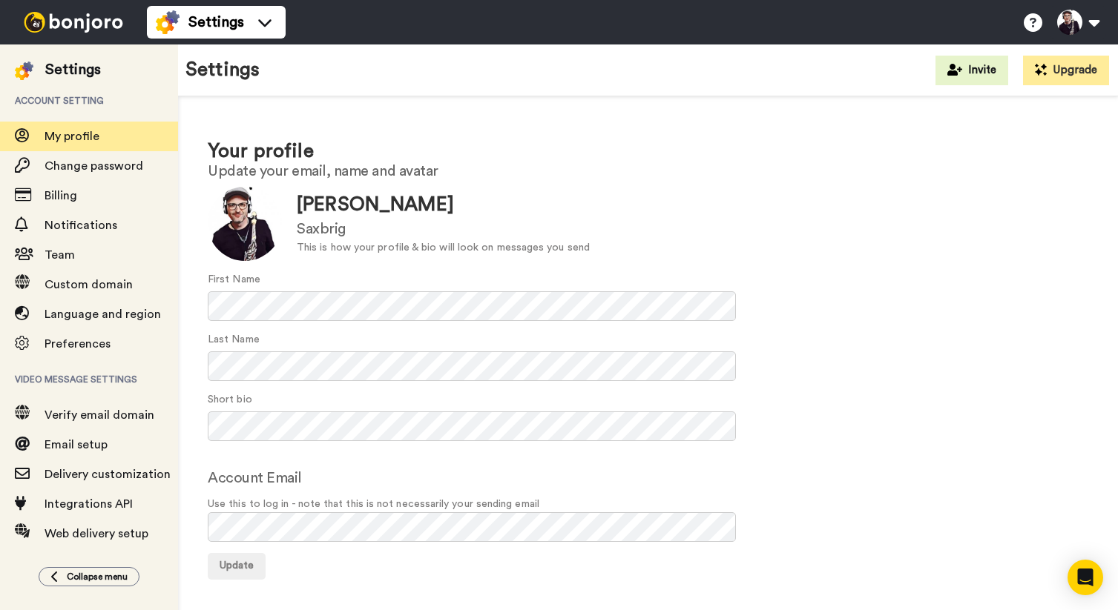
click at [80, 12] on img at bounding box center [73, 22] width 111 height 21
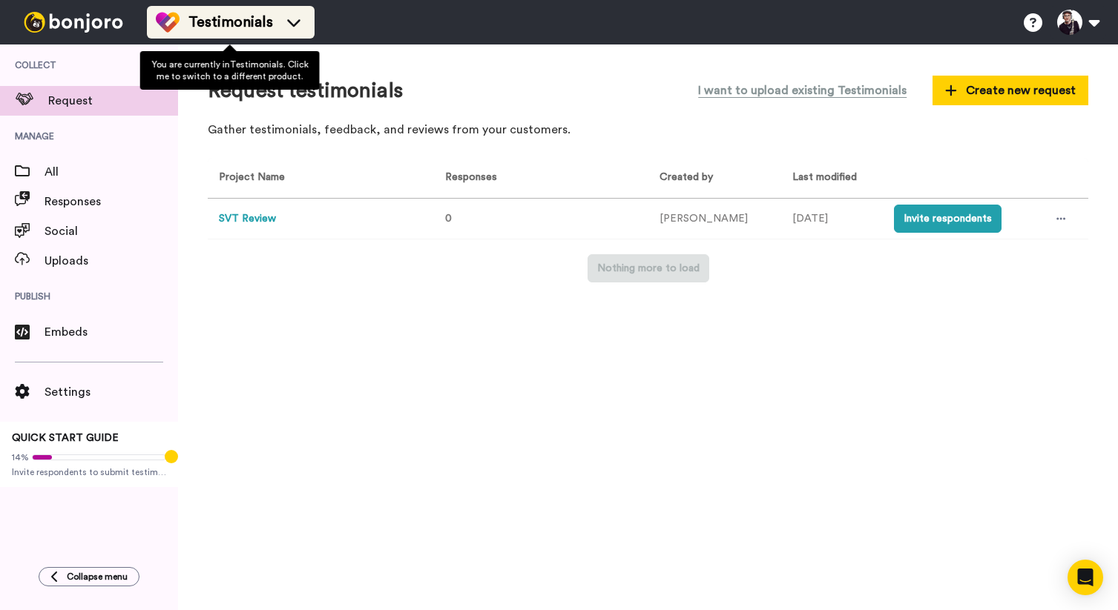
click at [291, 23] on icon at bounding box center [294, 22] width 24 height 15
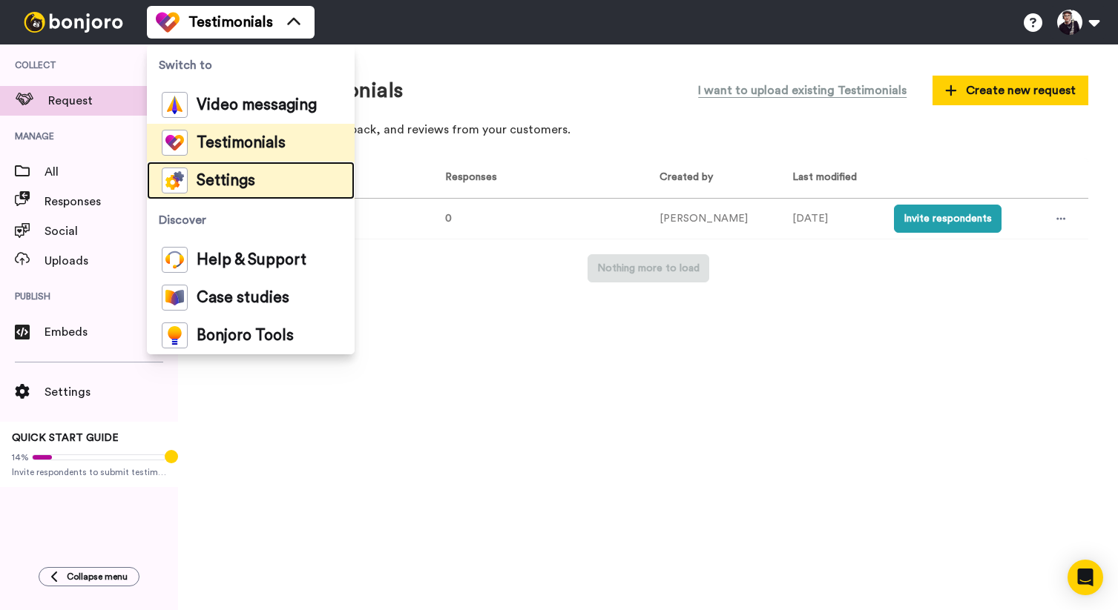
click at [228, 180] on span "Settings" at bounding box center [226, 181] width 59 height 15
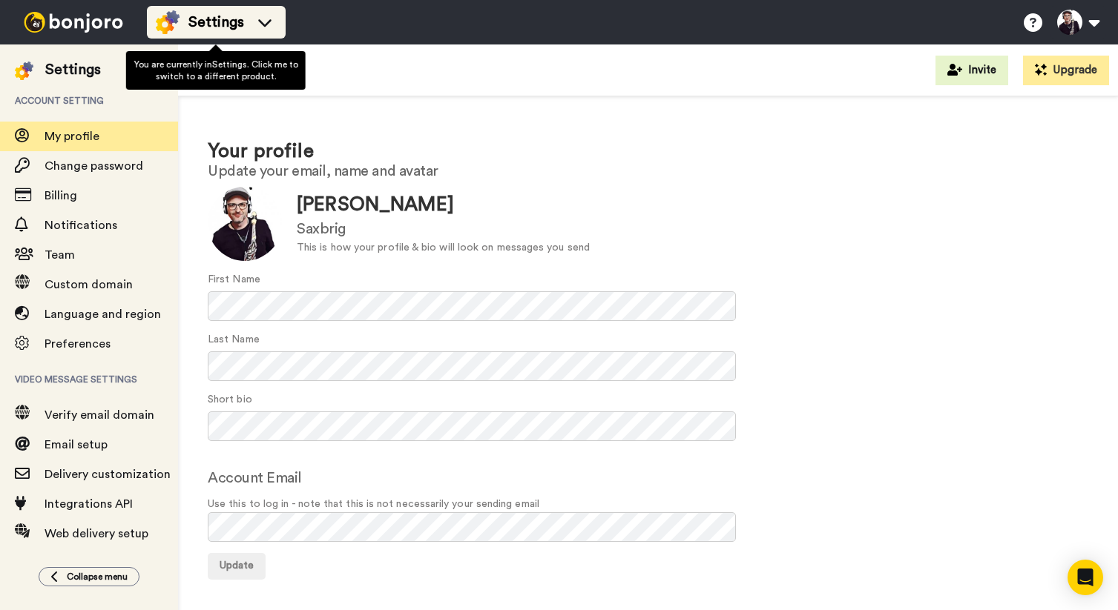
click at [265, 16] on icon at bounding box center [265, 22] width 24 height 15
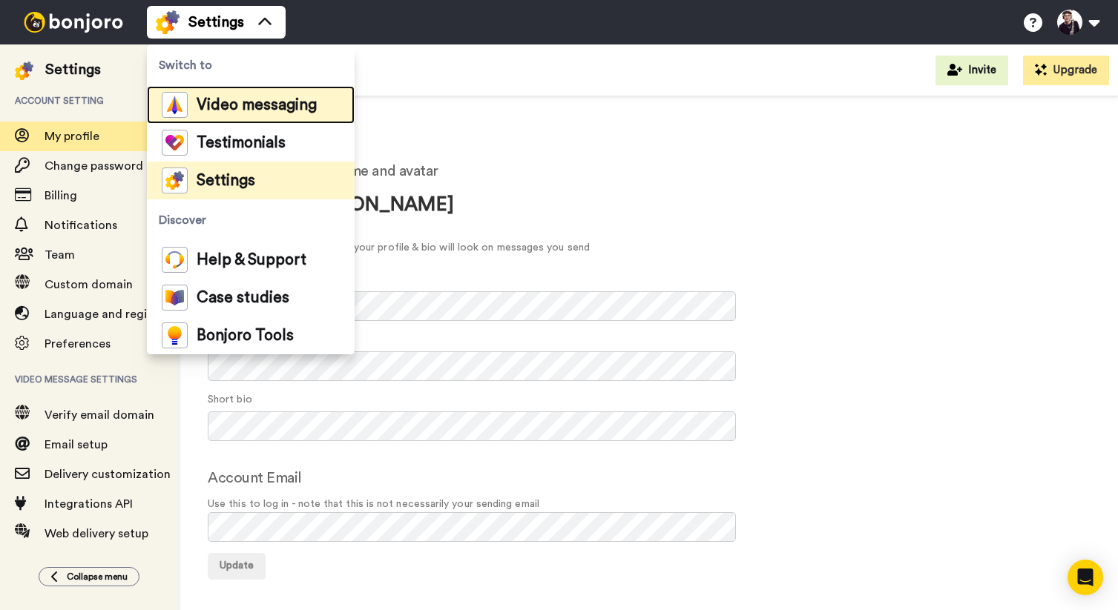
click at [235, 111] on span "Video messaging" at bounding box center [257, 105] width 120 height 15
